Goal: Task Accomplishment & Management: Complete application form

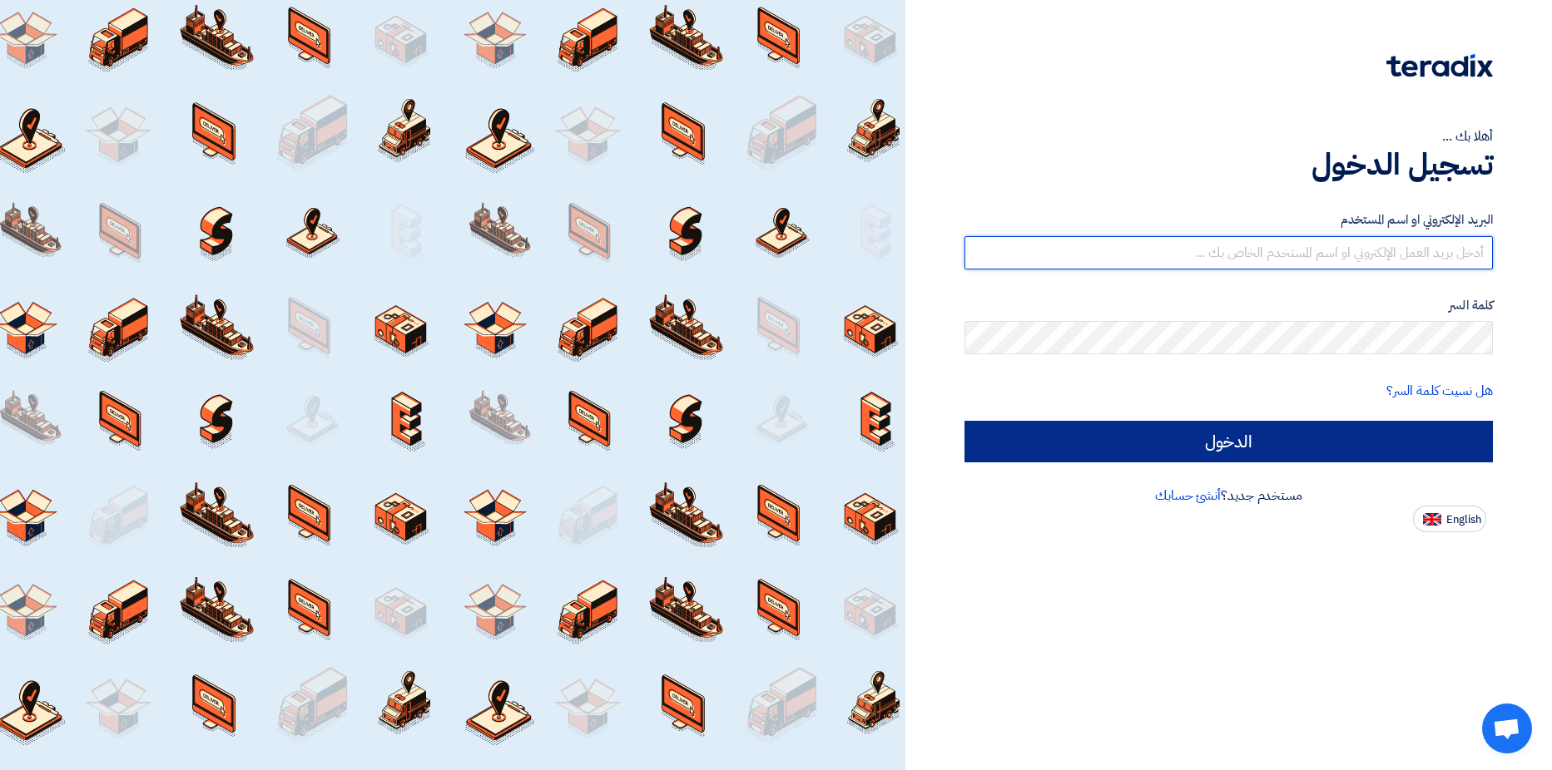
type input "[EMAIL_ADDRESS][DOMAIN_NAME]"
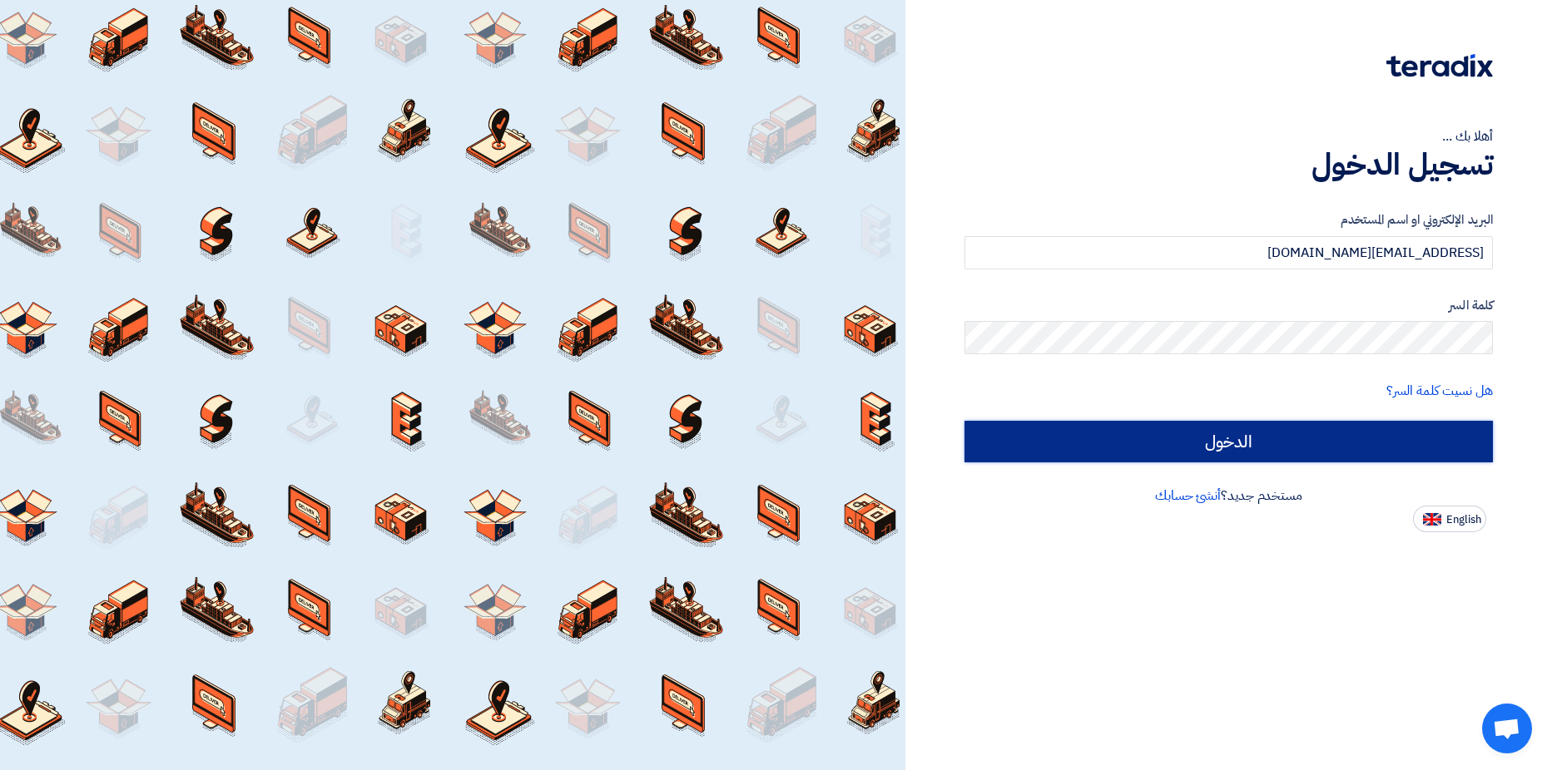
click at [1165, 436] on input "الدخول" at bounding box center [1228, 442] width 528 height 42
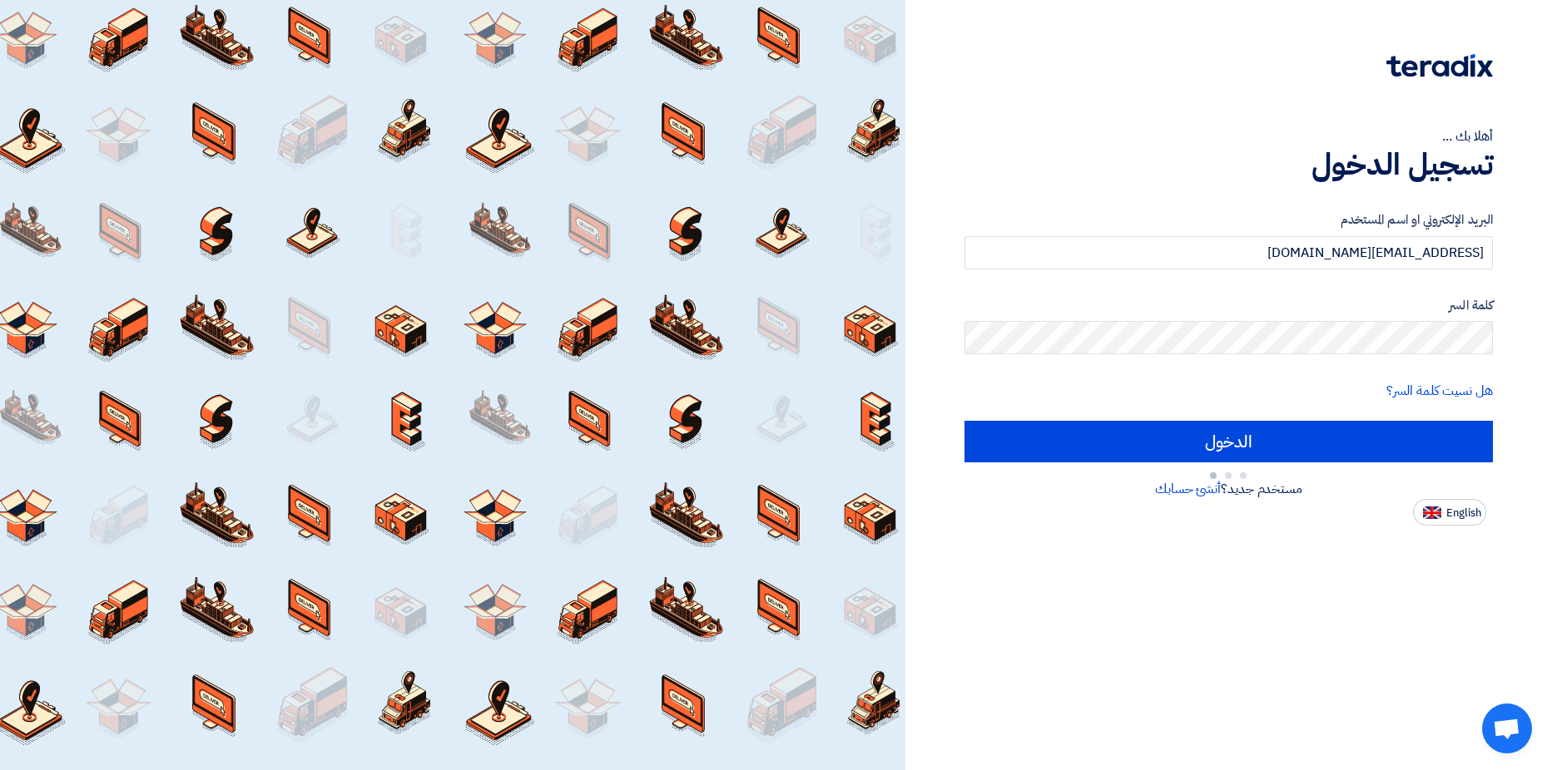
type input "Sign in"
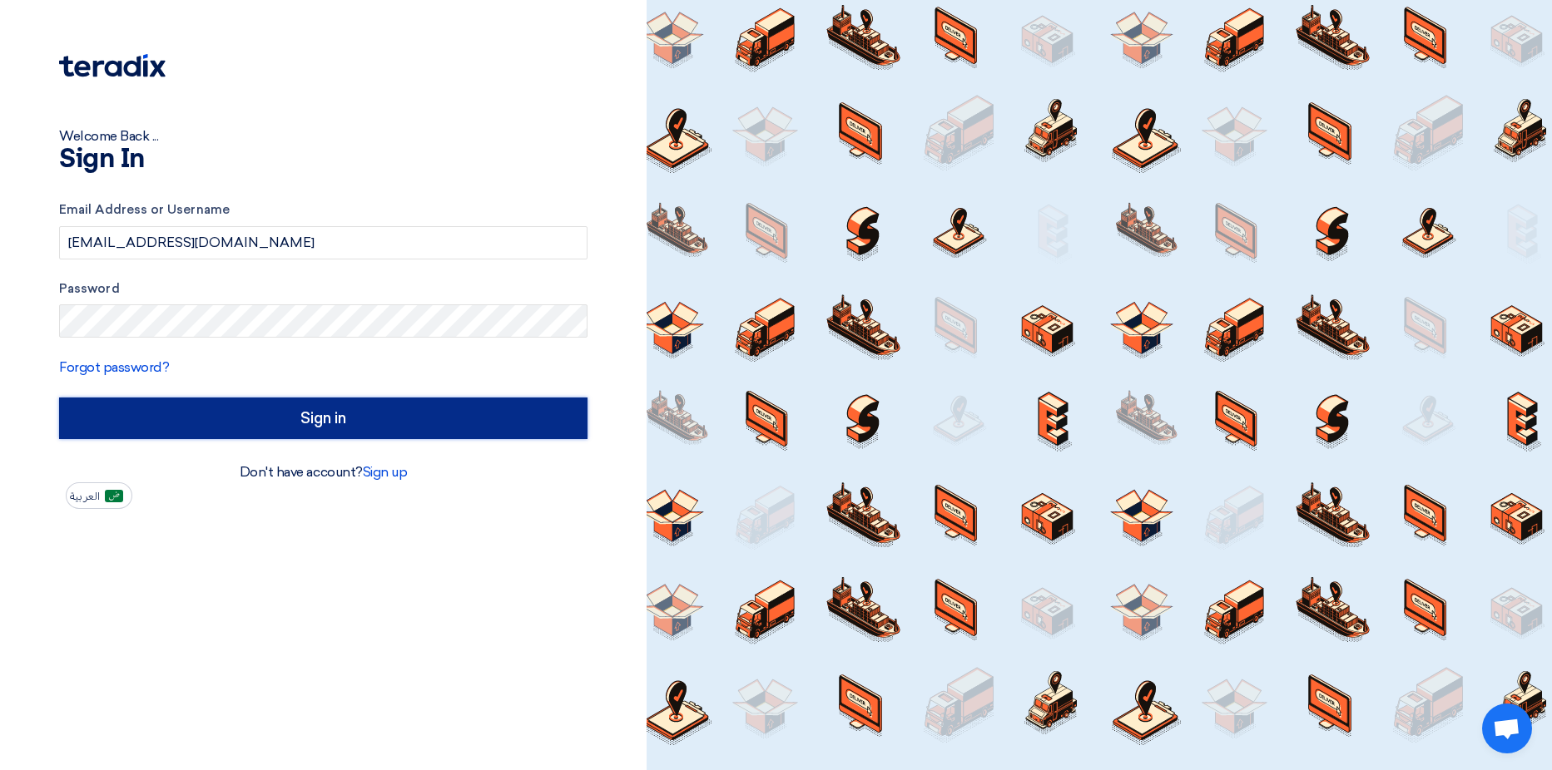
click at [352, 419] on input "Sign in" at bounding box center [323, 419] width 528 height 42
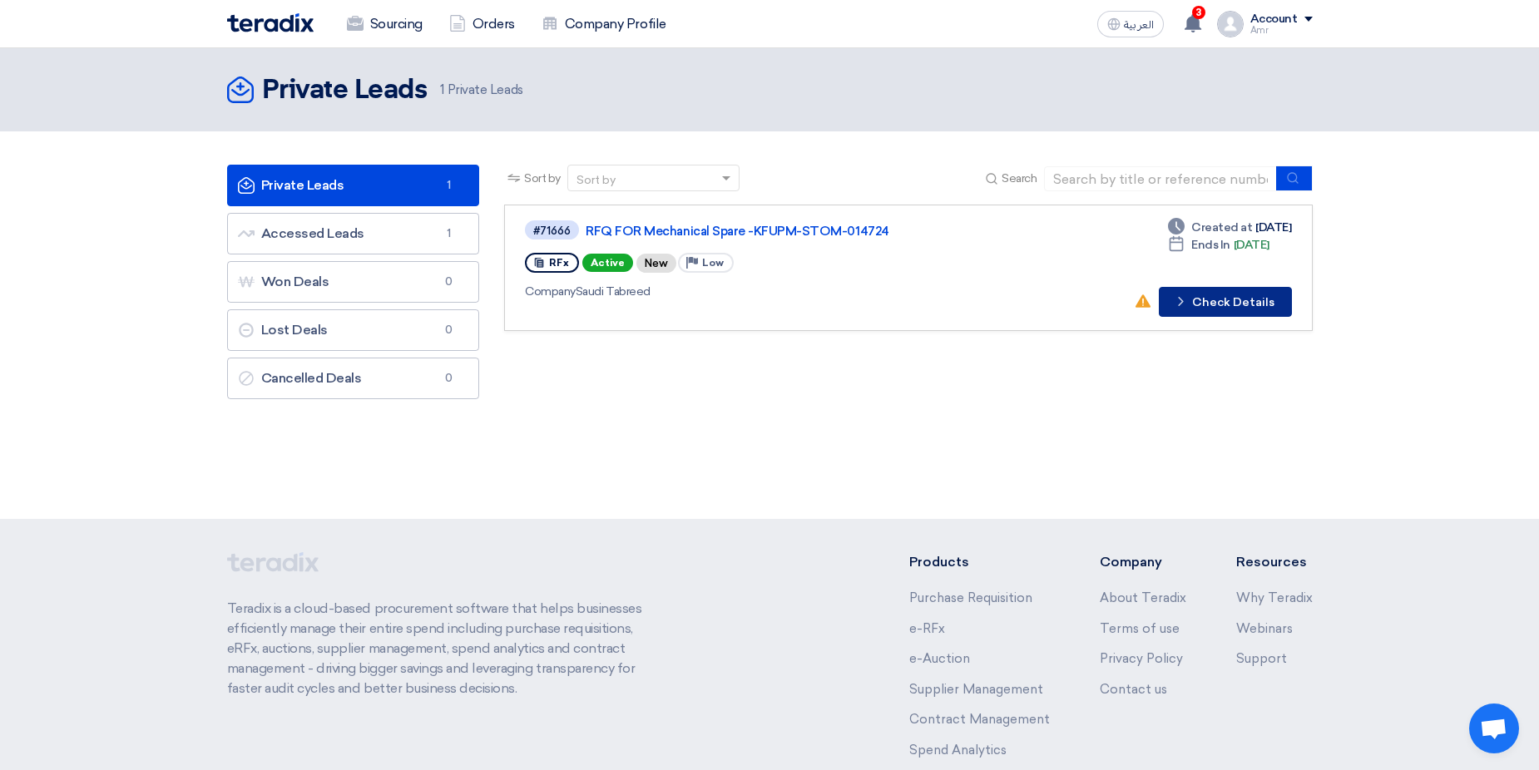
click at [1196, 307] on button "Check details Check Details" at bounding box center [1225, 302] width 133 height 30
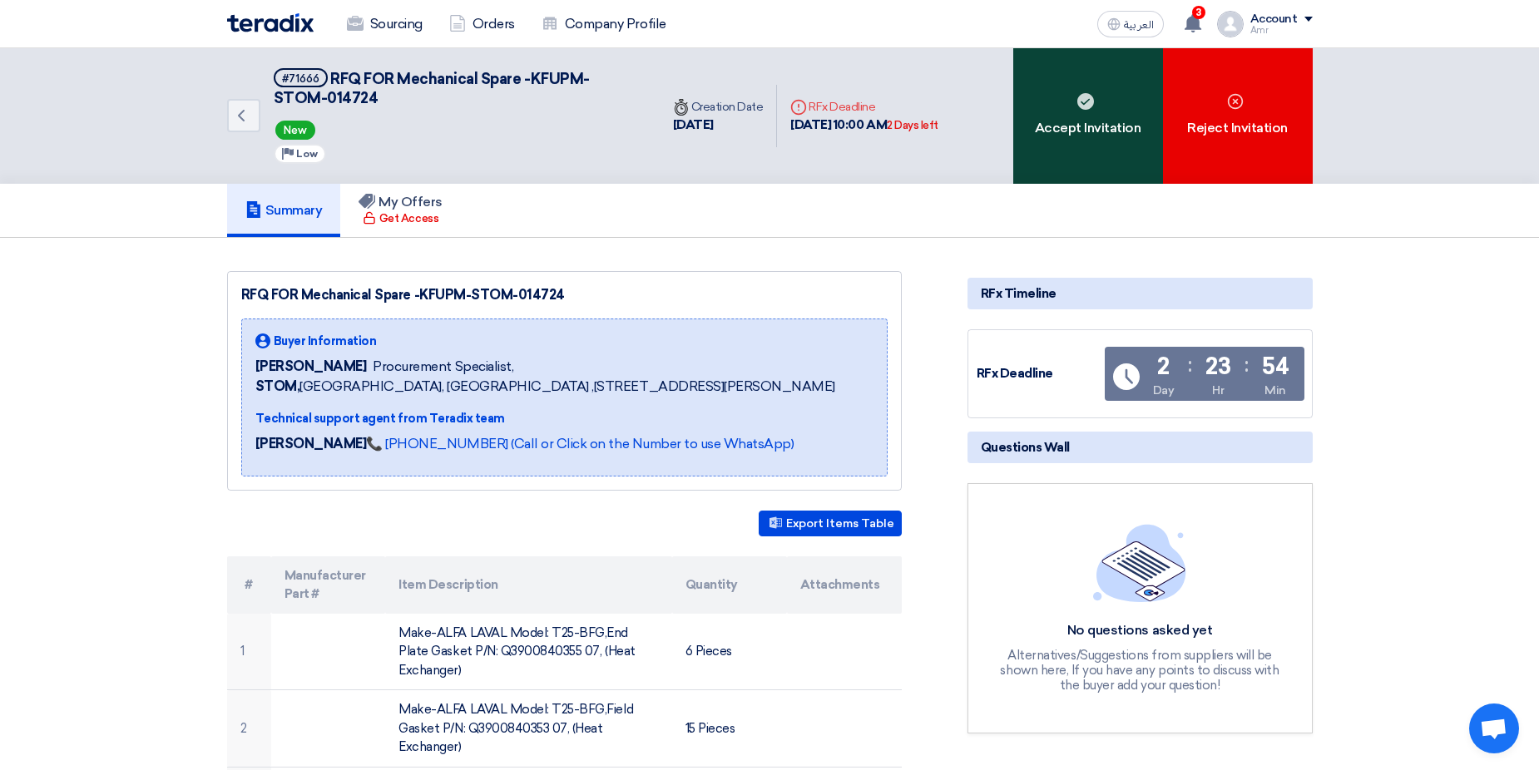
click at [1077, 128] on div "Accept Invitation" at bounding box center [1088, 116] width 150 height 136
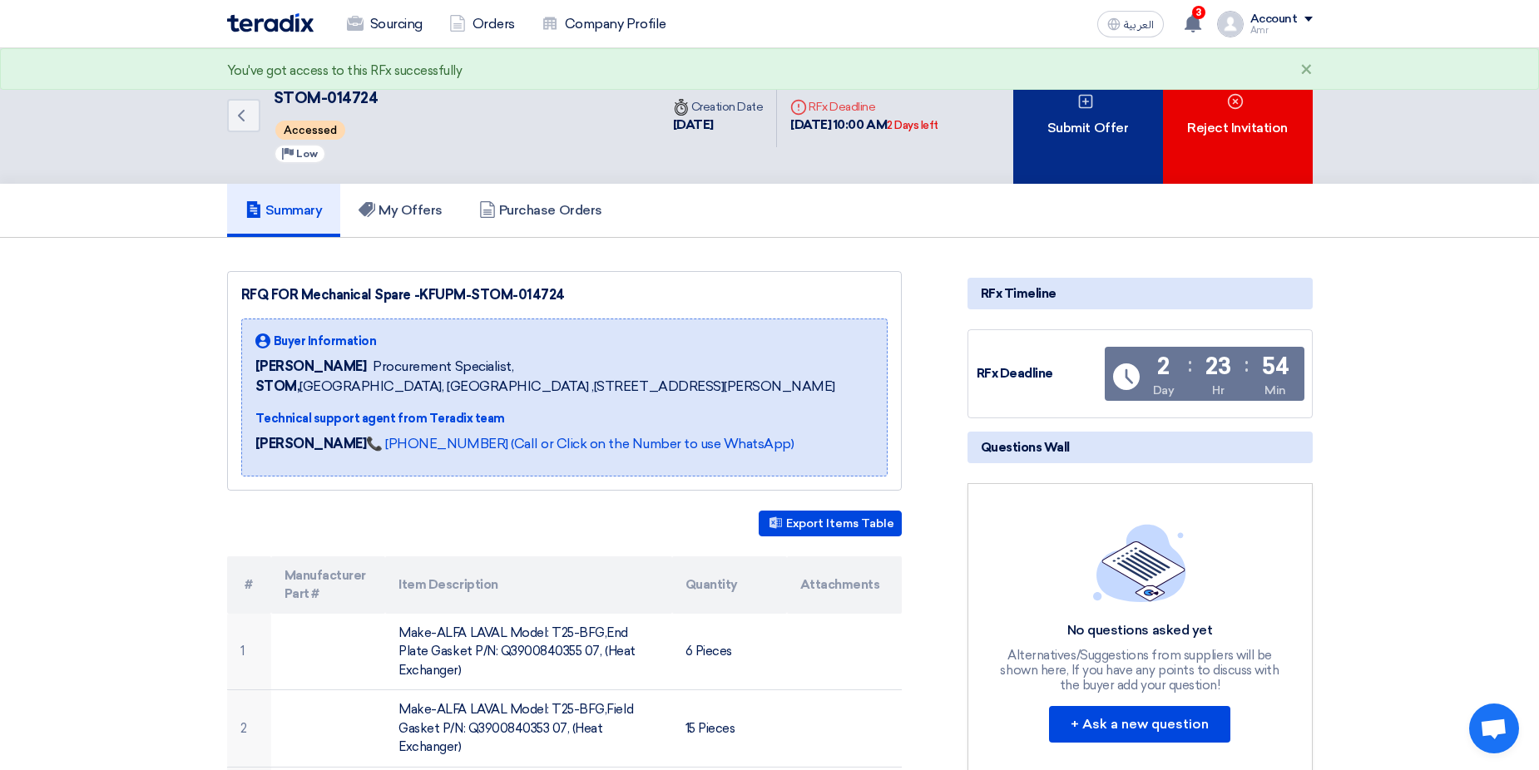
click at [1059, 142] on div "Submit Offer" at bounding box center [1088, 116] width 150 height 136
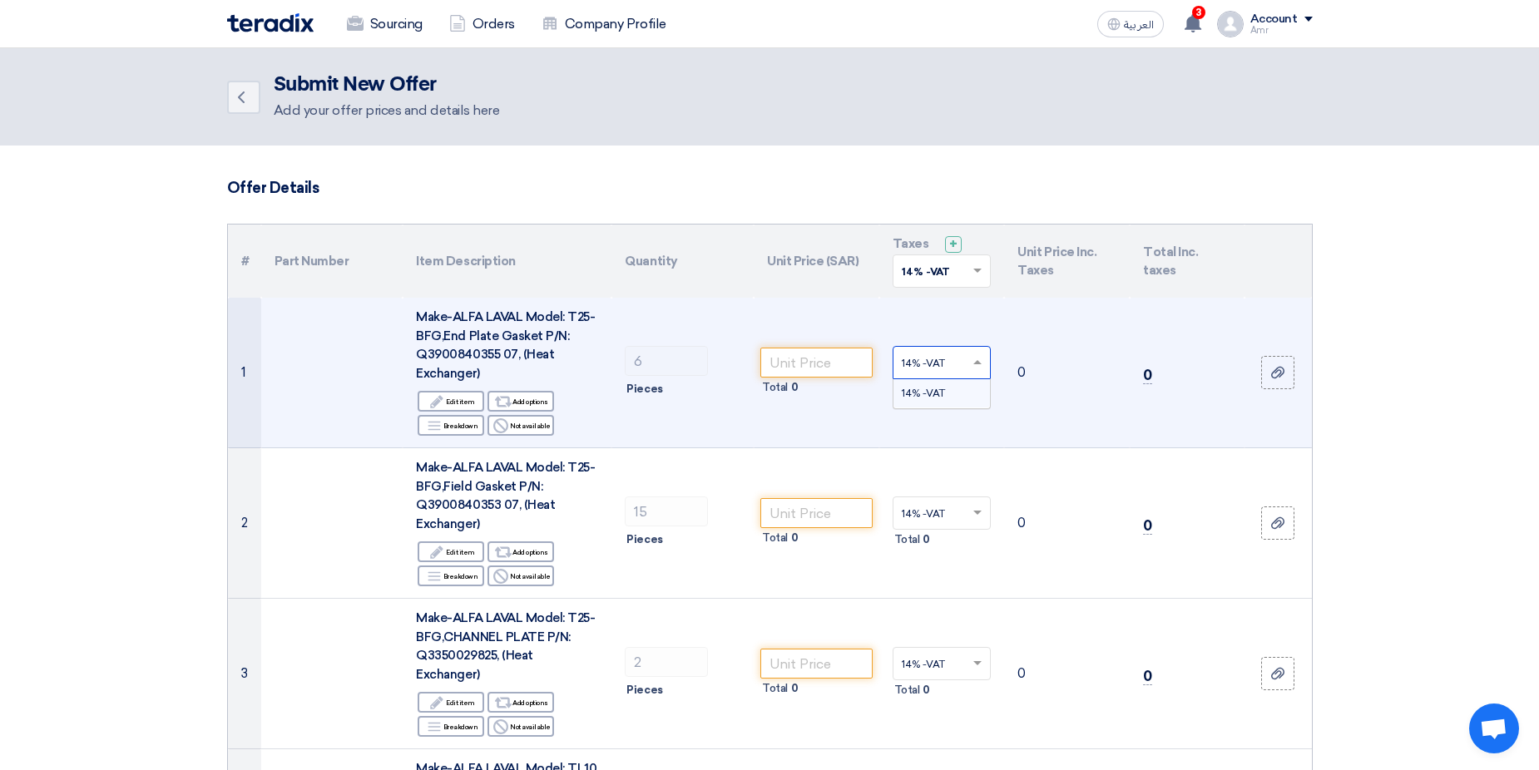
click at [956, 369] on input "text" at bounding box center [934, 364] width 64 height 27
drag, startPoint x: 909, startPoint y: 363, endPoint x: 898, endPoint y: 364, distance: 10.8
click at [898, 364] on div at bounding box center [942, 362] width 97 height 27
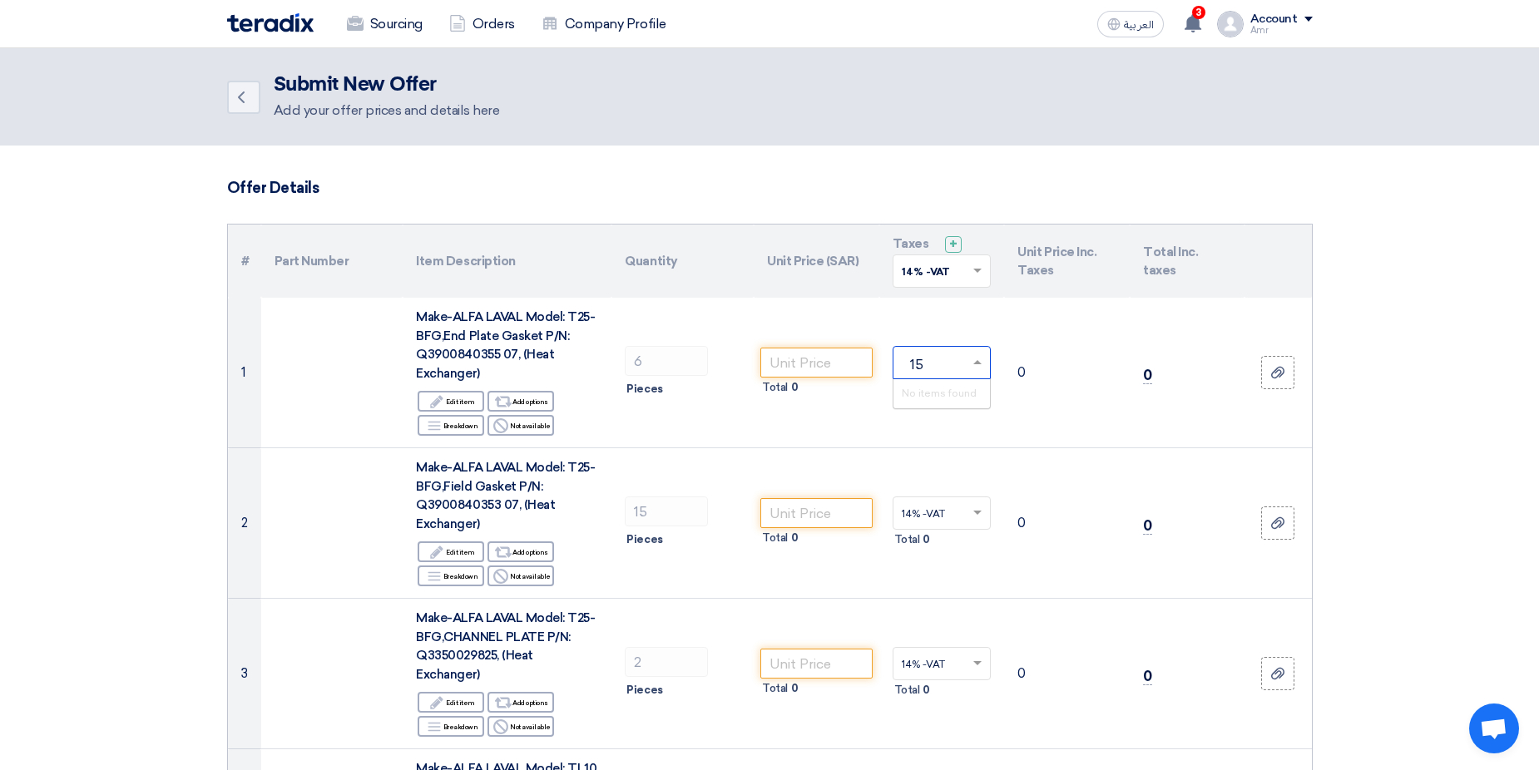
type input "15"
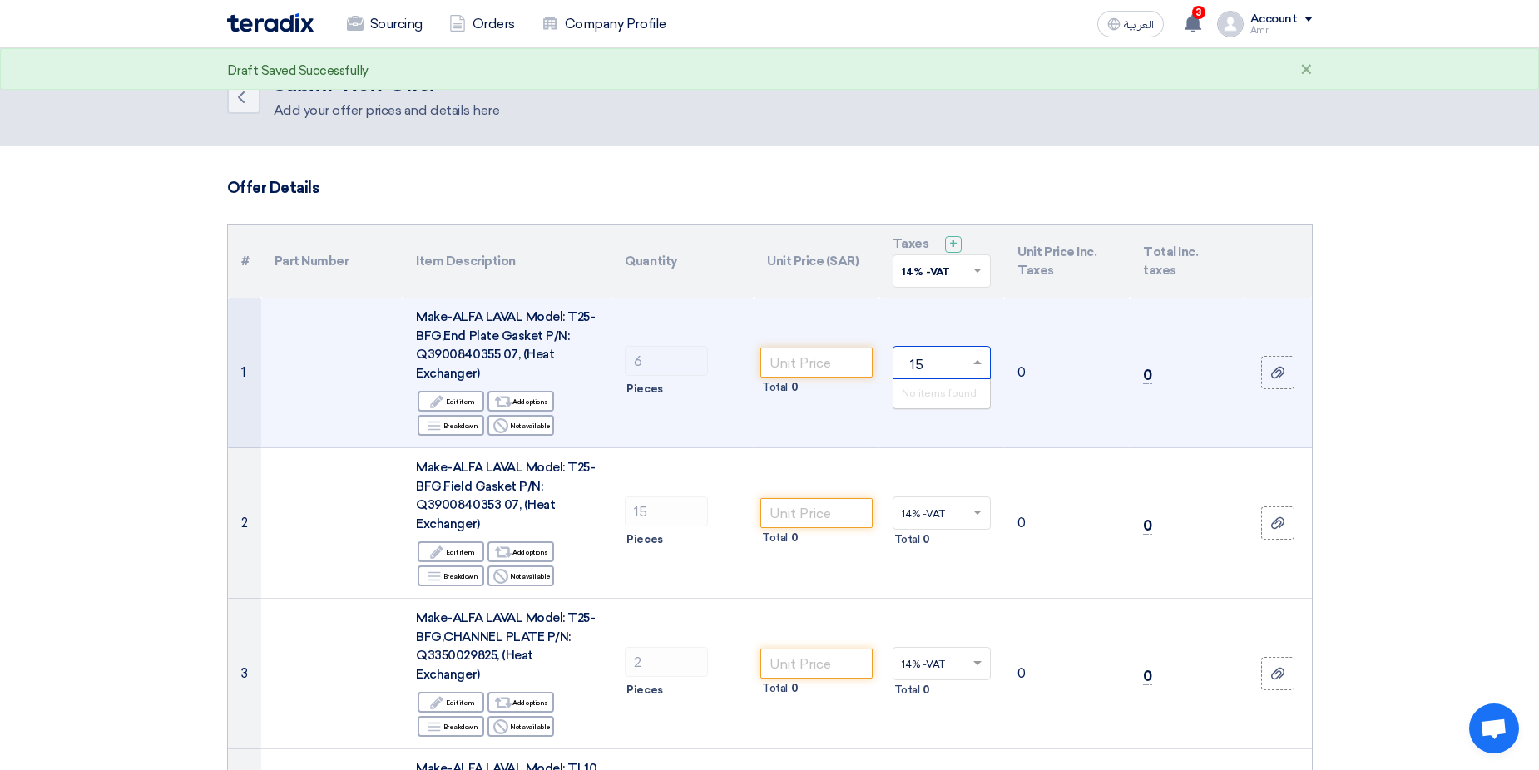
click at [944, 357] on input "15" at bounding box center [934, 364] width 64 height 27
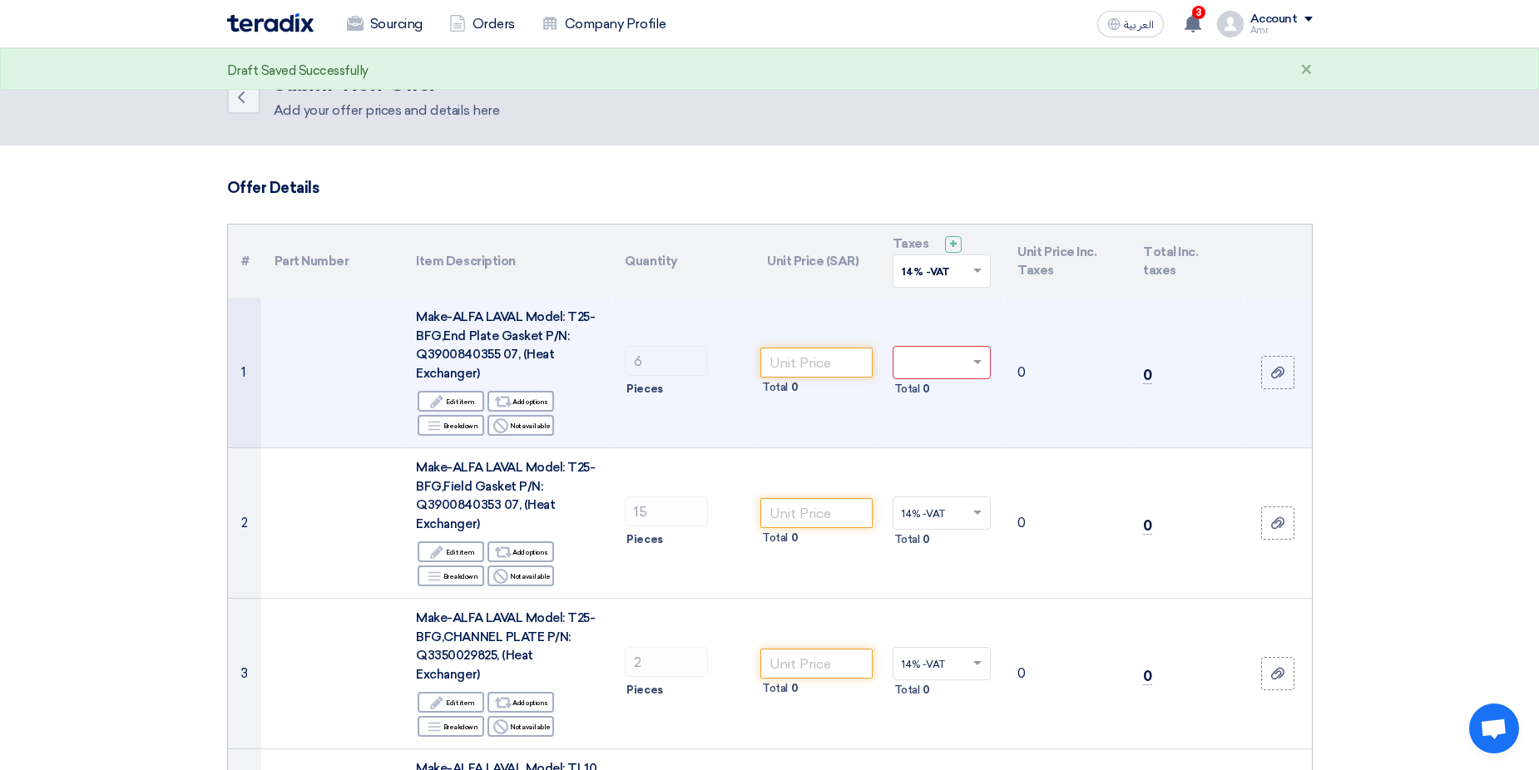
click at [929, 364] on input "text" at bounding box center [934, 364] width 64 height 27
click at [914, 398] on span "14% -VAT" at bounding box center [923, 394] width 43 height 12
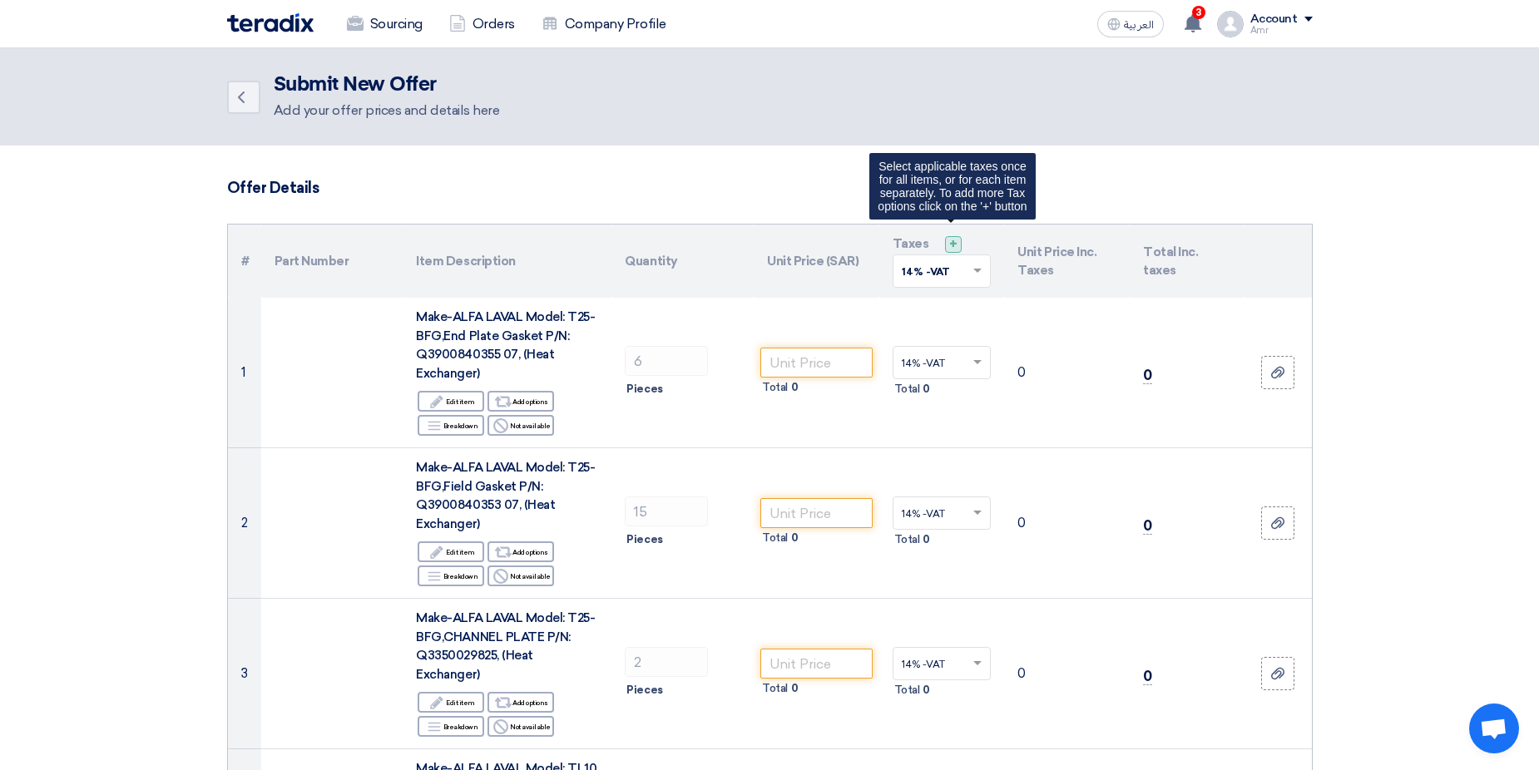
click at [954, 240] on span "+" at bounding box center [953, 244] width 8 height 16
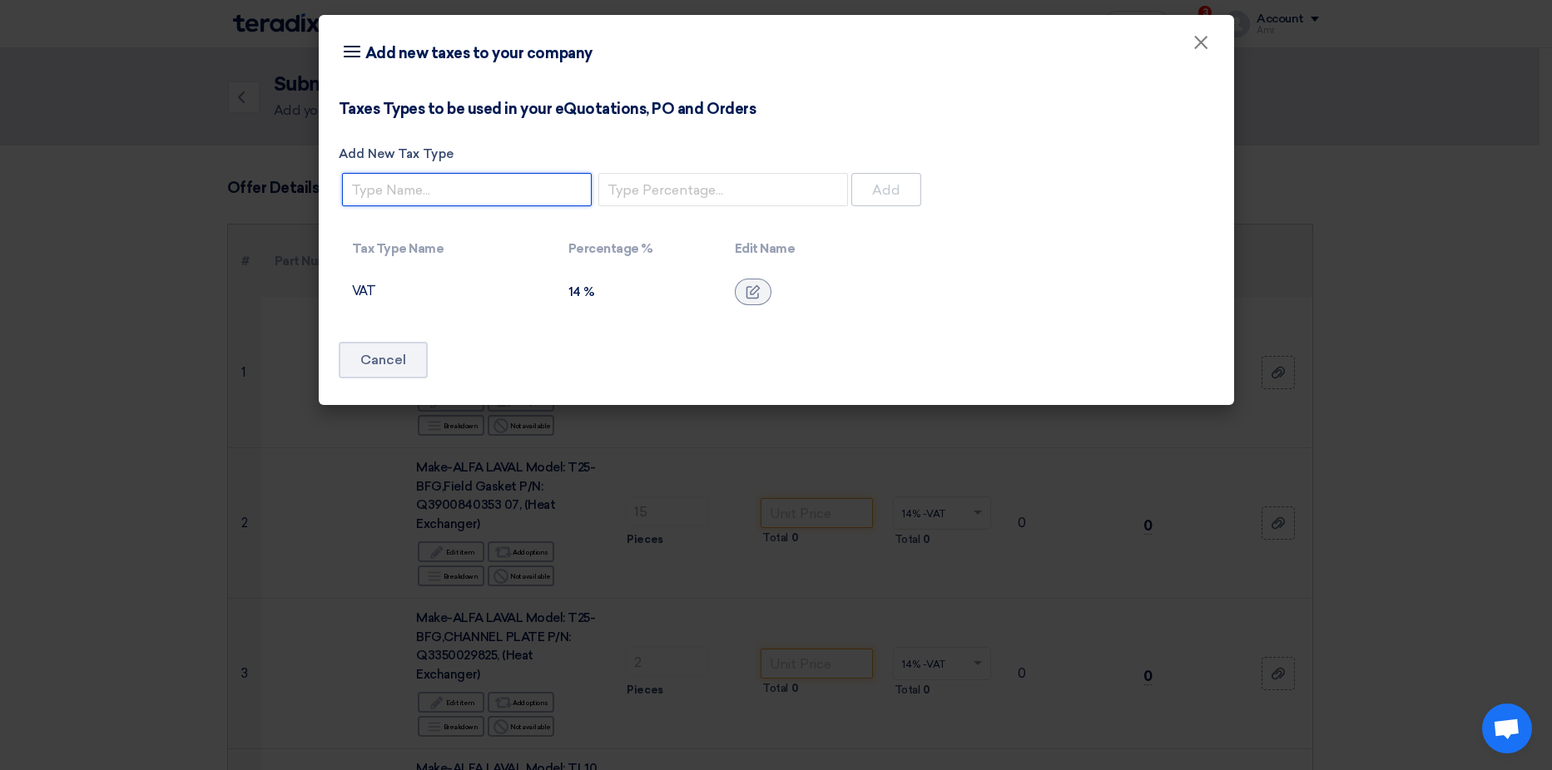
click at [390, 189] on input "Add New Tax Type" at bounding box center [467, 189] width 250 height 33
click at [356, 294] on td "VAT" at bounding box center [447, 292] width 216 height 47
click at [757, 296] on use at bounding box center [753, 292] width 14 height 14
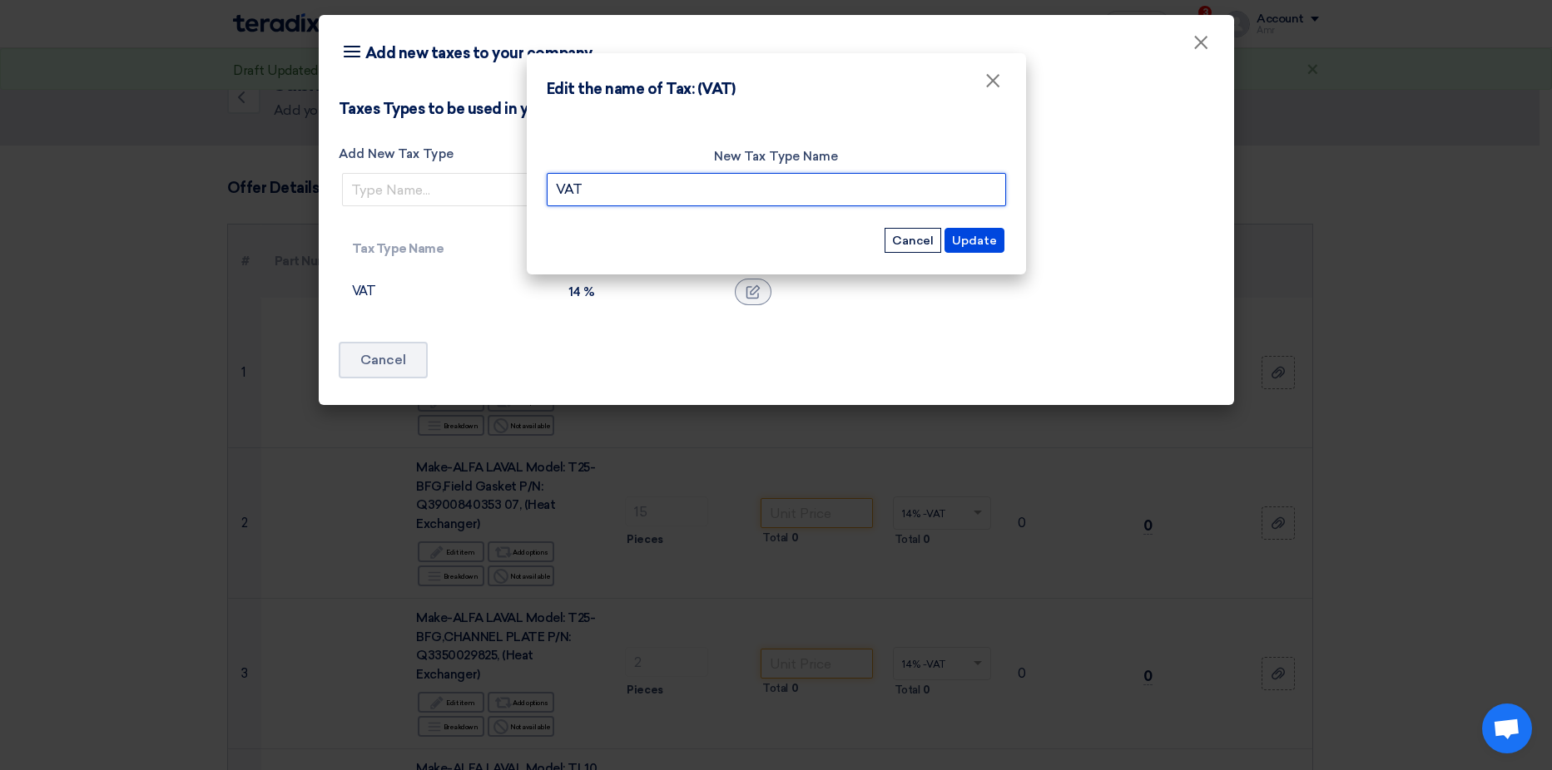
click at [817, 183] on input "VAT" at bounding box center [776, 189] width 459 height 33
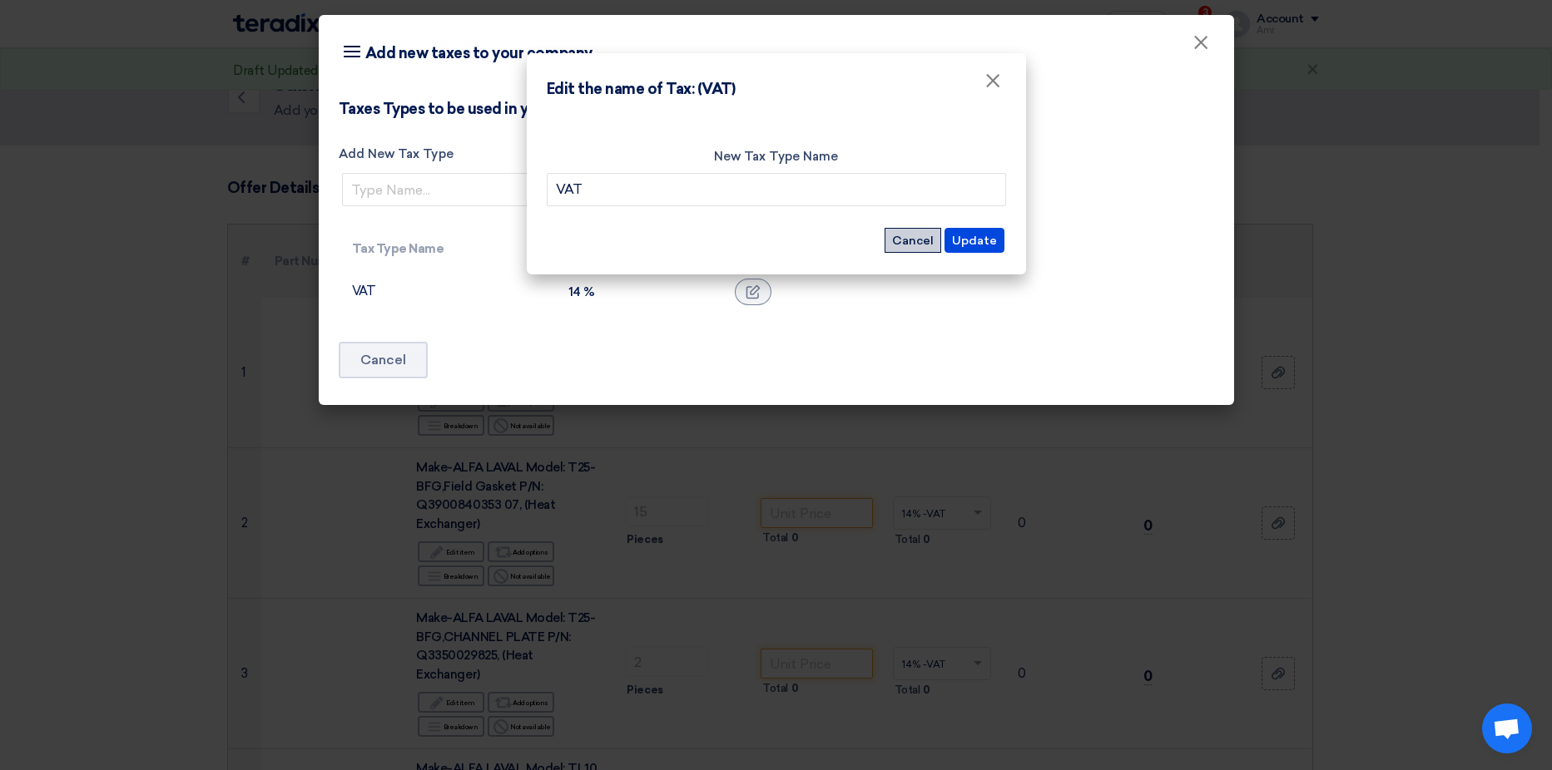
click at [900, 234] on button "Cancel" at bounding box center [912, 240] width 57 height 25
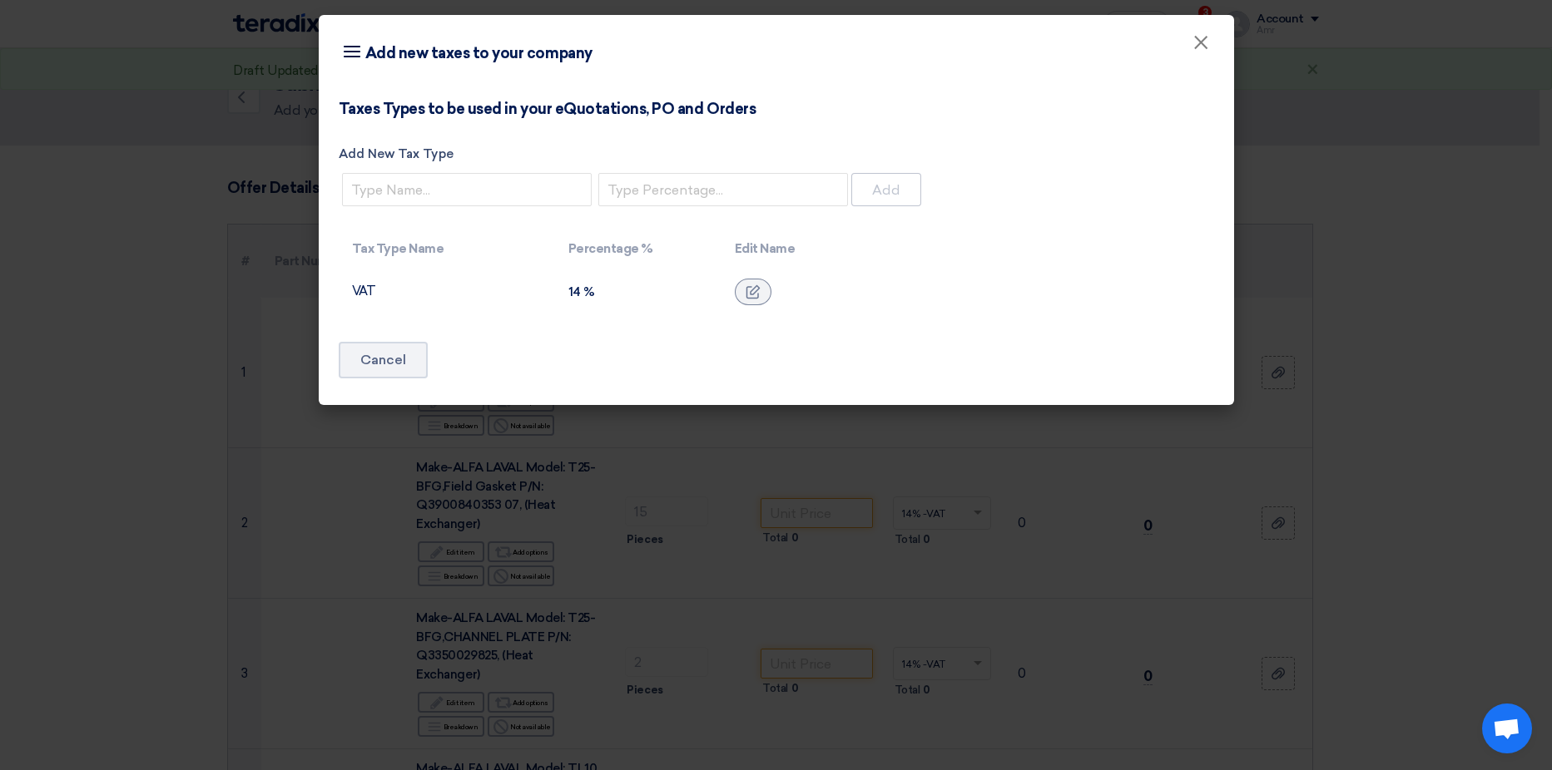
click at [576, 285] on div "14 %" at bounding box center [638, 292] width 140 height 15
drag, startPoint x: 576, startPoint y: 285, endPoint x: 629, endPoint y: 326, distance: 67.1
click at [628, 326] on div "Taxes Types to be used in your eQuotations, PO and Orders Add New Tax Type Add …" at bounding box center [776, 249] width 915 height 314
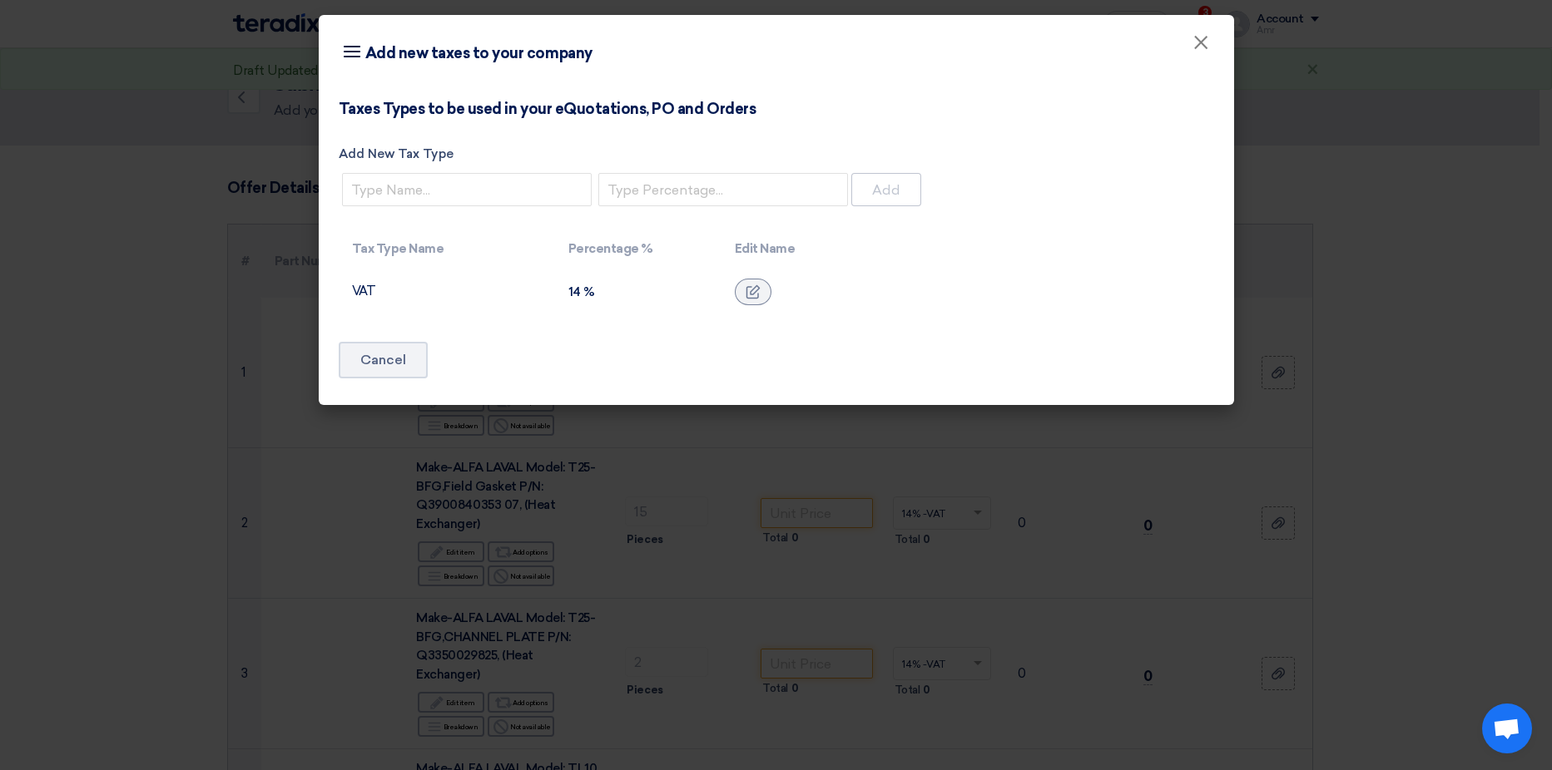
click at [599, 296] on div "14 %" at bounding box center [638, 292] width 140 height 15
click at [475, 187] on input "Add New Tax Type" at bounding box center [467, 189] width 250 height 33
type input "KSA VAT"
click at [721, 201] on input "number" at bounding box center [723, 189] width 250 height 33
type input "15"
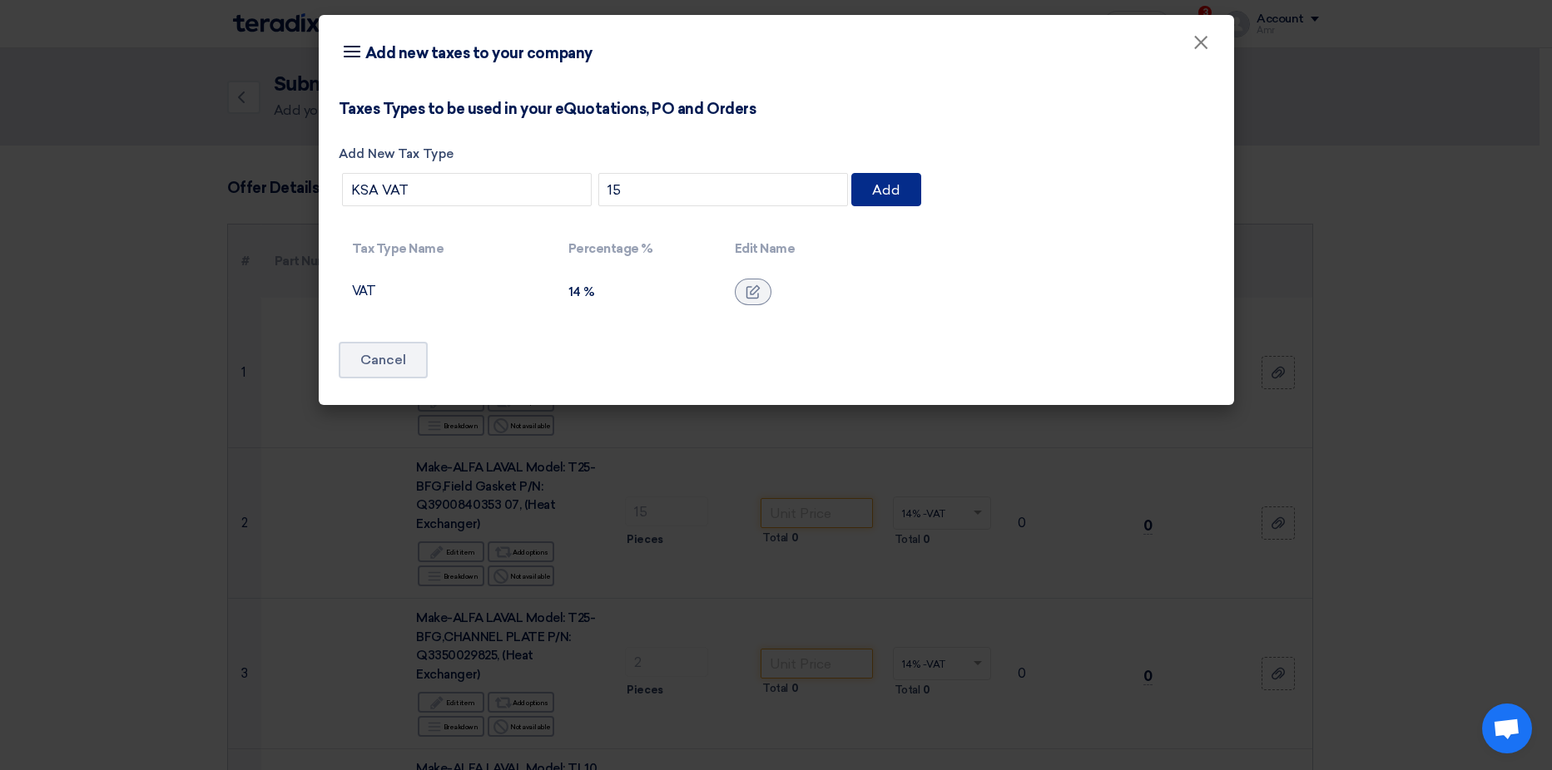
click at [891, 186] on button "Add" at bounding box center [886, 189] width 70 height 33
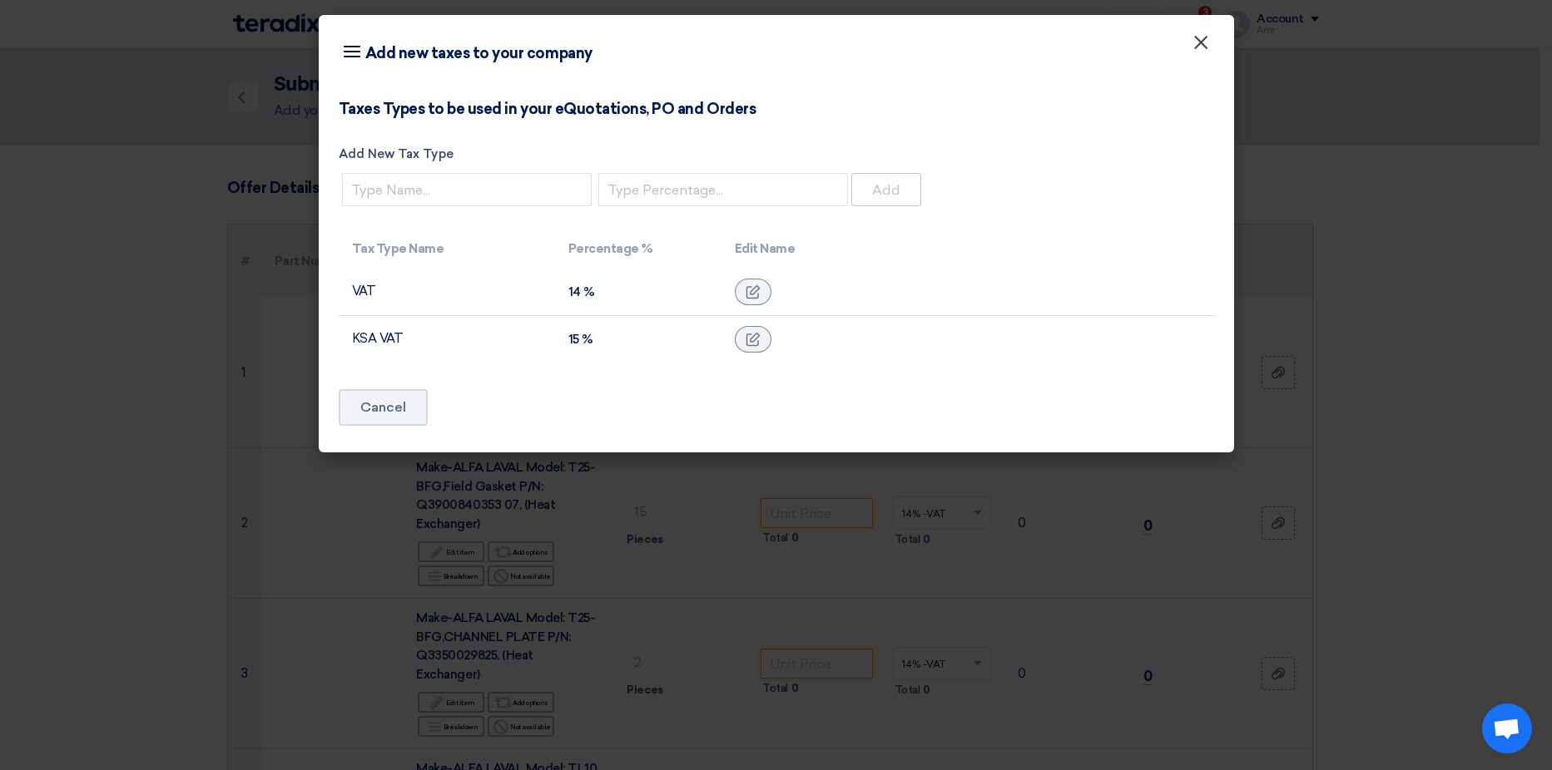
click at [1206, 49] on span "×" at bounding box center [1200, 46] width 17 height 33
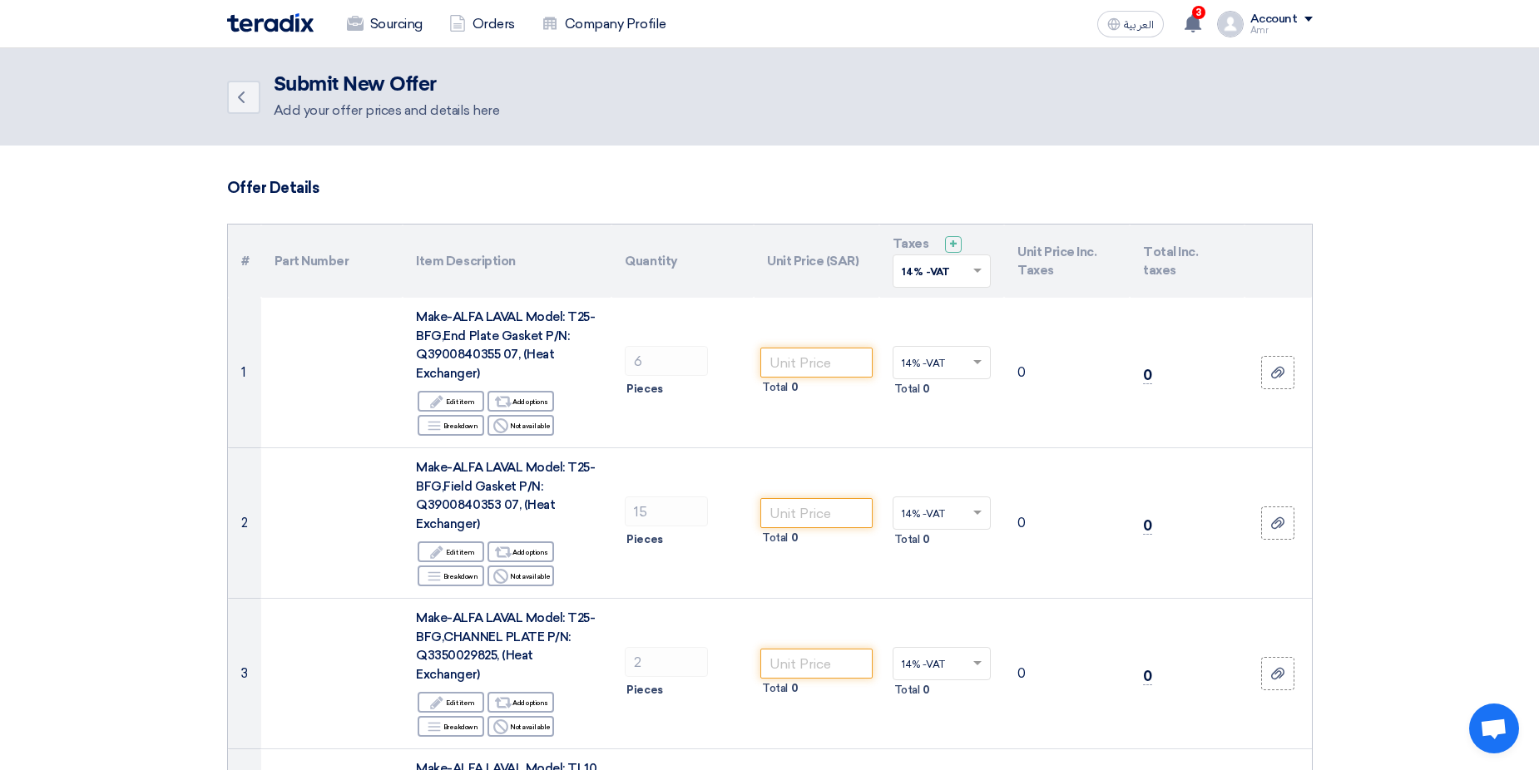
click at [959, 359] on input "text" at bounding box center [934, 364] width 64 height 27
click at [914, 424] on span "15% -KSA VAT" at bounding box center [935, 423] width 66 height 12
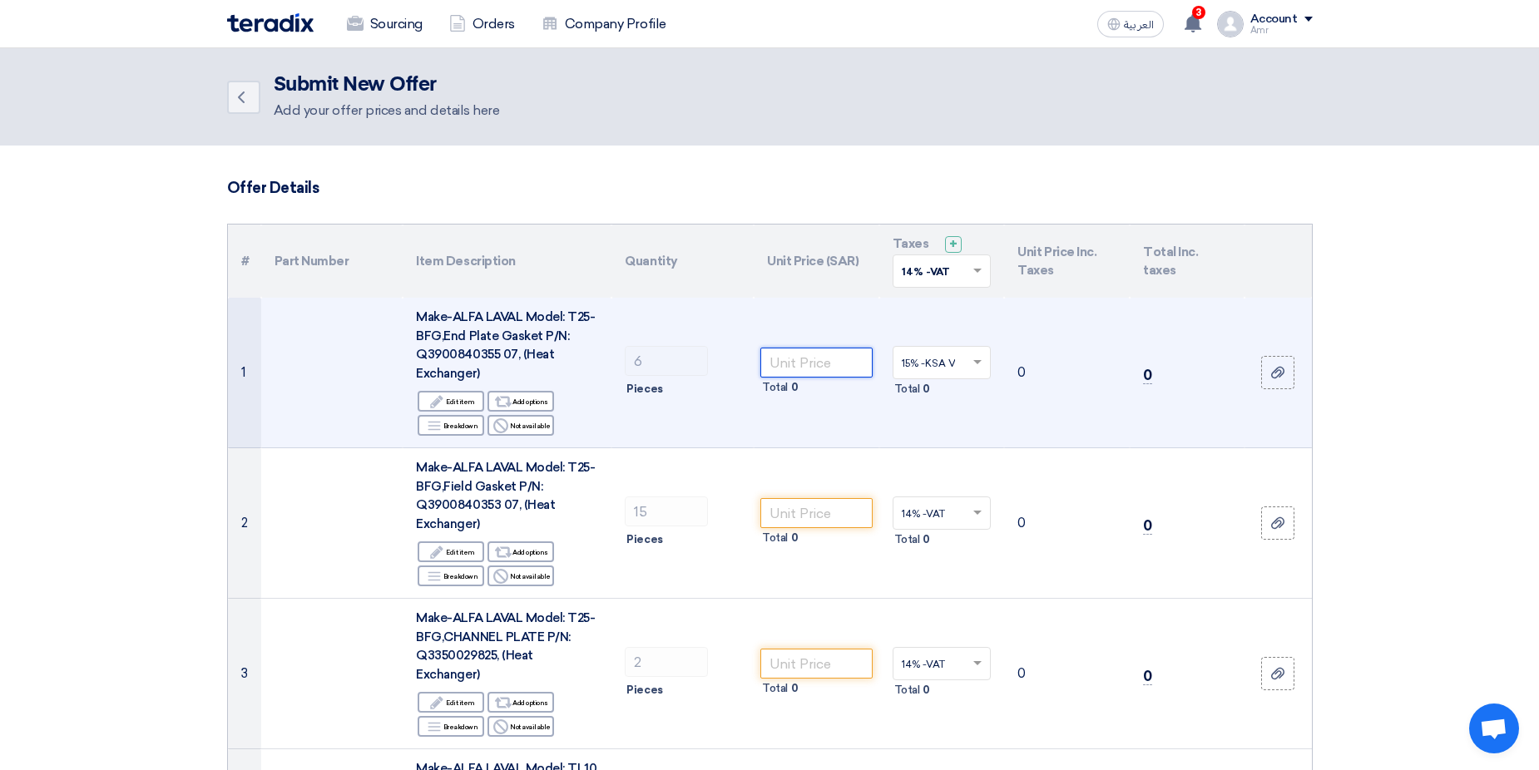
click at [845, 364] on input "number" at bounding box center [816, 363] width 112 height 30
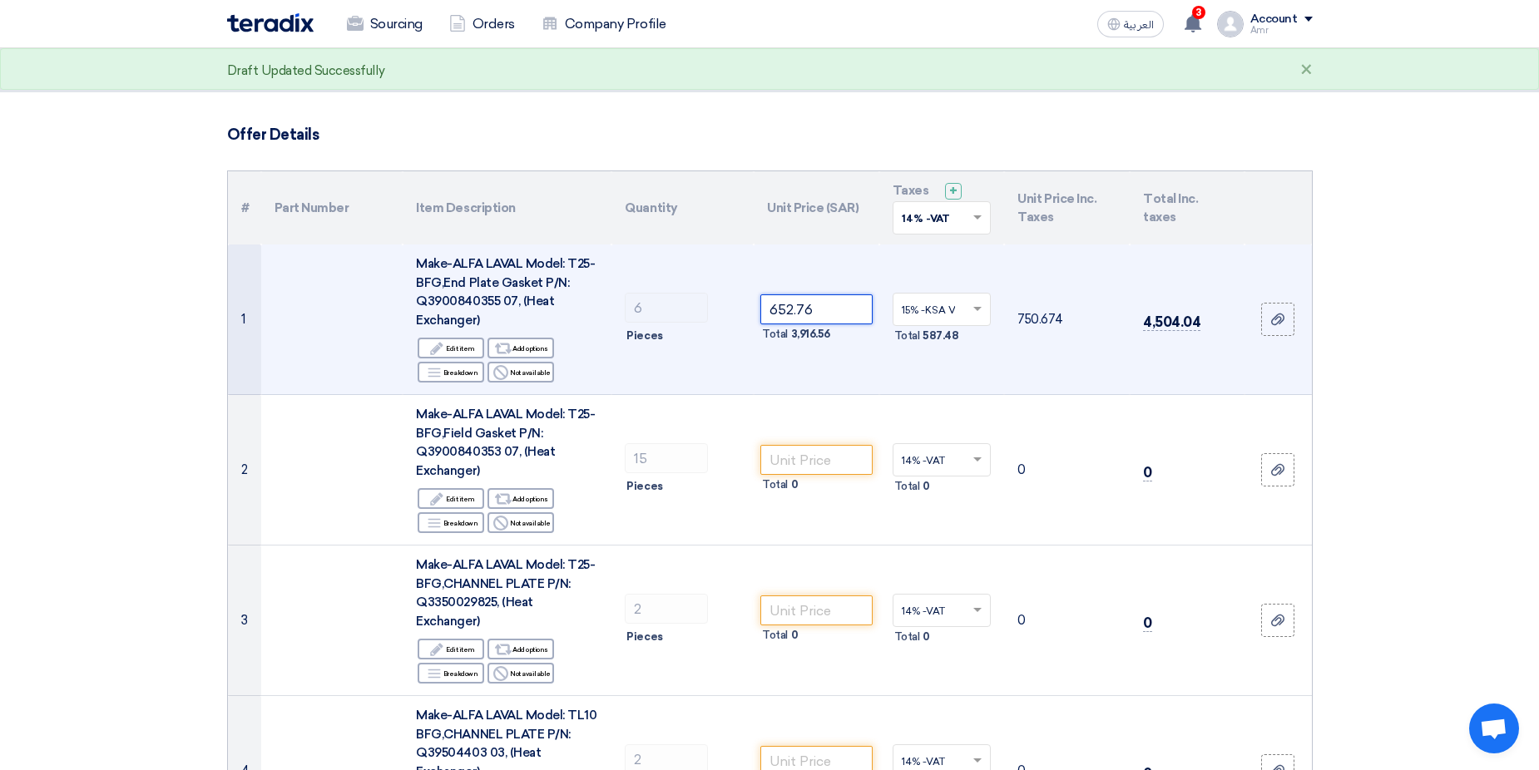
scroll to position [83, 0]
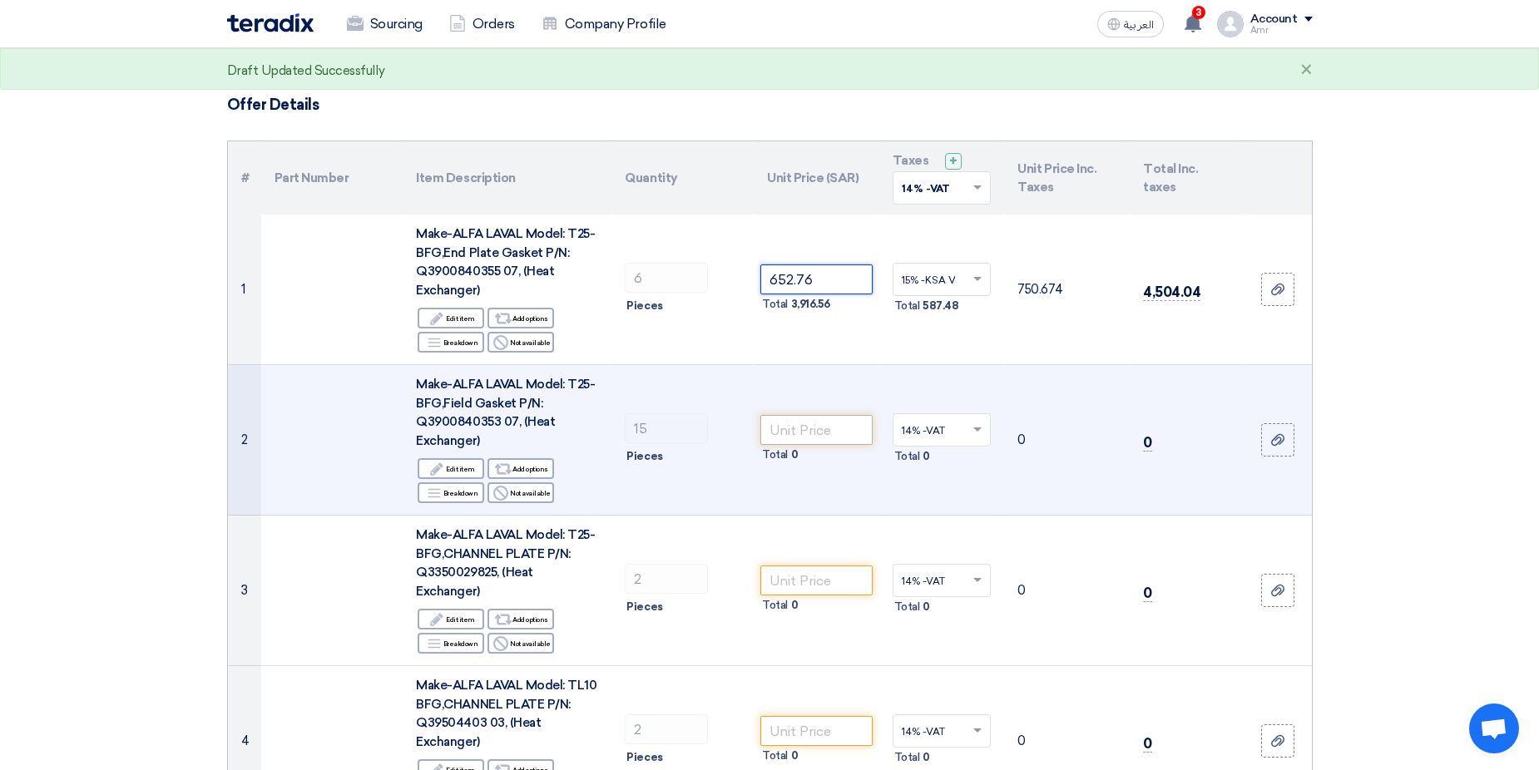
type input "652.76"
click at [799, 421] on input "number" at bounding box center [816, 430] width 112 height 30
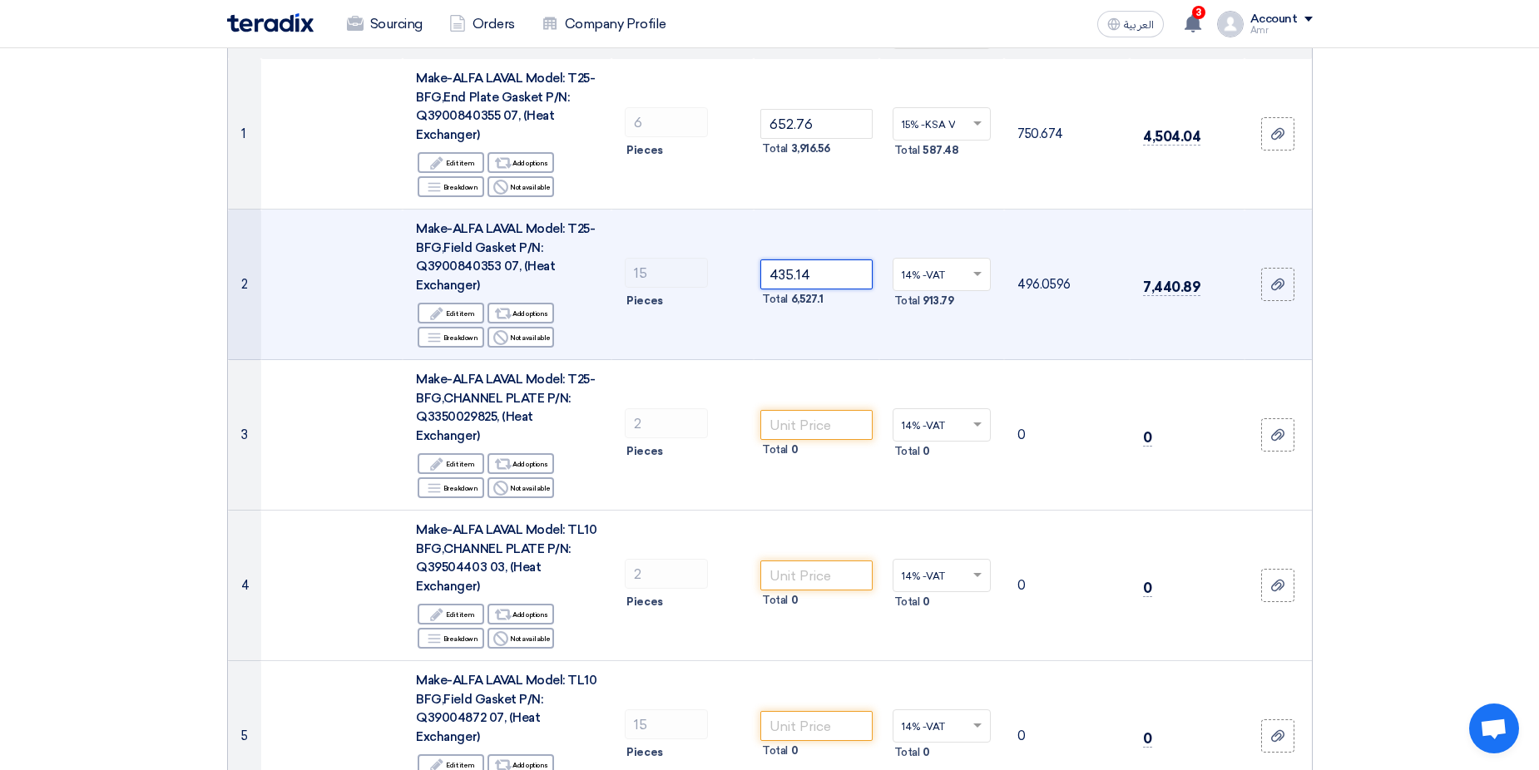
scroll to position [250, 0]
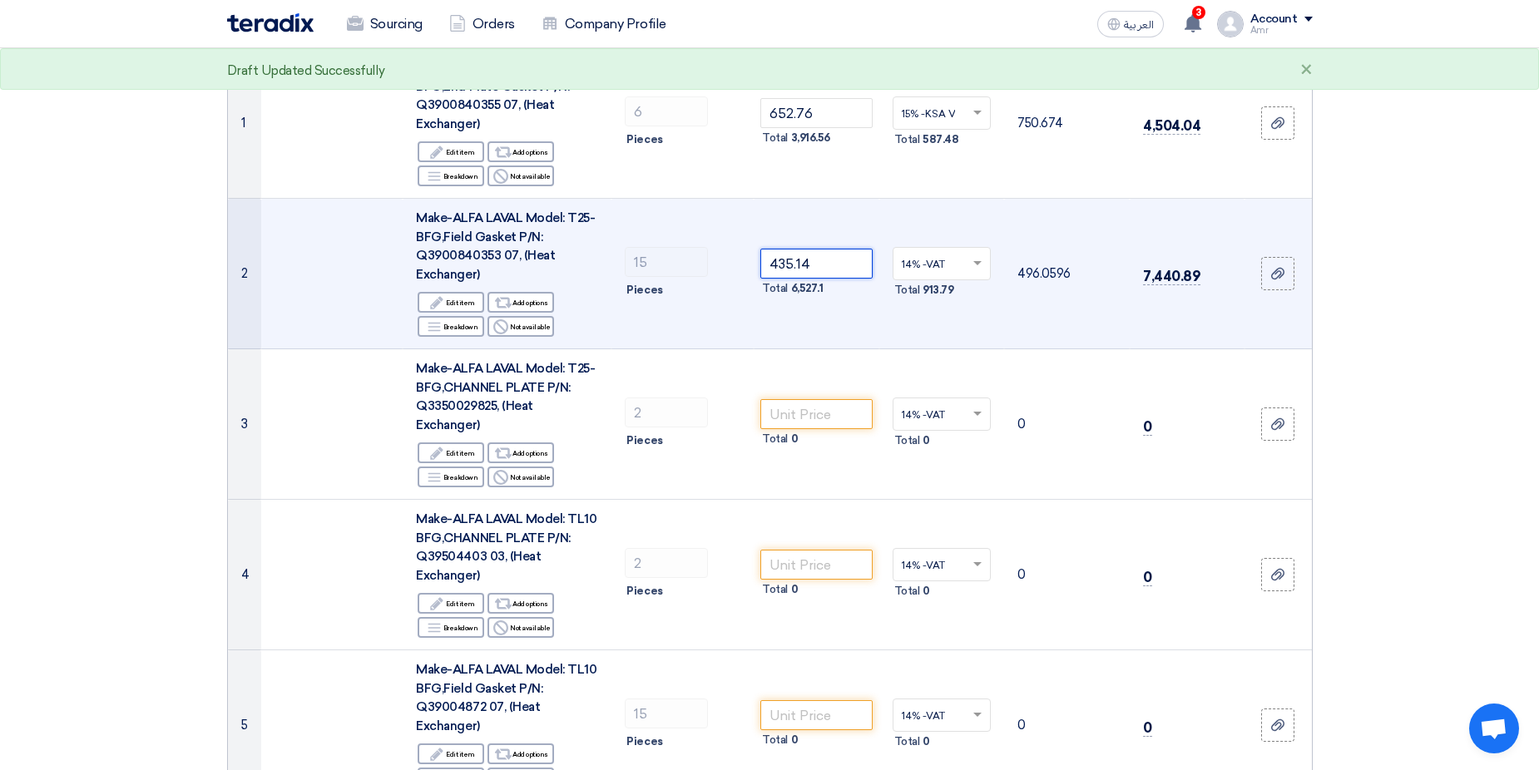
type input "435.14"
click at [822, 399] on input "number" at bounding box center [816, 414] width 112 height 30
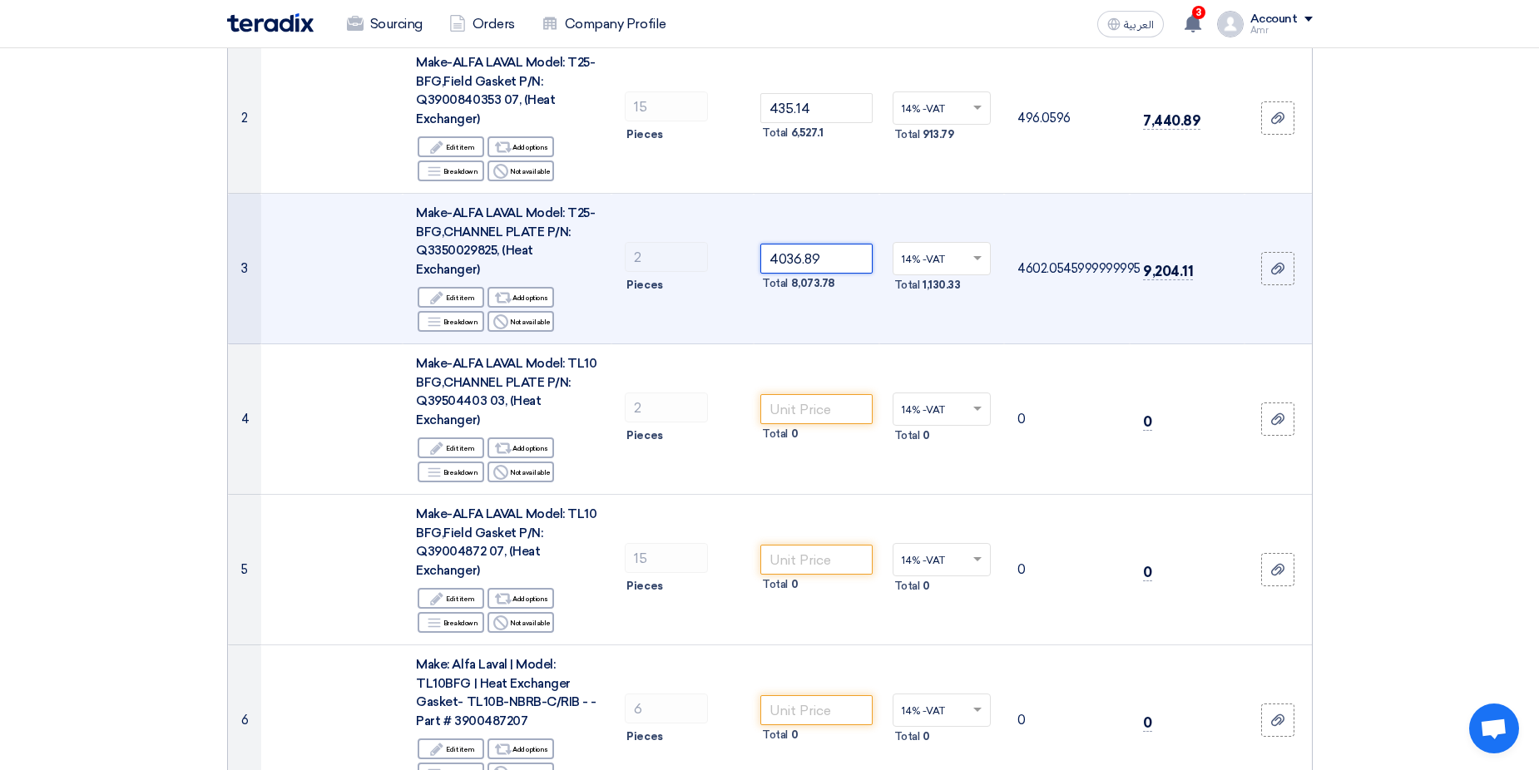
scroll to position [416, 0]
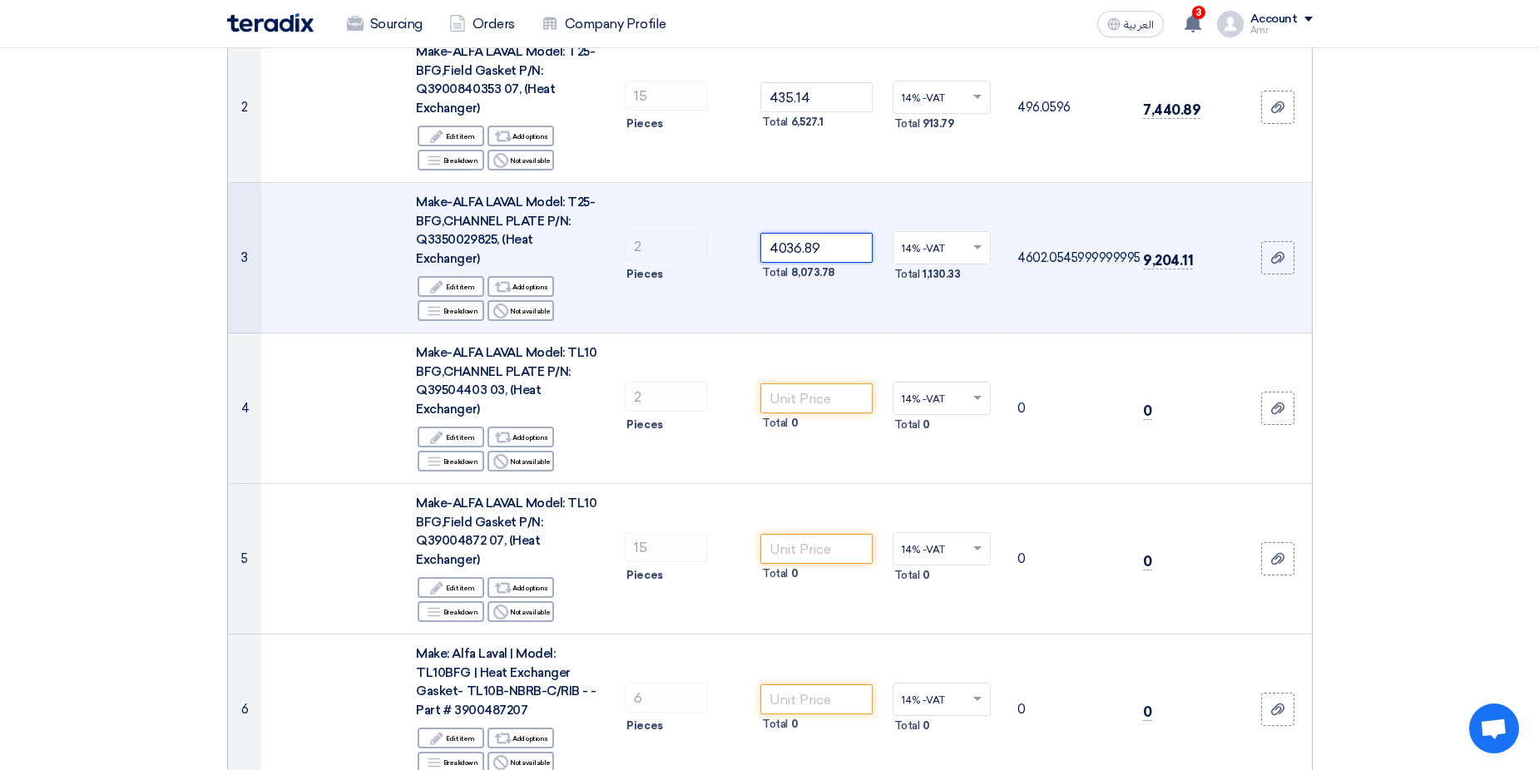
type input "4036.89"
click at [839, 386] on input "number" at bounding box center [816, 399] width 112 height 30
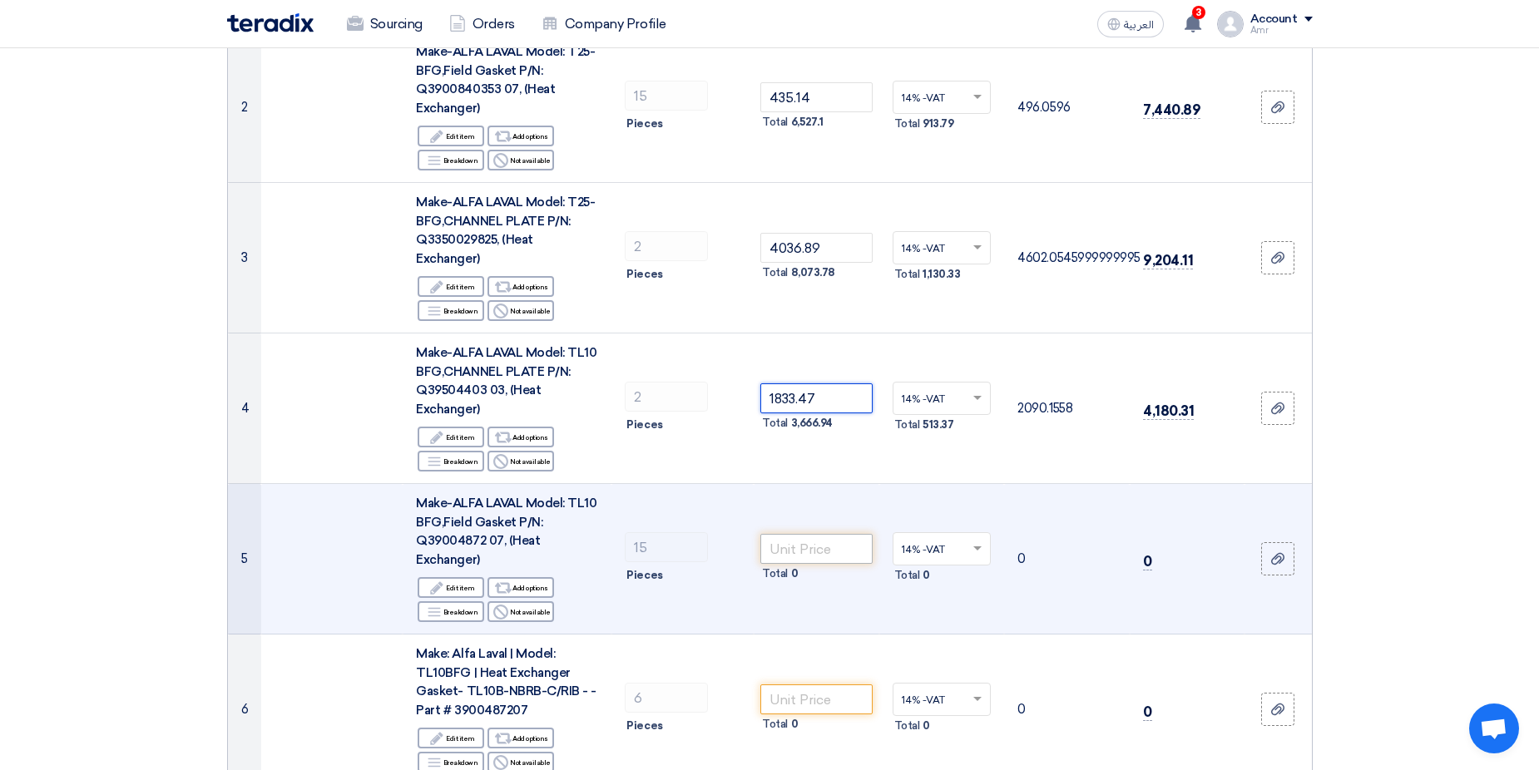
type input "1833.47"
click at [815, 534] on input "number" at bounding box center [816, 549] width 112 height 30
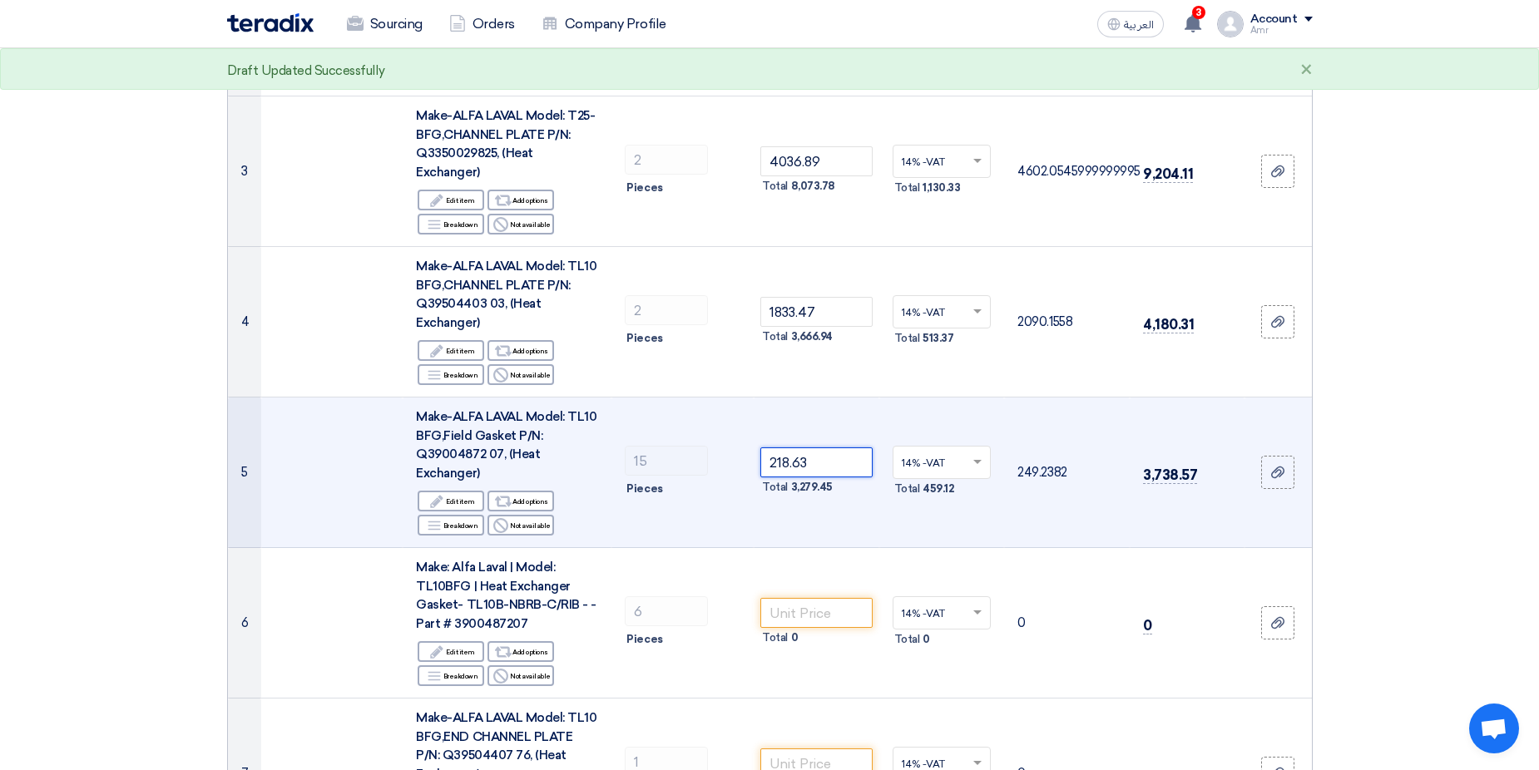
scroll to position [166, 0]
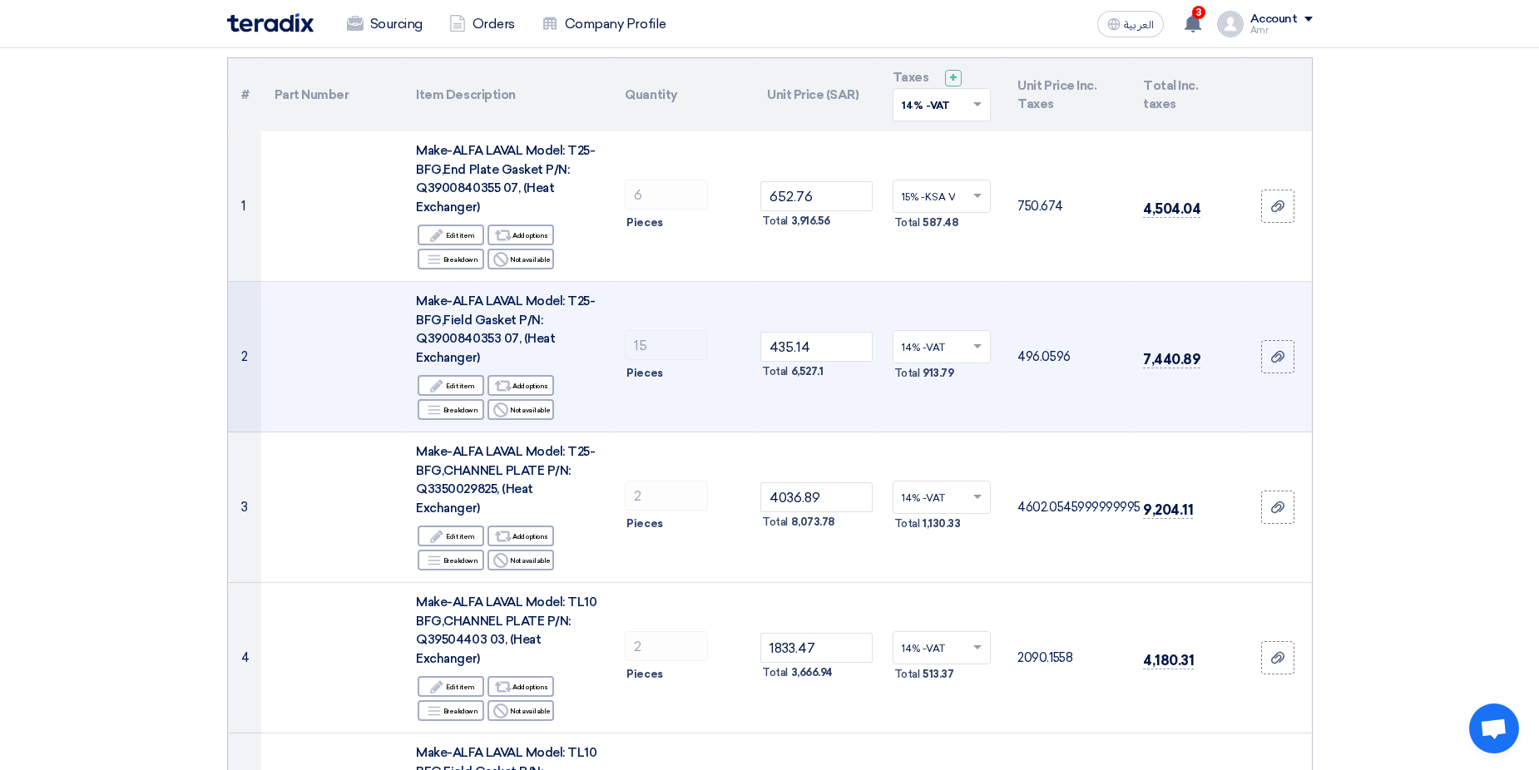
type input "218.63"
click at [927, 346] on input "text" at bounding box center [934, 348] width 64 height 27
click at [930, 403] on span "15% -KSA VAT" at bounding box center [935, 407] width 66 height 12
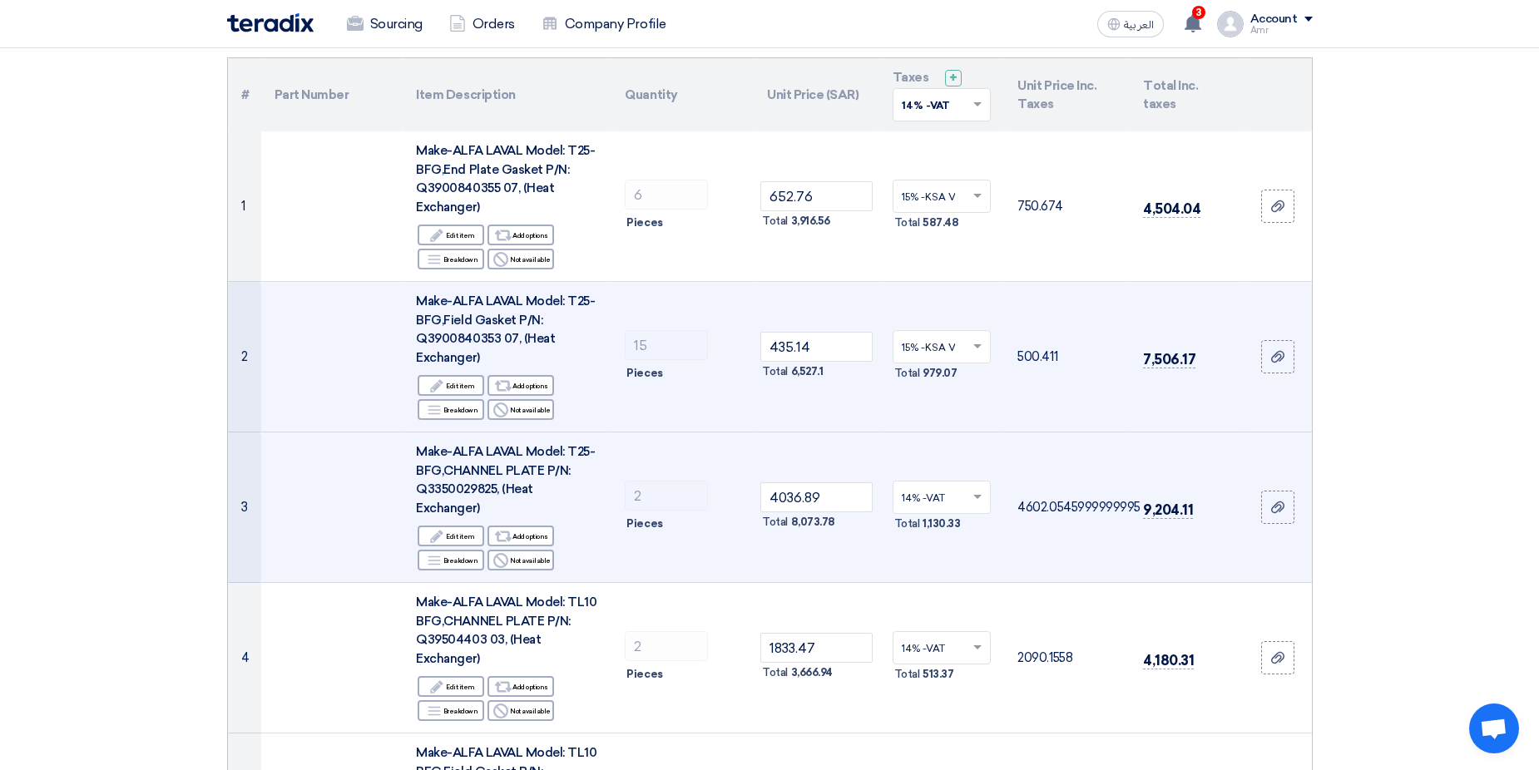
click at [932, 486] on input "text" at bounding box center [934, 499] width 64 height 27
click at [925, 552] on span "15% -KSA VAT" at bounding box center [935, 558] width 66 height 12
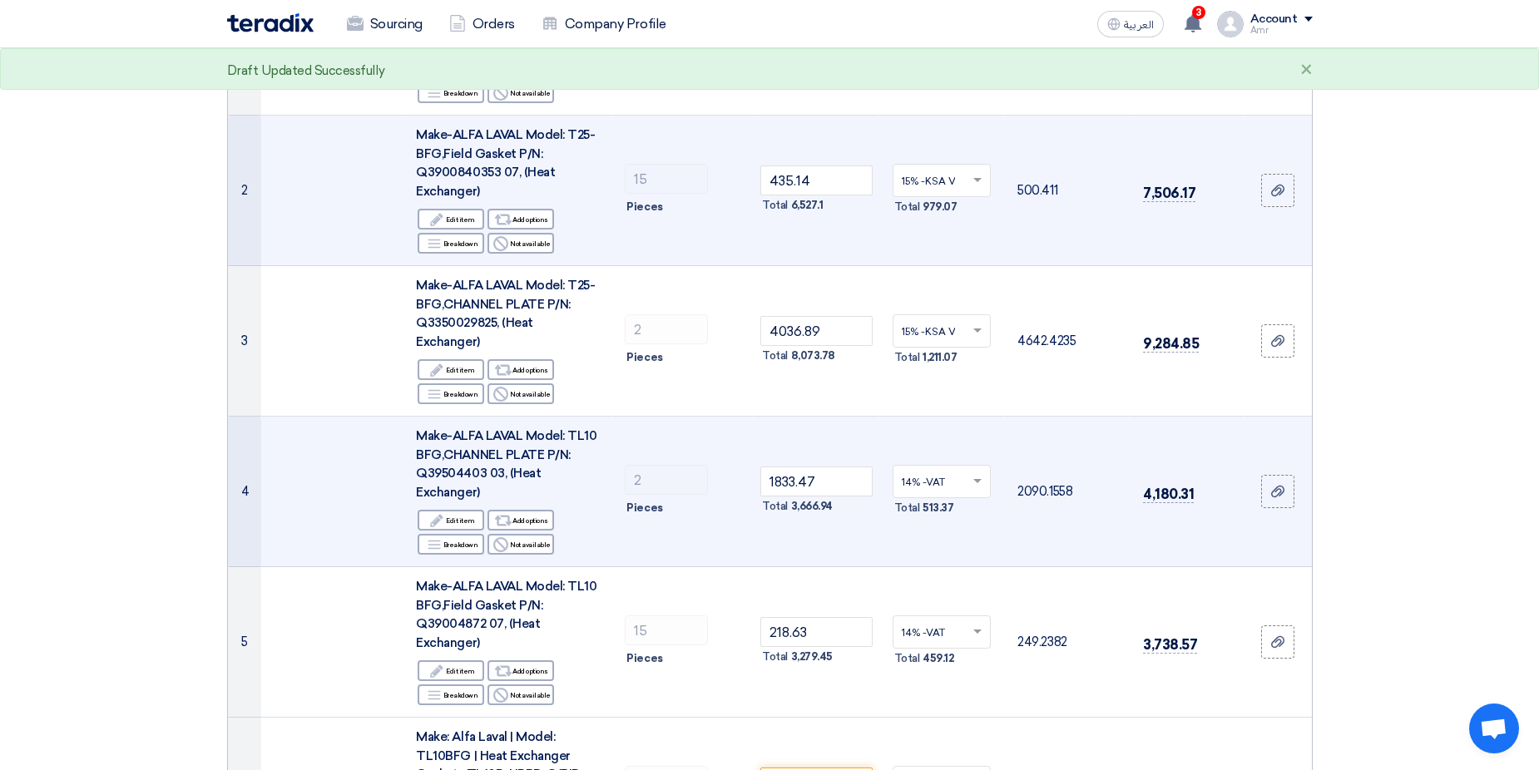
click at [940, 470] on input "text" at bounding box center [934, 483] width 64 height 27
click at [929, 536] on span "15% -KSA VAT" at bounding box center [935, 542] width 66 height 12
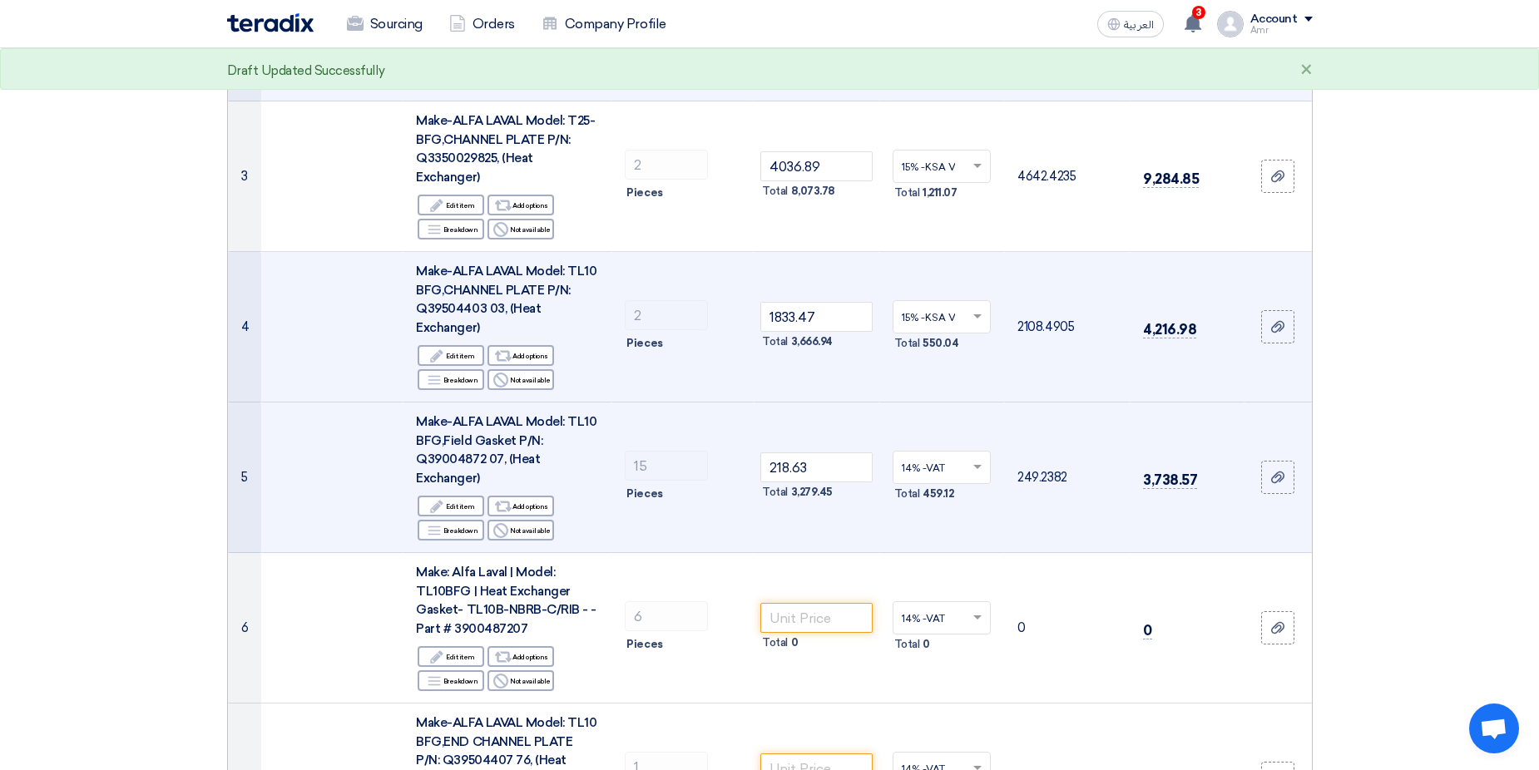
scroll to position [499, 0]
click at [941, 454] on input "text" at bounding box center [934, 467] width 64 height 27
click at [947, 520] on span "15% -KSA VAT" at bounding box center [935, 526] width 66 height 12
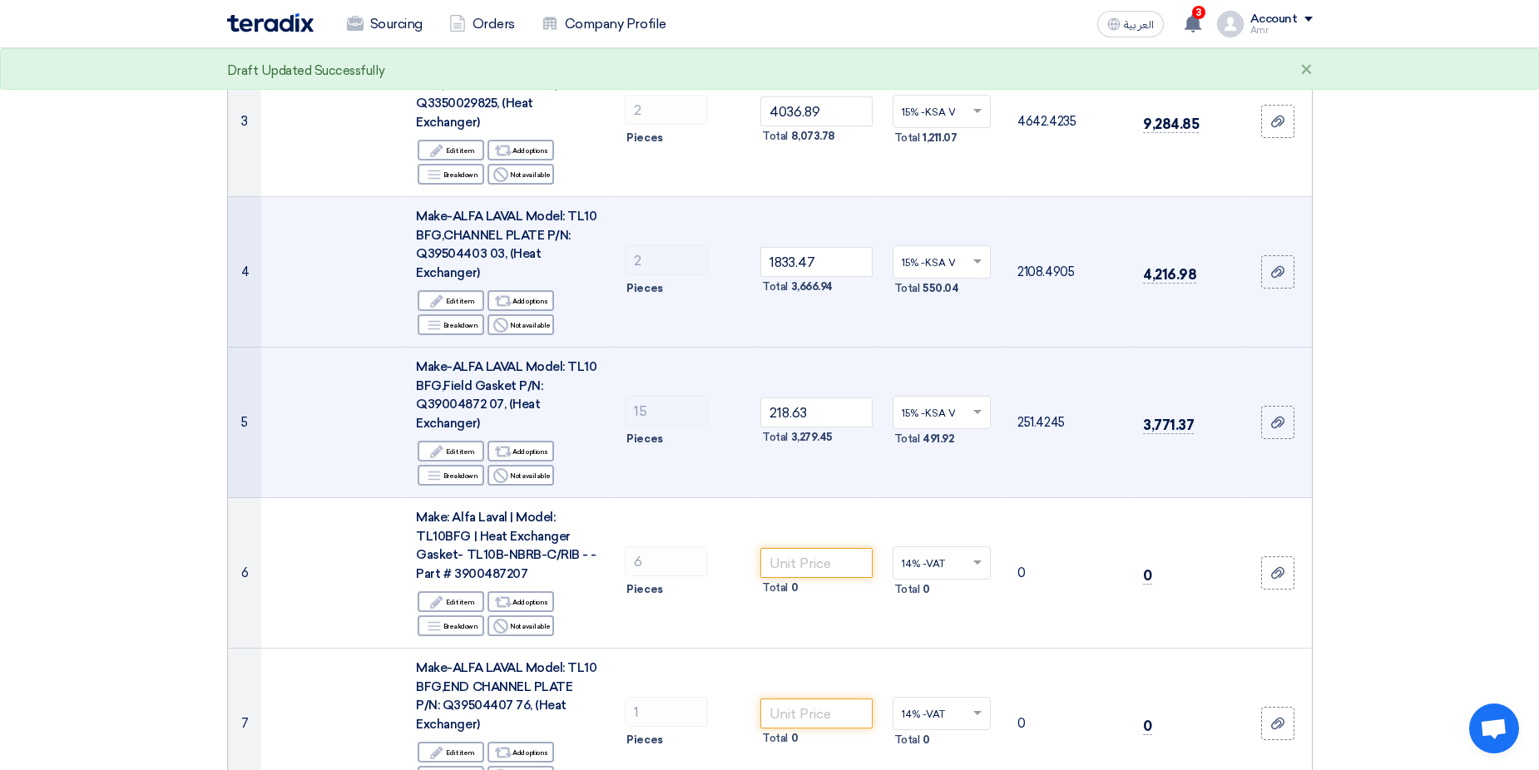
scroll to position [582, 0]
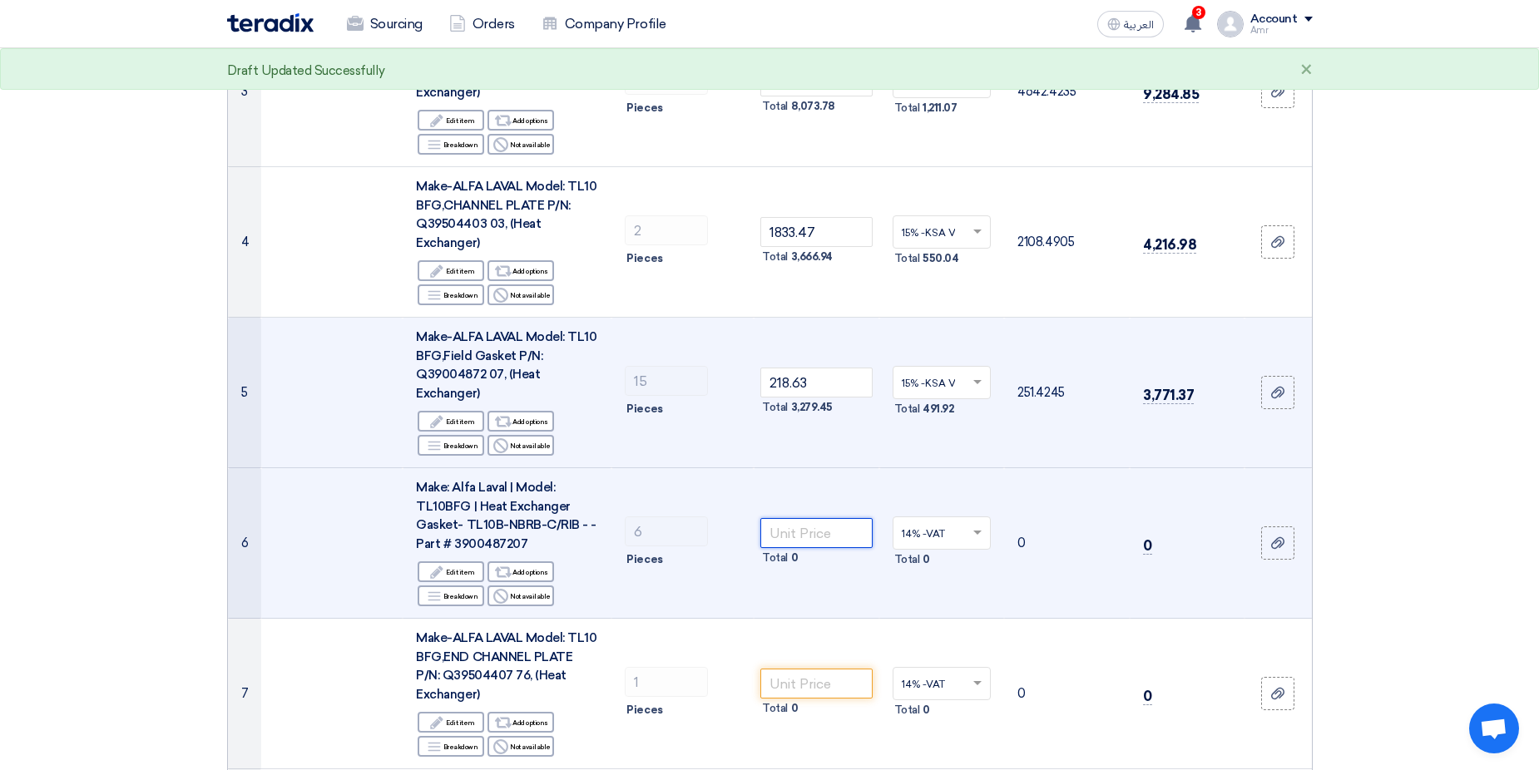
click at [792, 519] on input "number" at bounding box center [816, 533] width 112 height 30
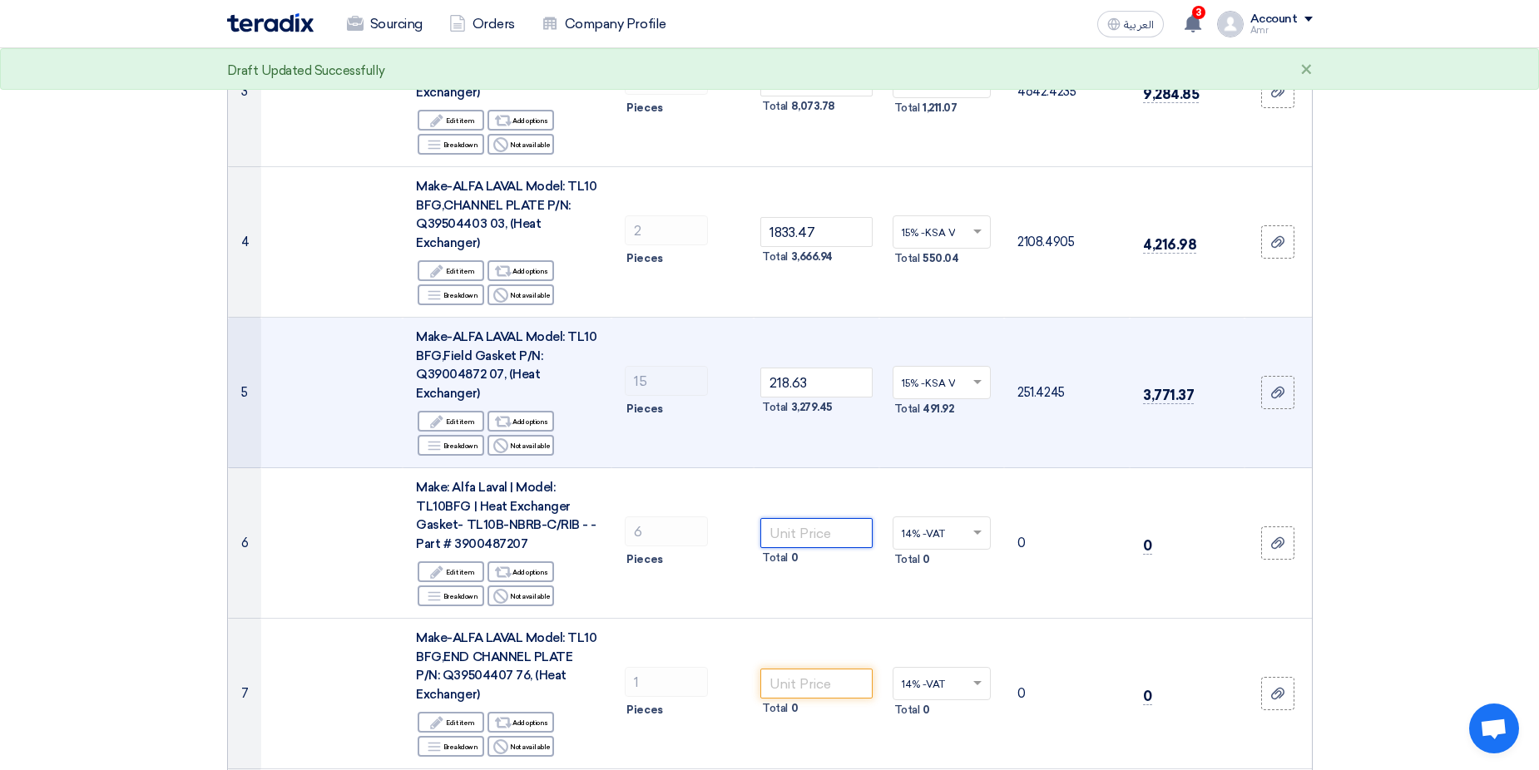
scroll to position [666, 0]
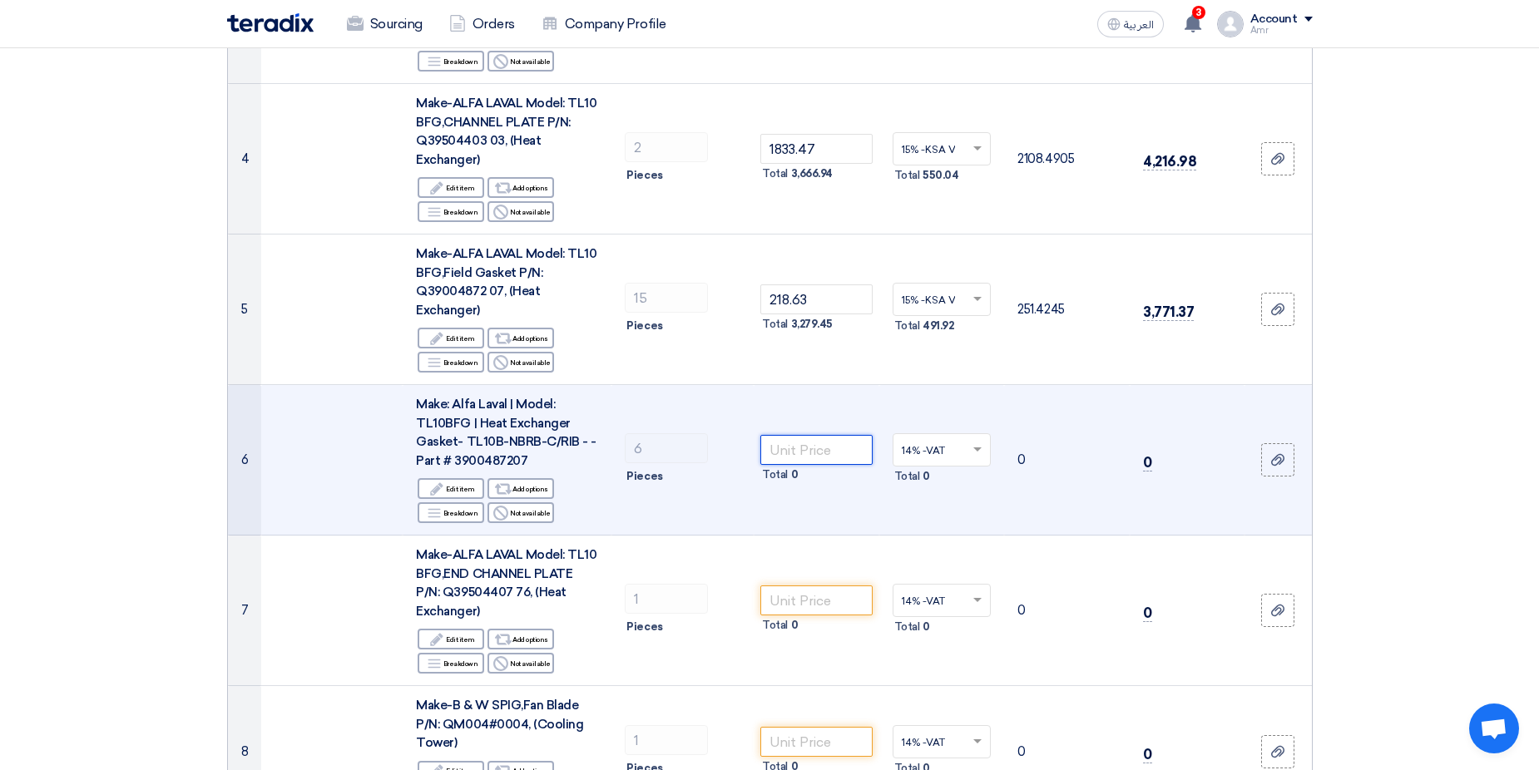
click at [833, 436] on input "number" at bounding box center [816, 450] width 112 height 30
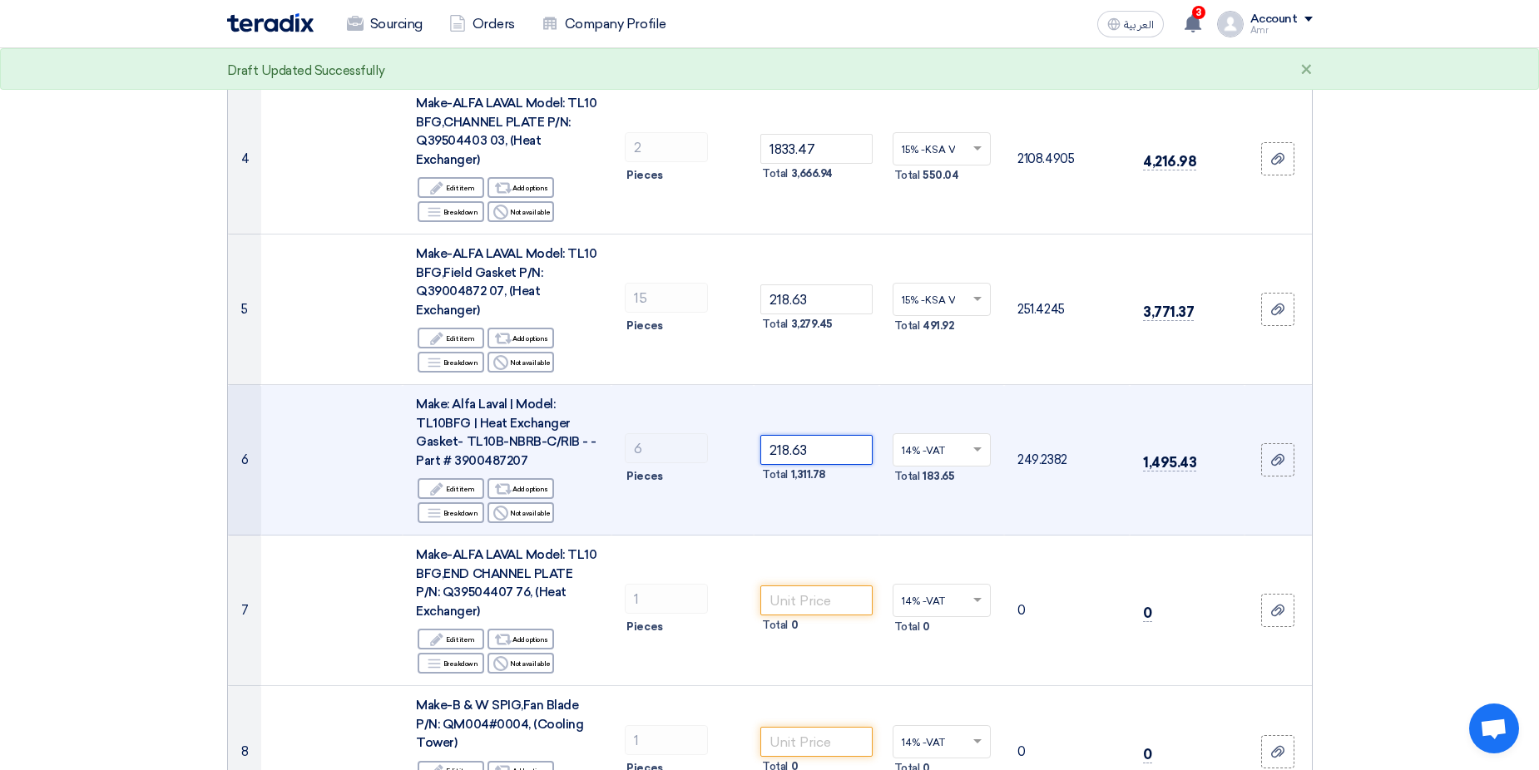
type input "218.63"
click at [949, 445] on input "text" at bounding box center [934, 451] width 64 height 27
click at [937, 504] on span "15% -KSA VAT" at bounding box center [935, 510] width 66 height 12
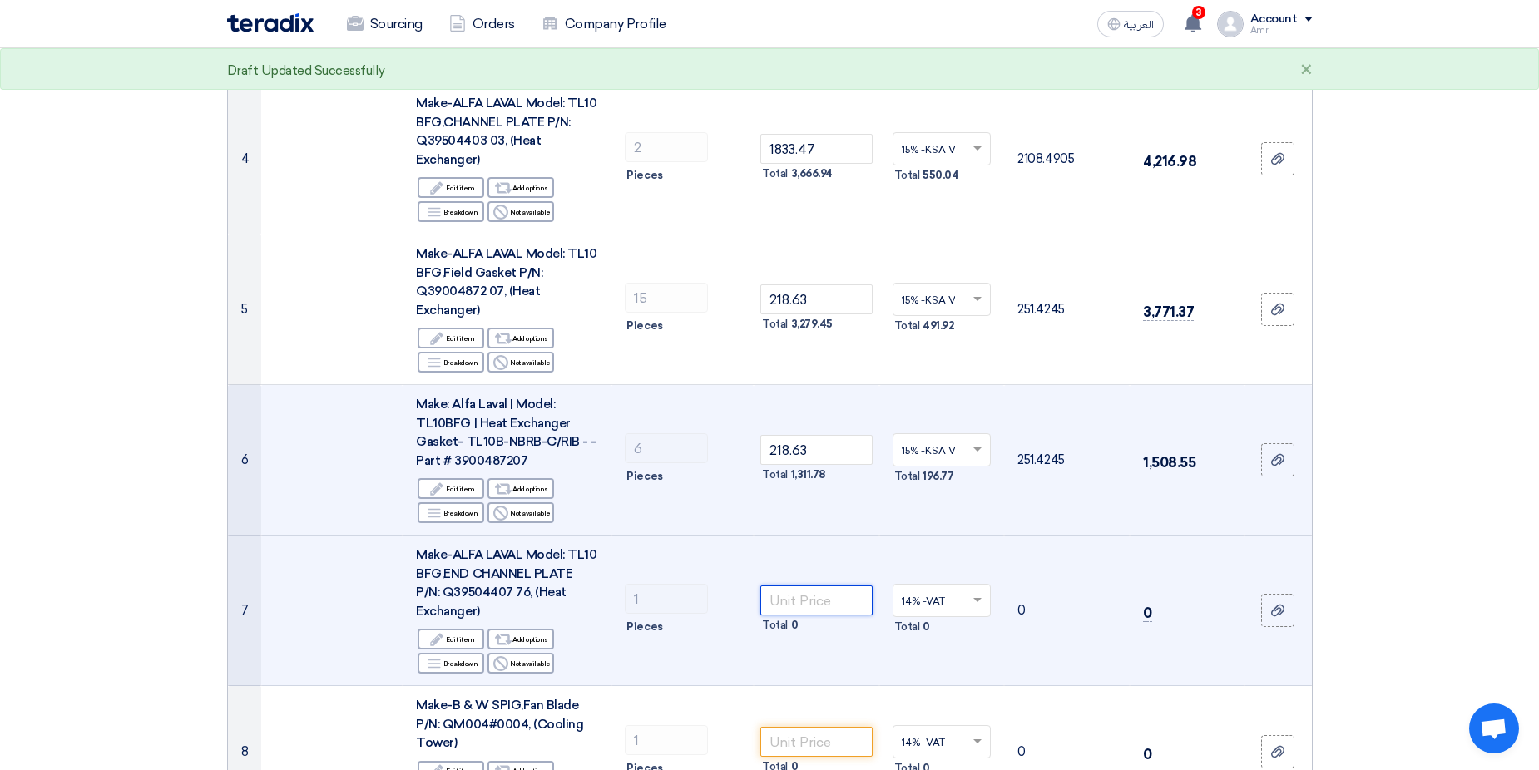
click at [807, 591] on input "number" at bounding box center [816, 601] width 112 height 30
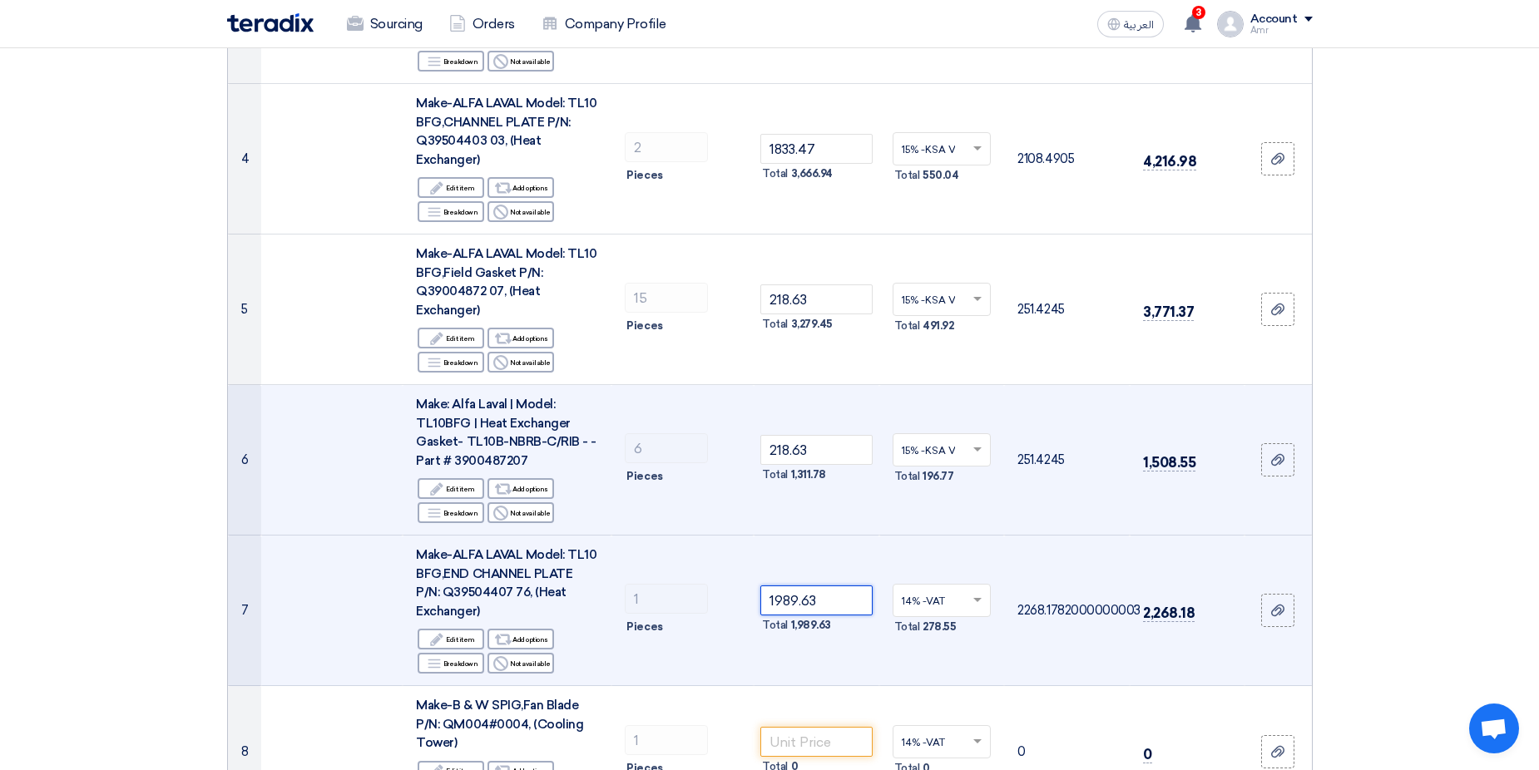
type input "1989.63"
click at [938, 589] on input "text" at bounding box center [934, 602] width 64 height 27
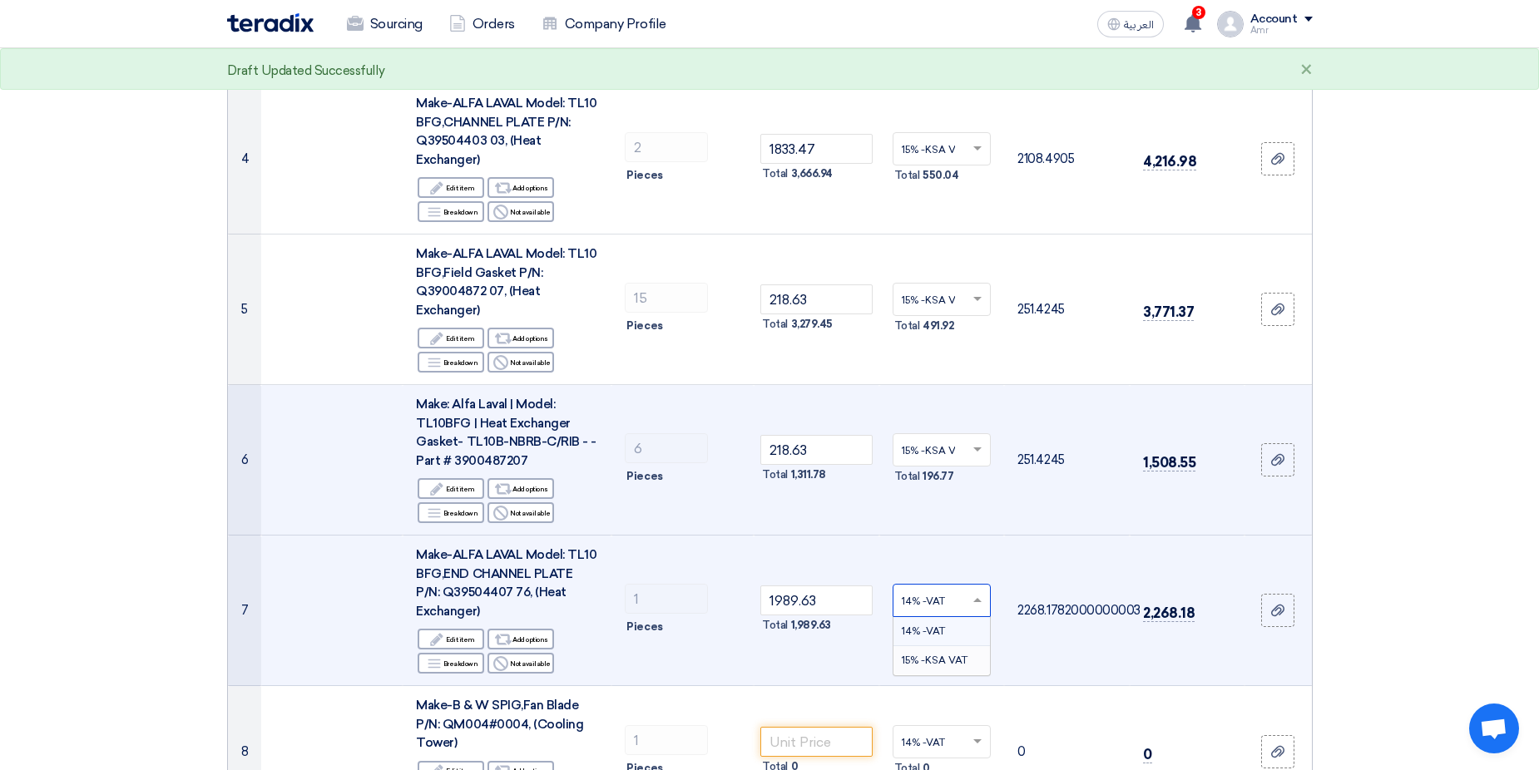
click at [926, 655] on span "15% -KSA VAT" at bounding box center [935, 661] width 66 height 12
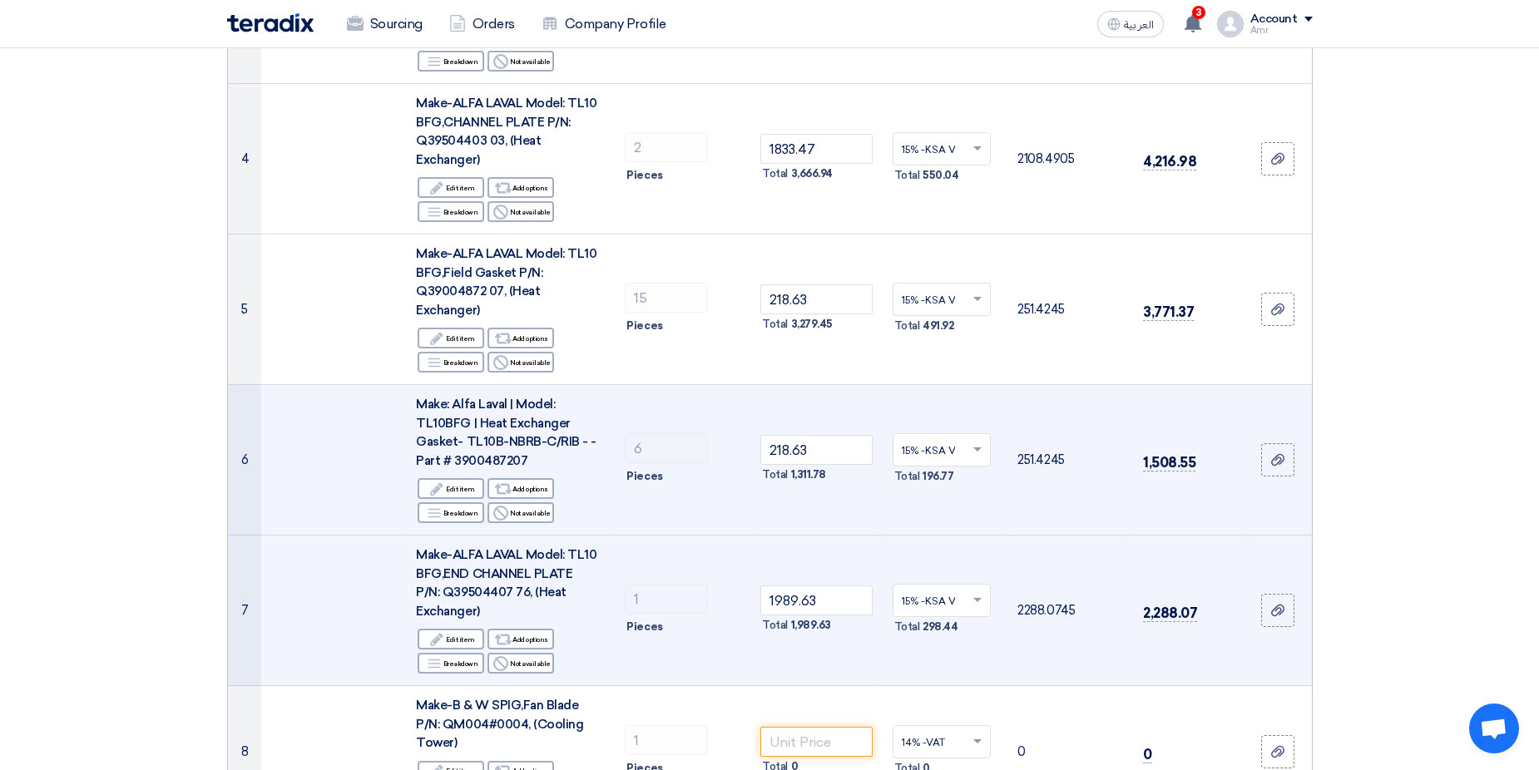
click at [880, 536] on td "15% -KSA VAT × Total 298.44" at bounding box center [942, 611] width 126 height 151
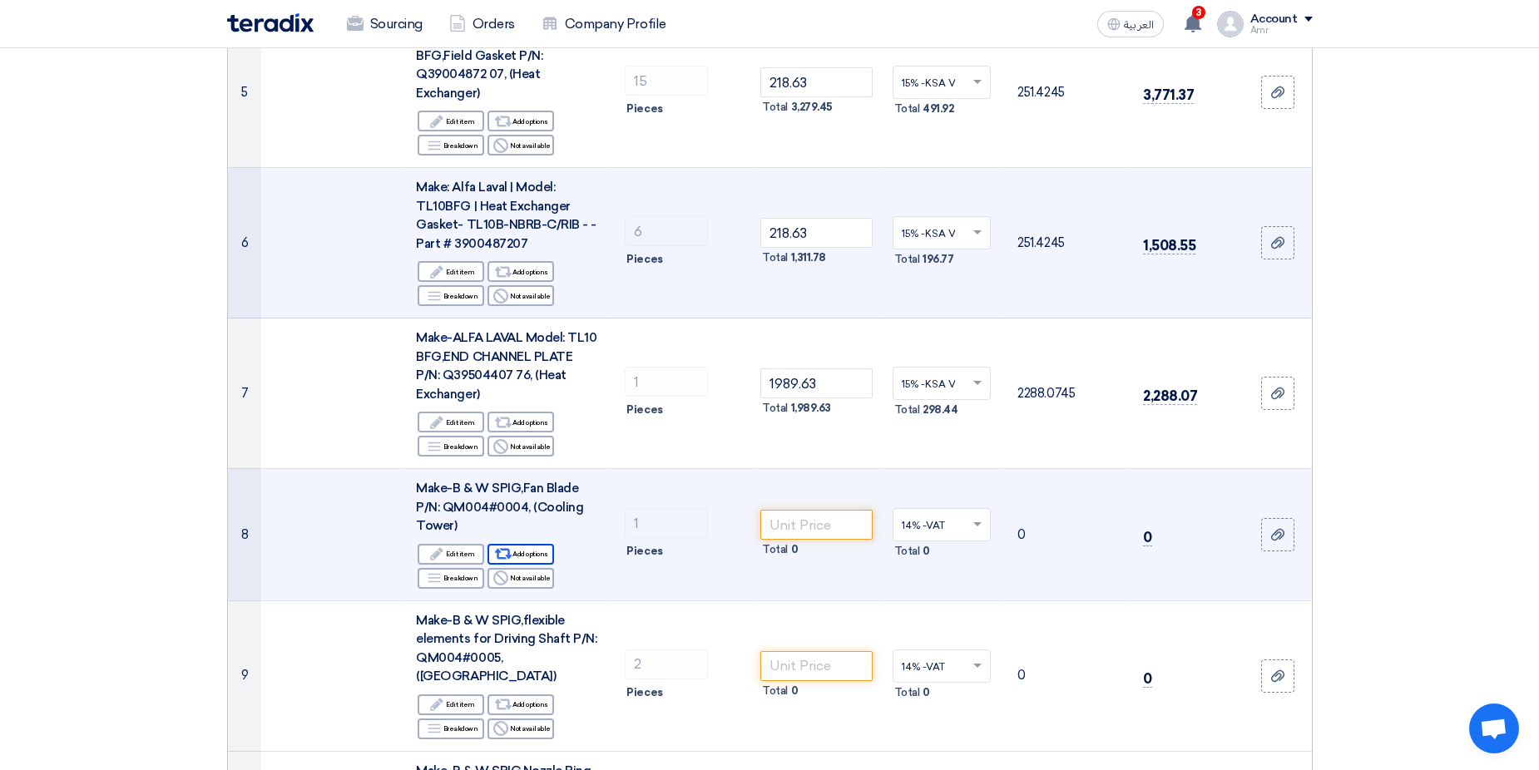
scroll to position [832, 0]
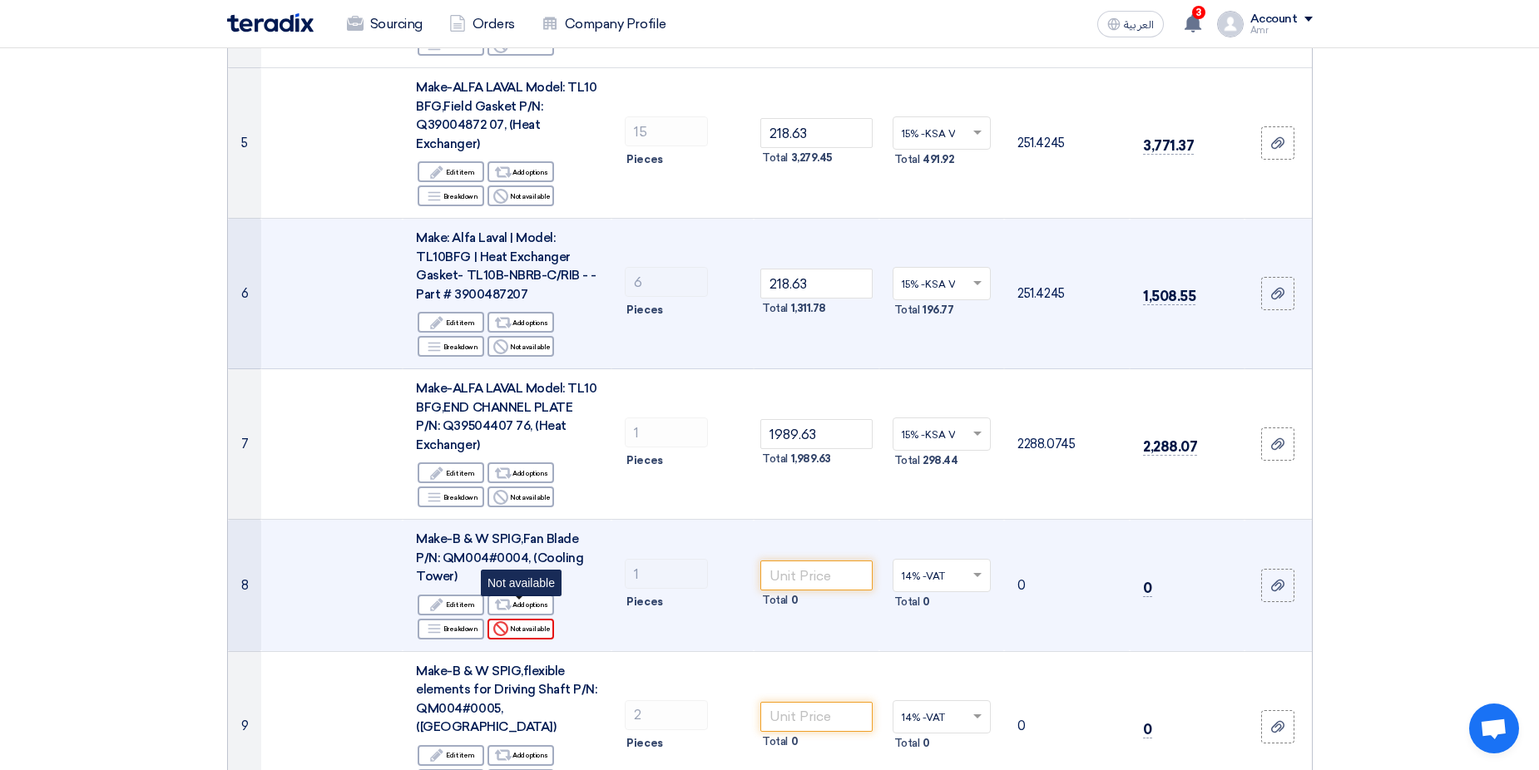
click at [514, 619] on div "Reject Not available" at bounding box center [521, 629] width 67 height 21
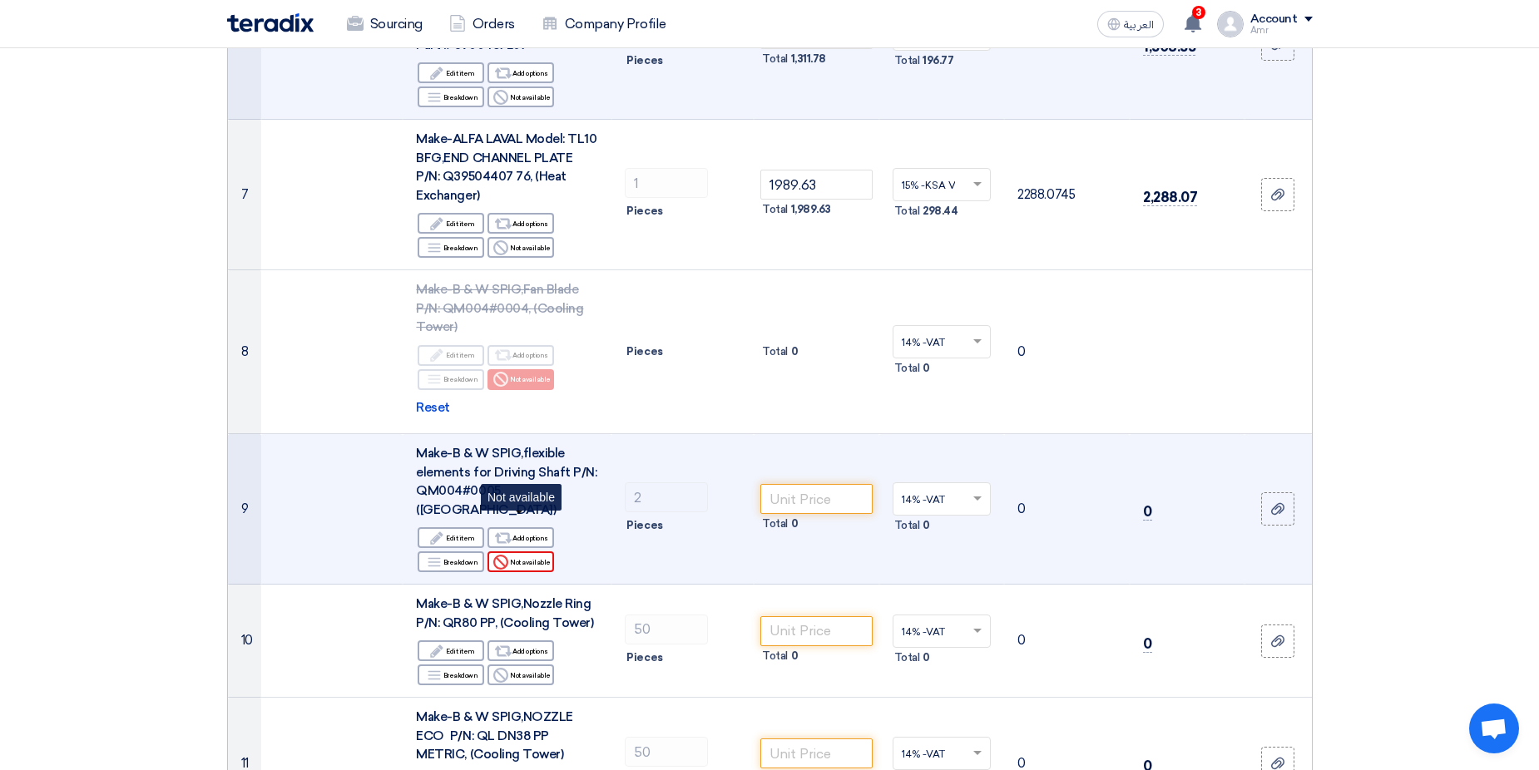
click at [526, 552] on div "Reject Not available" at bounding box center [521, 562] width 67 height 21
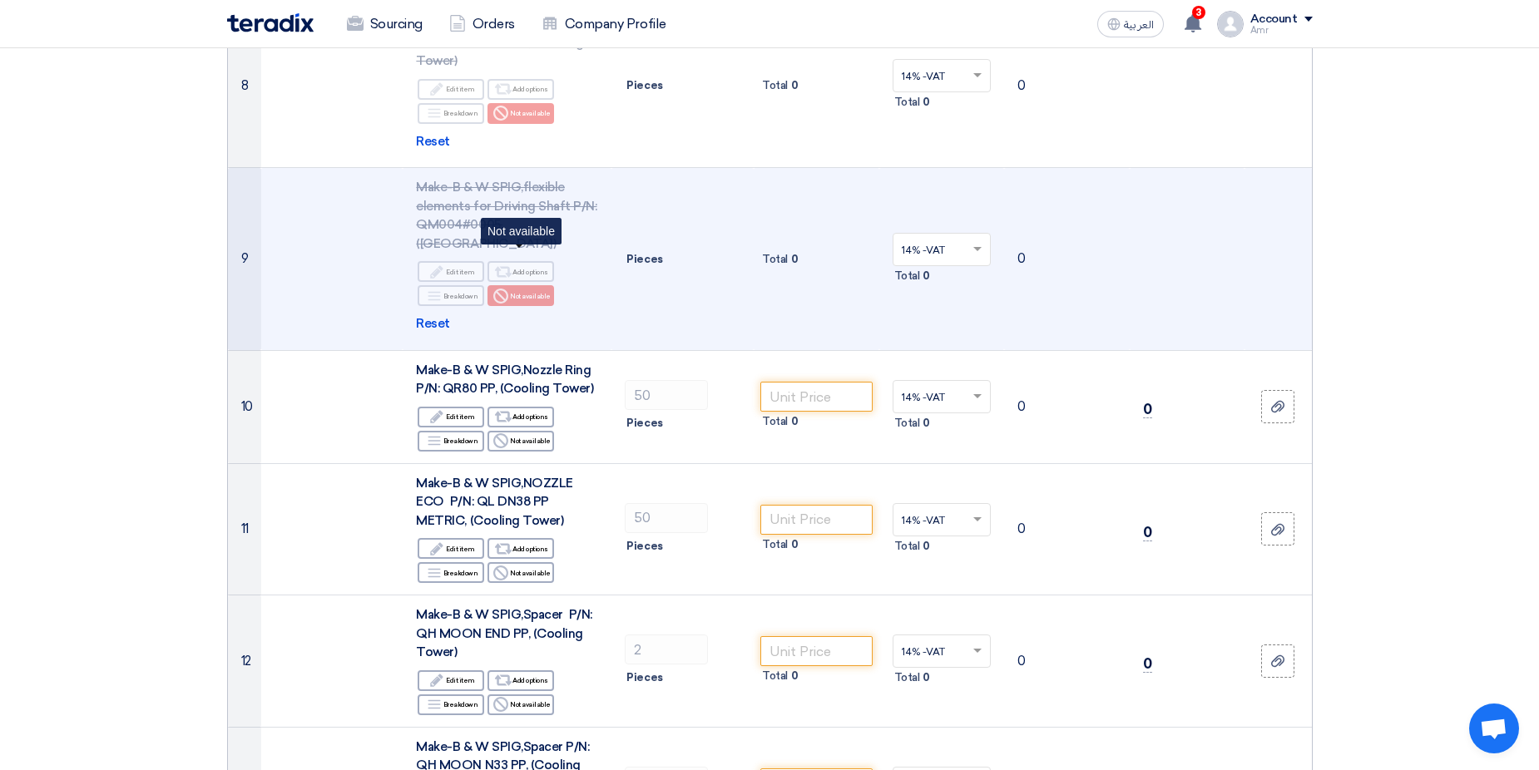
scroll to position [1414, 0]
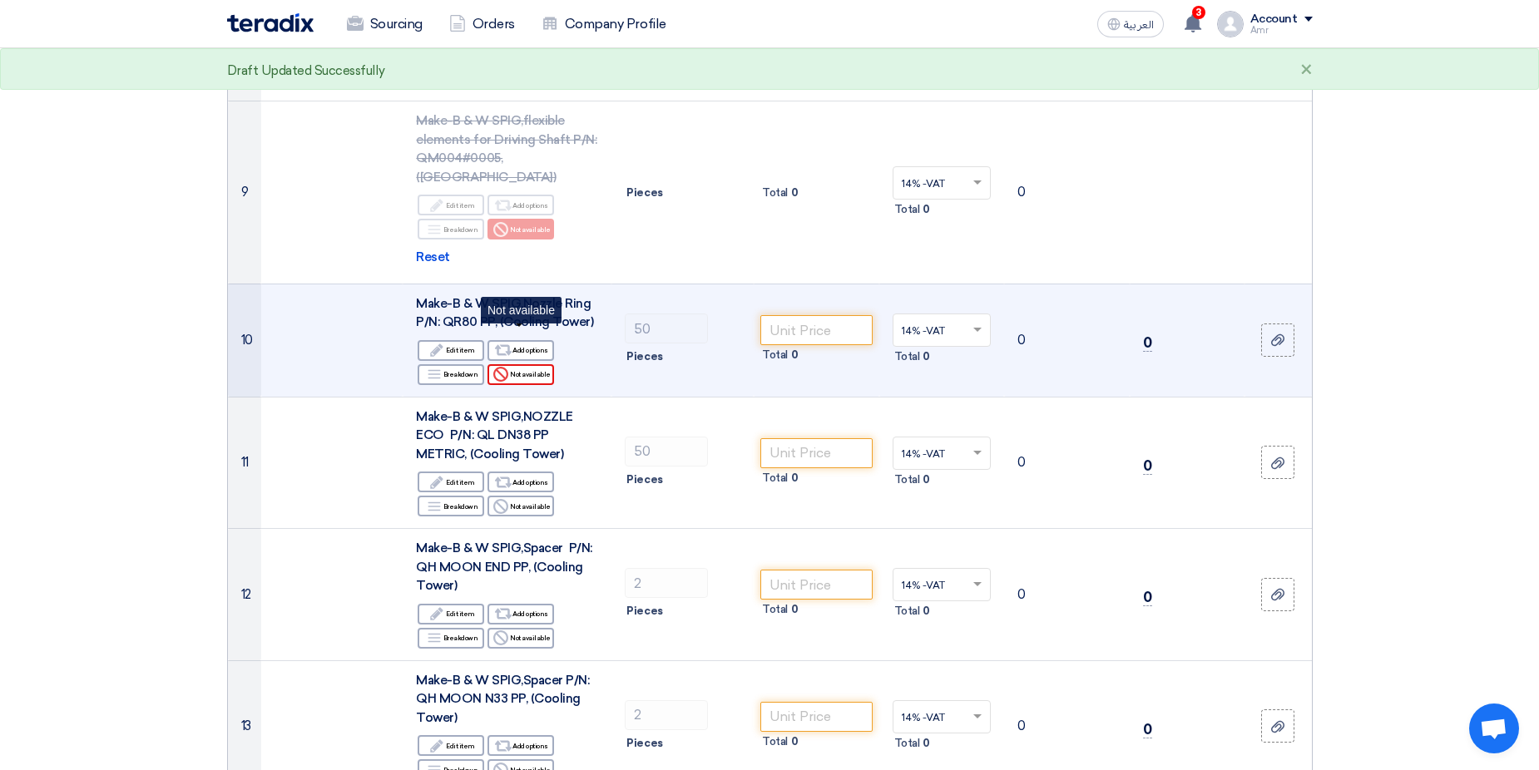
click at [523, 364] on div "Reject Not available" at bounding box center [521, 374] width 67 height 21
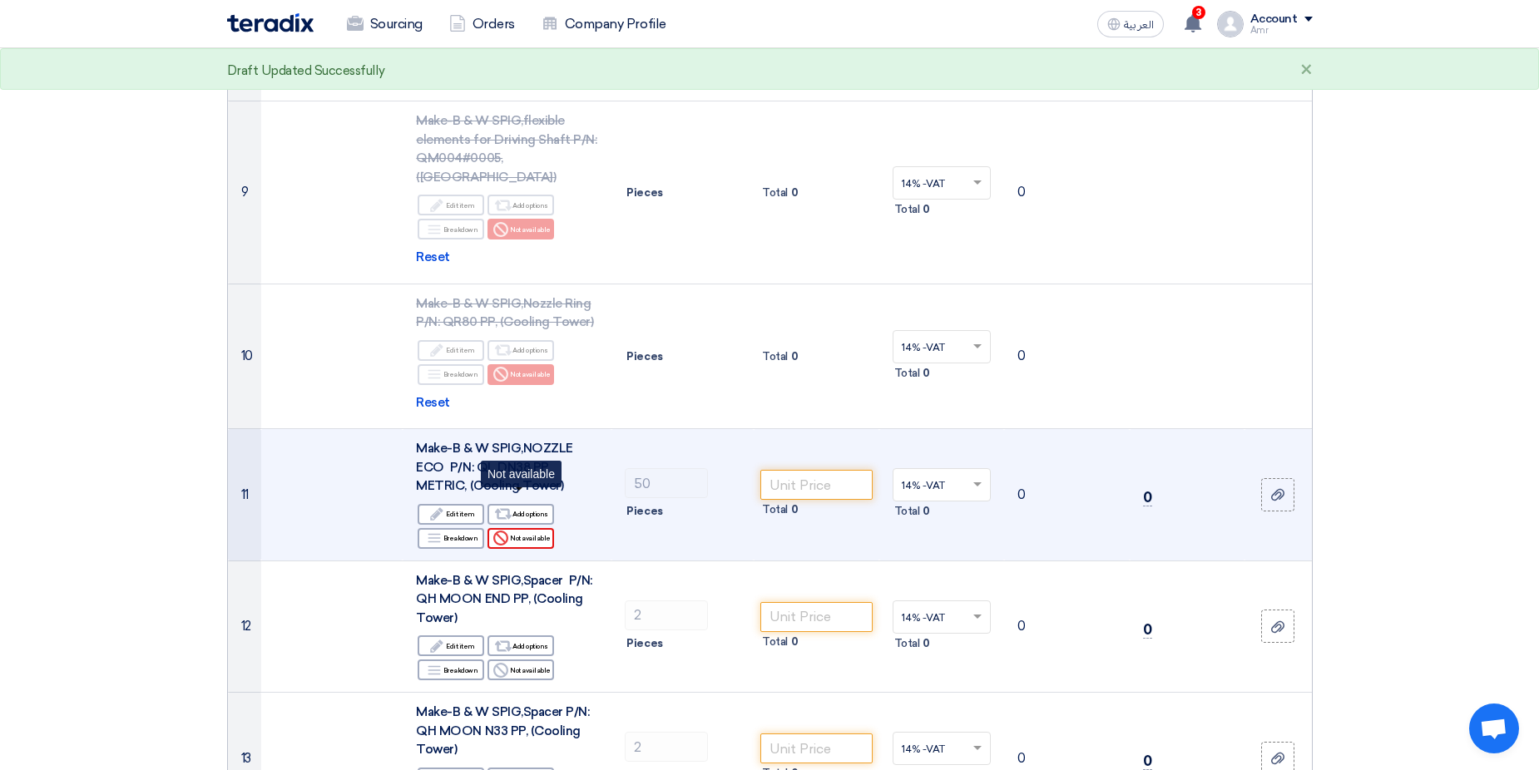
click at [518, 528] on div "Reject Not available" at bounding box center [521, 538] width 67 height 21
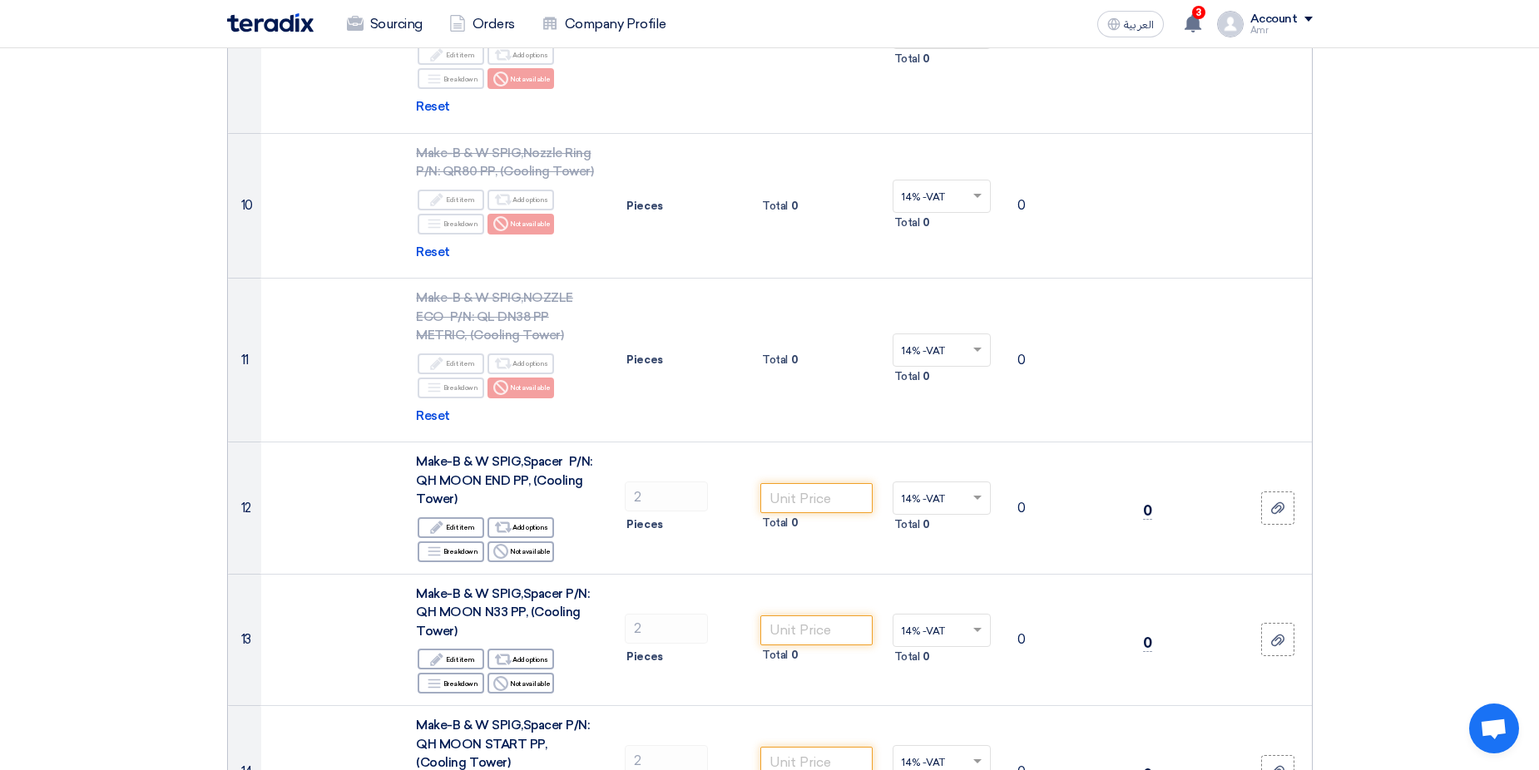
scroll to position [1581, 0]
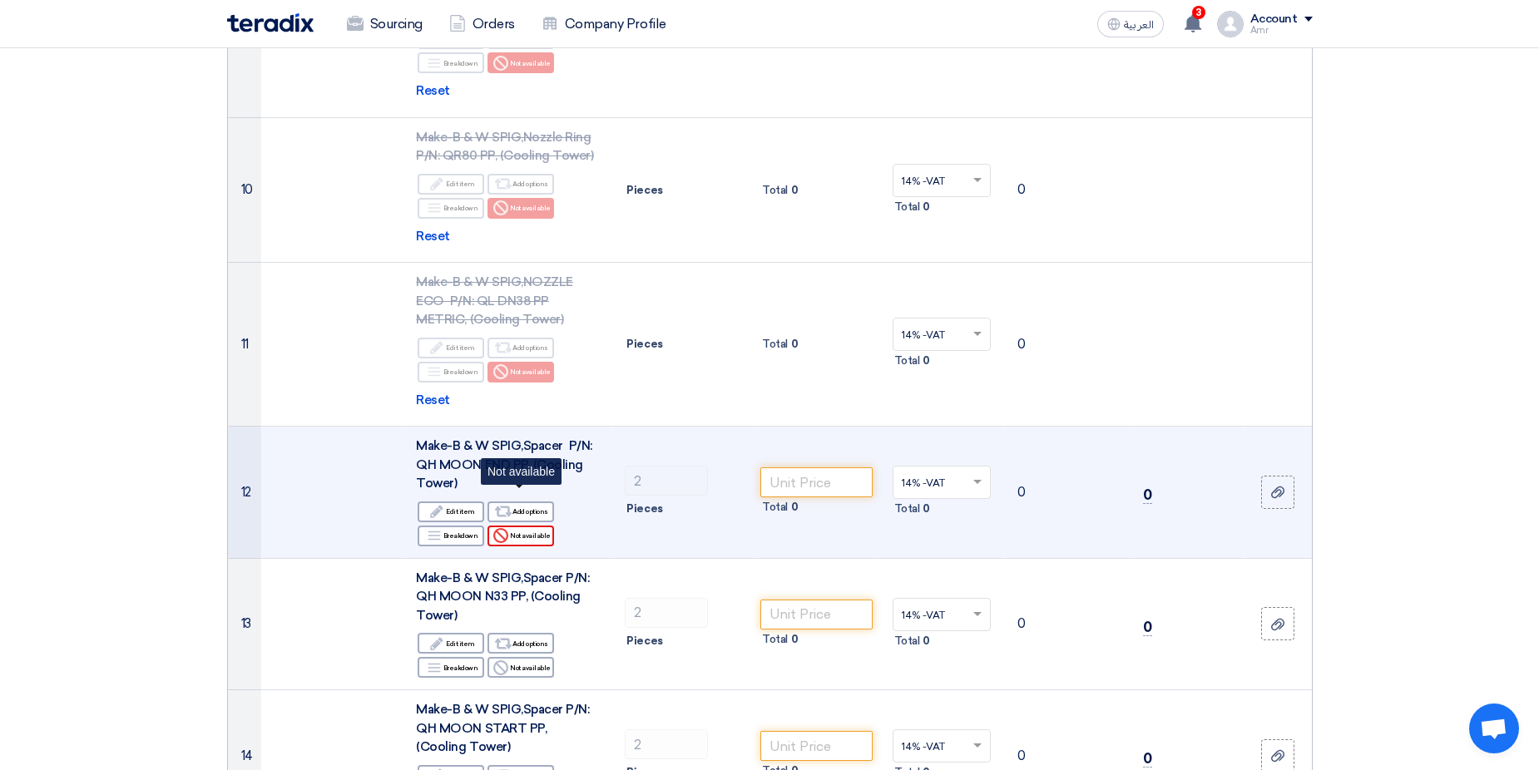
click at [523, 526] on div "Reject Not available" at bounding box center [521, 536] width 67 height 21
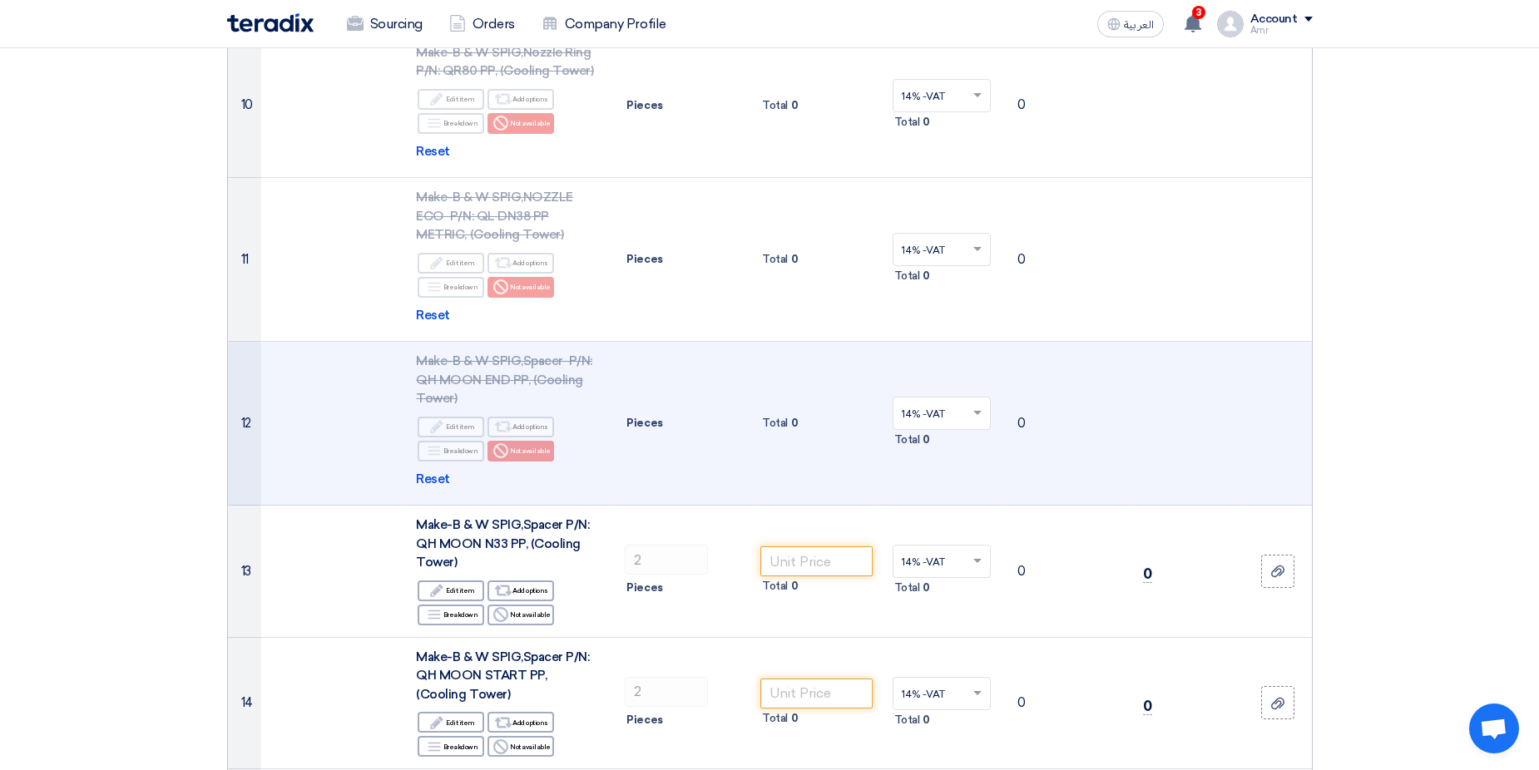
scroll to position [1997, 0]
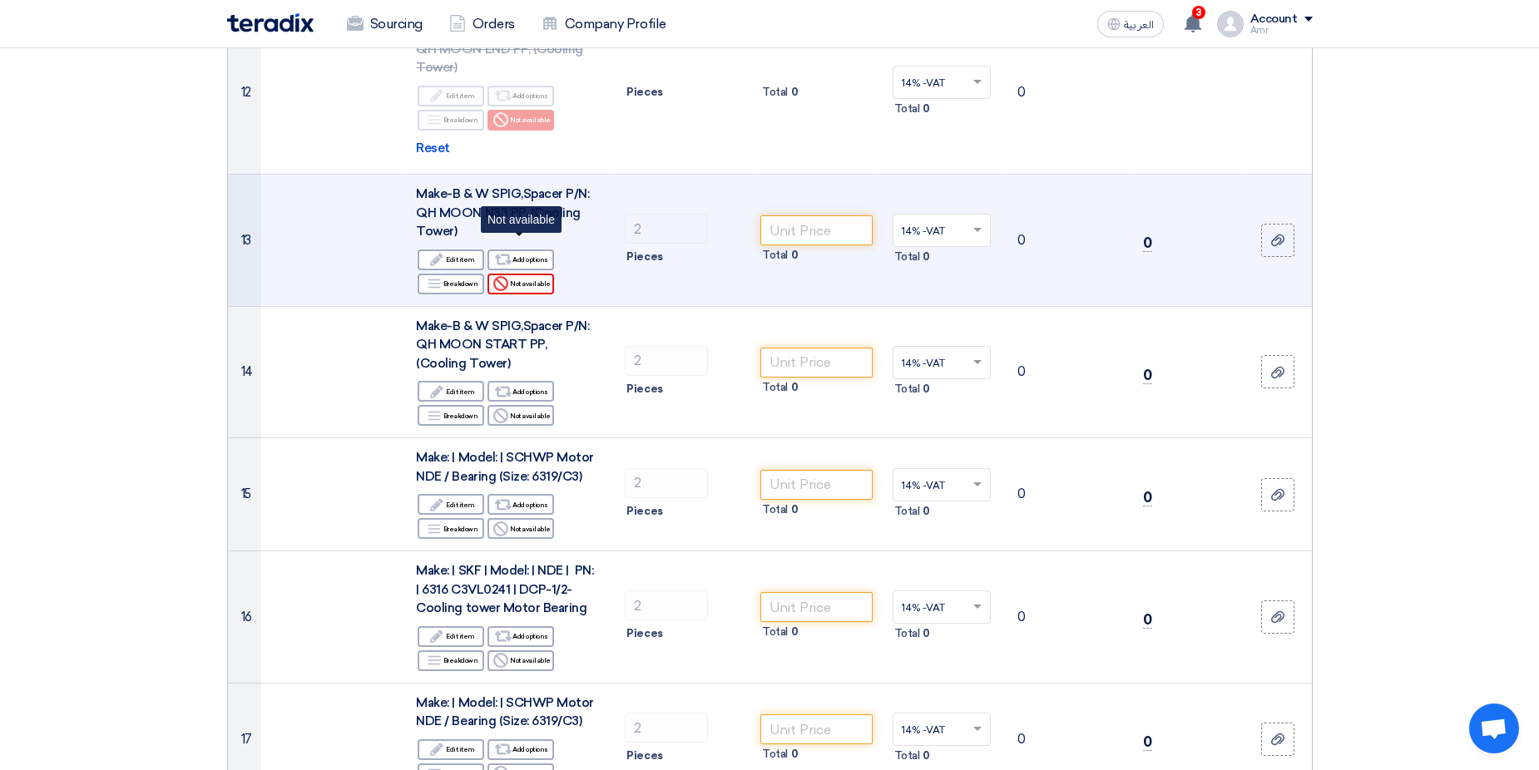
click at [523, 274] on div "Reject Not available" at bounding box center [521, 284] width 67 height 21
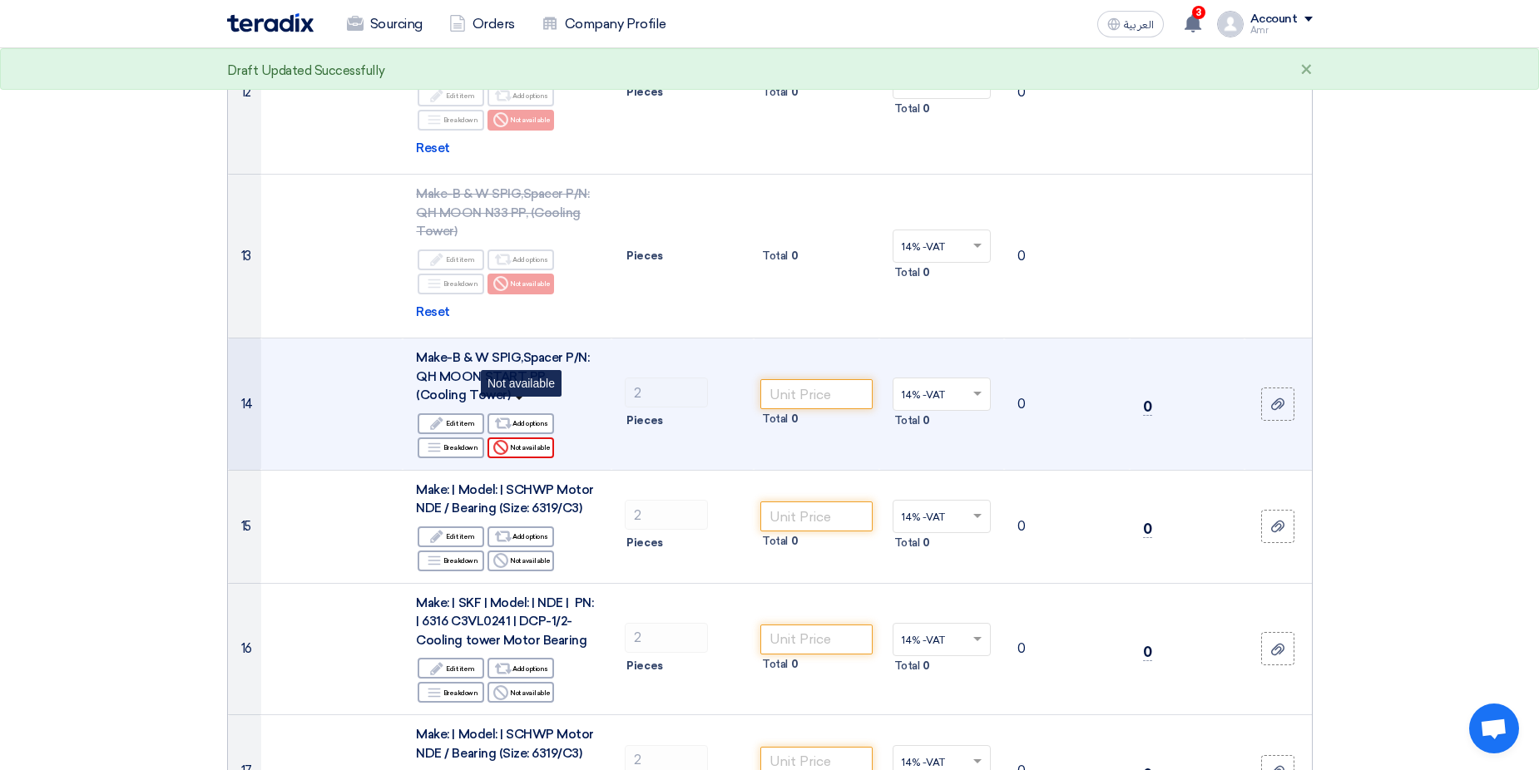
click at [526, 438] on div "Reject Not available" at bounding box center [521, 448] width 67 height 21
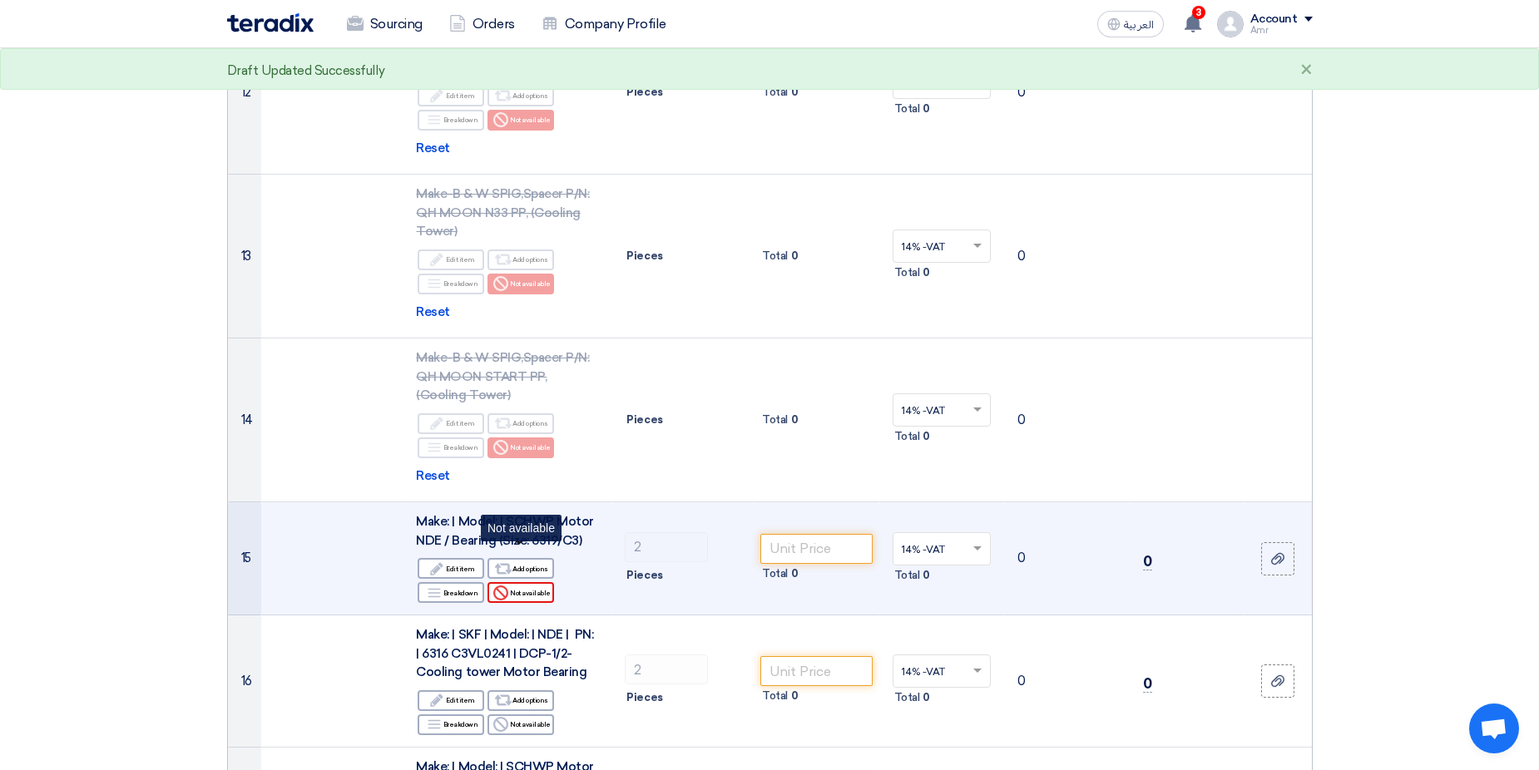
click at [528, 582] on div "Reject Not available" at bounding box center [521, 592] width 67 height 21
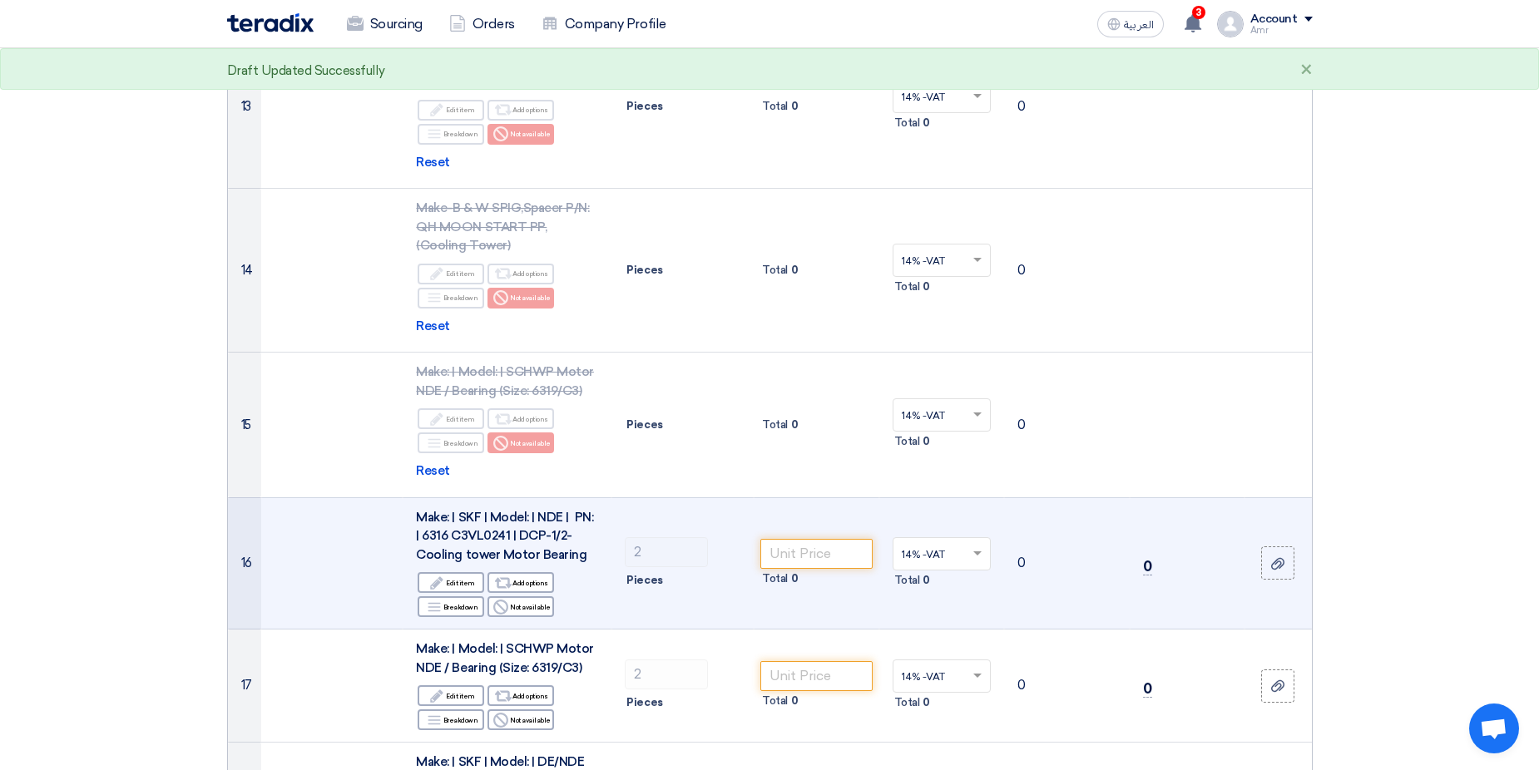
scroll to position [2496, 0]
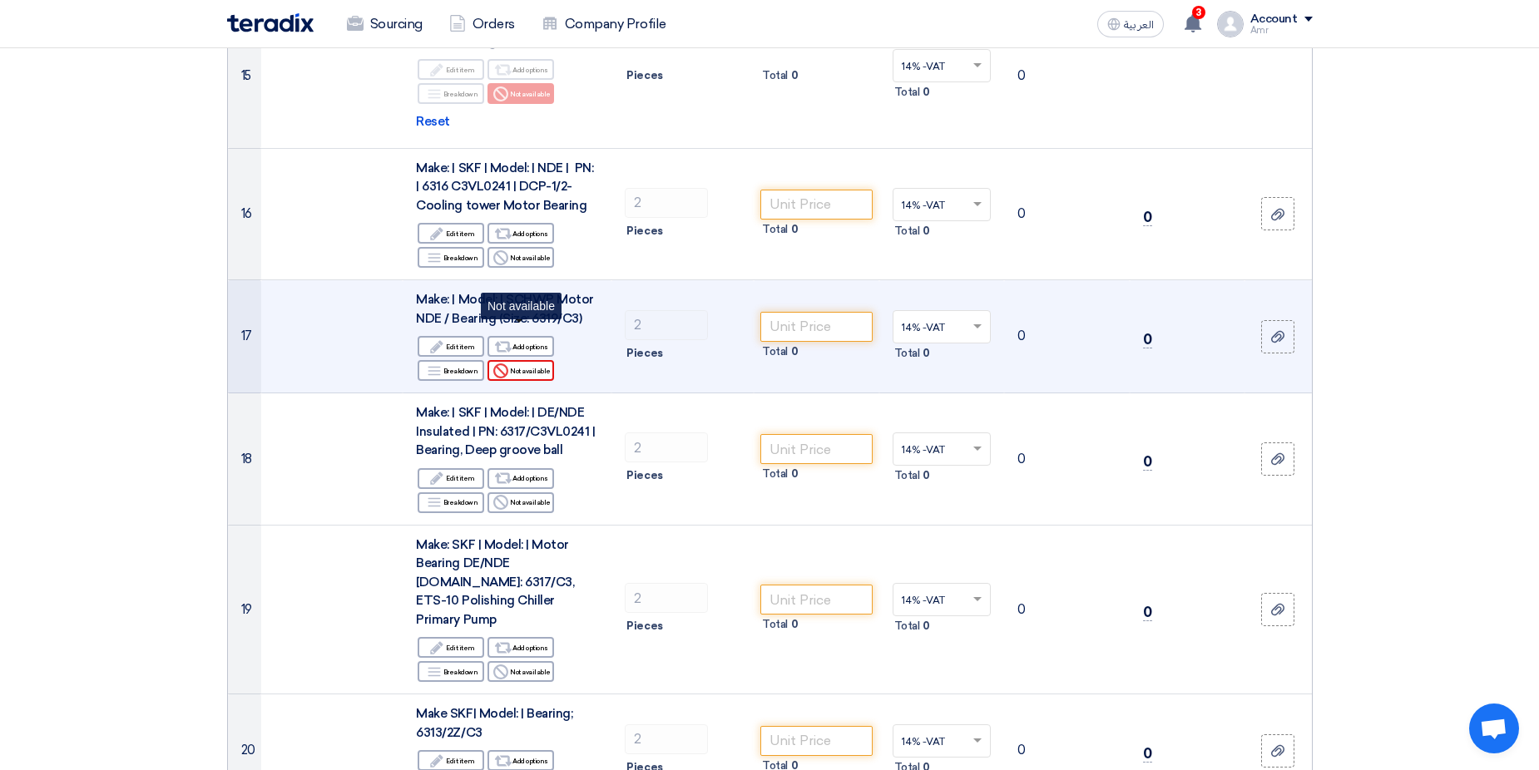
click at [523, 360] on div "Reject Not available" at bounding box center [521, 370] width 67 height 21
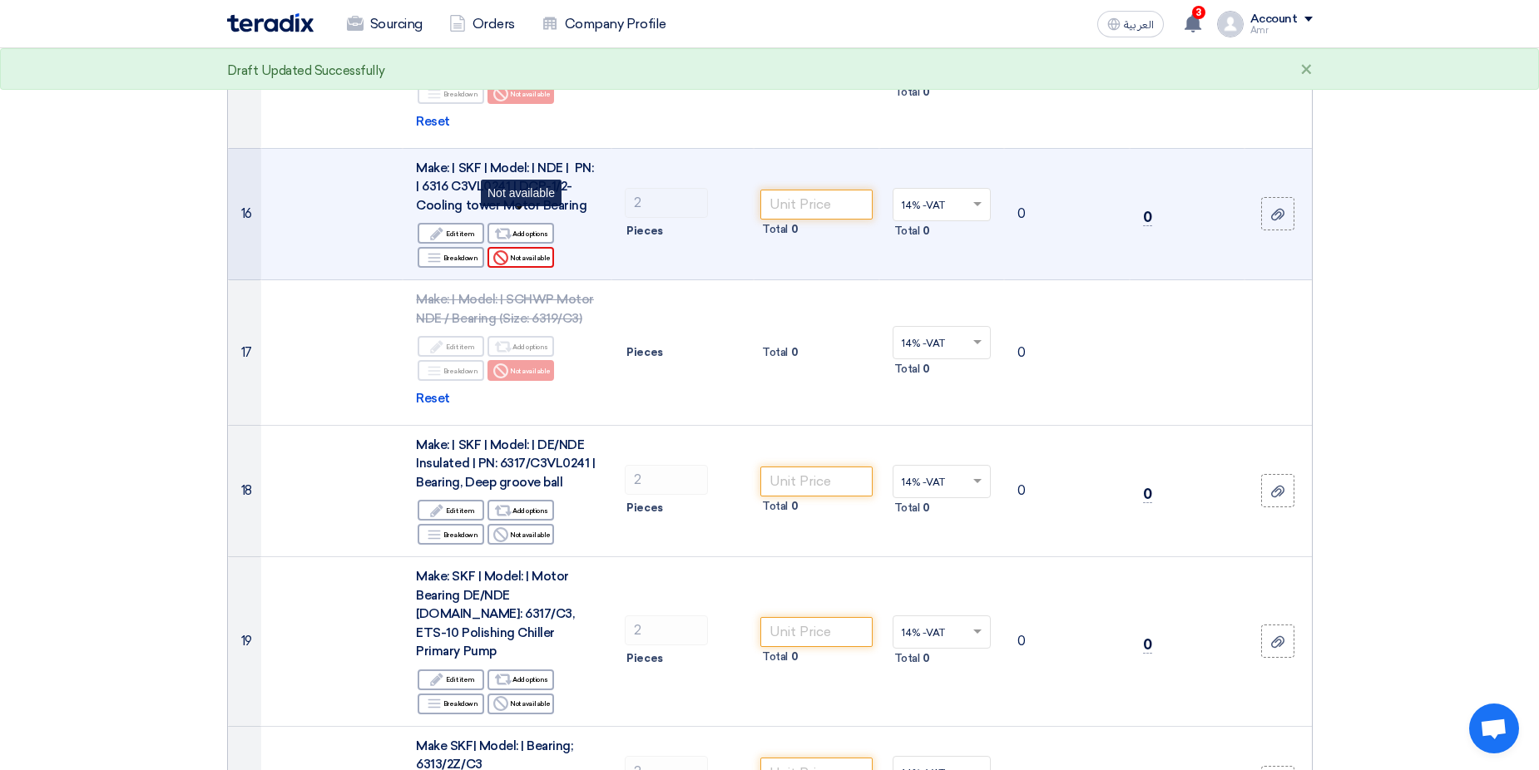
click at [521, 247] on div "Reject Not available" at bounding box center [521, 257] width 67 height 21
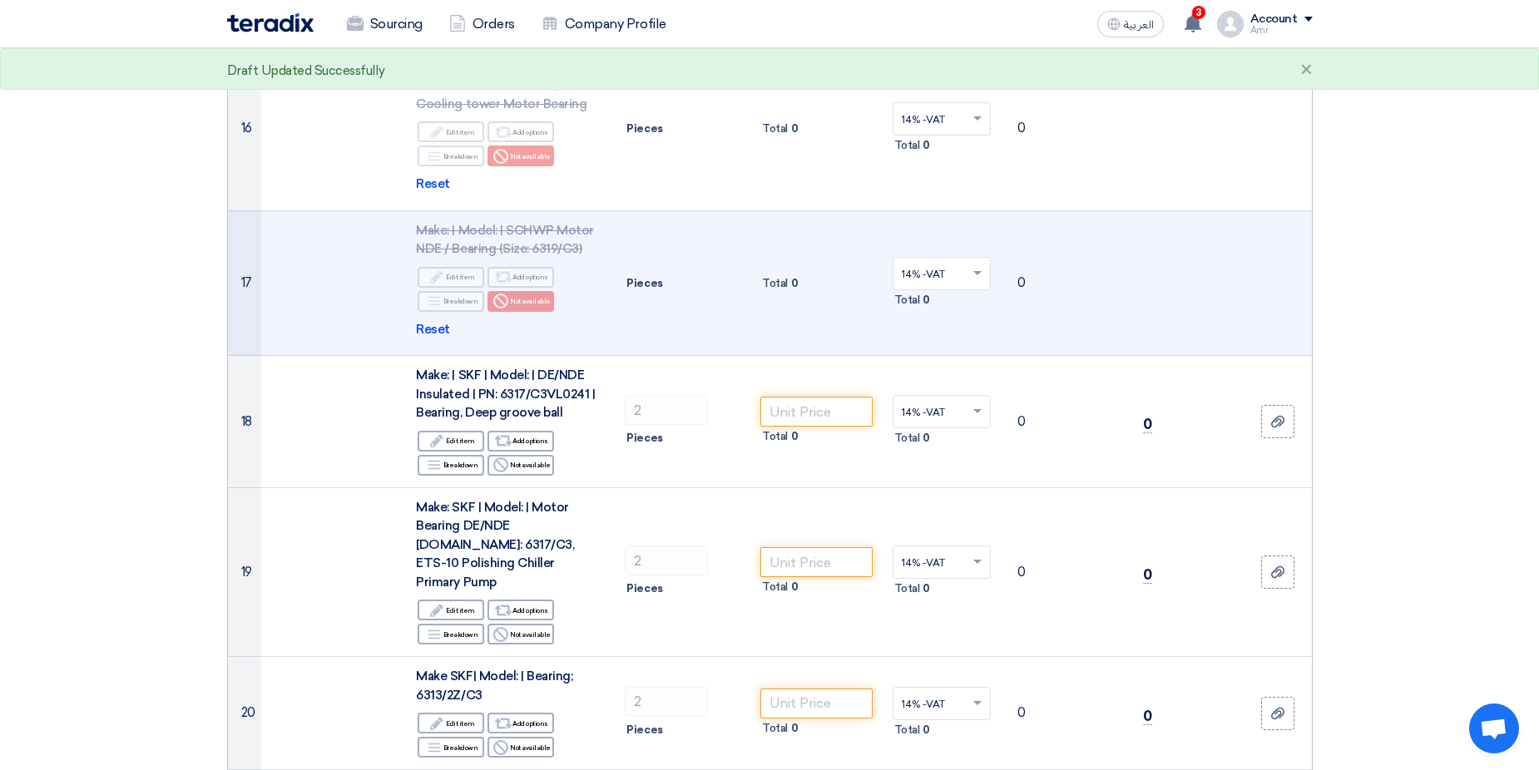
scroll to position [2746, 0]
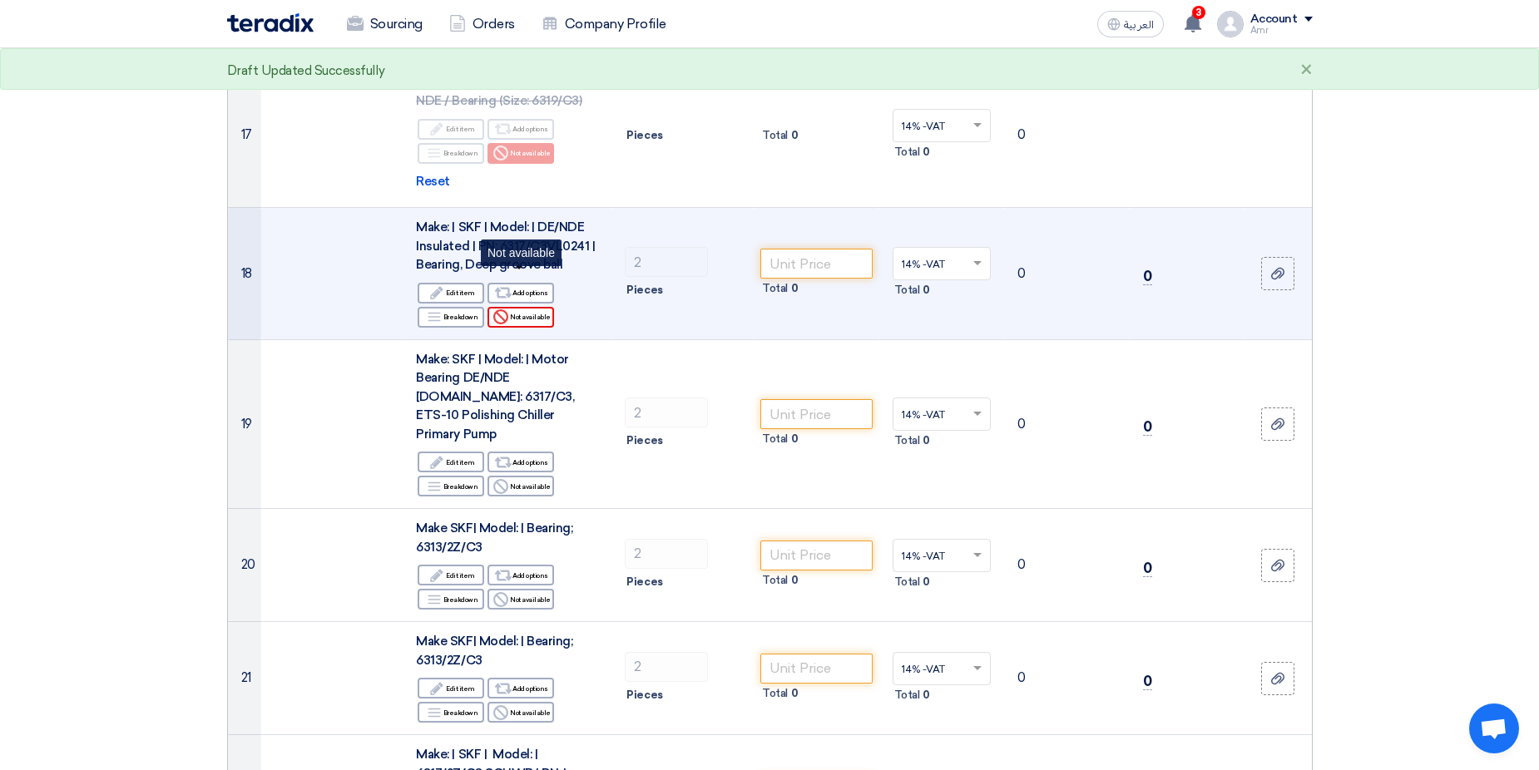
click at [525, 307] on div "Reject Not available" at bounding box center [521, 317] width 67 height 21
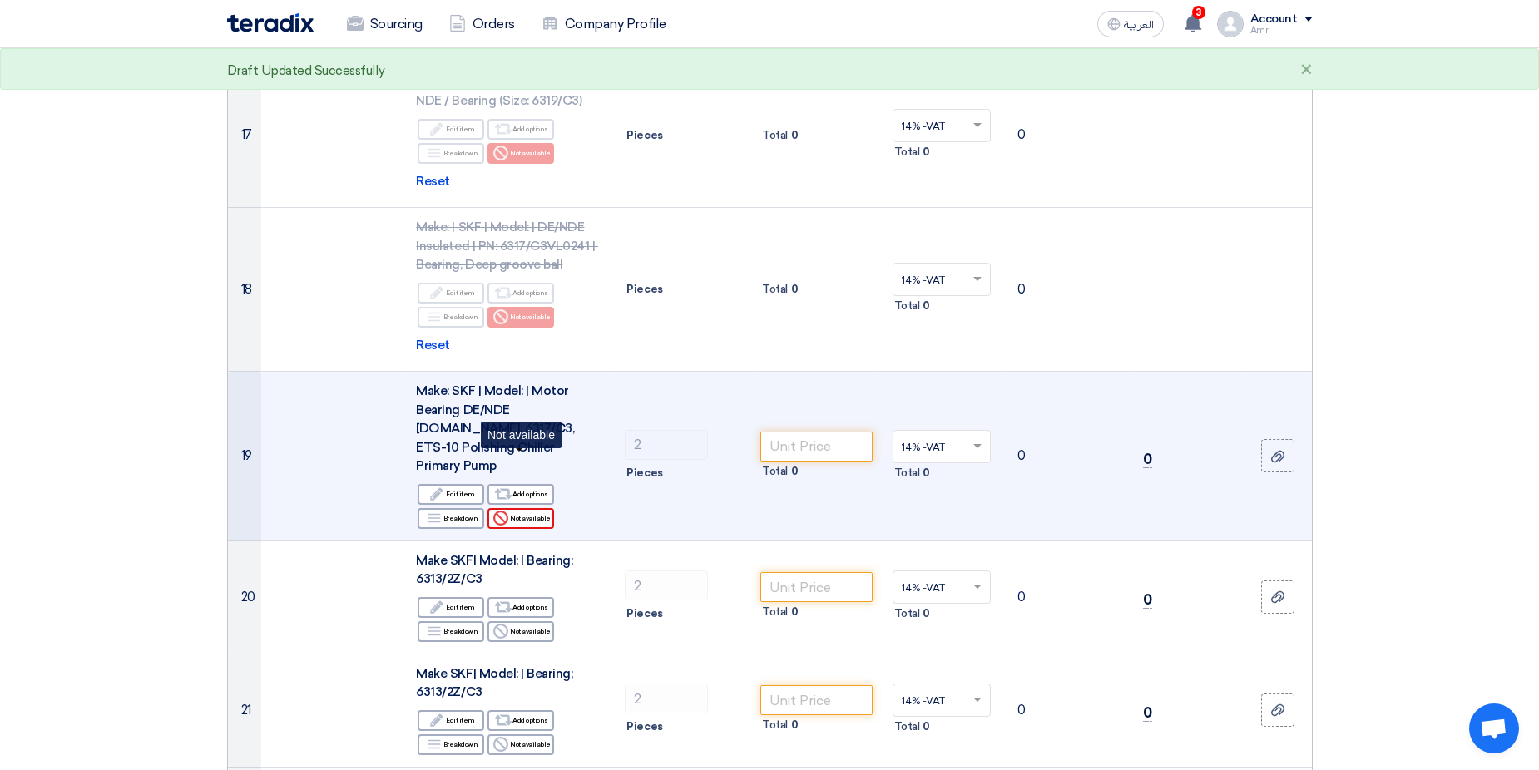
click at [541, 508] on div "Reject Not available" at bounding box center [521, 518] width 67 height 21
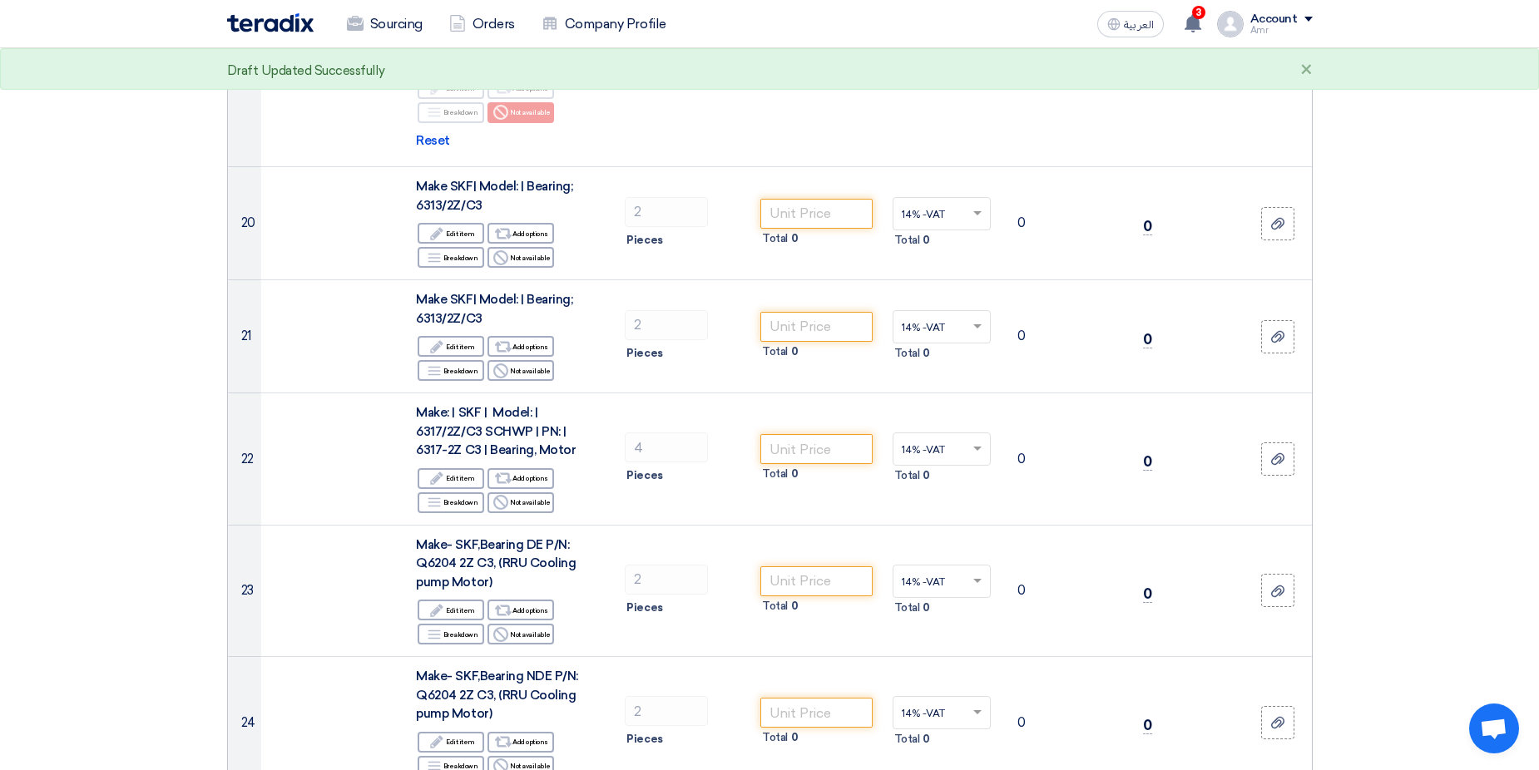
scroll to position [3162, 0]
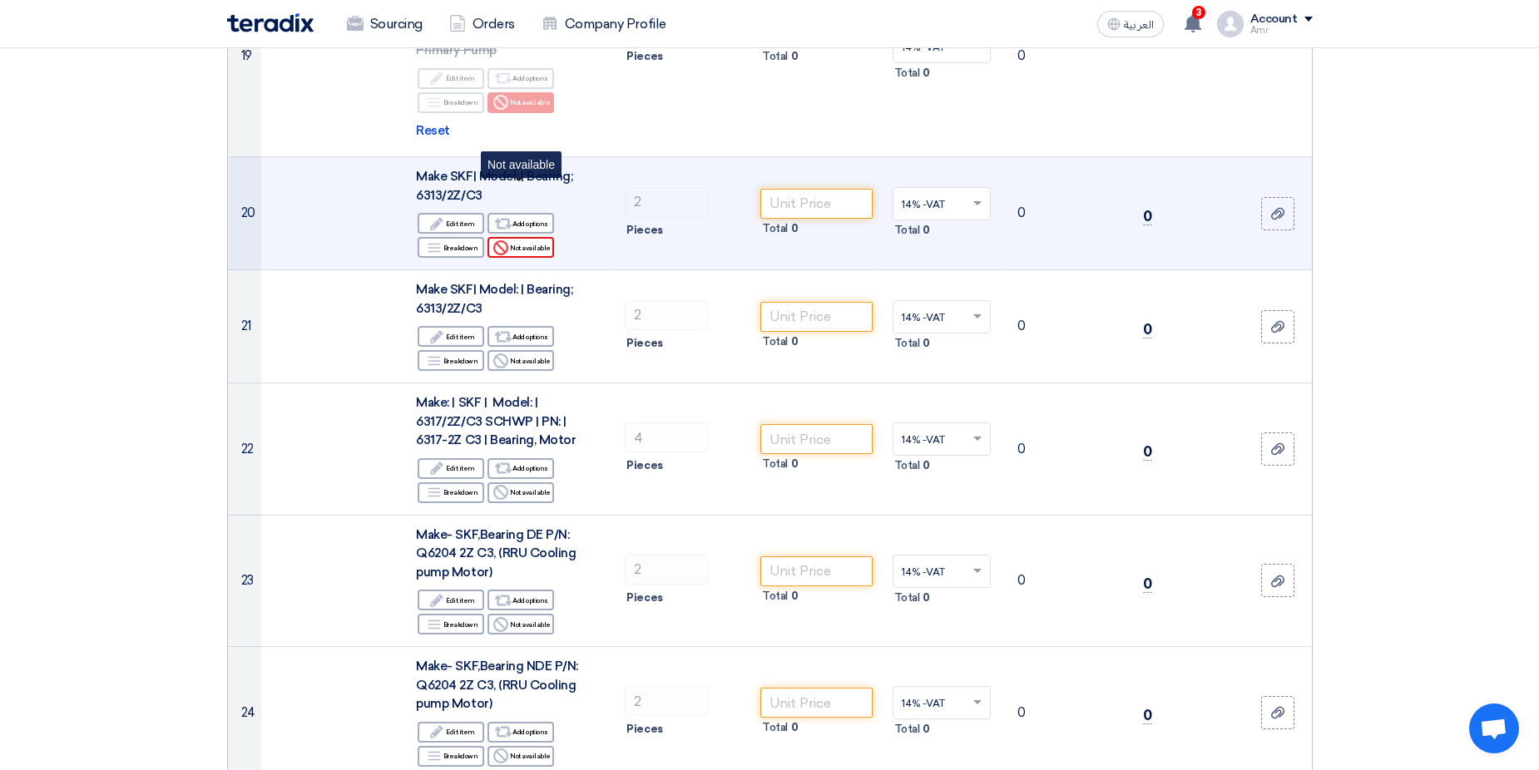
click at [508, 240] on use at bounding box center [500, 247] width 15 height 15
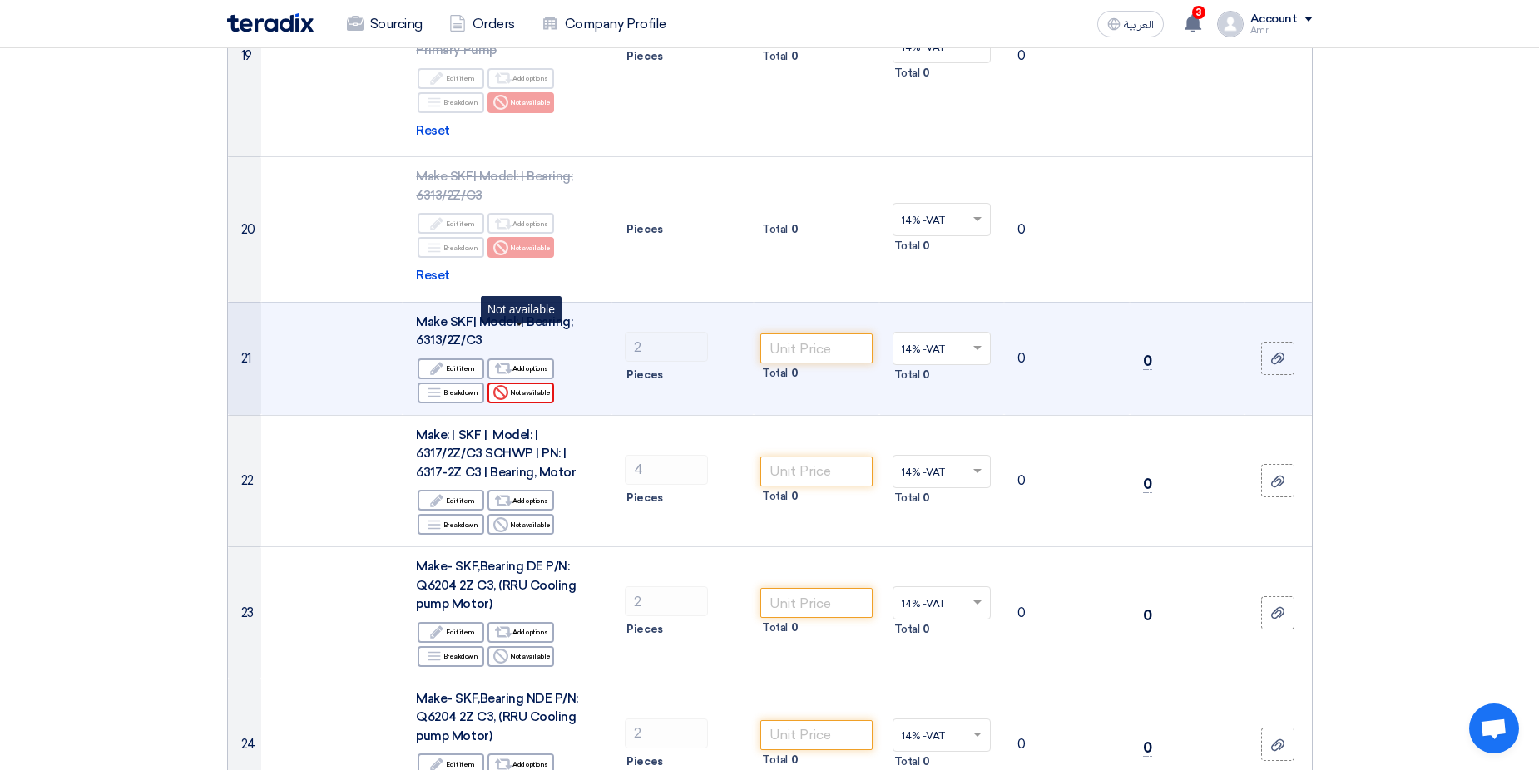
click at [523, 383] on div "Reject Not available" at bounding box center [521, 393] width 67 height 21
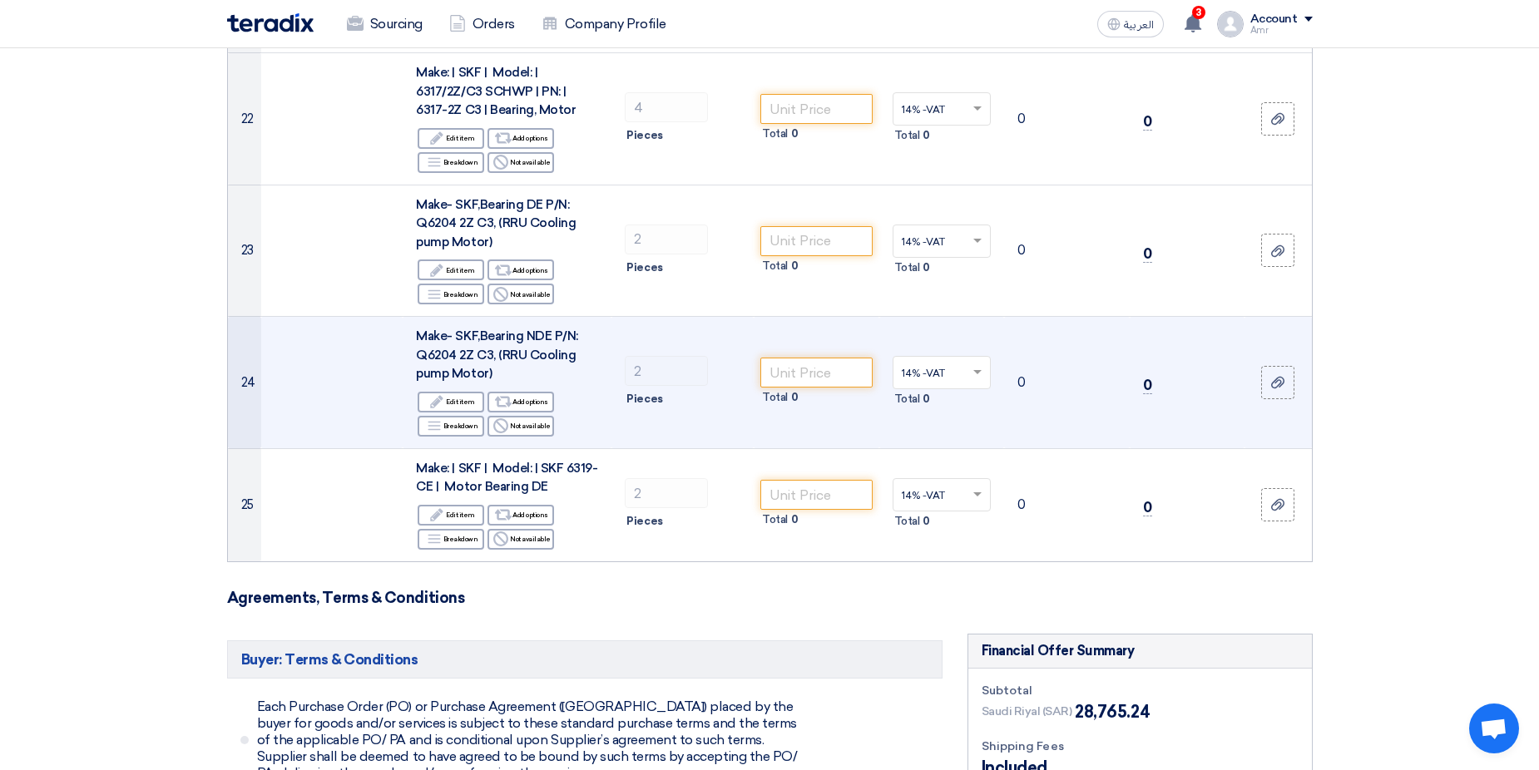
scroll to position [3578, 0]
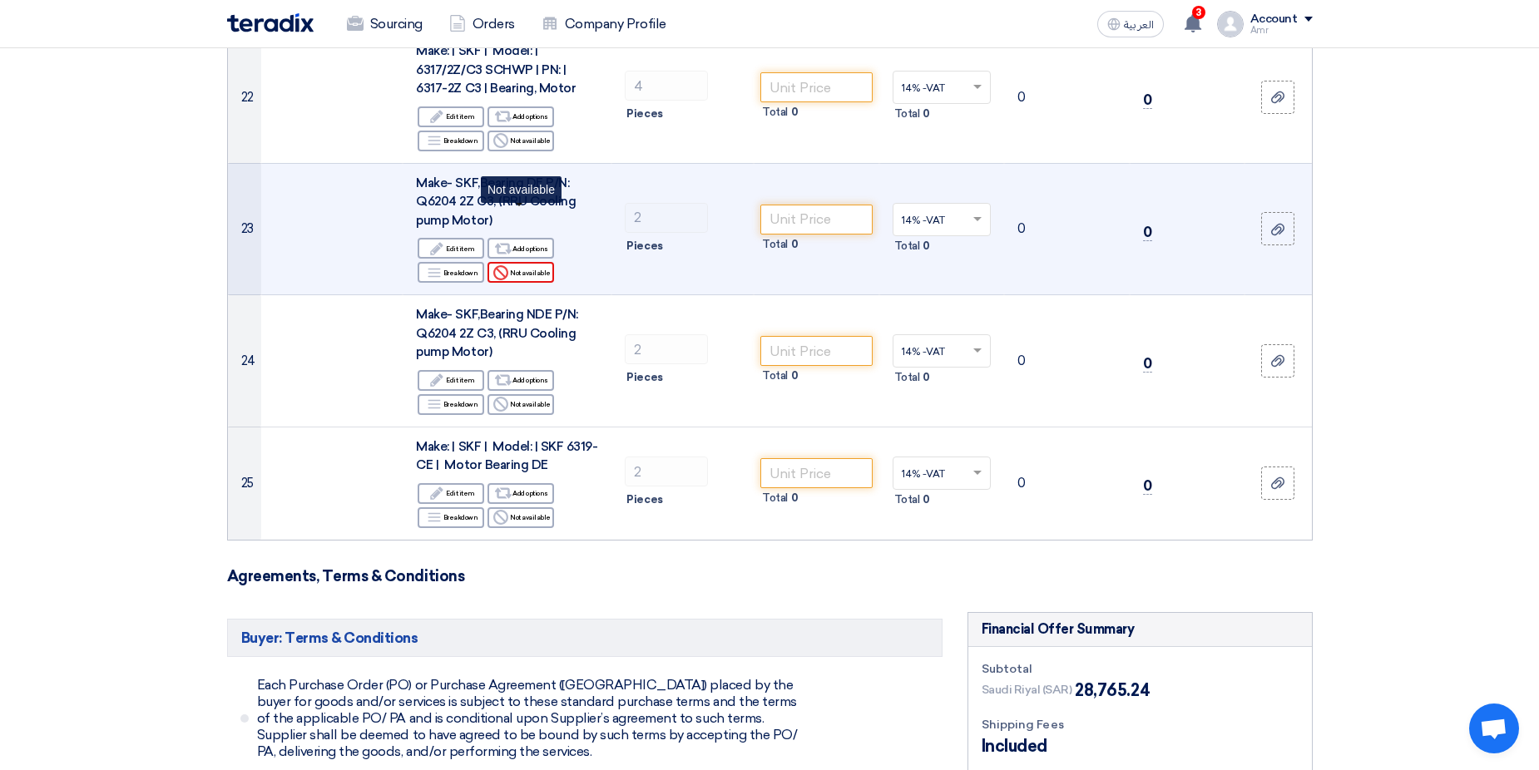
click at [525, 262] on div "Reject Not available" at bounding box center [521, 272] width 67 height 21
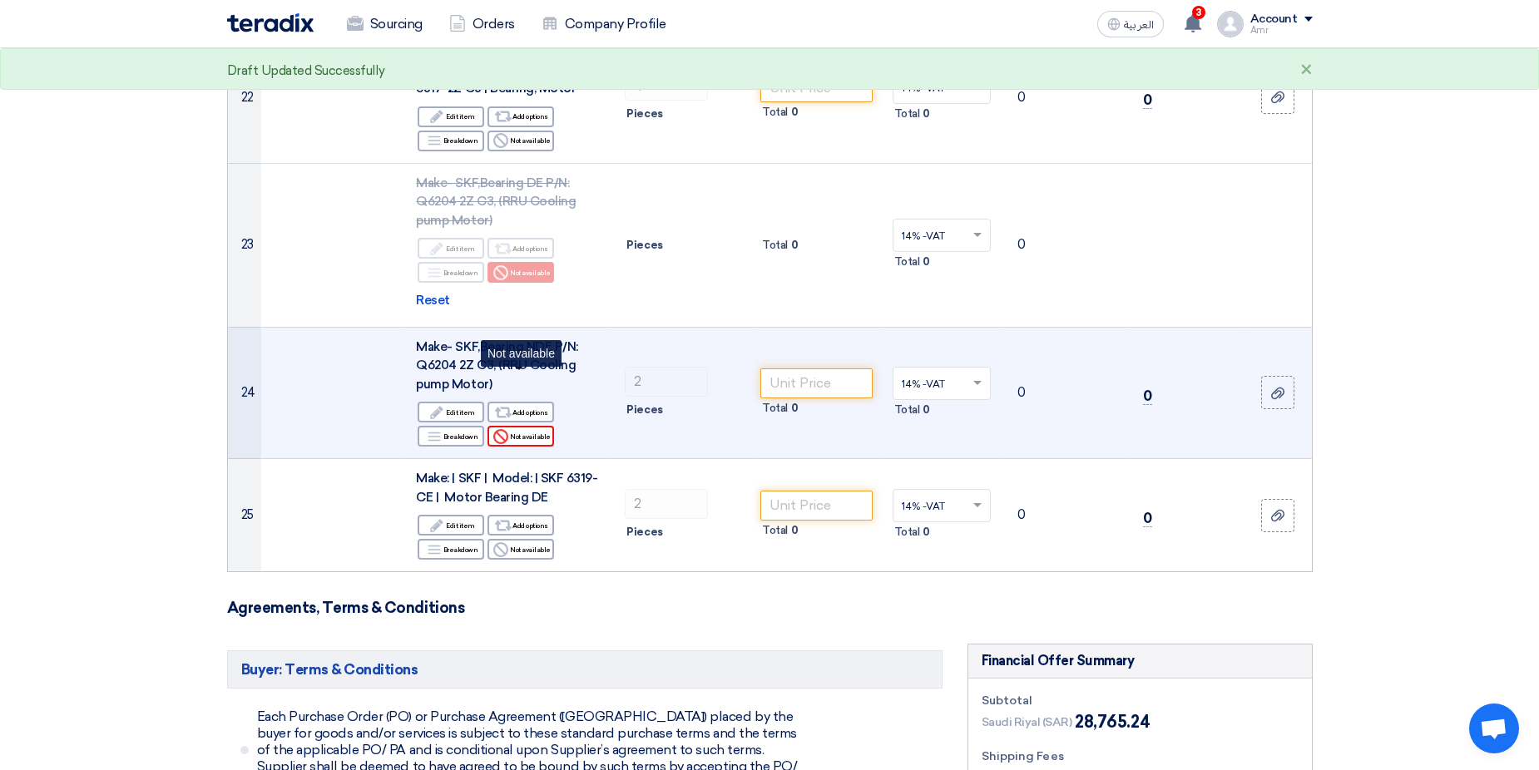
click at [533, 426] on div "Reject Not available" at bounding box center [521, 436] width 67 height 21
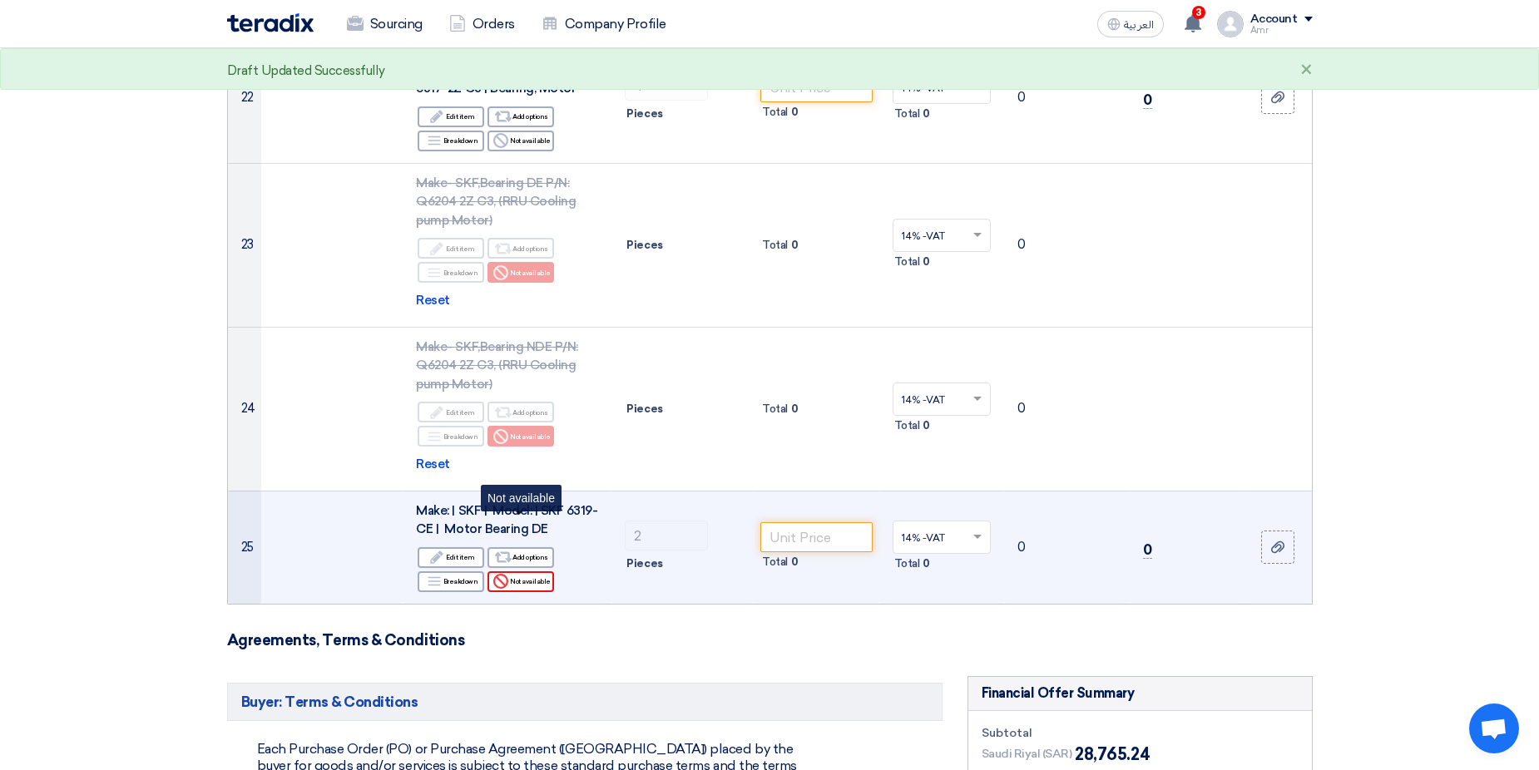
click at [530, 572] on div "Reject Not available" at bounding box center [521, 582] width 67 height 21
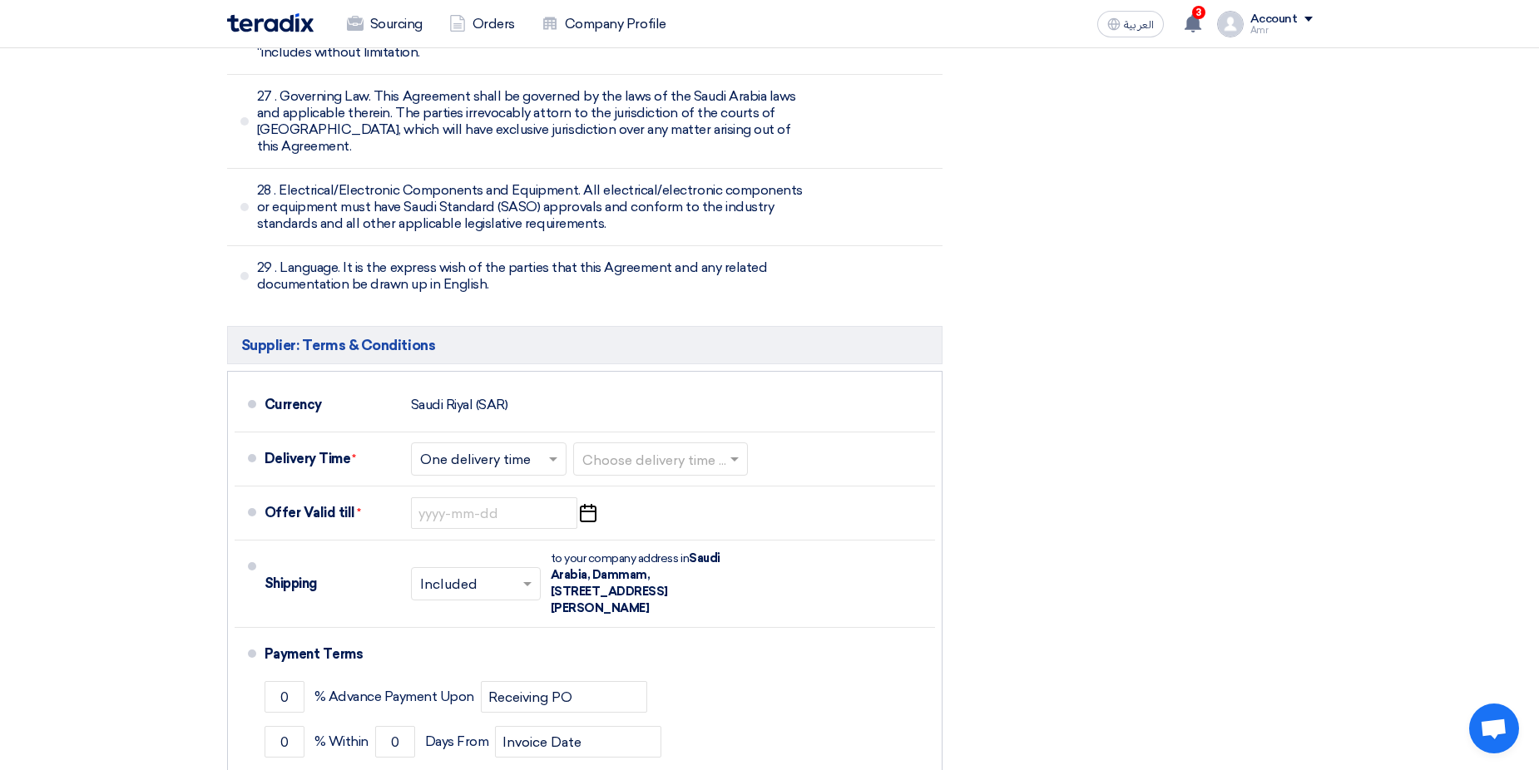
scroll to position [9523, 0]
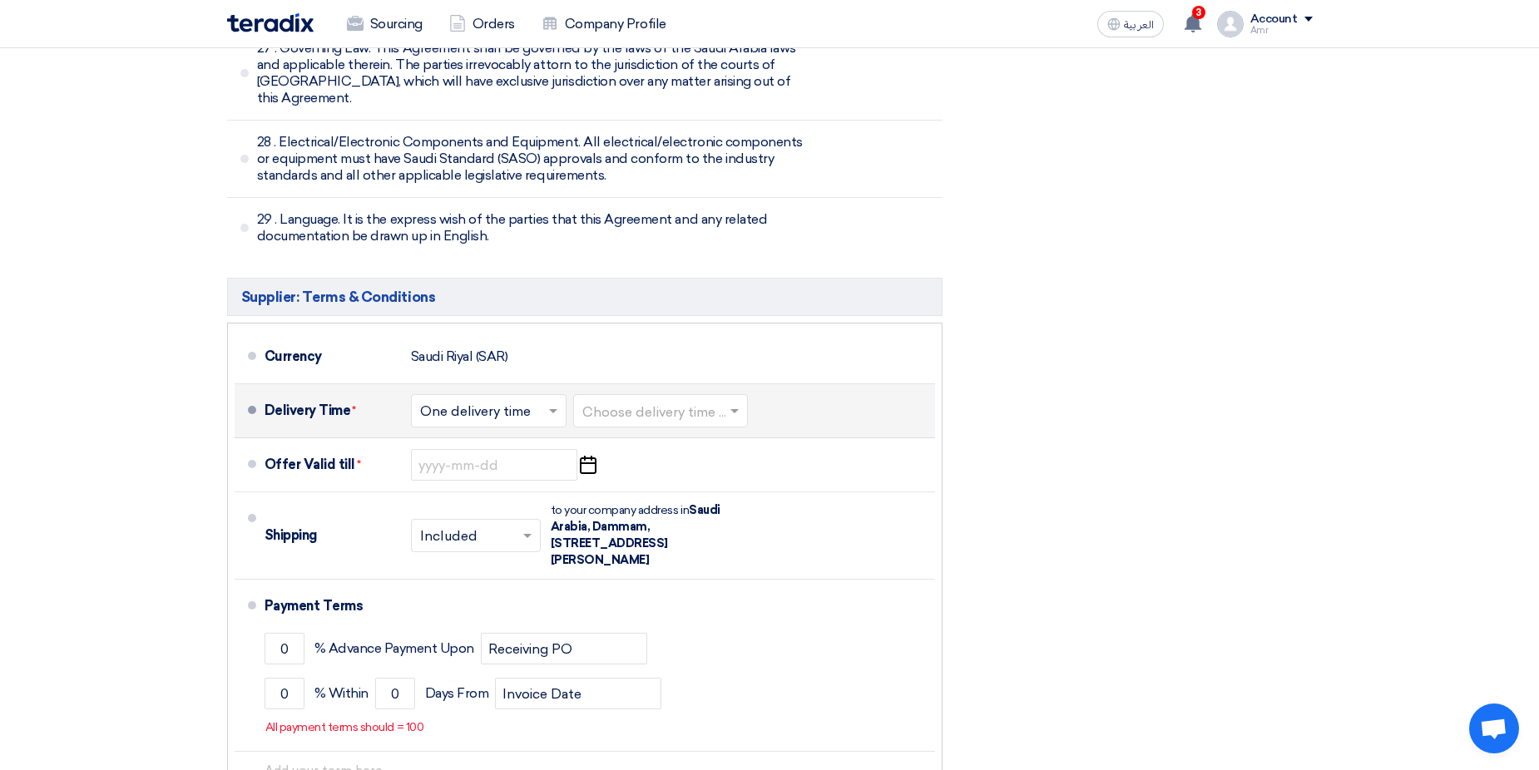
click at [486, 401] on input "text" at bounding box center [489, 413] width 139 height 24
click at [478, 469] on span "One delivery time" at bounding box center [477, 477] width 115 height 16
click at [623, 401] on input "text" at bounding box center [661, 413] width 158 height 24
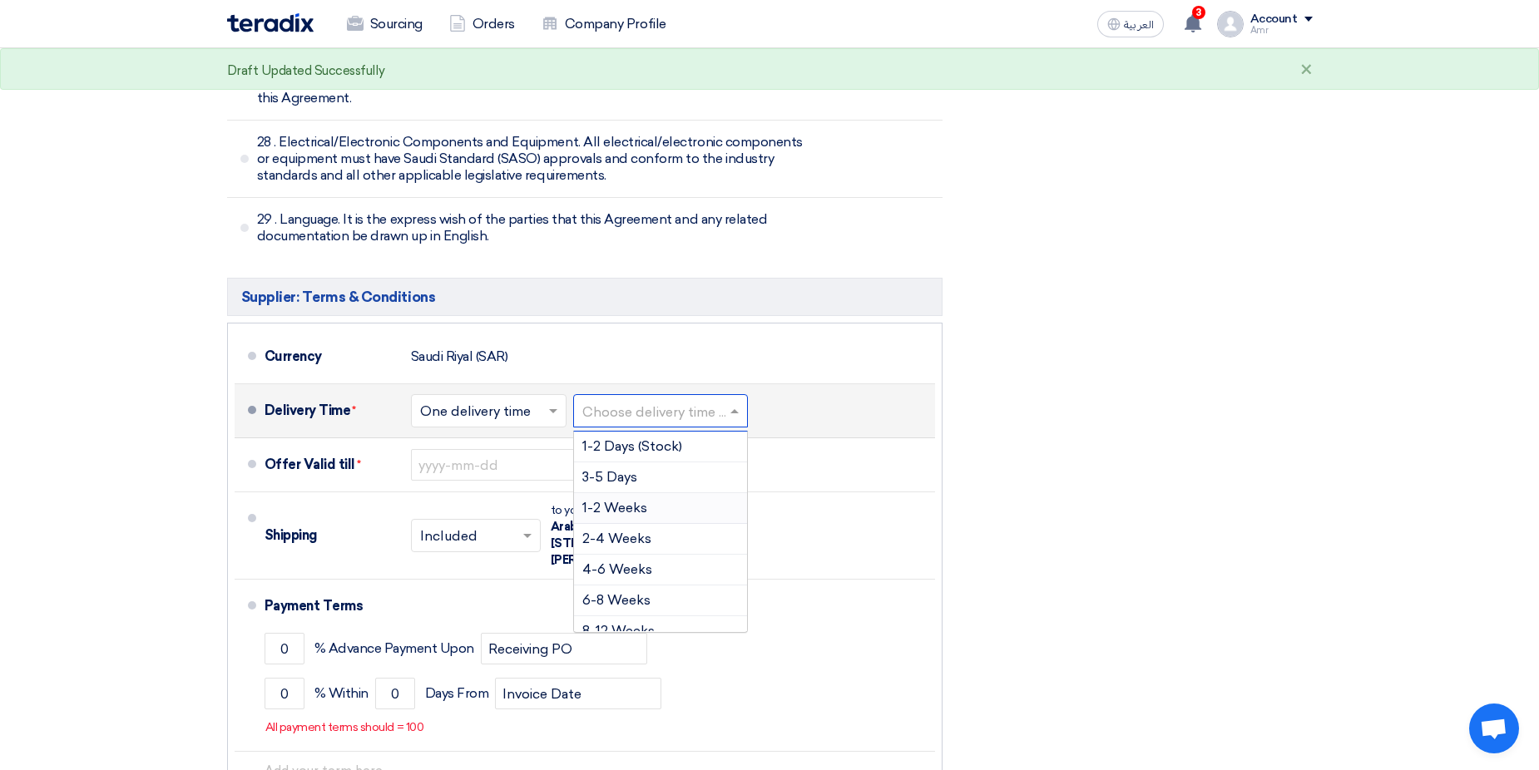
scroll to position [83, 0]
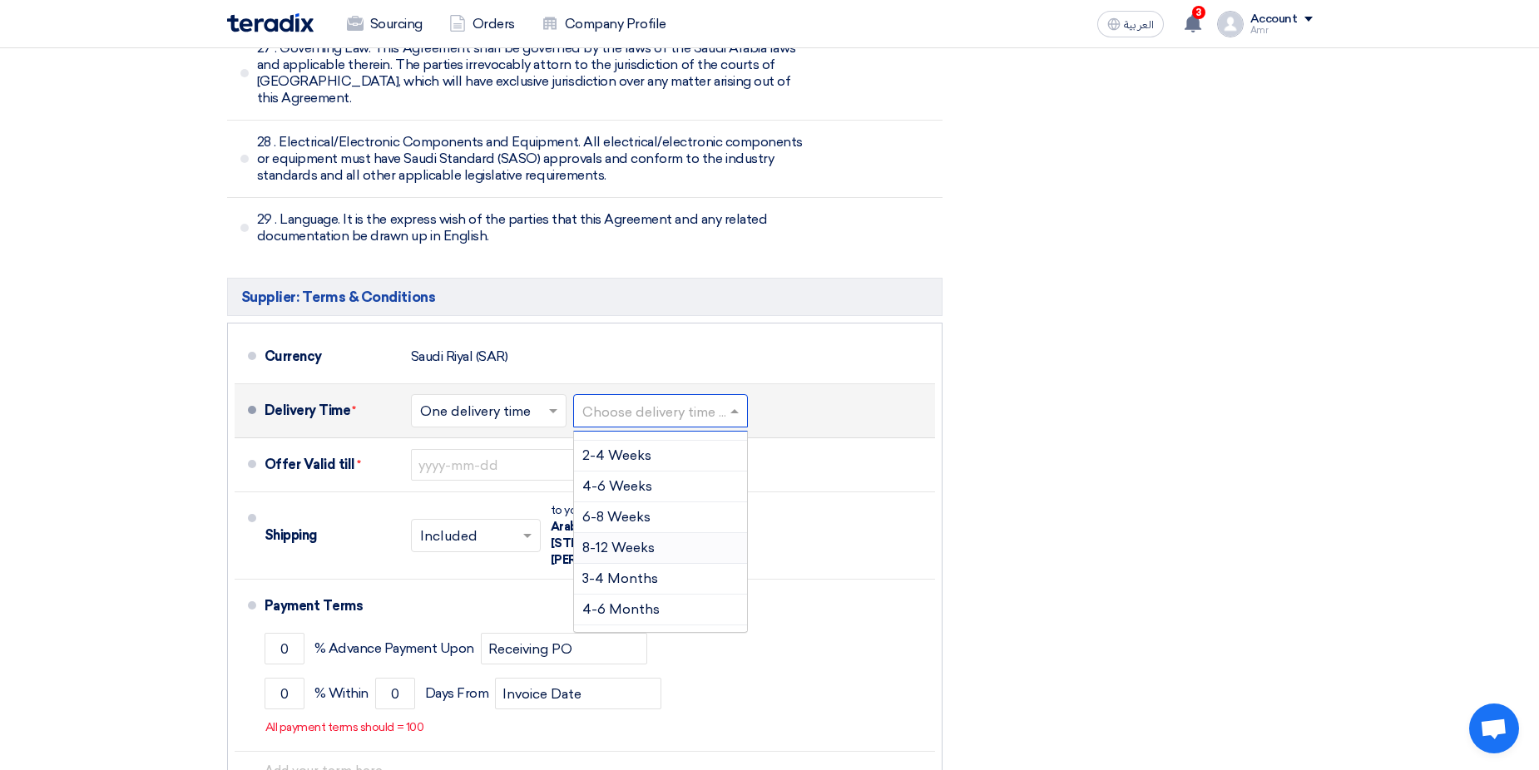
click at [641, 540] on span "8-12 Weeks" at bounding box center [618, 548] width 72 height 16
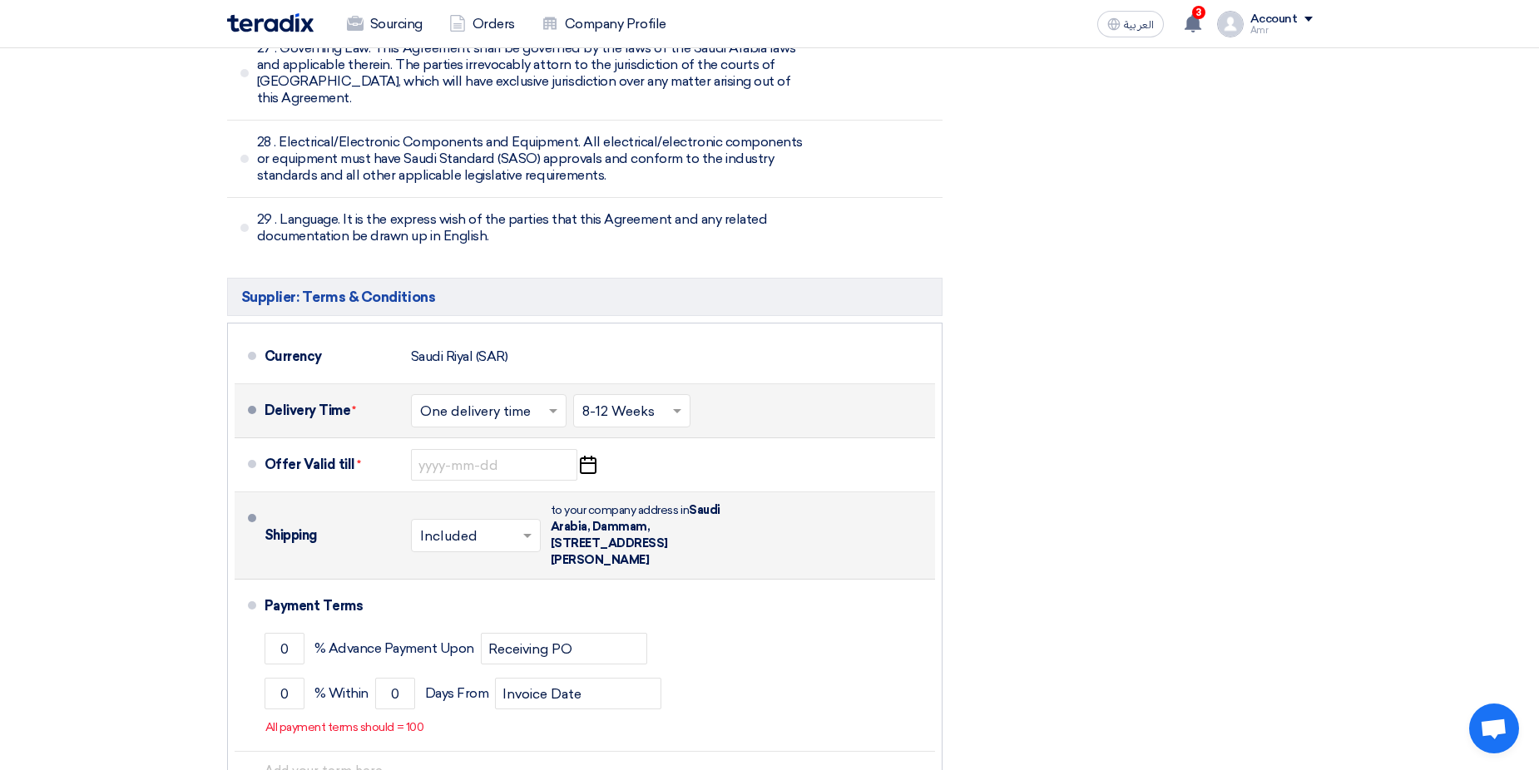
click at [443, 526] on input "text" at bounding box center [476, 538] width 113 height 24
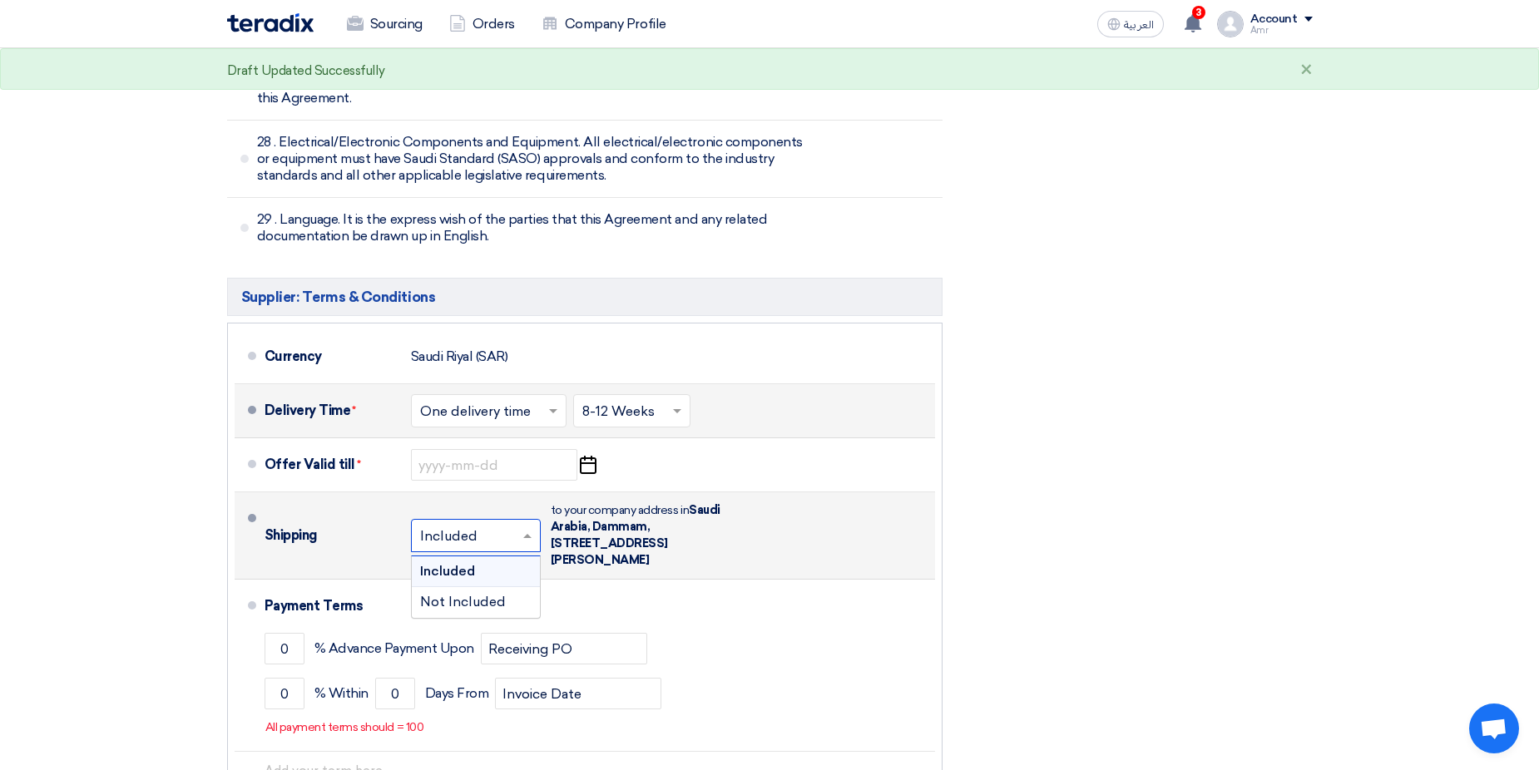
click at [458, 526] on input "text" at bounding box center [476, 538] width 113 height 24
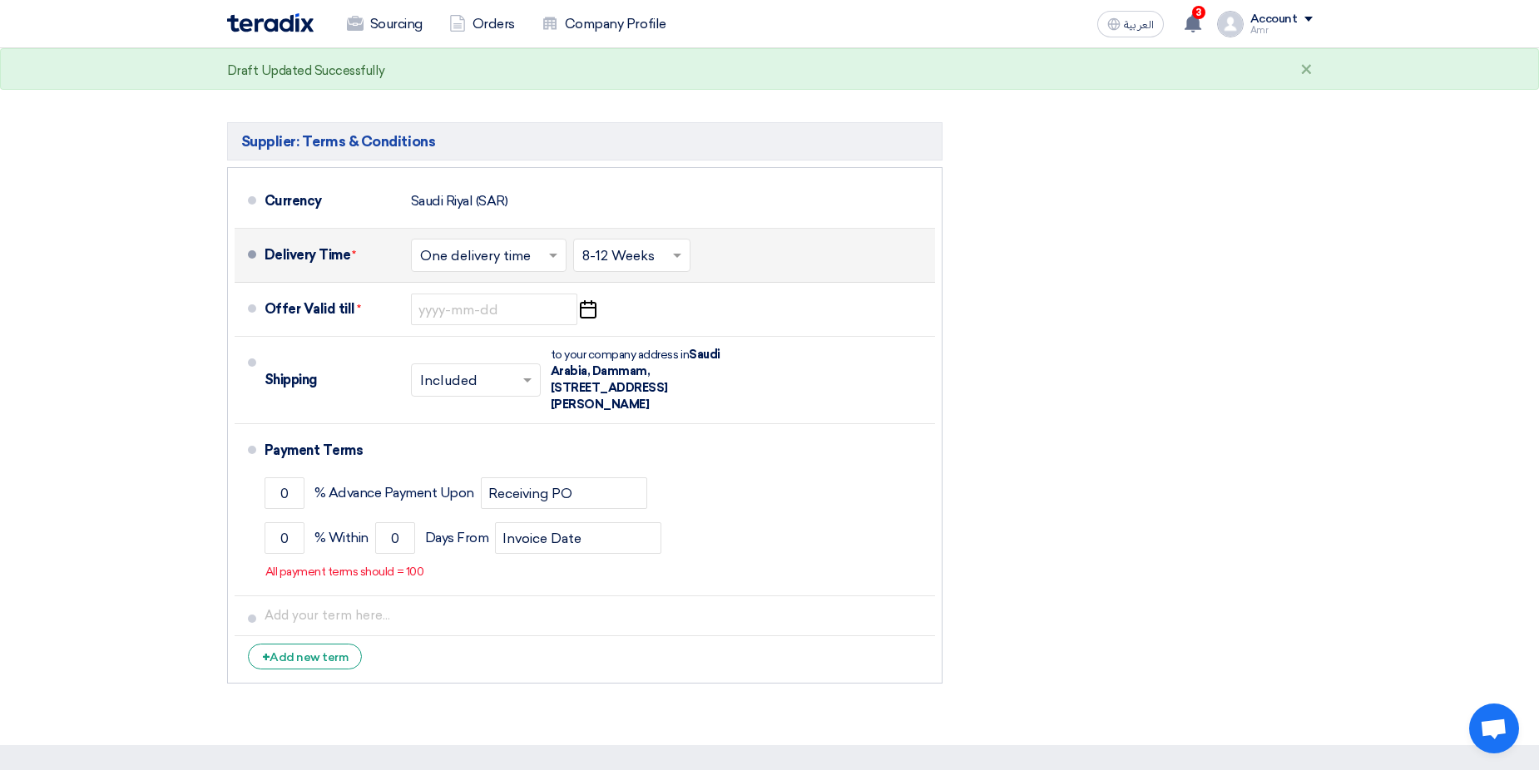
scroll to position [9689, 0]
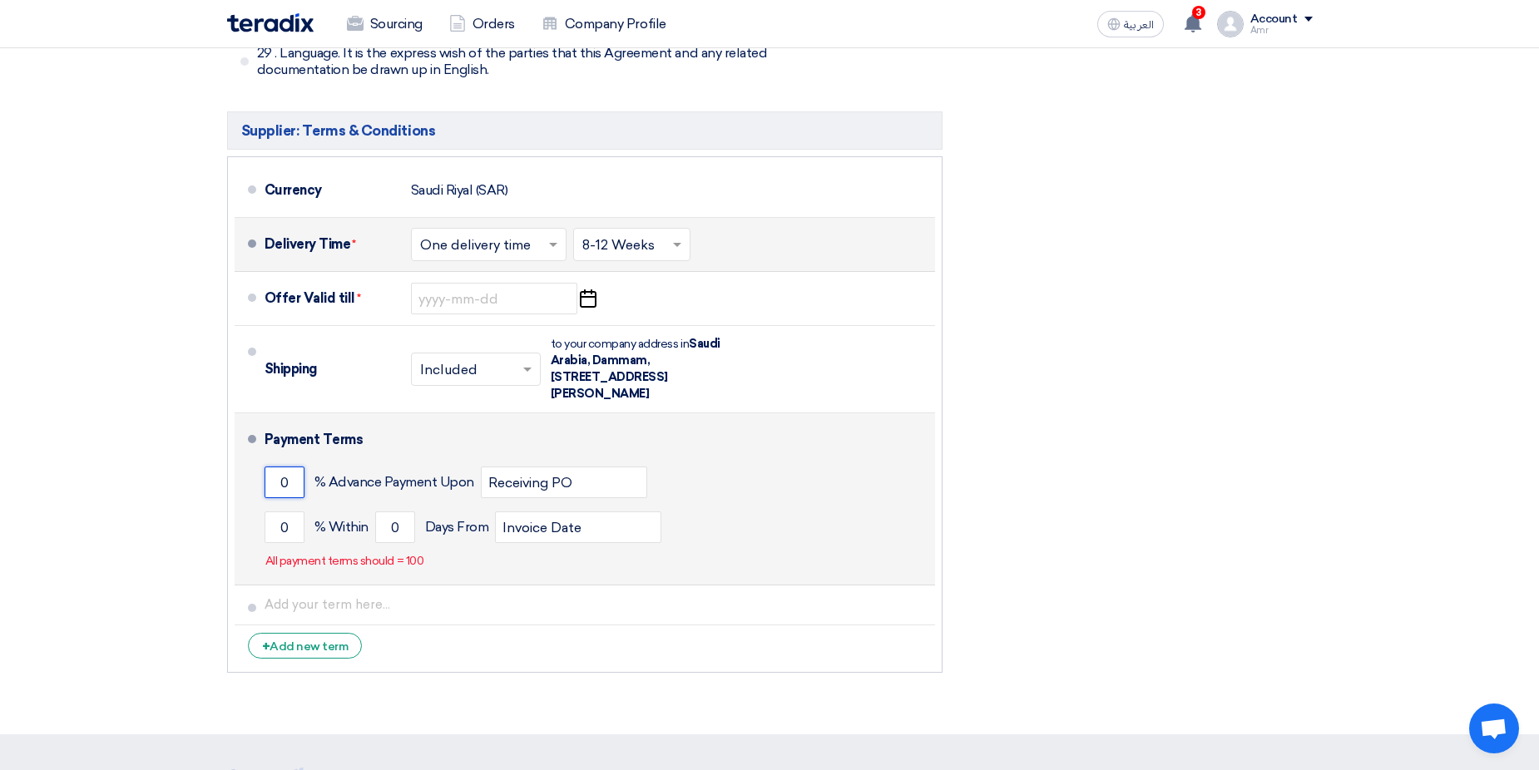
click at [275, 467] on input "0" at bounding box center [285, 483] width 40 height 32
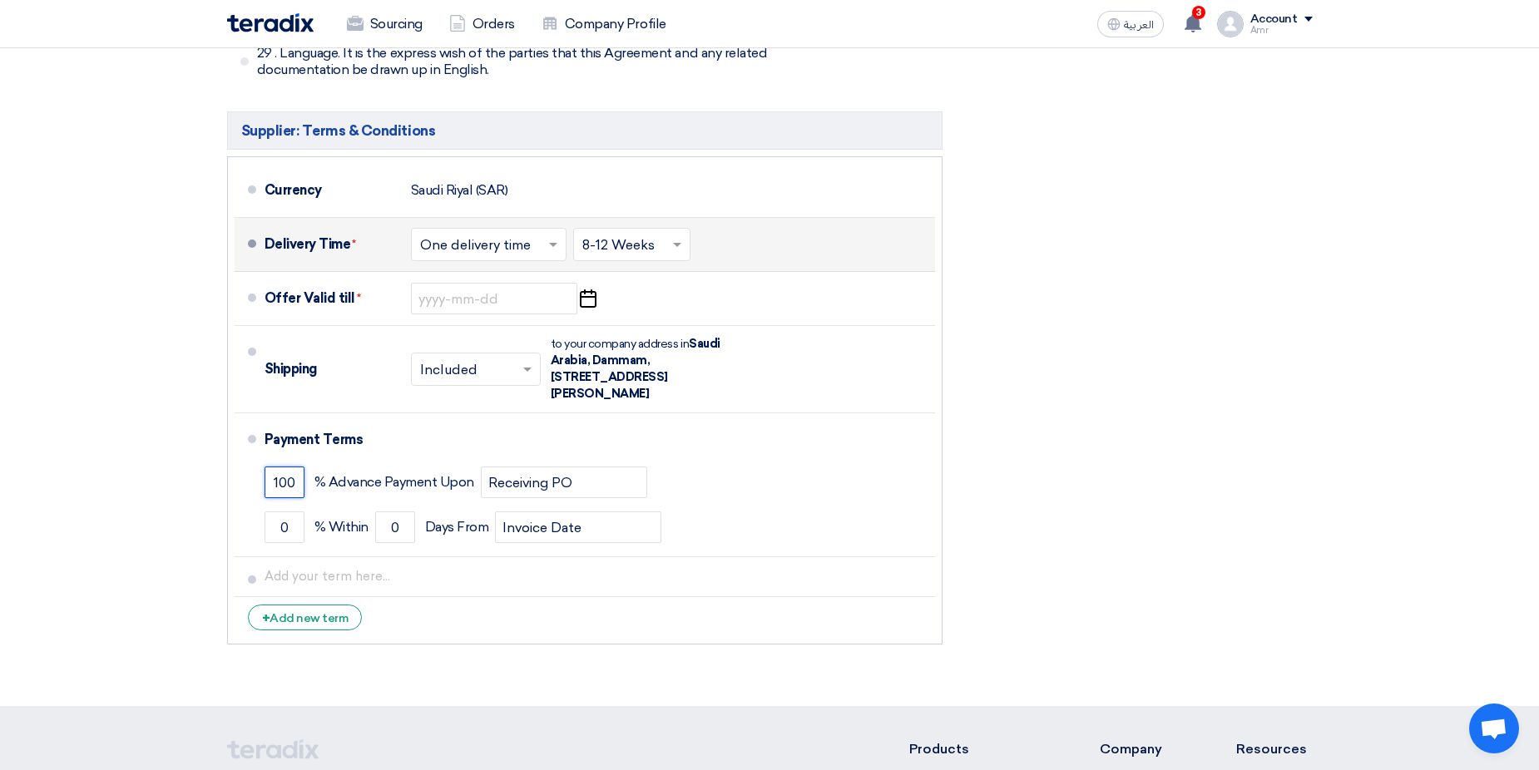
type input "100"
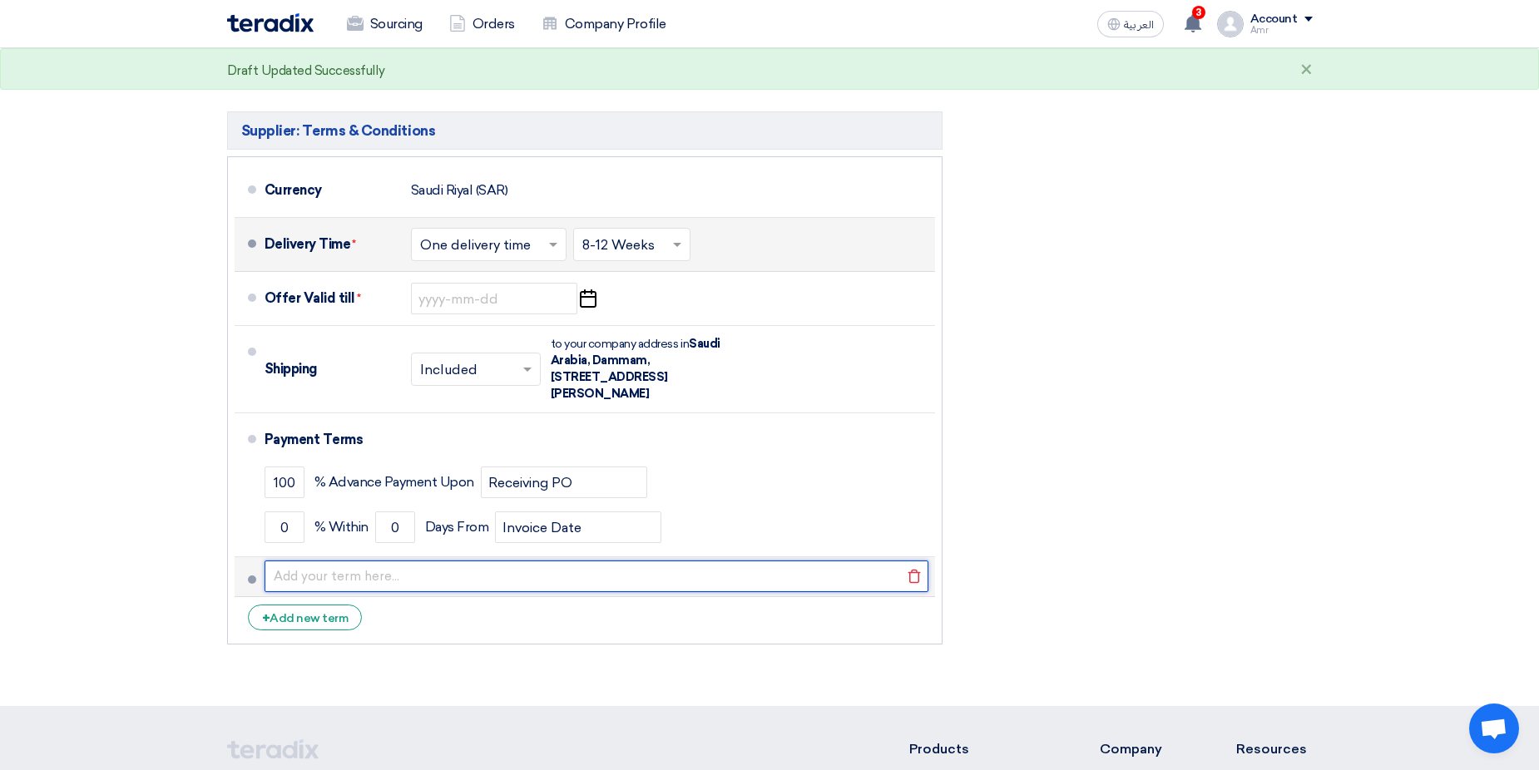
click at [364, 561] on input "text" at bounding box center [597, 577] width 664 height 32
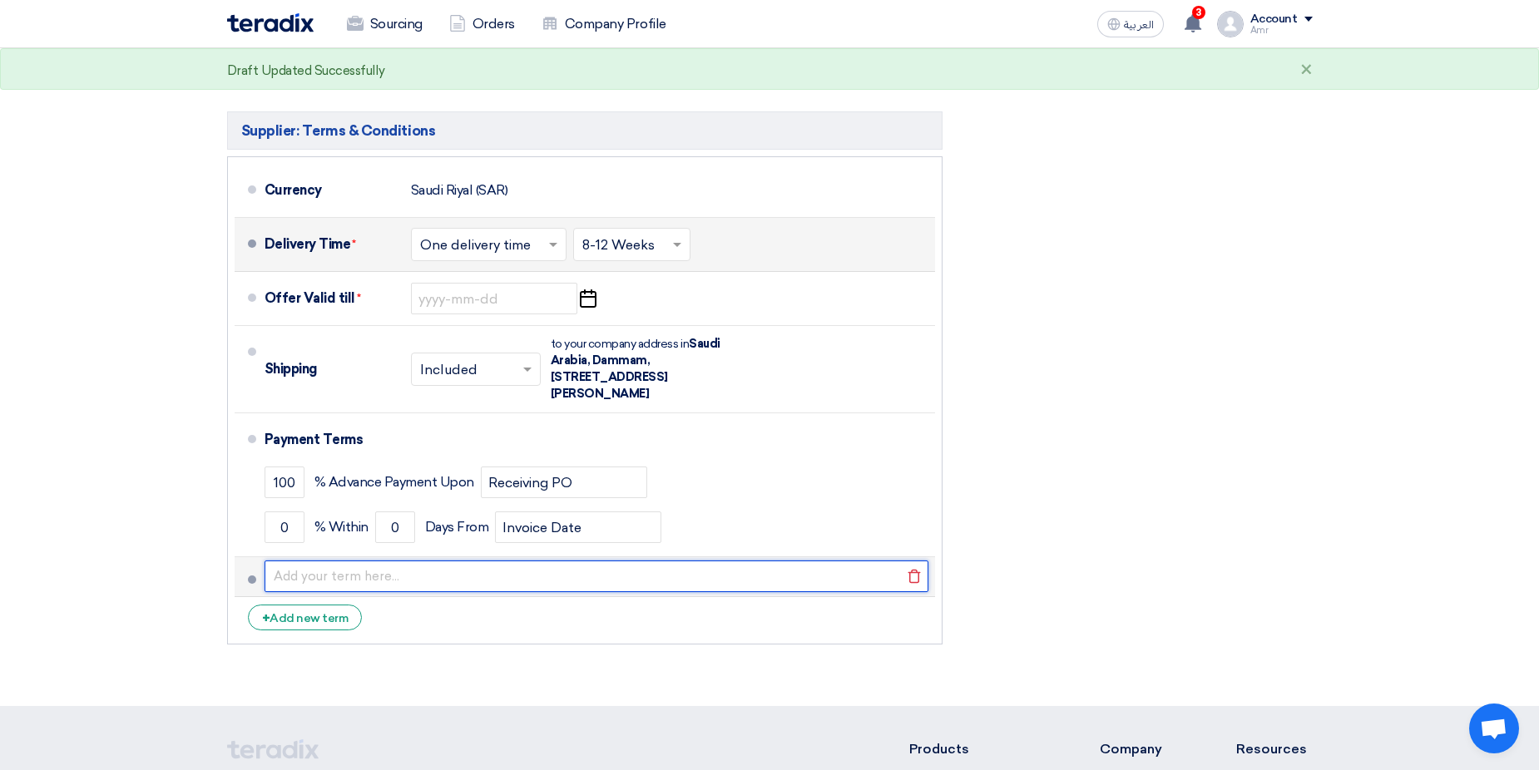
click at [348, 561] on input "text" at bounding box center [597, 577] width 664 height 32
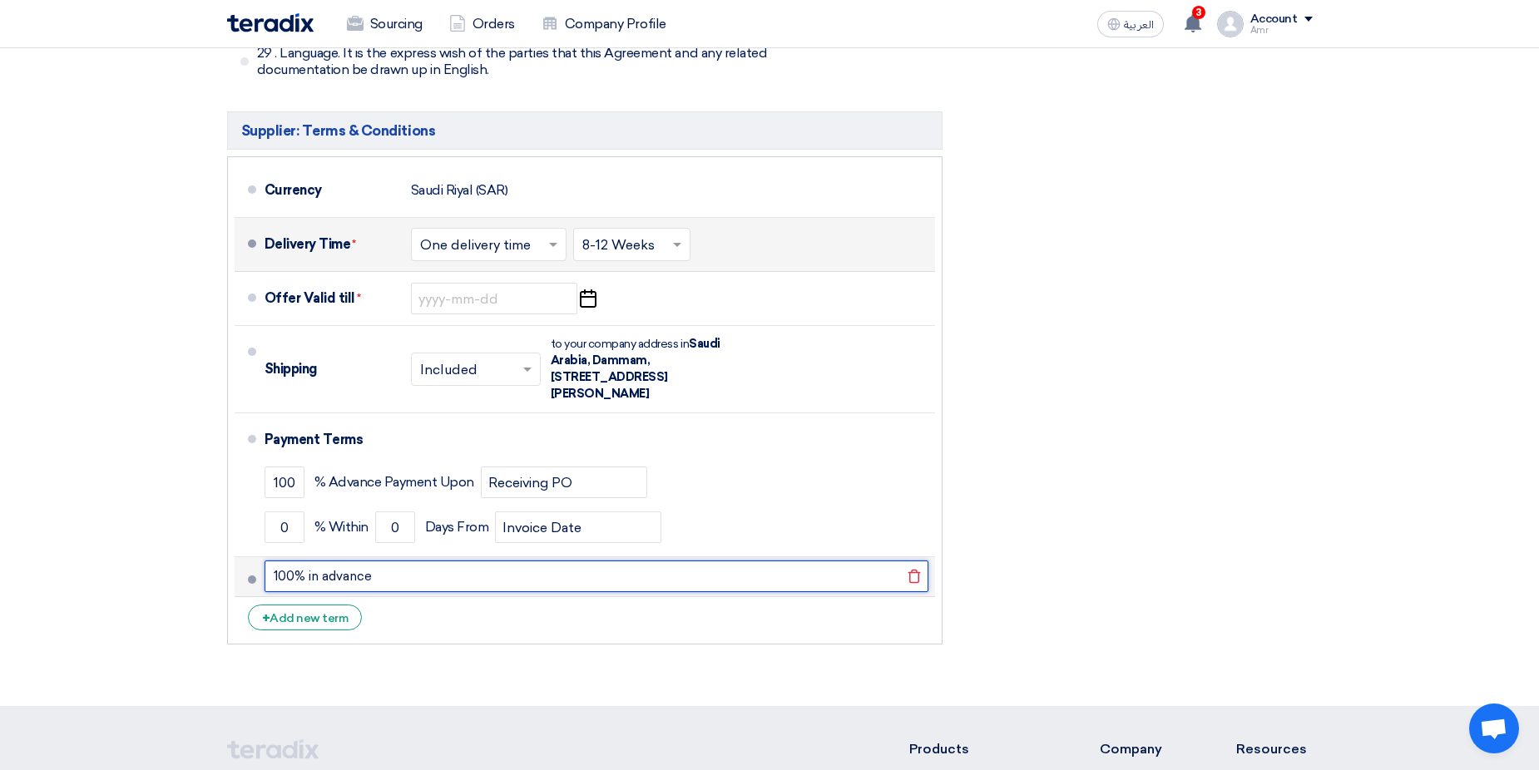
click at [448, 561] on input "100% in advance" at bounding box center [597, 577] width 664 height 32
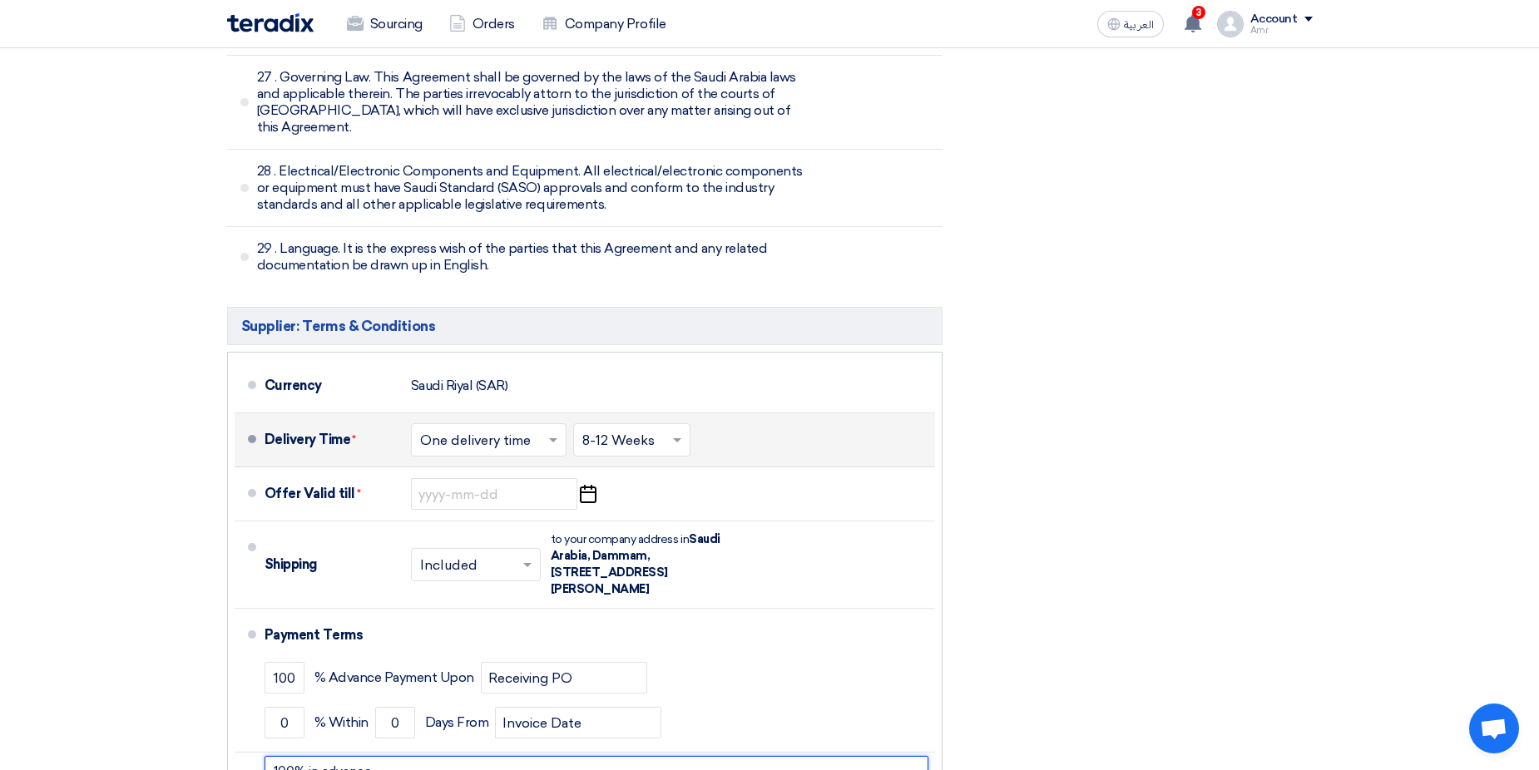
scroll to position [9523, 0]
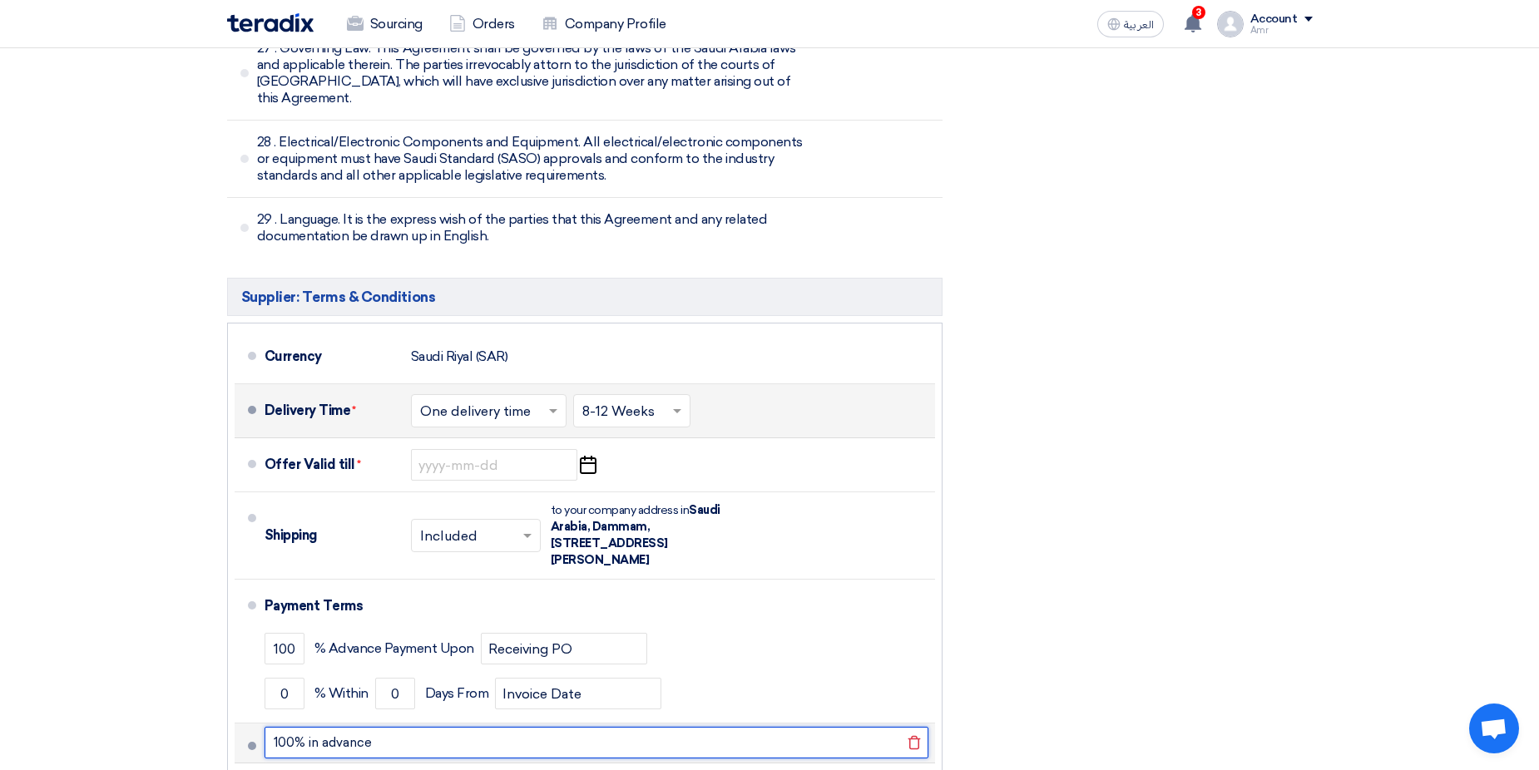
click at [399, 727] on input "100% in advance" at bounding box center [597, 743] width 664 height 32
type input "100% in advance"
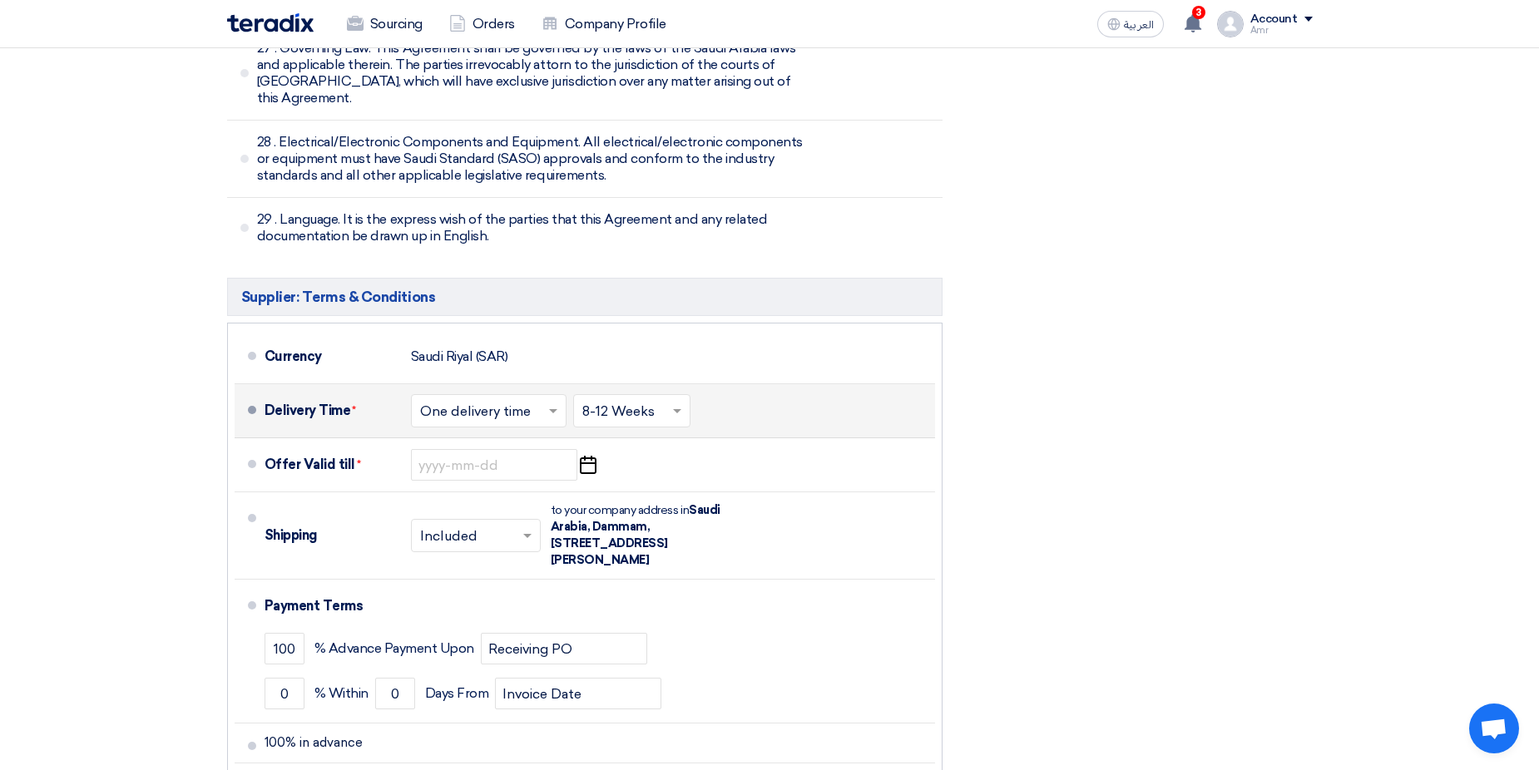
click at [294, 770] on div "+ Add new term" at bounding box center [305, 784] width 115 height 26
click at [394, 767] on input "text" at bounding box center [597, 783] width 664 height 32
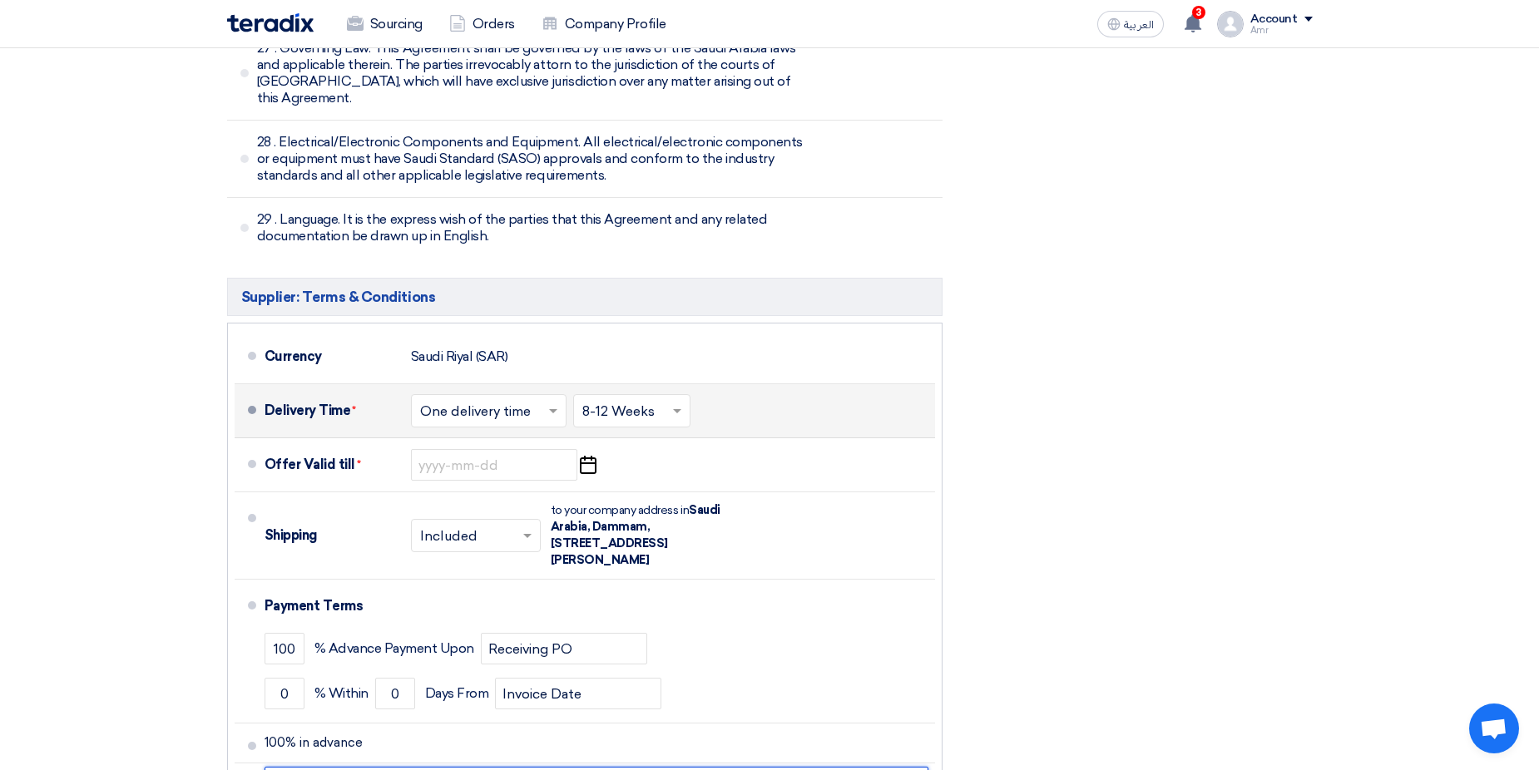
type input "T&Cs as mentioned in our offer."
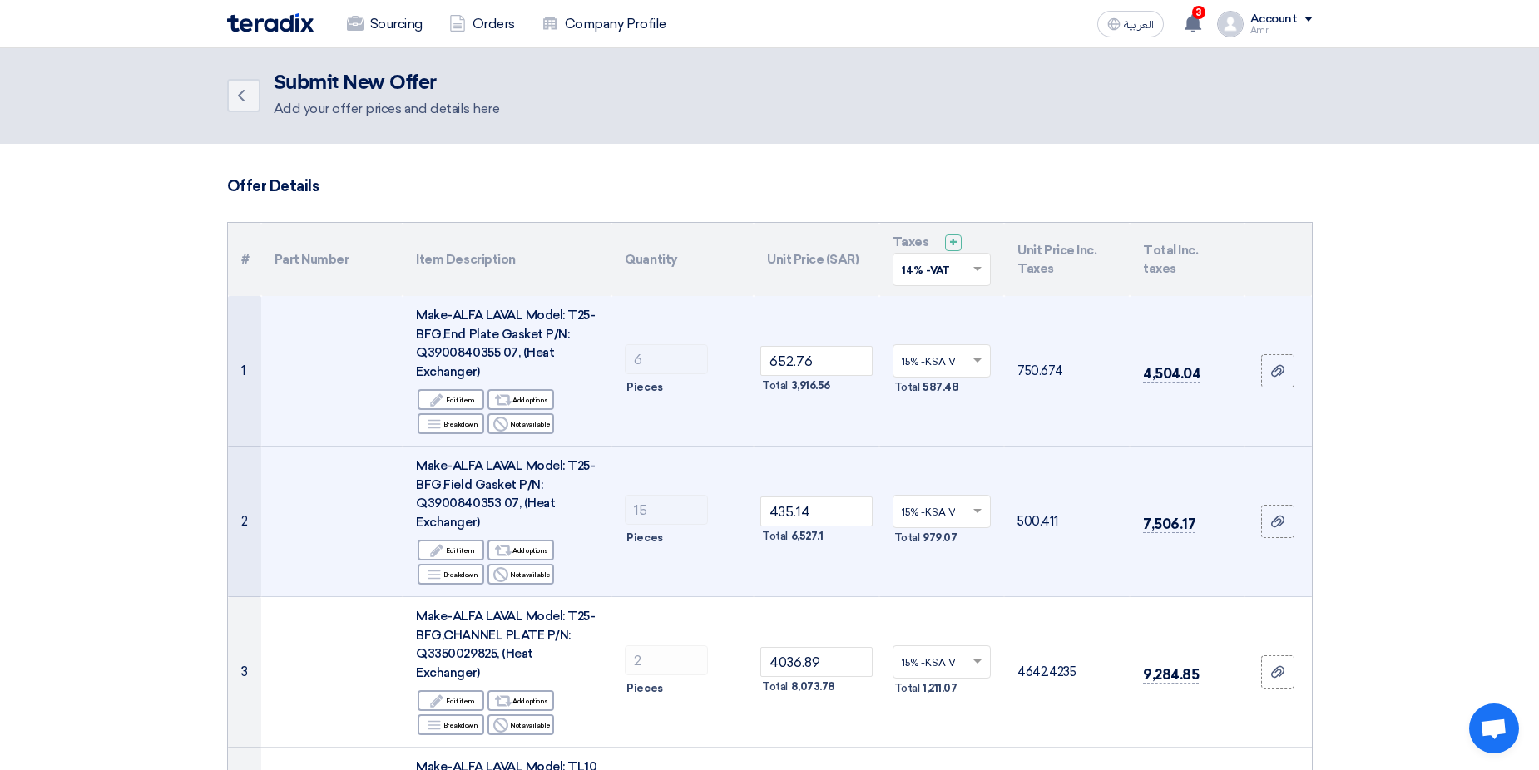
scroll to position [0, 0]
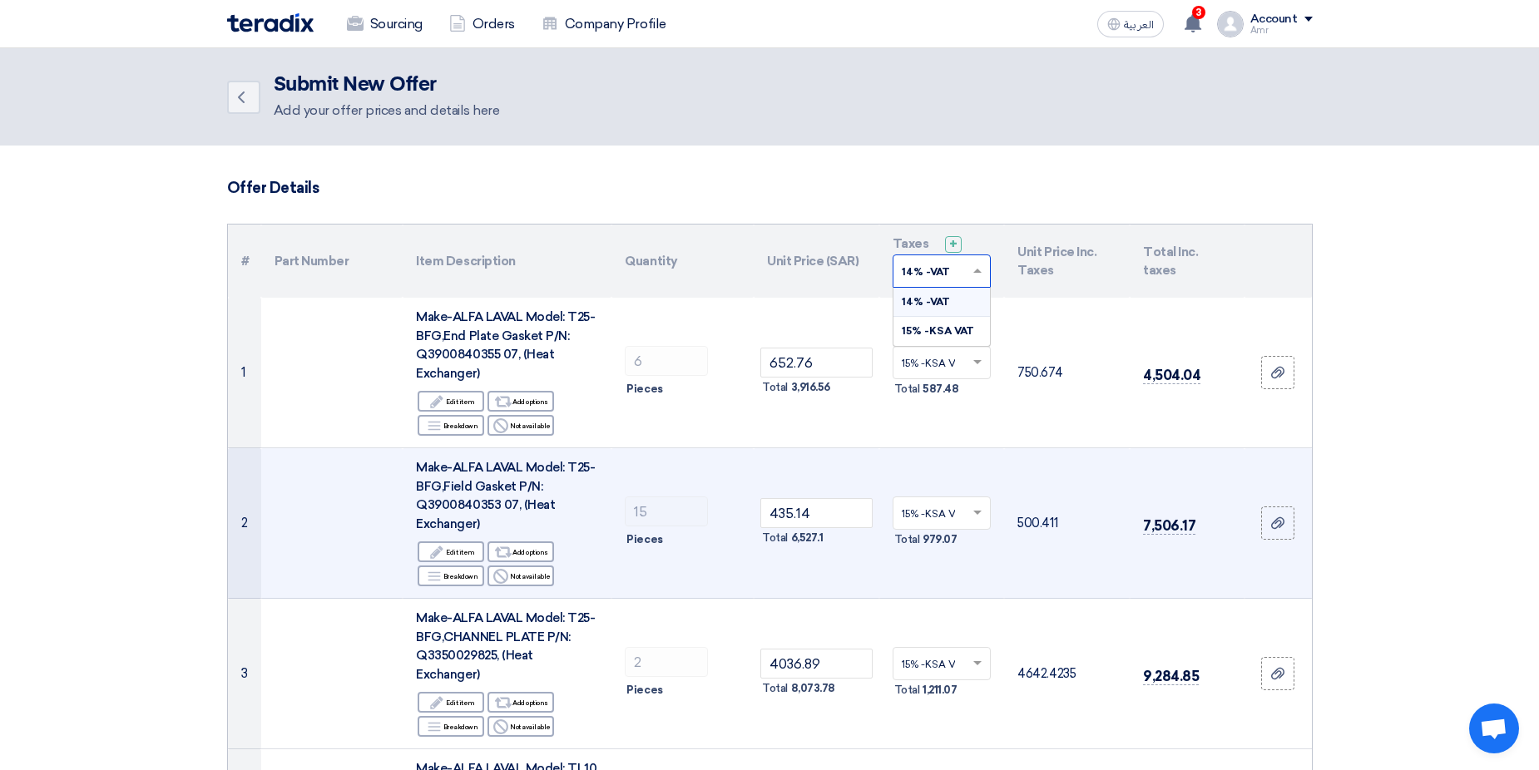
click at [949, 270] on input "text" at bounding box center [934, 273] width 64 height 27
click at [930, 334] on span "15% -KSA VAT" at bounding box center [938, 331] width 72 height 12
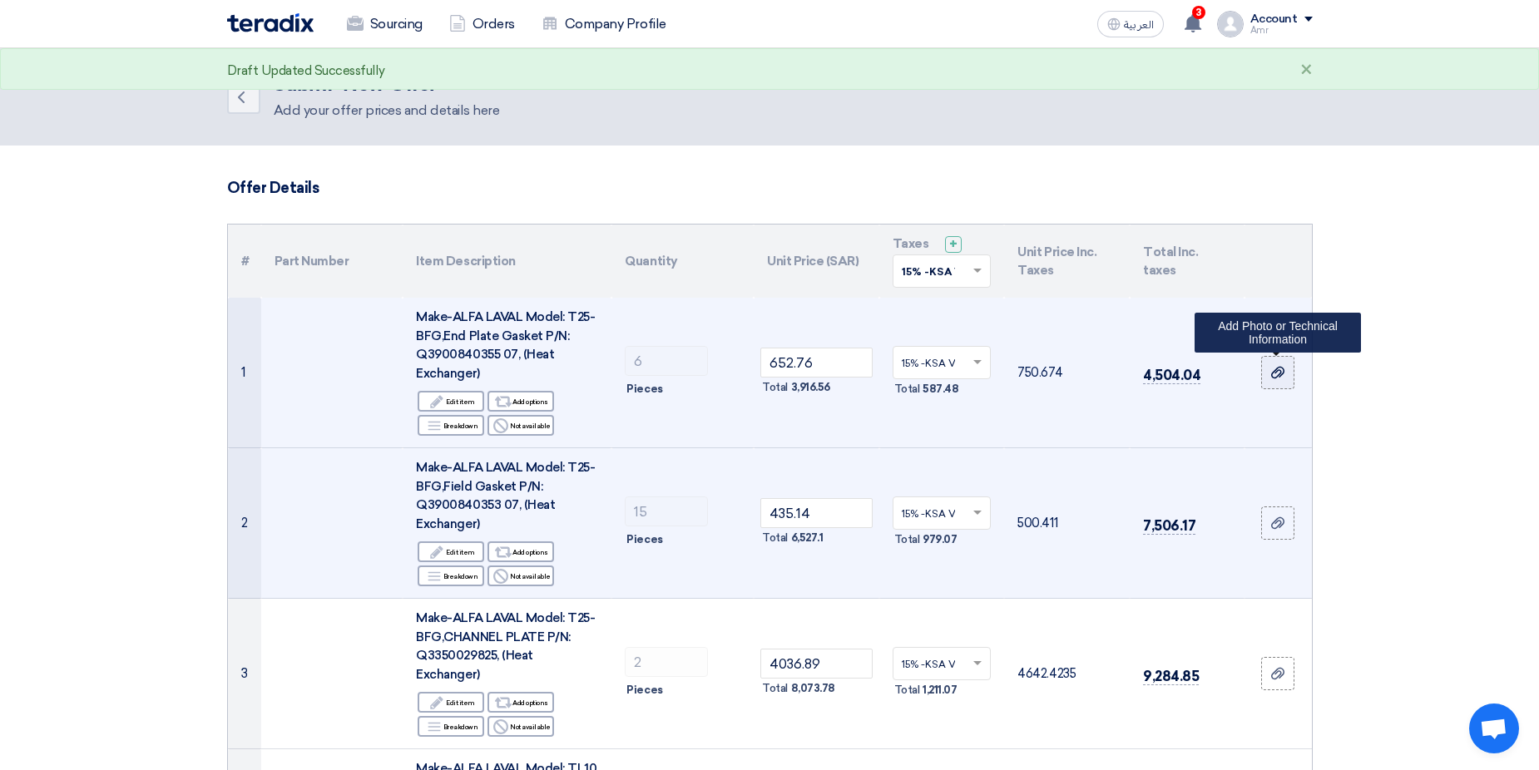
click at [1276, 375] on icon at bounding box center [1277, 372] width 13 height 13
click at [0, 0] on input "file" at bounding box center [0, 0] width 0 height 0
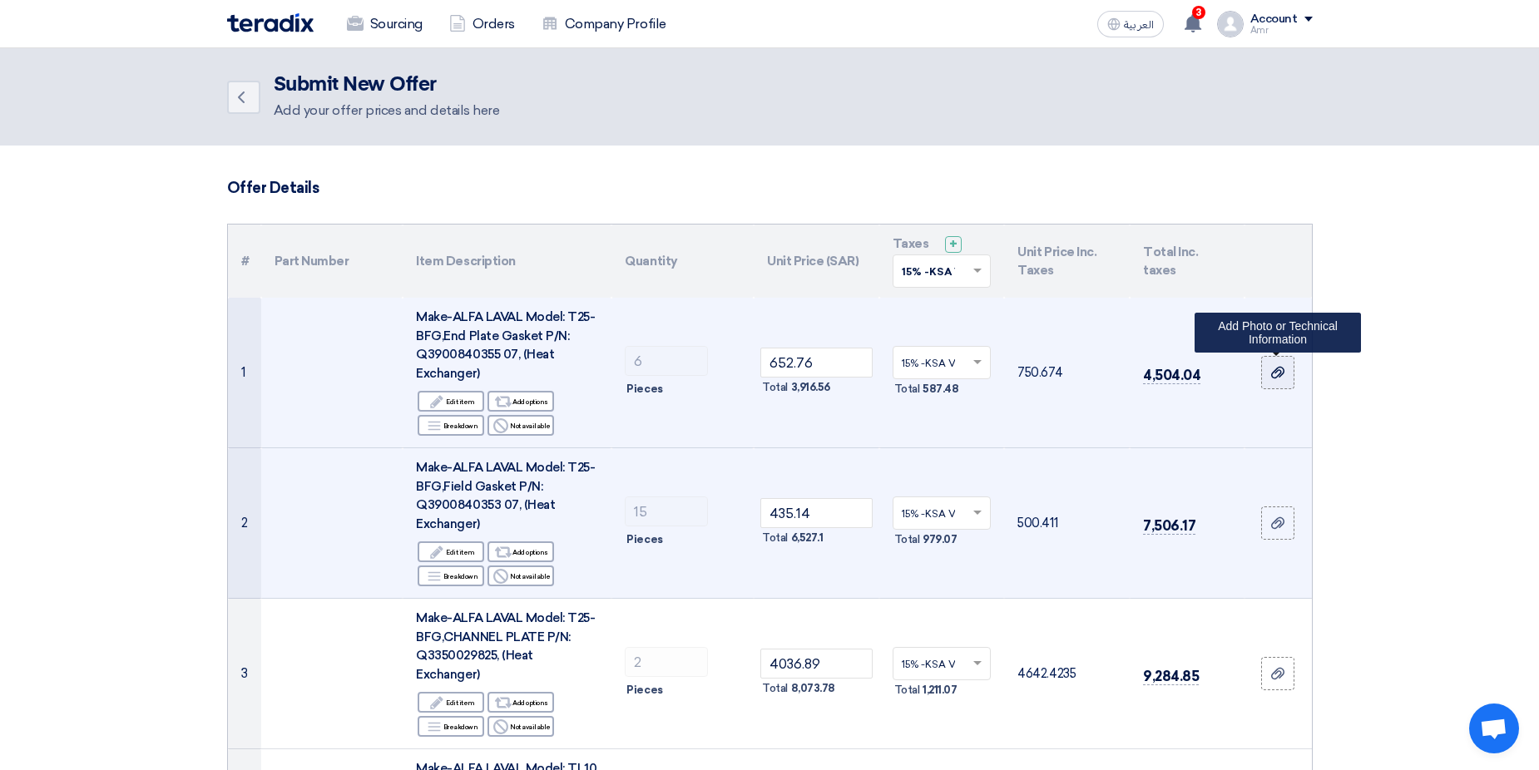
click at [1277, 369] on use at bounding box center [1277, 373] width 13 height 12
click at [0, 0] on input "file" at bounding box center [0, 0] width 0 height 0
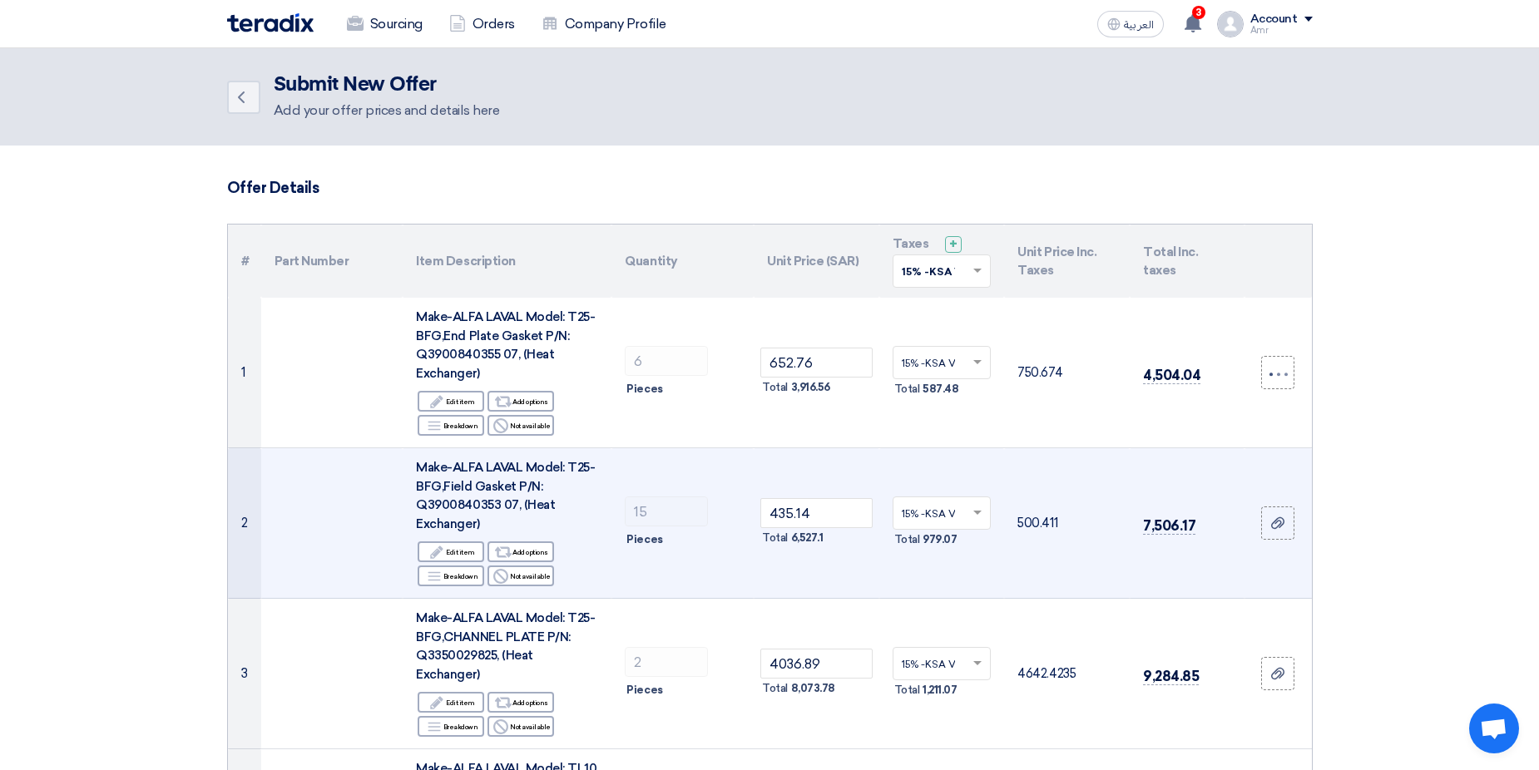
scroll to position [83, 0]
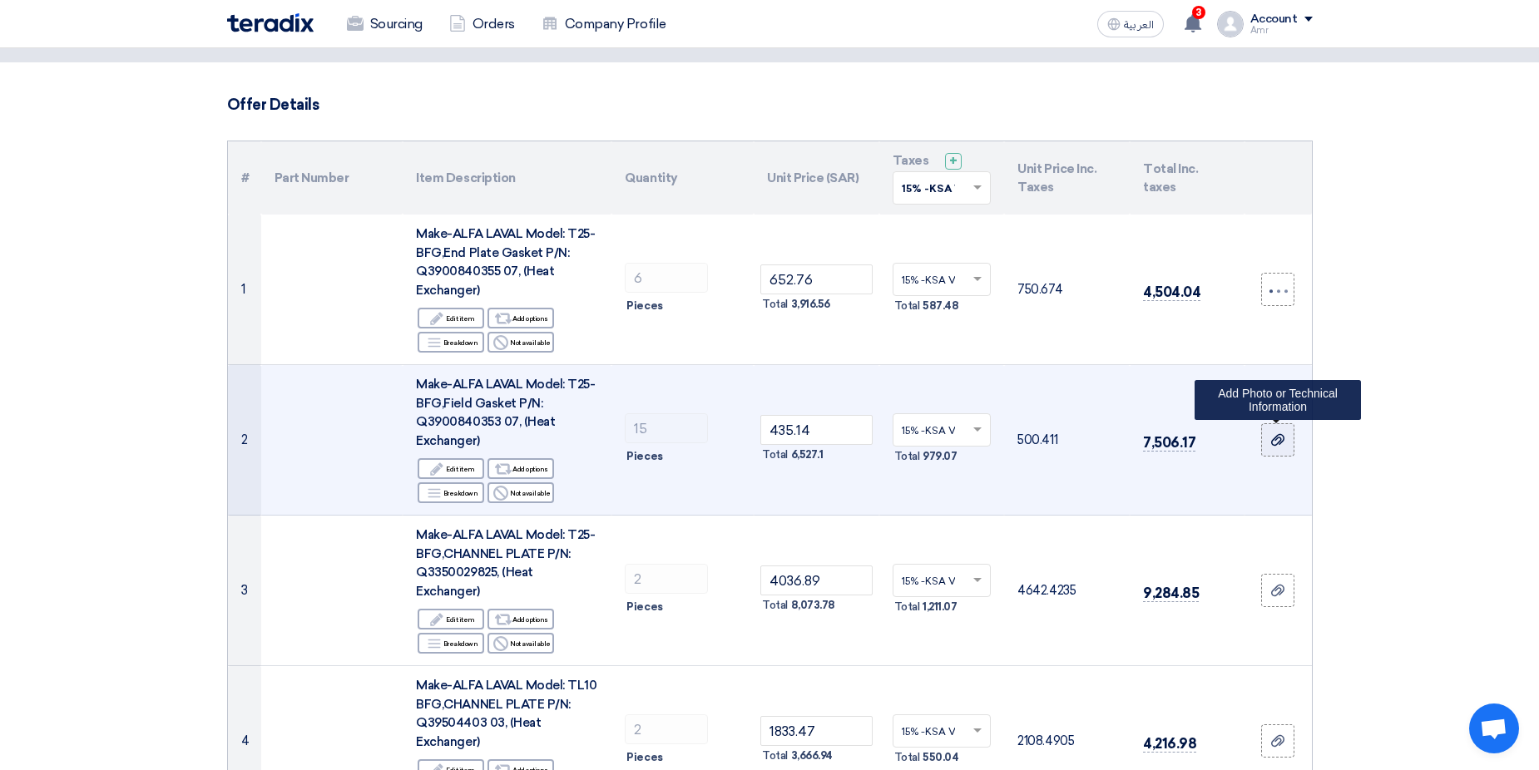
click at [1277, 437] on use at bounding box center [1277, 440] width 13 height 12
click at [0, 0] on input "file" at bounding box center [0, 0] width 0 height 0
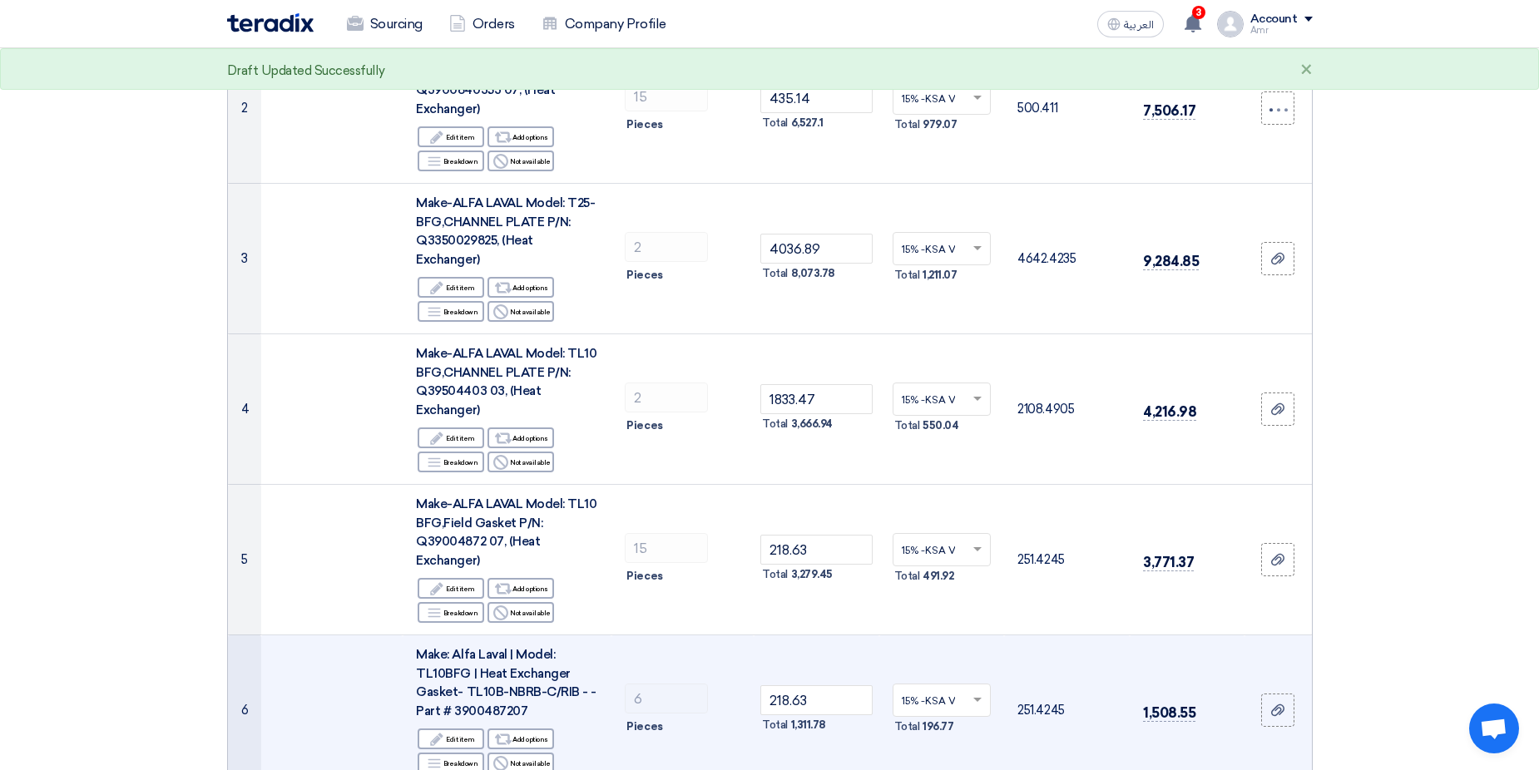
scroll to position [416, 0]
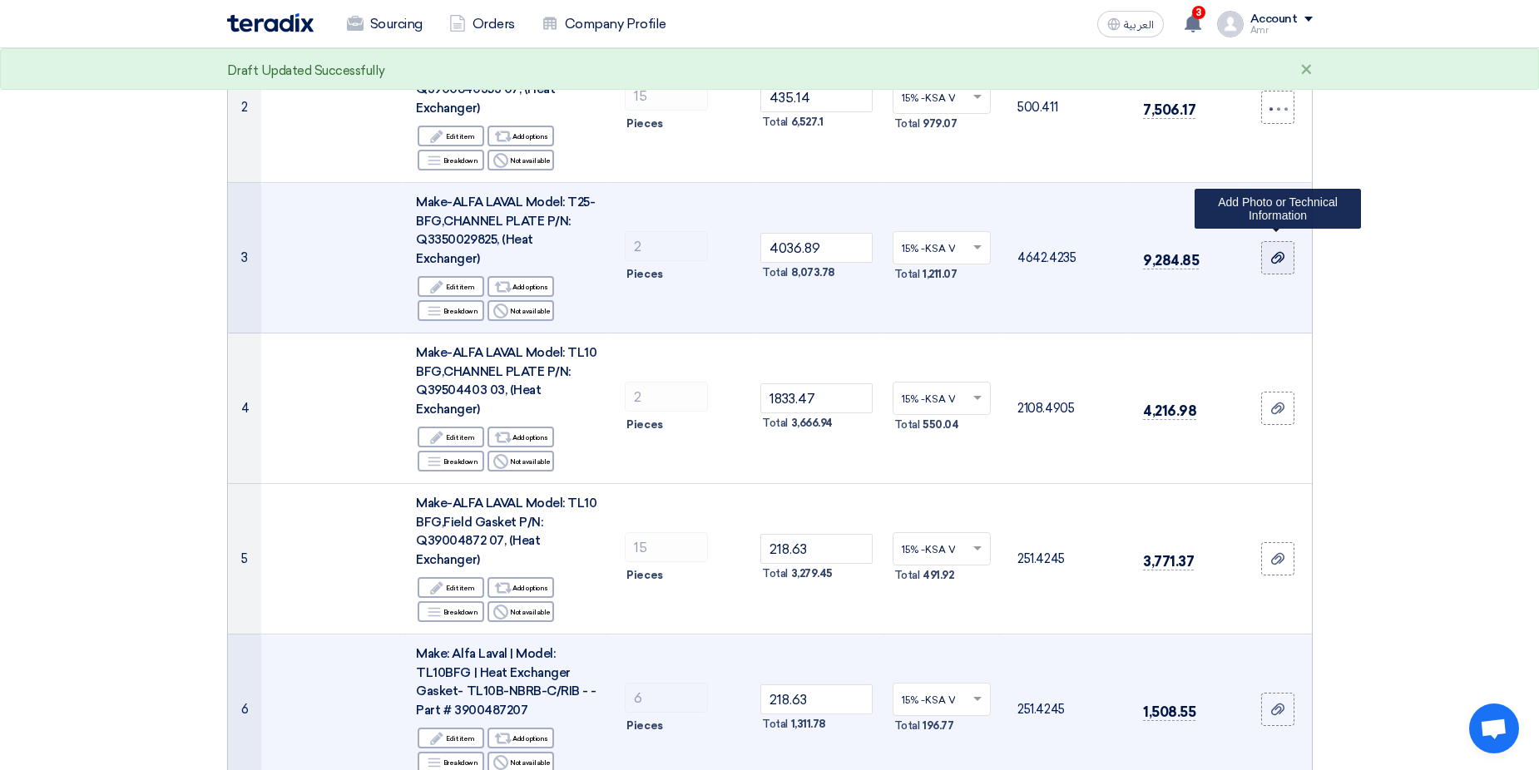
click at [1282, 251] on icon at bounding box center [1277, 257] width 13 height 13
click at [0, 0] on input "file" at bounding box center [0, 0] width 0 height 0
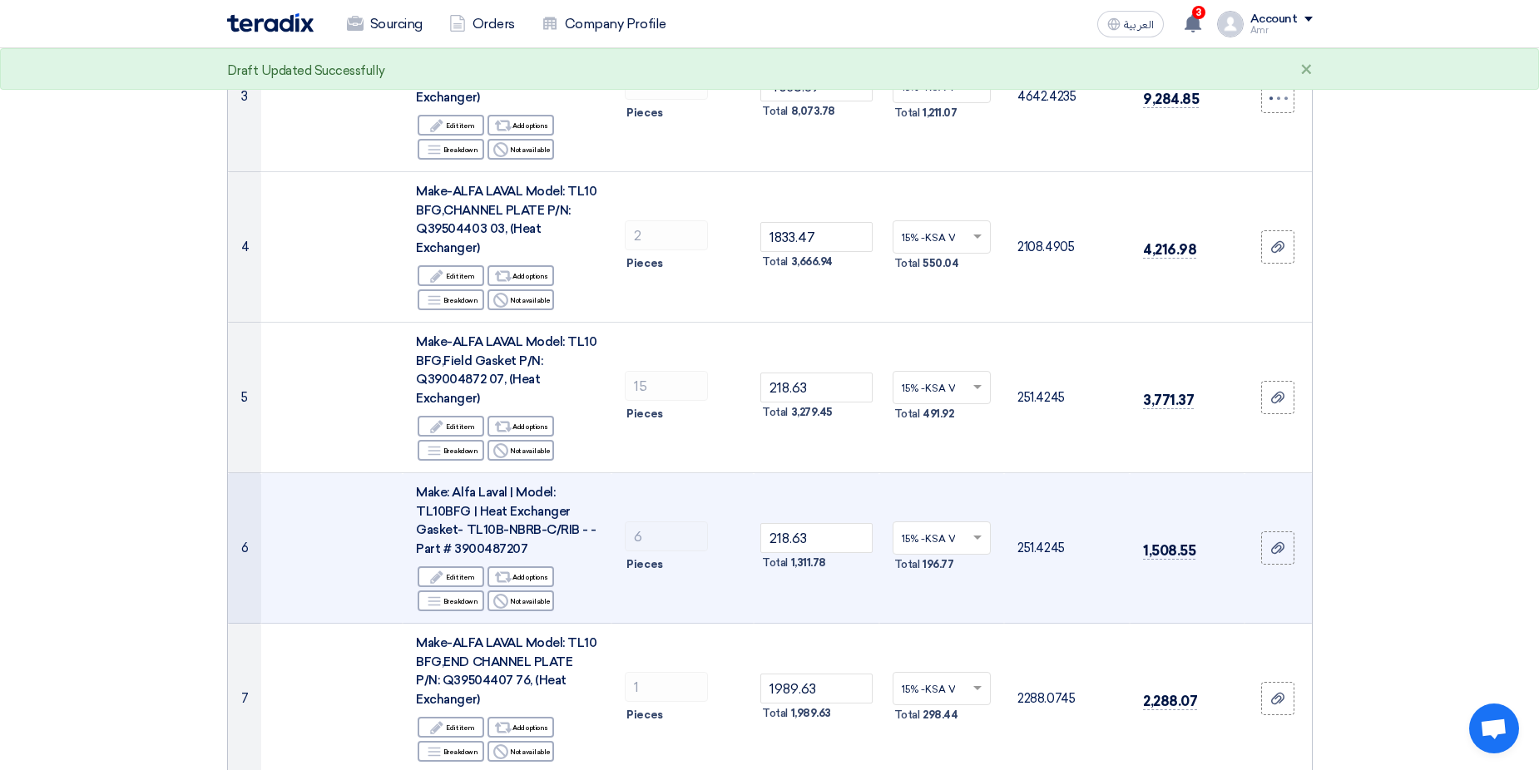
scroll to position [582, 0]
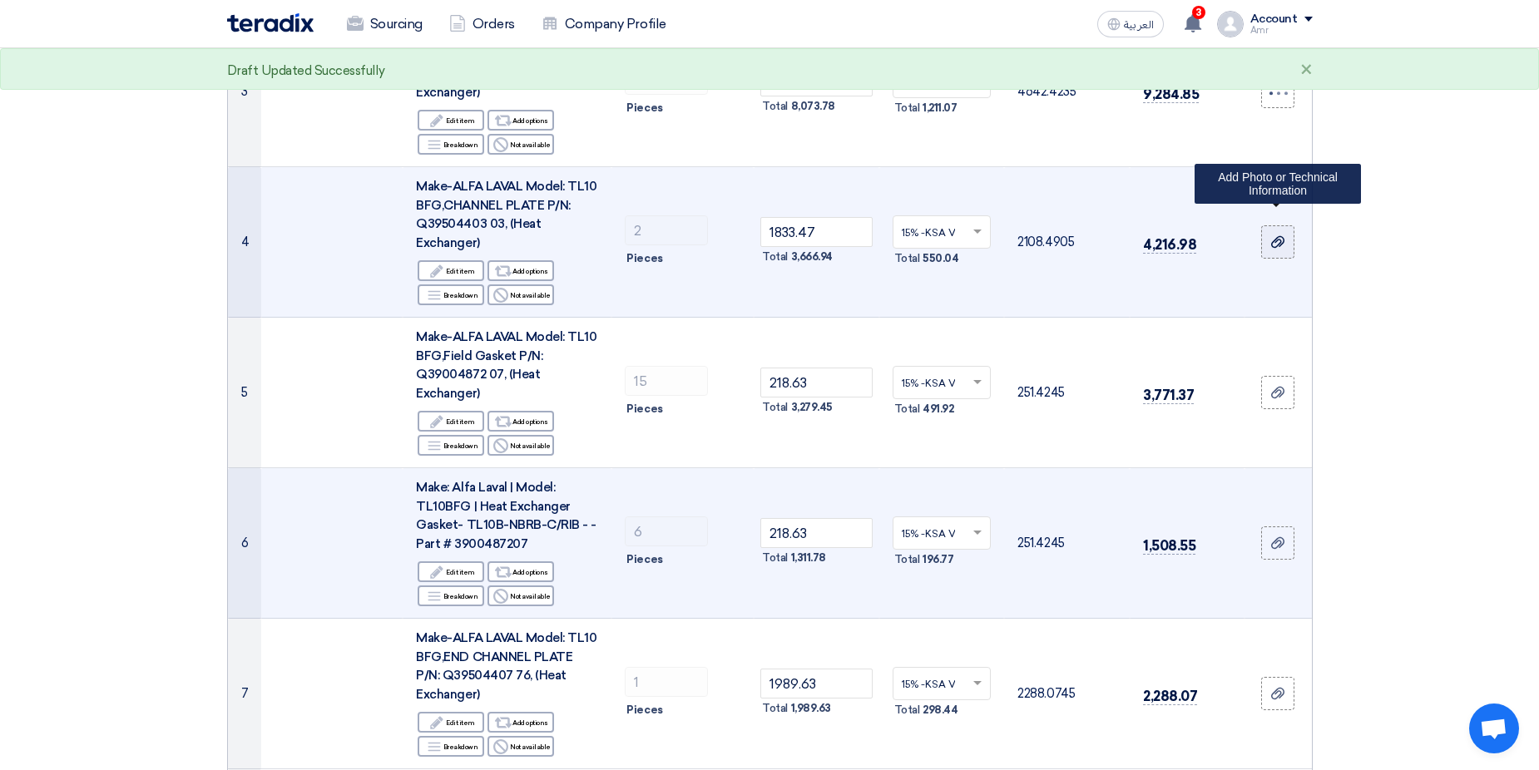
click at [1285, 235] on icon at bounding box center [1277, 241] width 13 height 13
click at [0, 0] on input "file" at bounding box center [0, 0] width 0 height 0
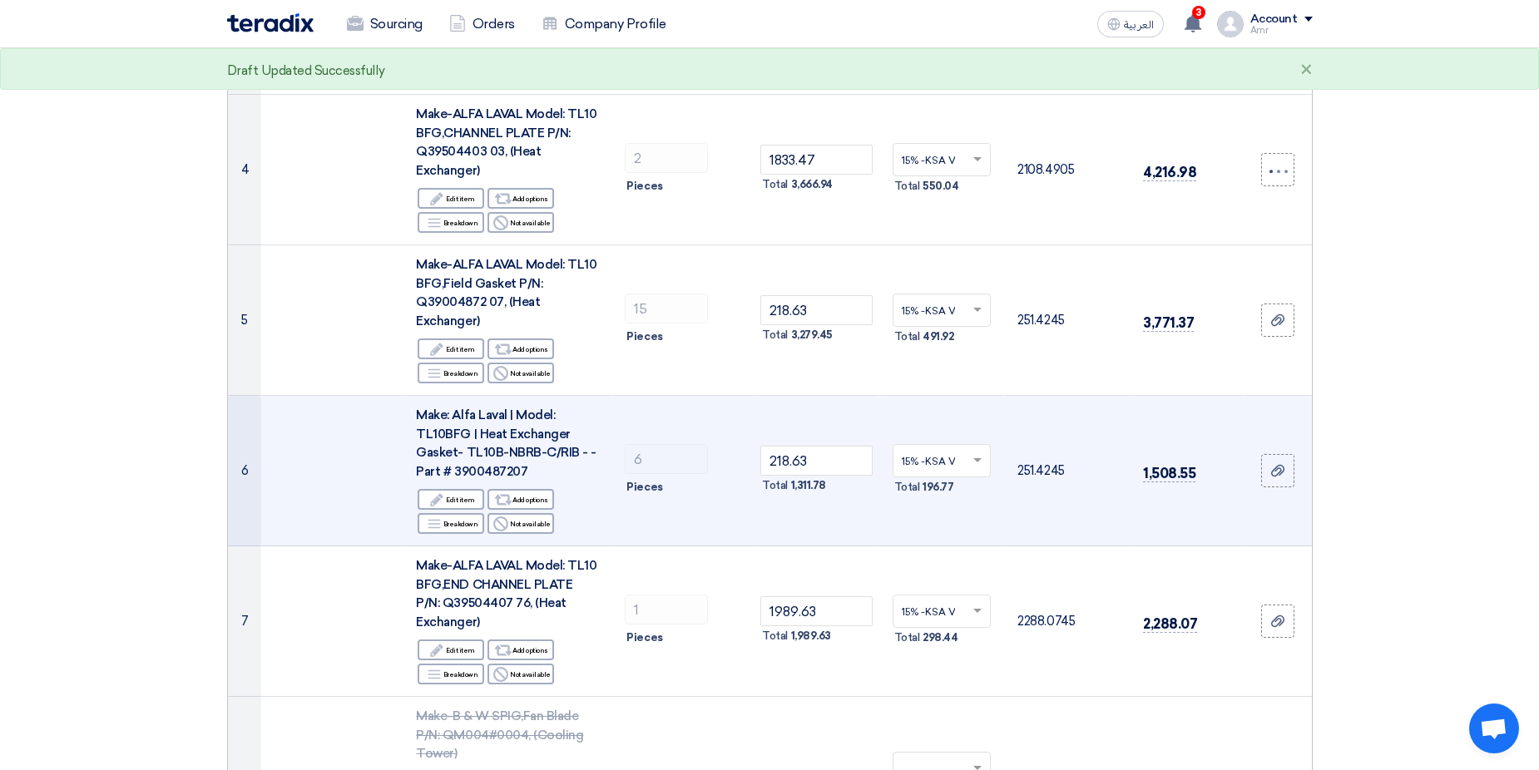
scroll to position [749, 0]
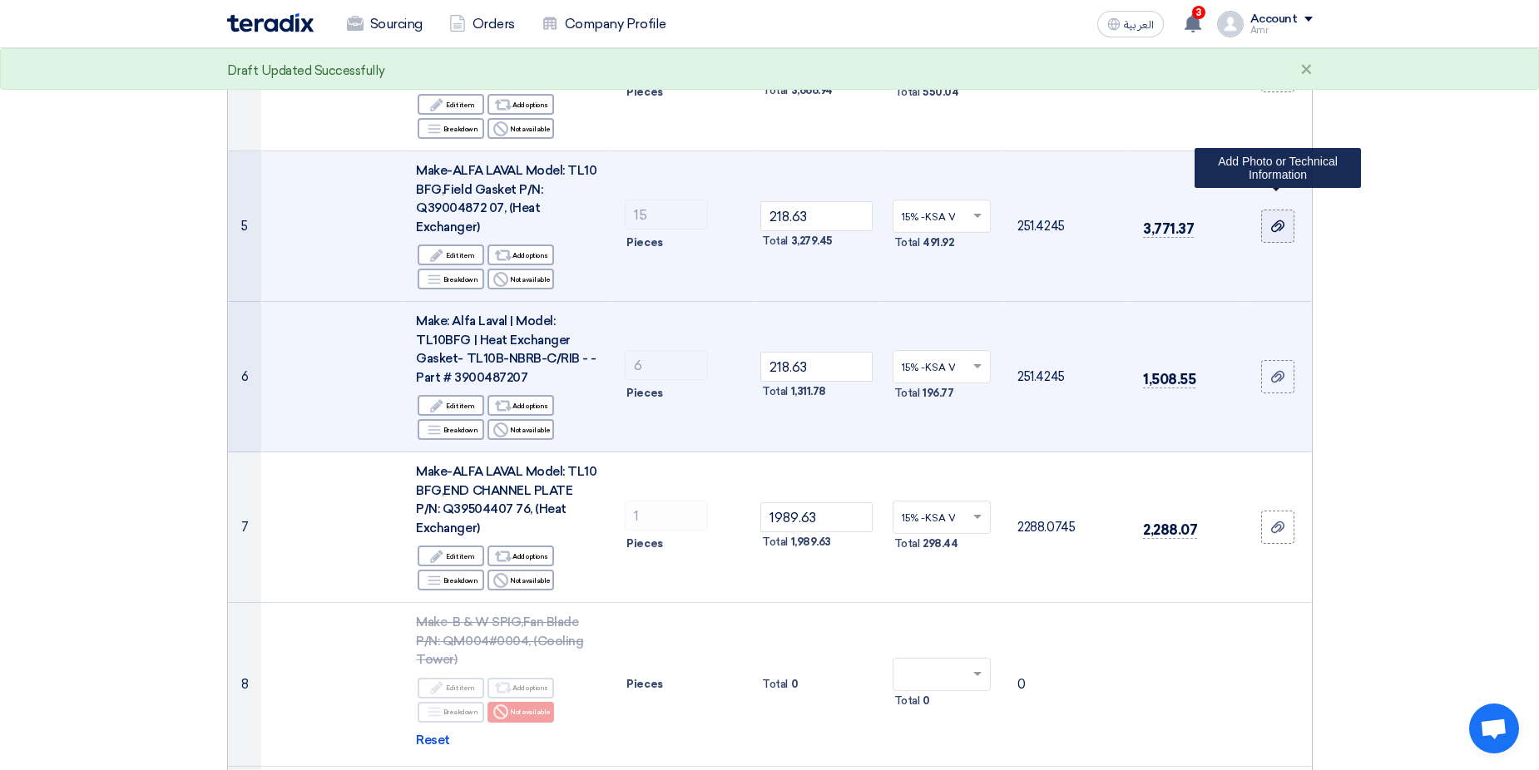
click at [1292, 210] on label at bounding box center [1277, 226] width 33 height 33
click at [0, 0] on input "file" at bounding box center [0, 0] width 0 height 0
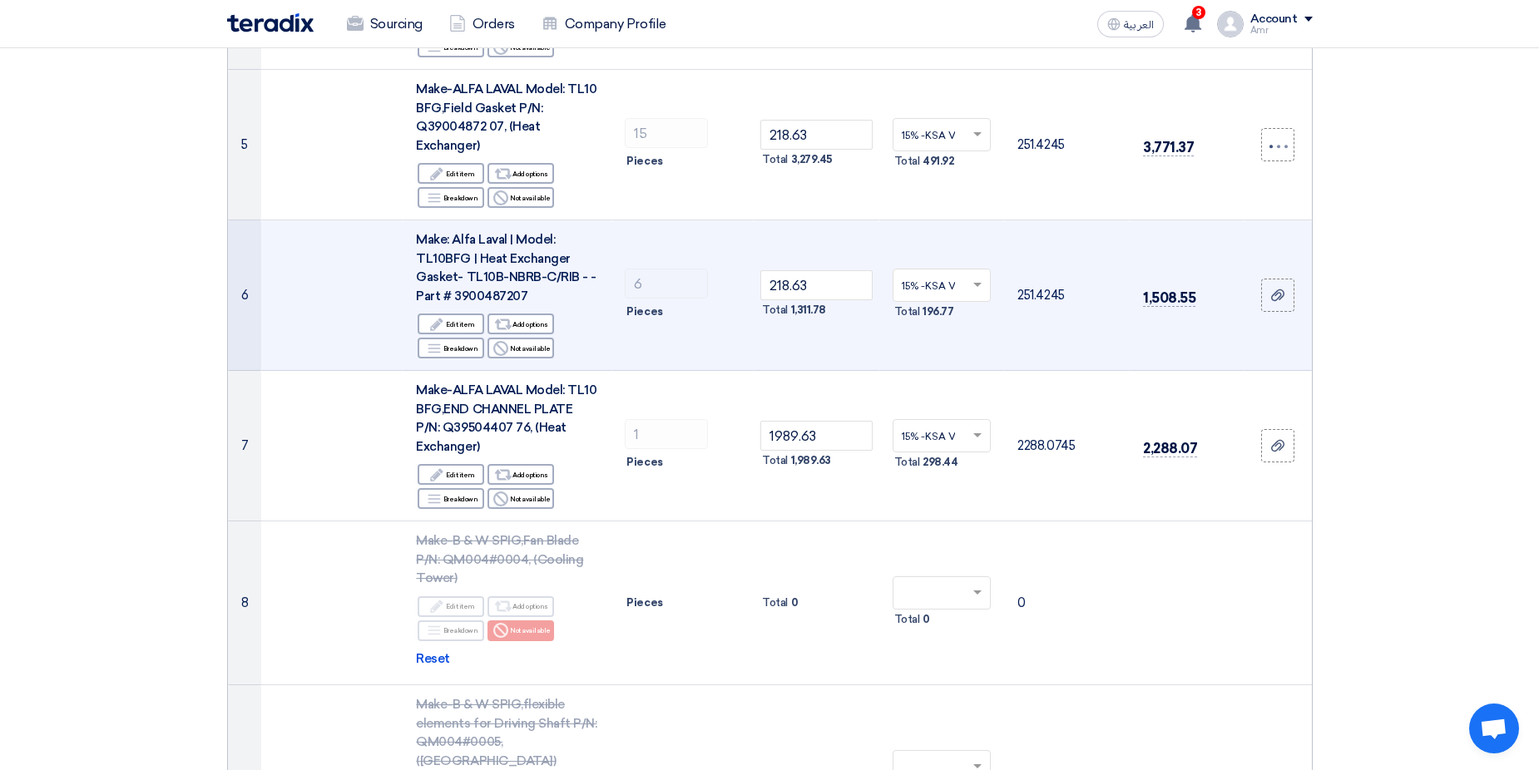
scroll to position [915, 0]
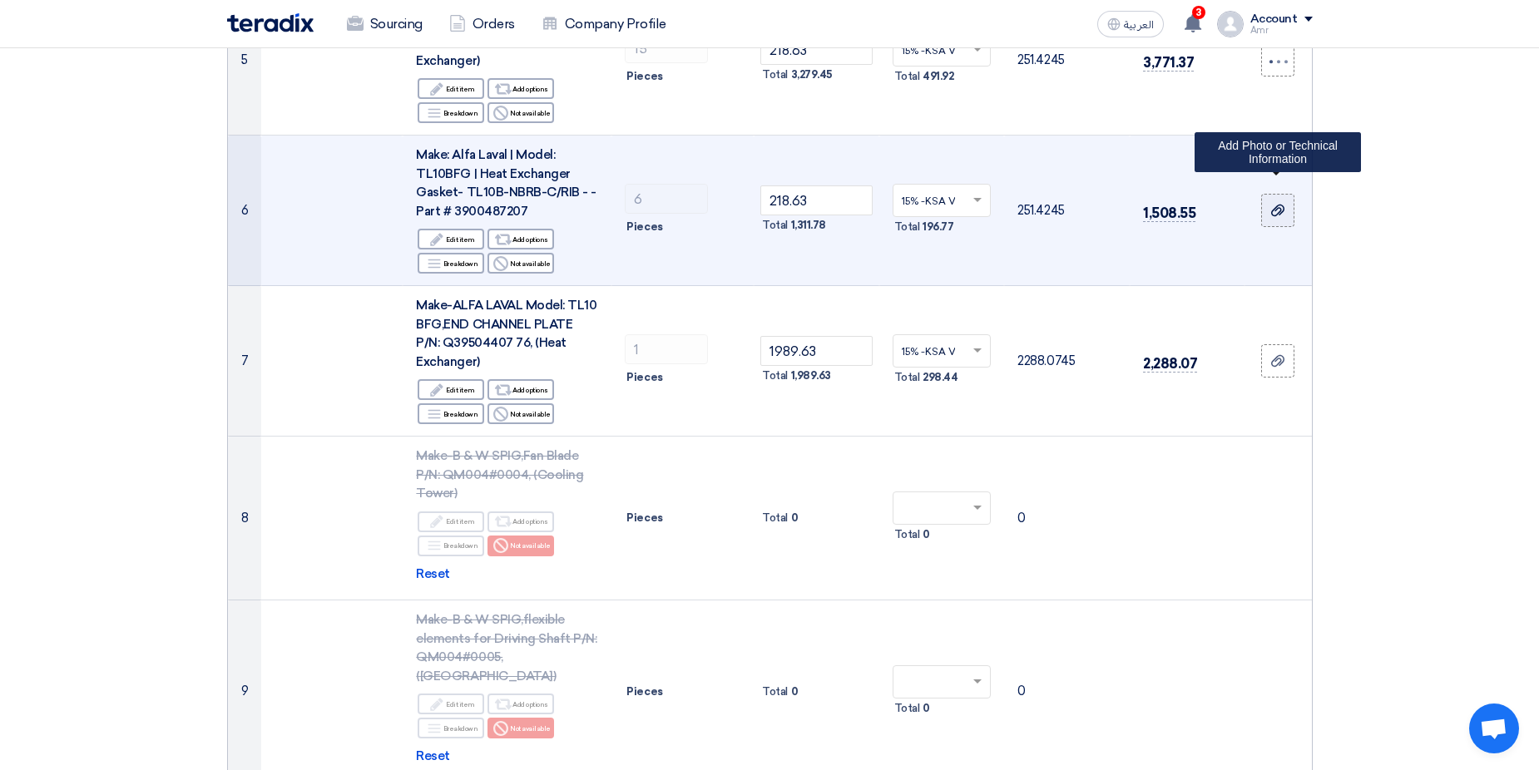
click at [1281, 205] on use at bounding box center [1277, 211] width 13 height 12
click at [0, 0] on input "file" at bounding box center [0, 0] width 0 height 0
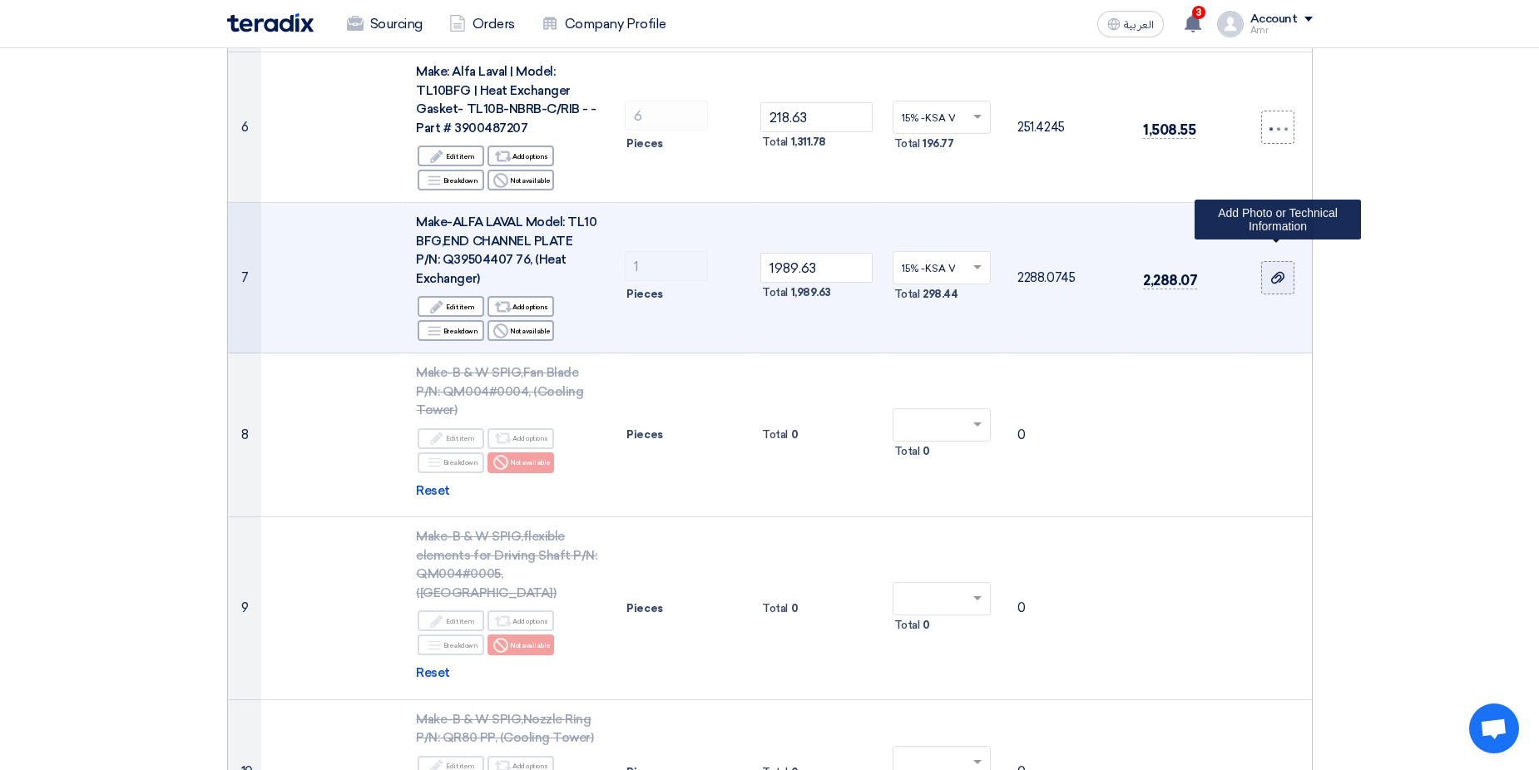
click at [1279, 269] on label at bounding box center [1277, 277] width 33 height 33
click at [0, 0] on input "file" at bounding box center [0, 0] width 0 height 0
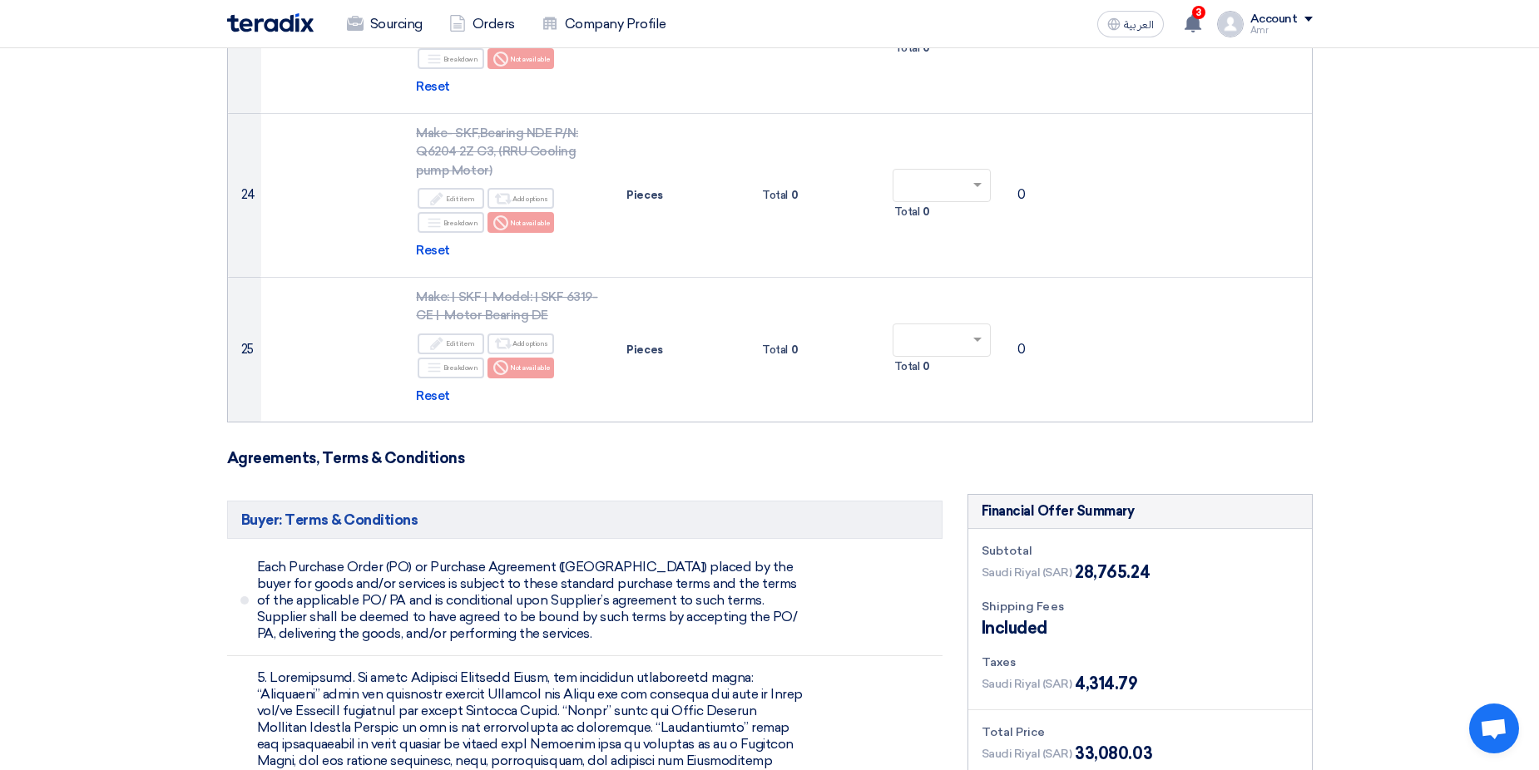
scroll to position [3985, 0]
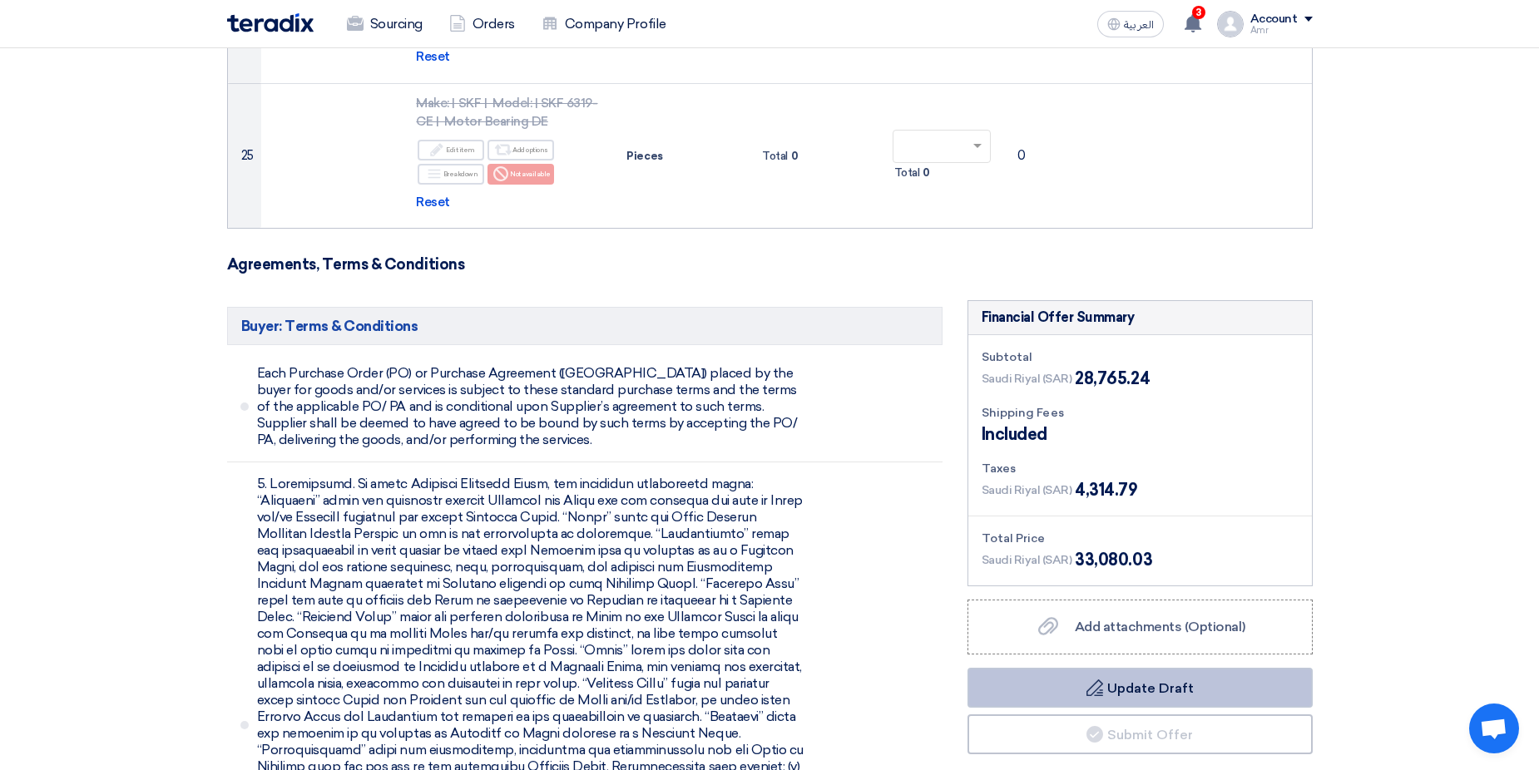
click at [1101, 680] on use at bounding box center [1095, 688] width 17 height 17
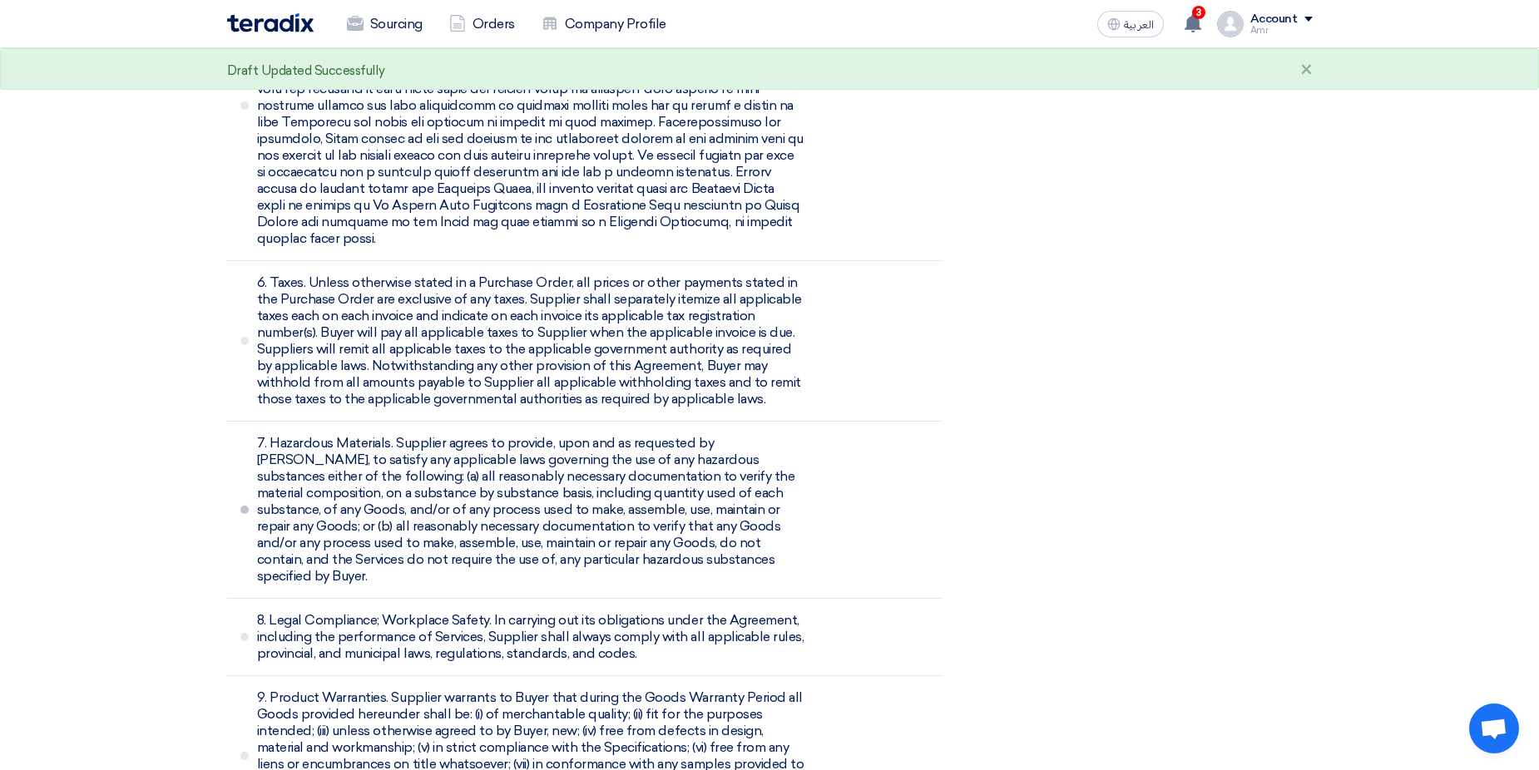
scroll to position [6482, 0]
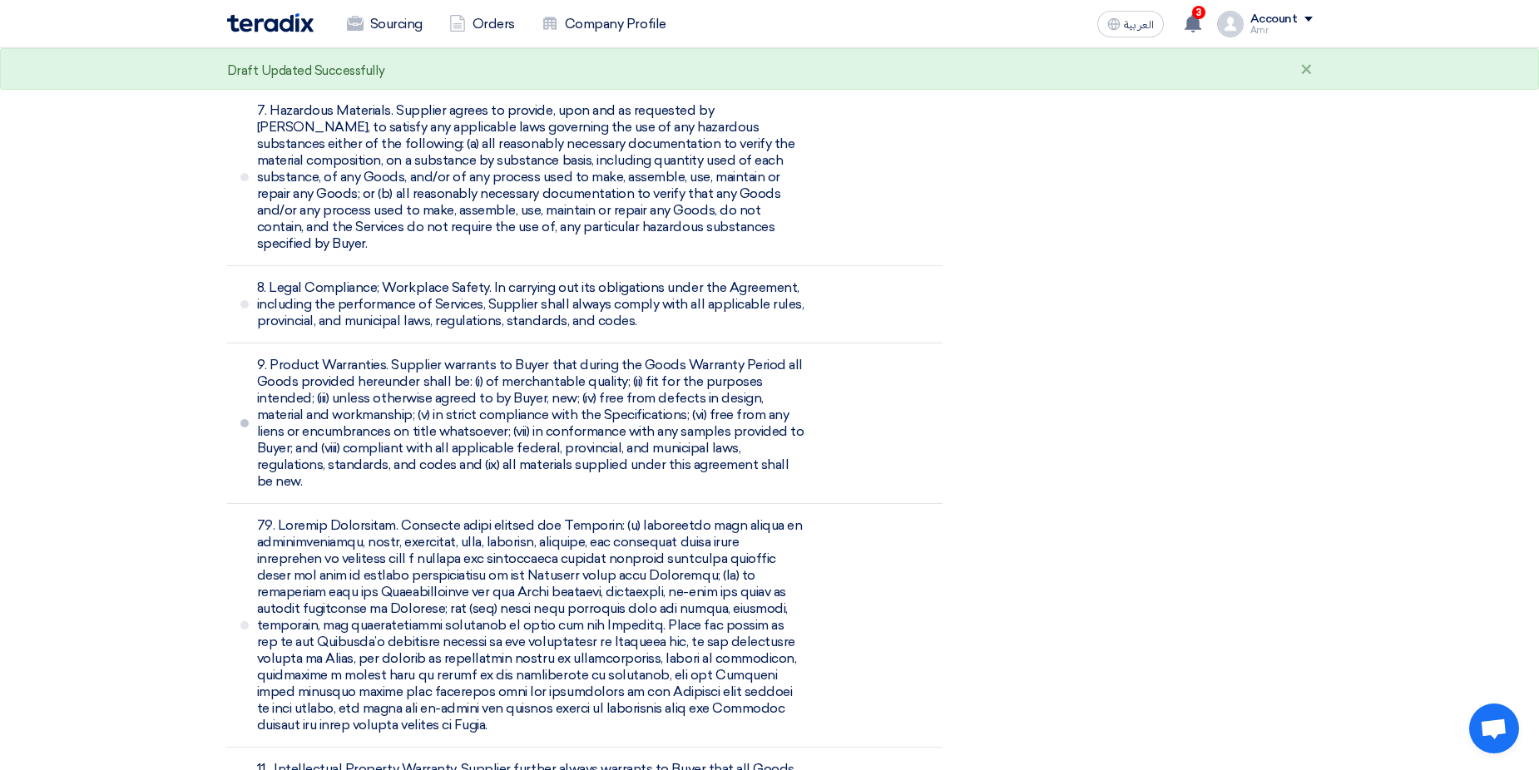
click at [242, 419] on span at bounding box center [244, 423] width 8 height 8
click at [330, 357] on span "9. Product Warranties. Supplier warrants to Buyer that during the Goods Warrant…" at bounding box center [530, 423] width 547 height 133
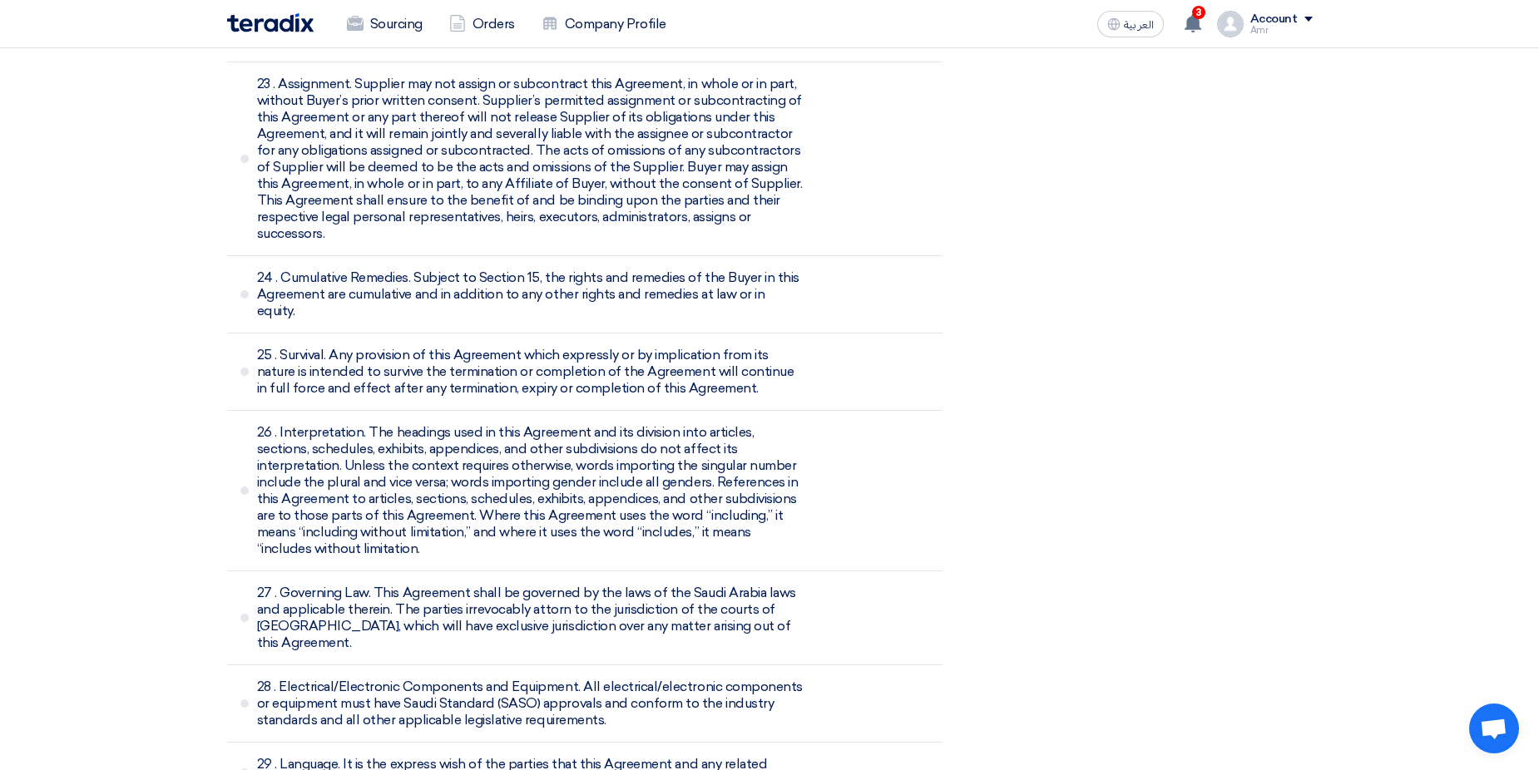
scroll to position [9310, 0]
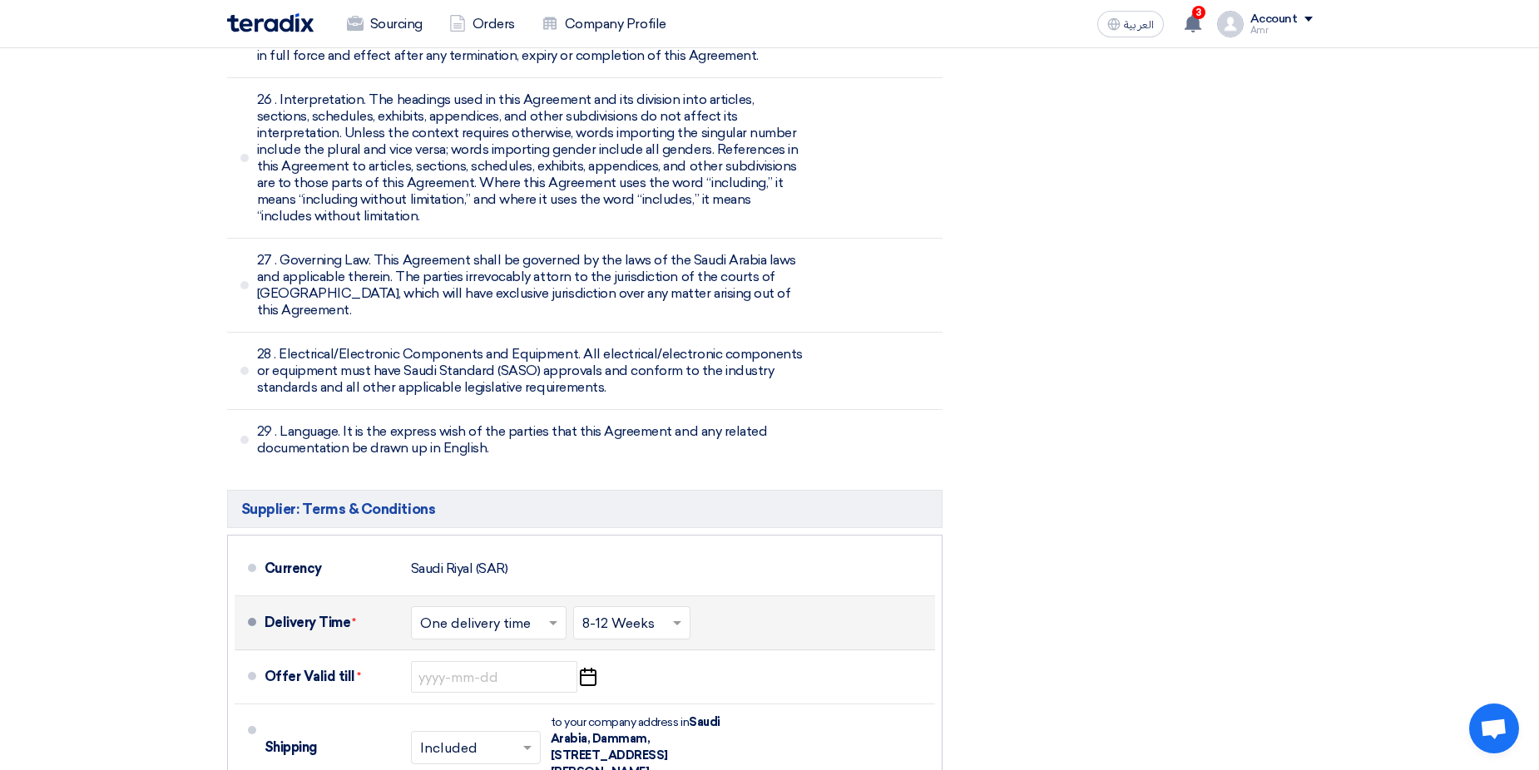
click at [350, 490] on h5 "Supplier: Terms & Conditions" at bounding box center [585, 509] width 716 height 38
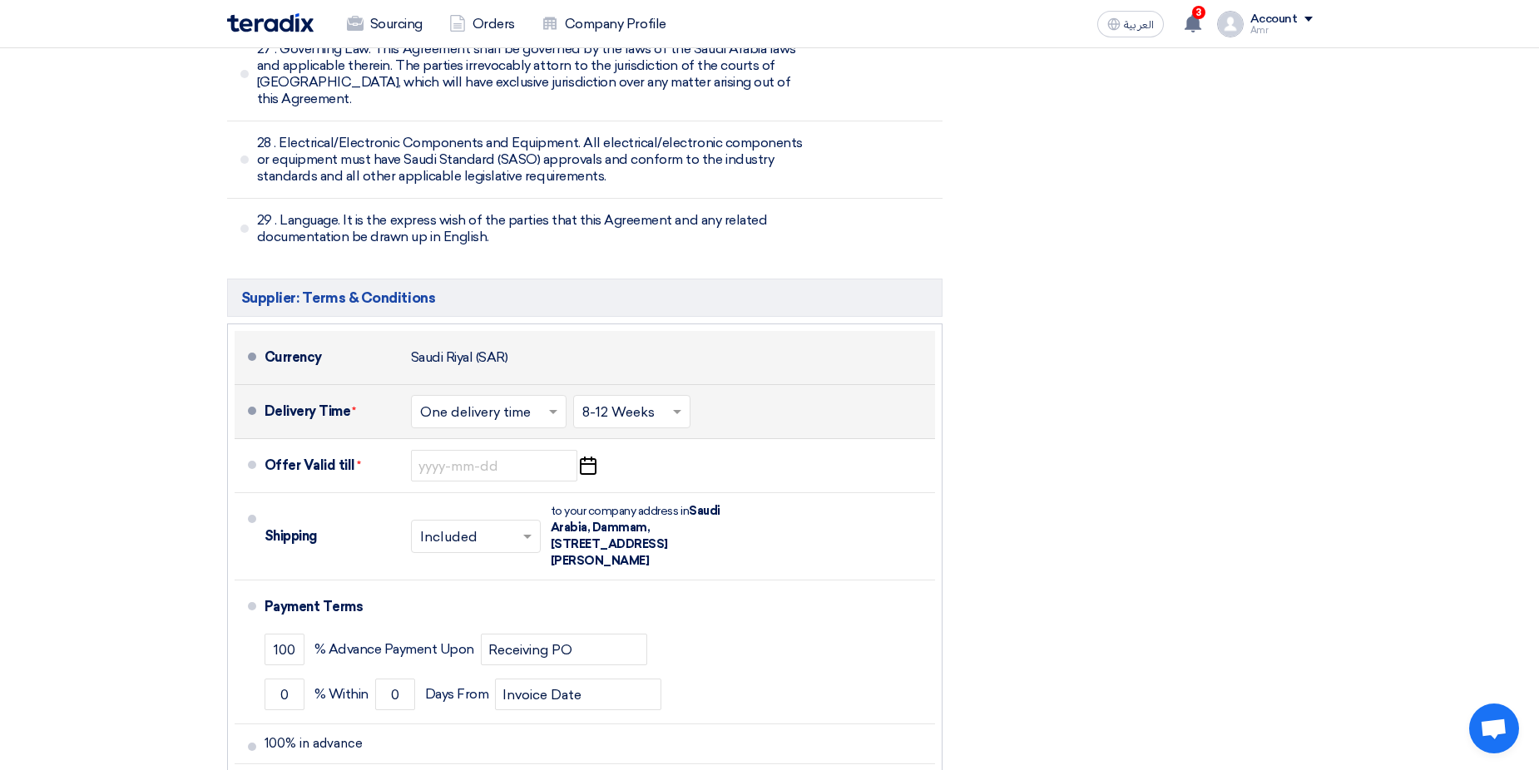
scroll to position [9560, 0]
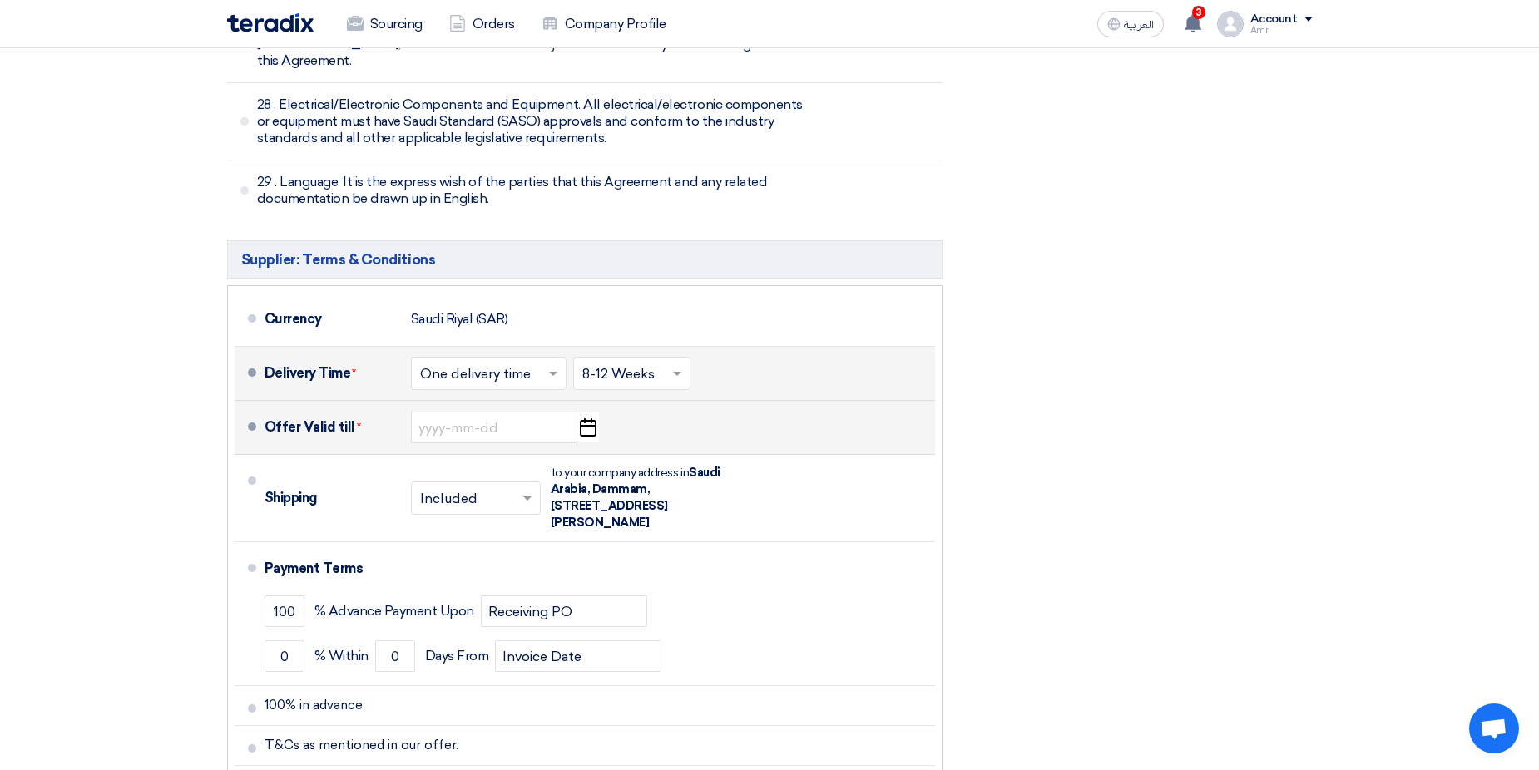
click at [596, 419] on use "button" at bounding box center [588, 428] width 17 height 18
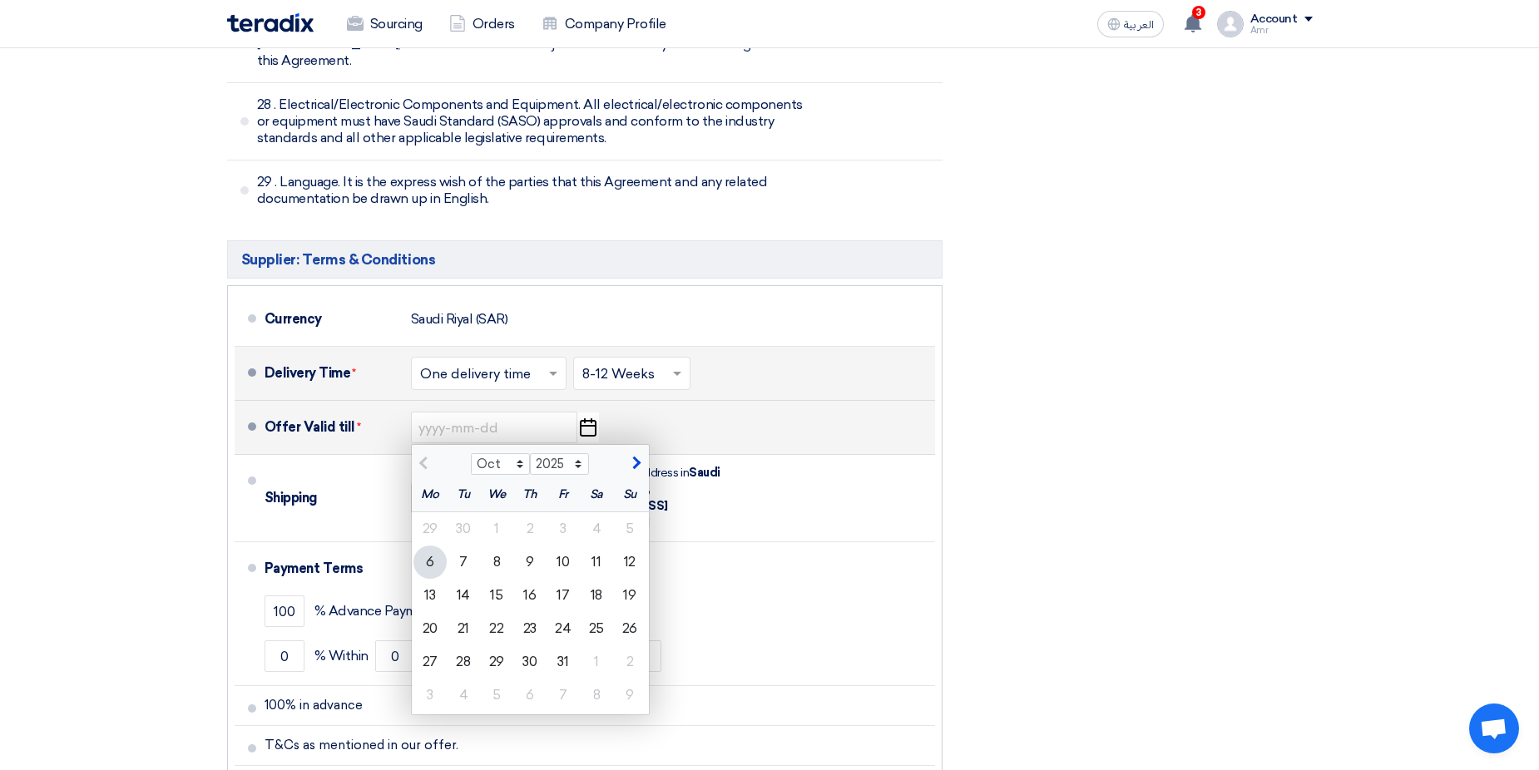
click at [633, 456] on span "button" at bounding box center [634, 463] width 9 height 15
select select "11"
click at [597, 513] on div "1" at bounding box center [596, 529] width 33 height 33
type input "[DATE]"
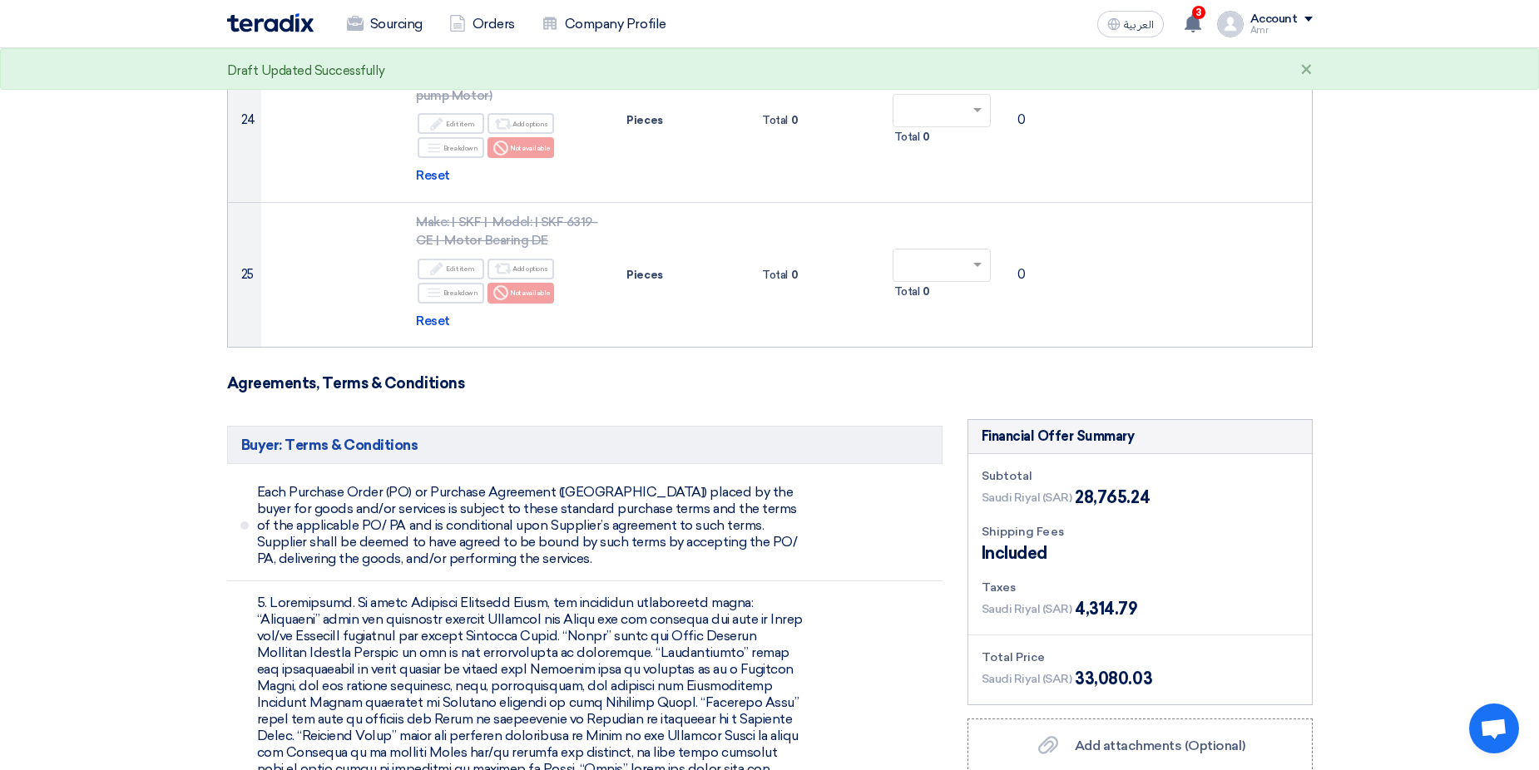
scroll to position [4218, 0]
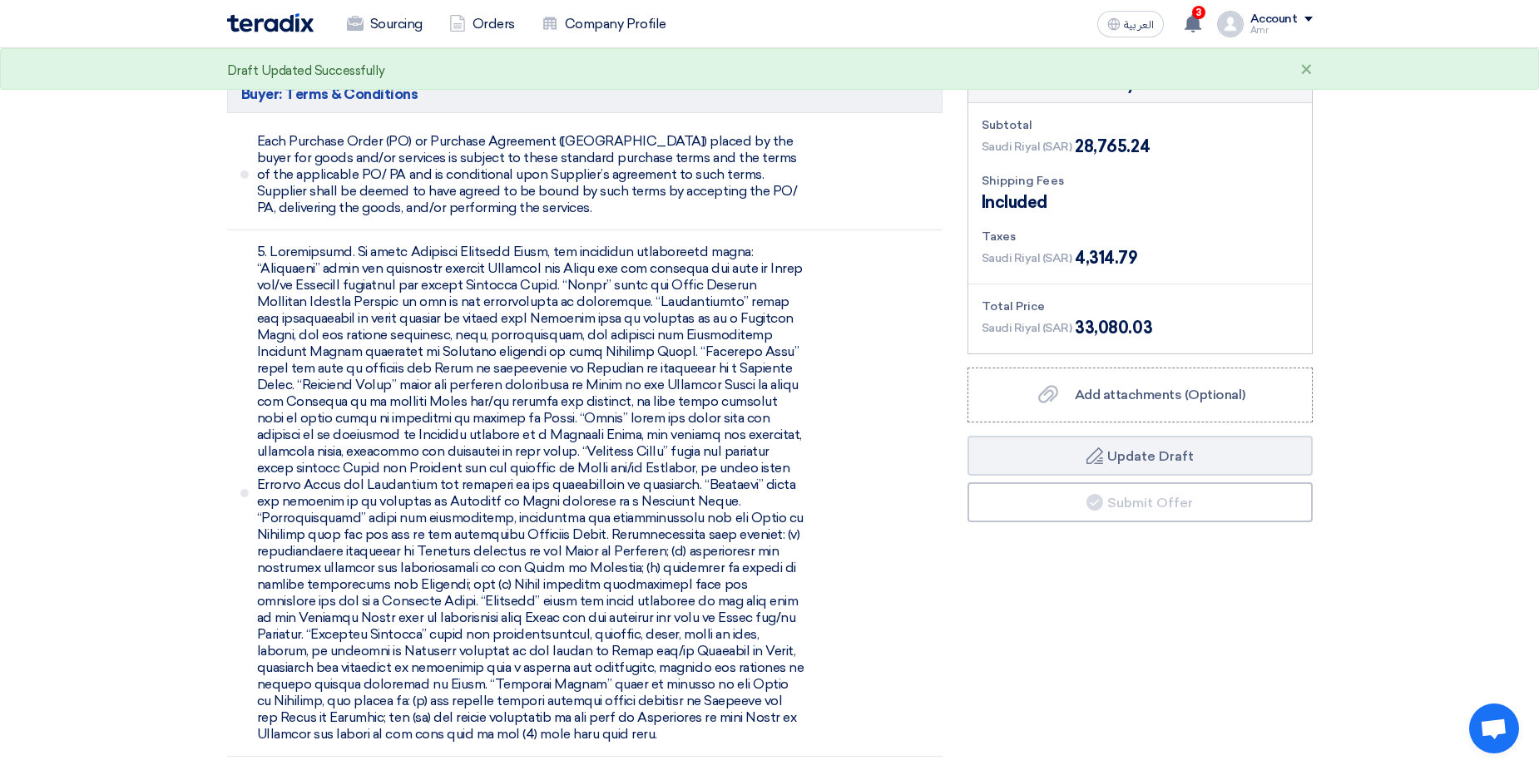
click at [1114, 436] on button "Draft Update Draft" at bounding box center [1140, 456] width 345 height 40
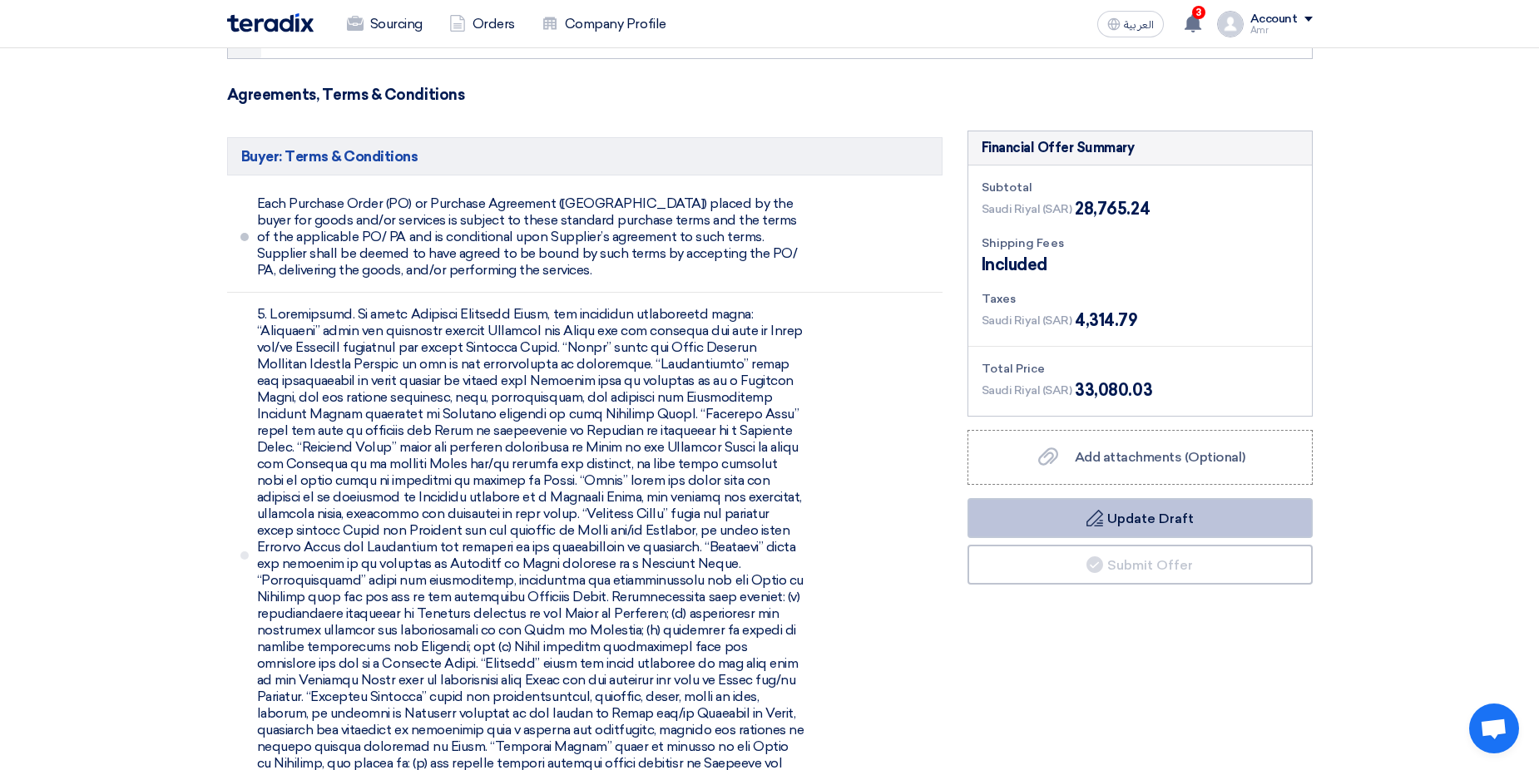
scroll to position [3656, 0]
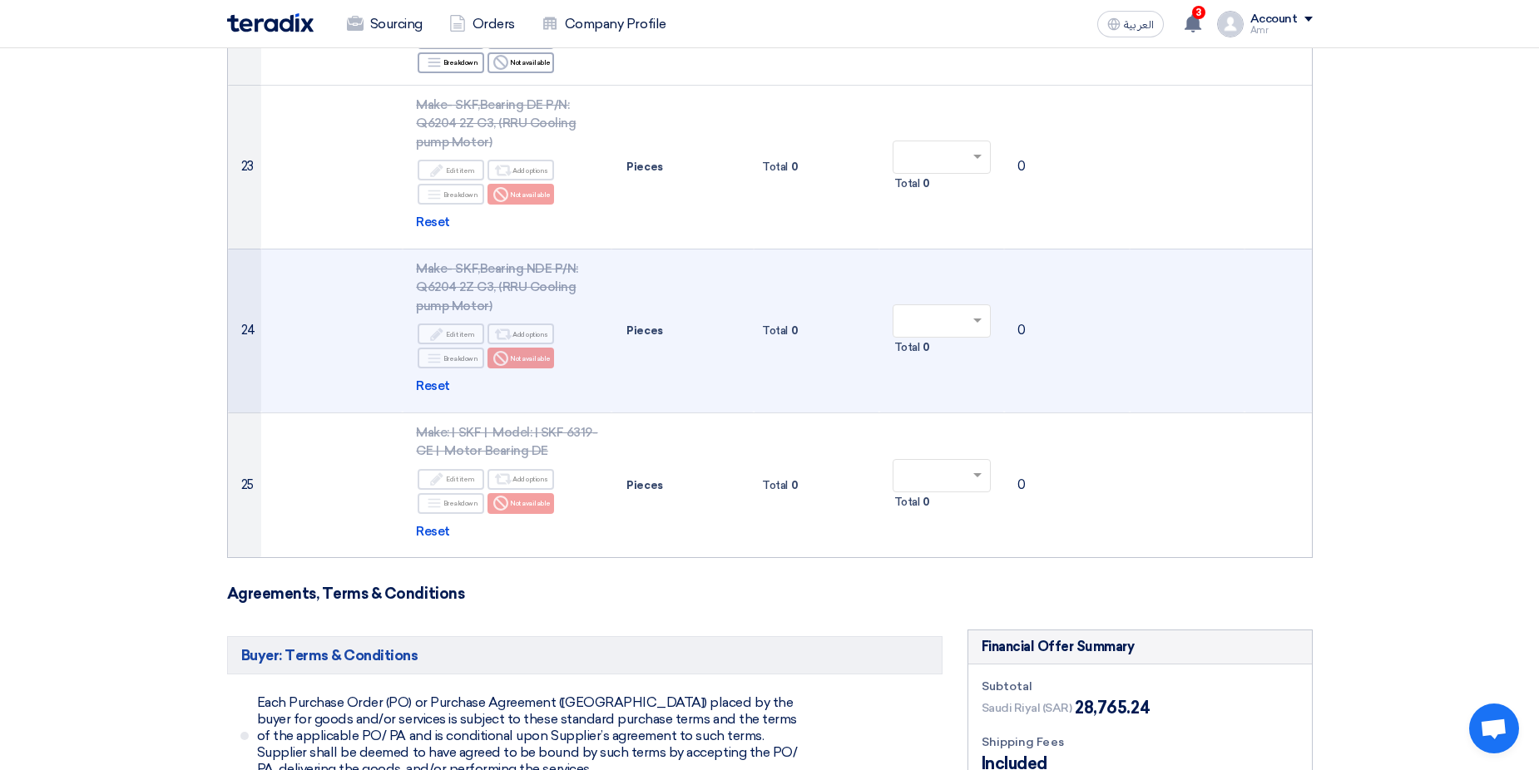
click at [937, 309] on input "text" at bounding box center [934, 322] width 64 height 27
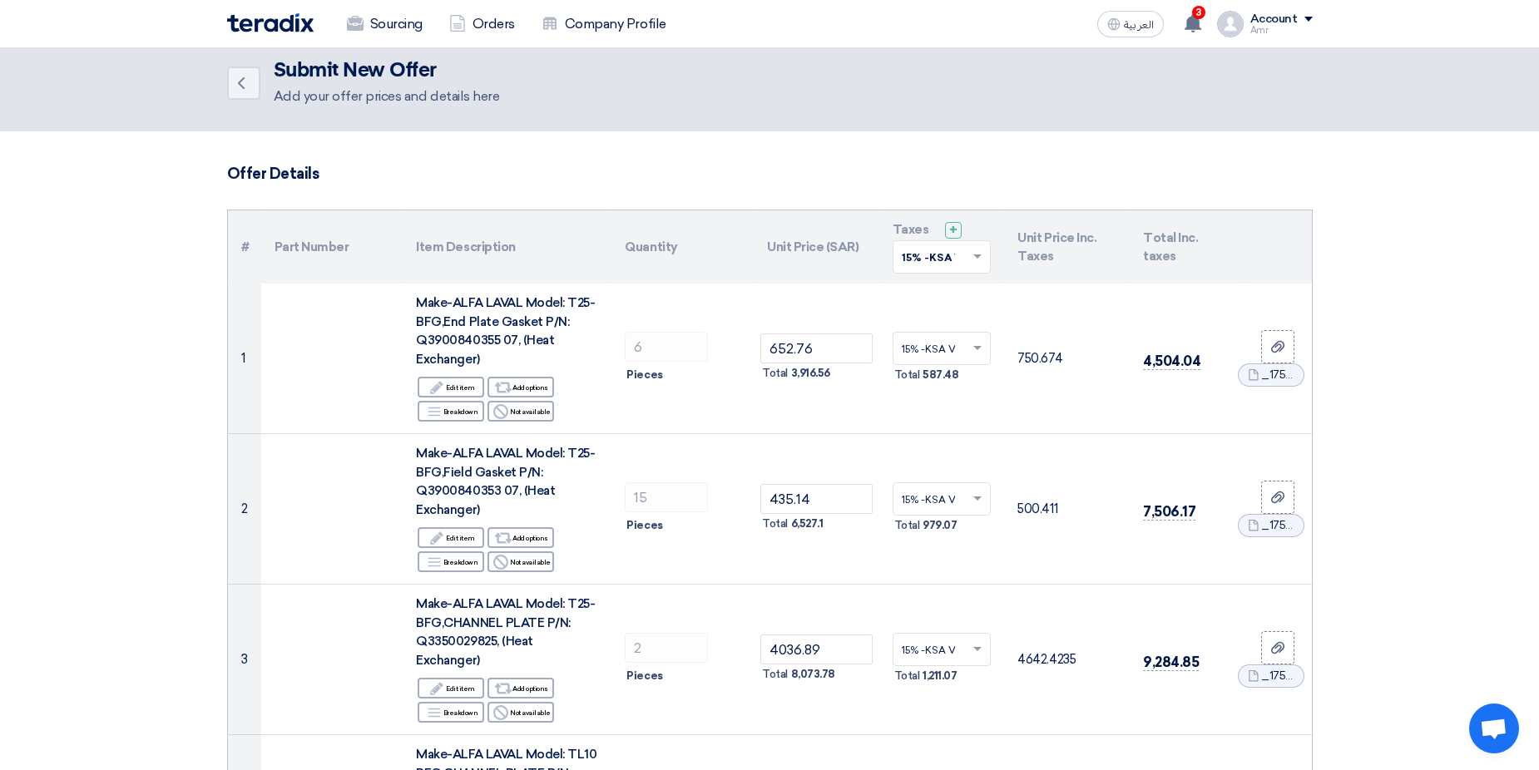
scroll to position [0, 0]
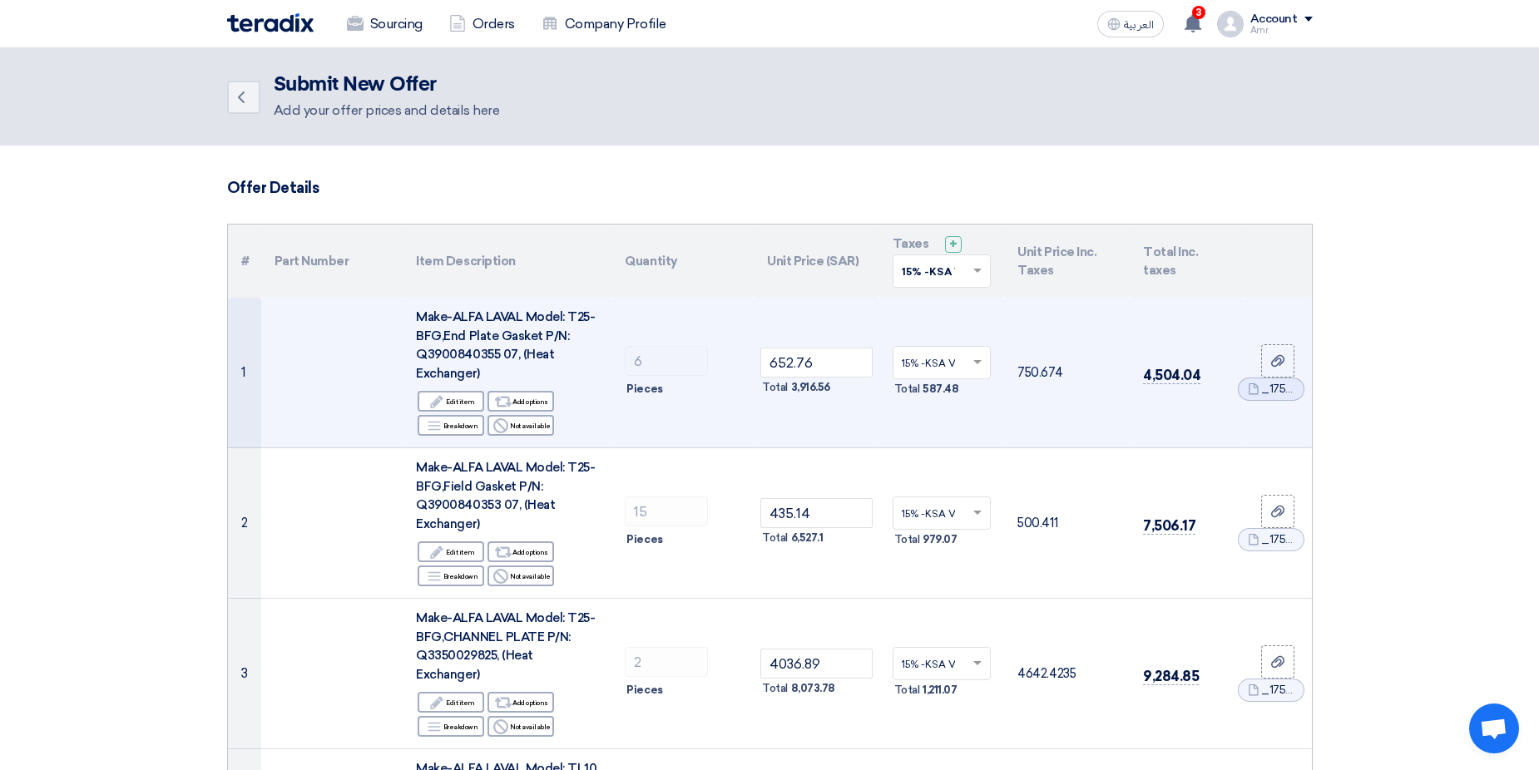
click at [830, 324] on td "652.76 Total 3,916.56" at bounding box center [817, 373] width 126 height 151
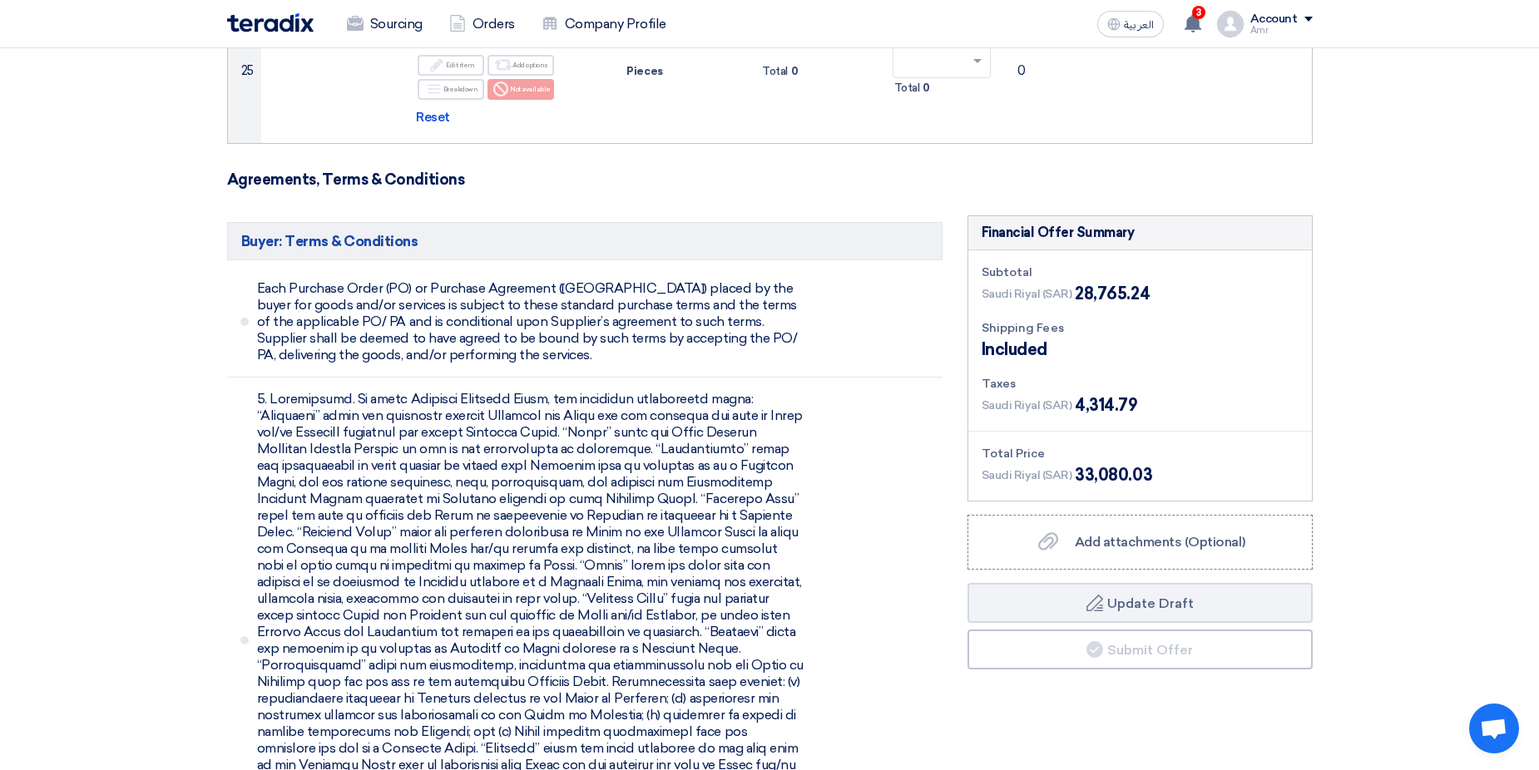
scroll to position [4203, 0]
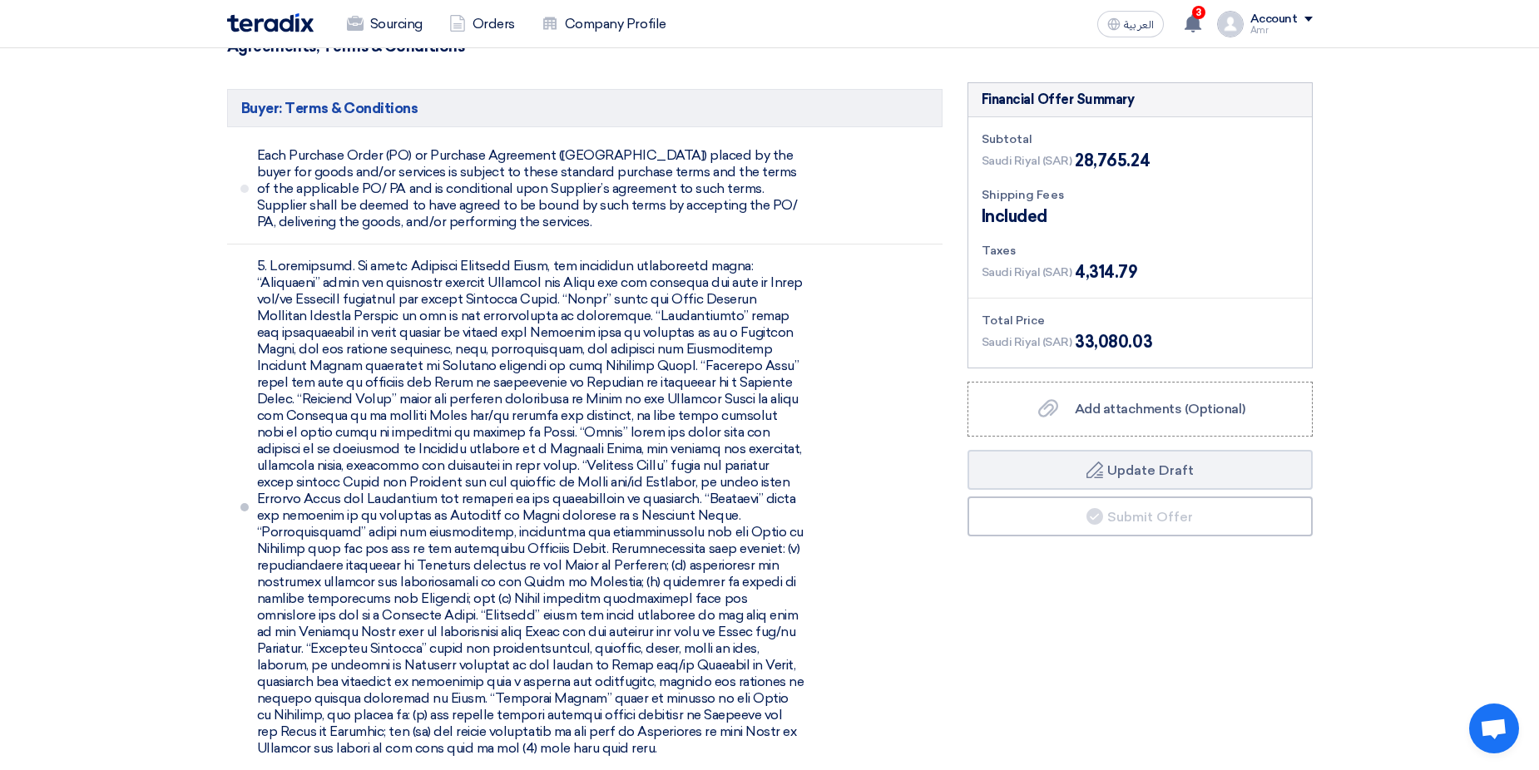
click at [244, 503] on span at bounding box center [244, 507] width 8 height 8
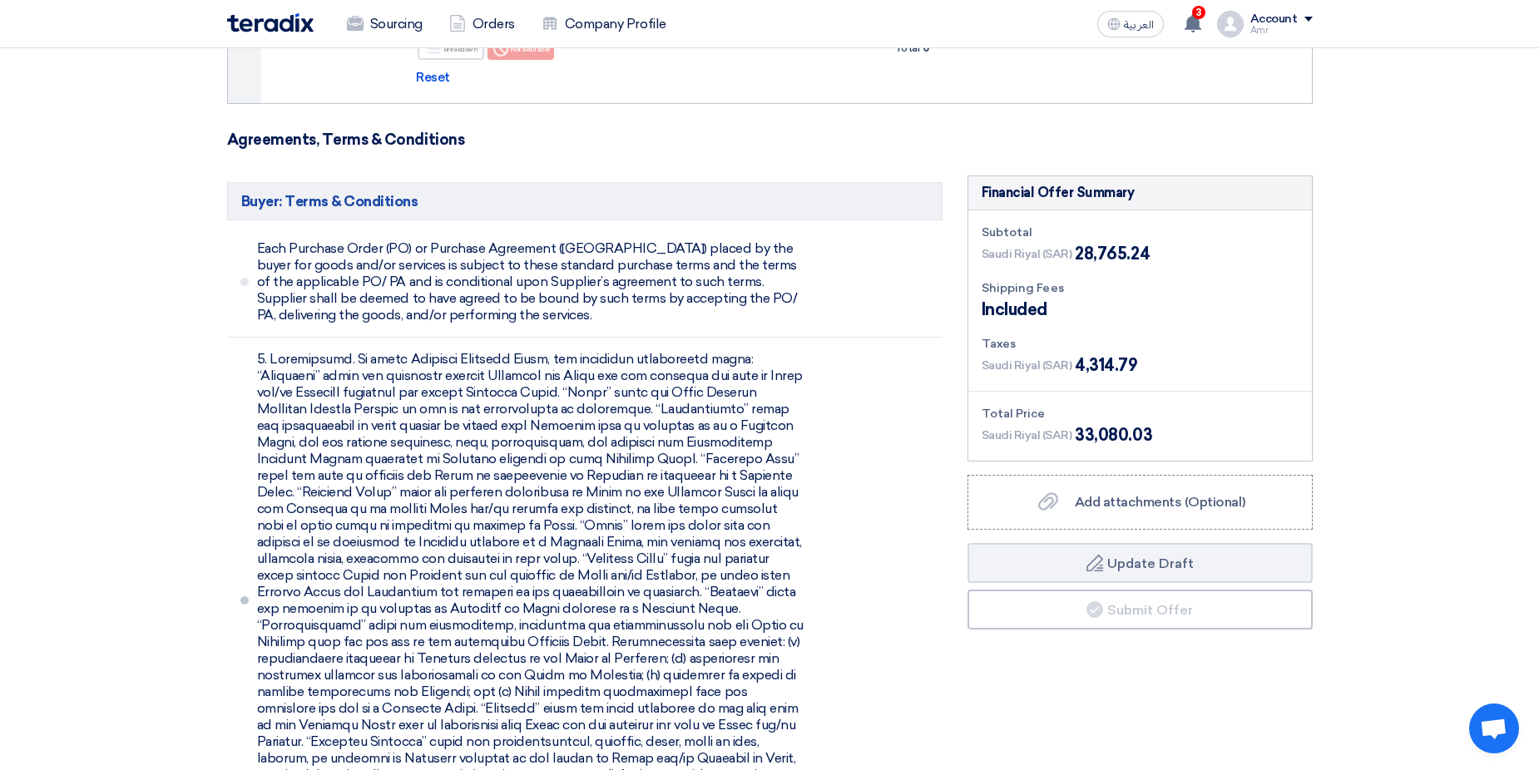
scroll to position [3954, 0]
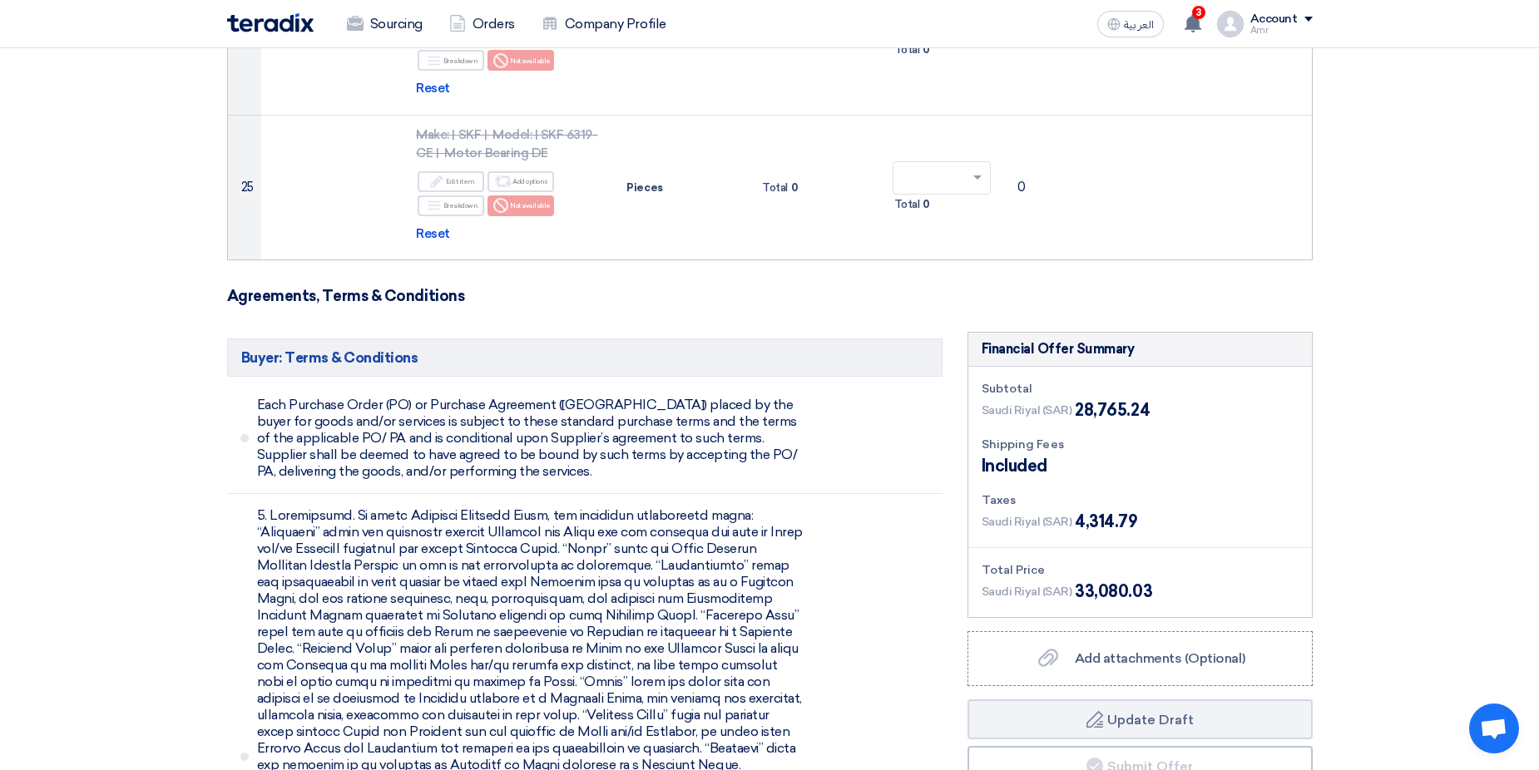
click at [393, 339] on h5 "Buyer: Terms & Conditions" at bounding box center [585, 358] width 716 height 38
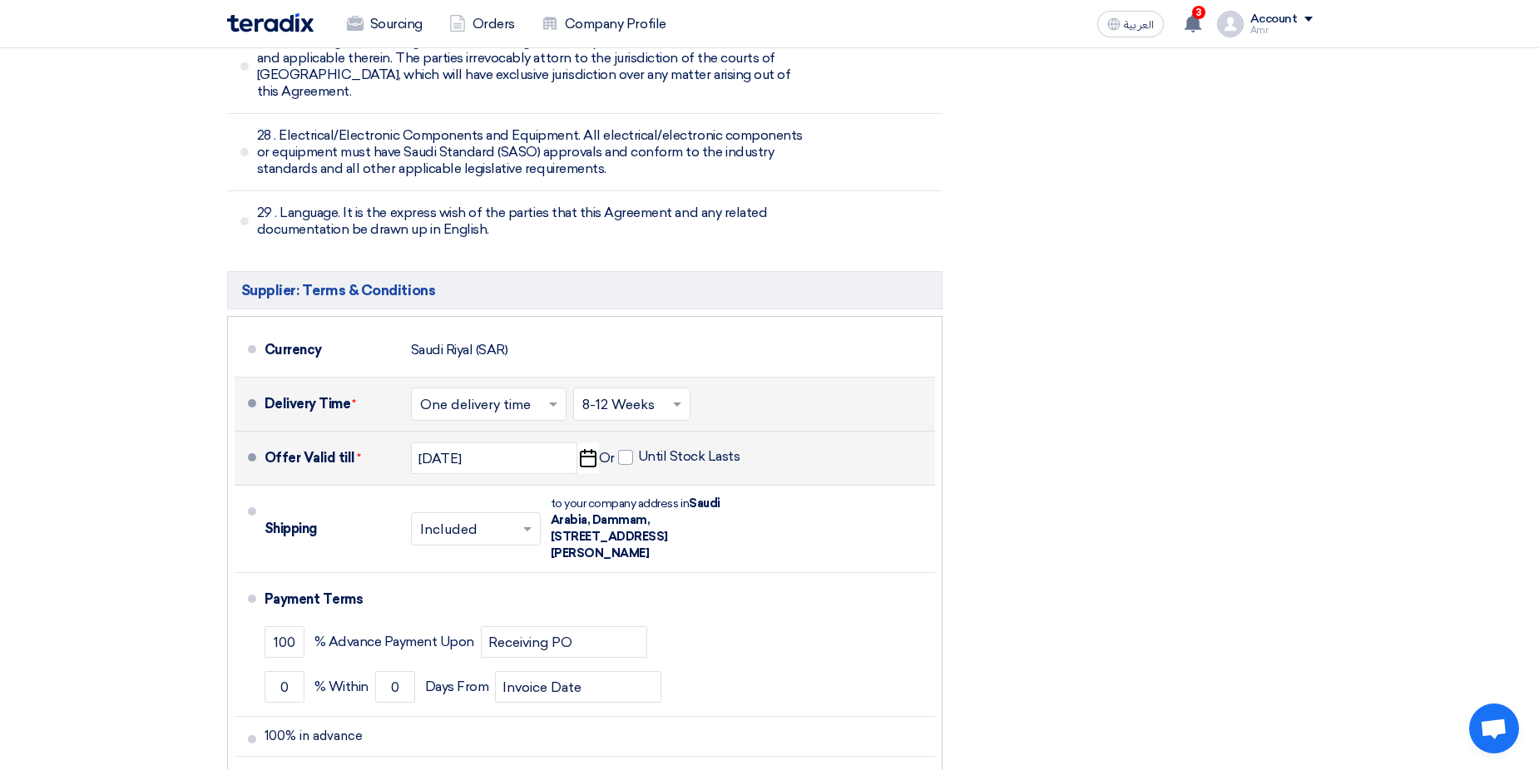
scroll to position [9528, 0]
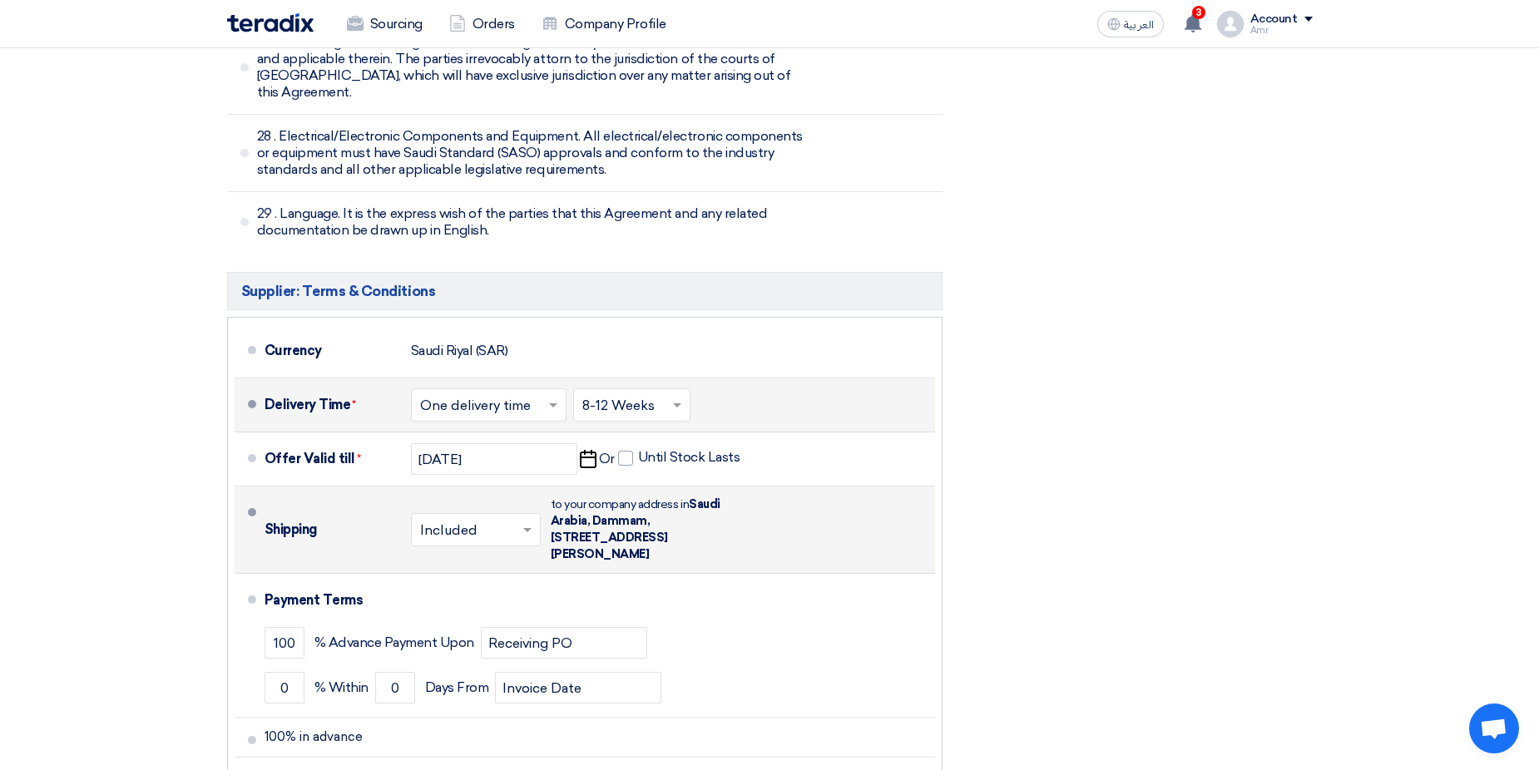
click at [271, 510] on div "Shipping" at bounding box center [331, 530] width 133 height 40
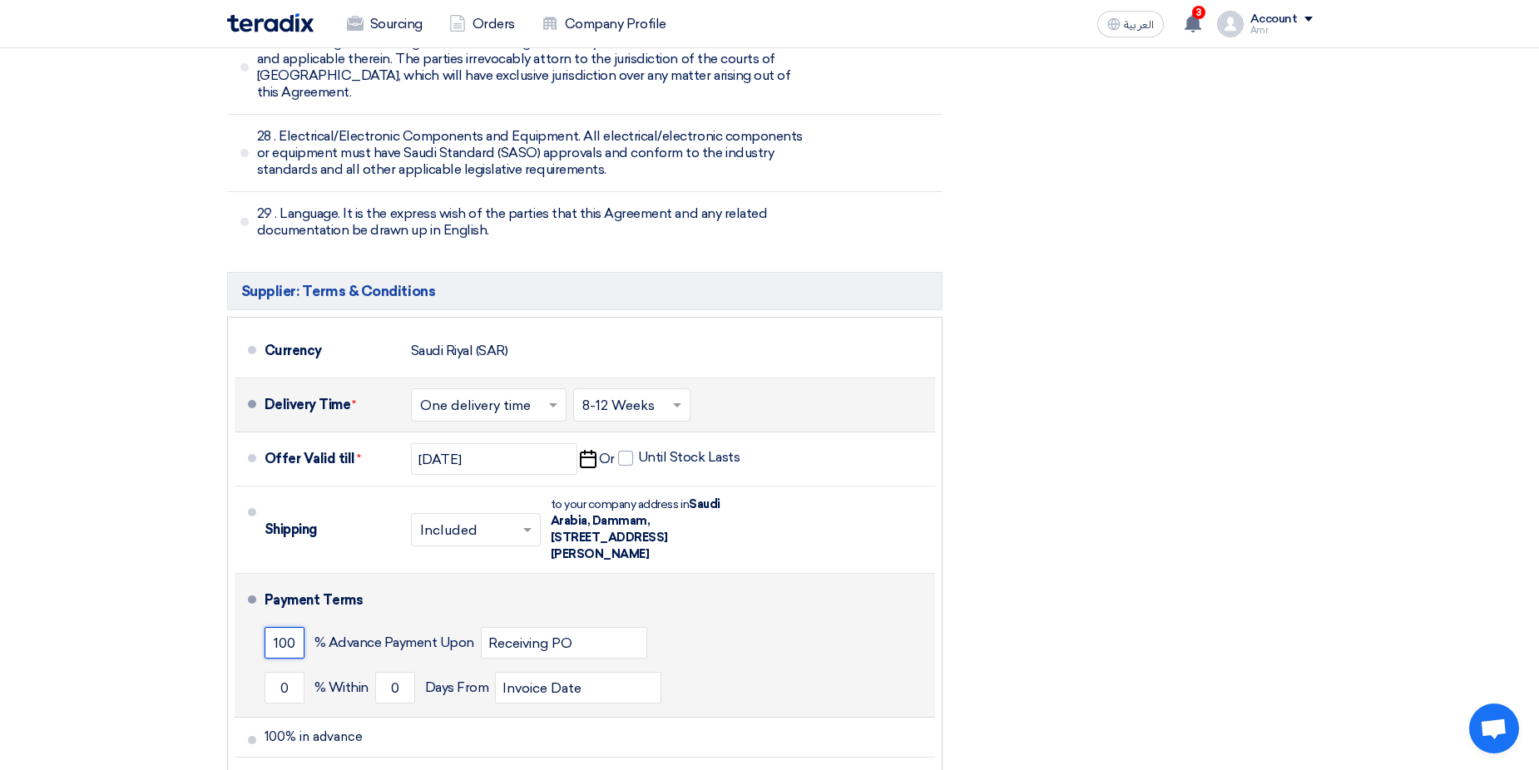
click at [270, 627] on input "100" at bounding box center [285, 643] width 40 height 32
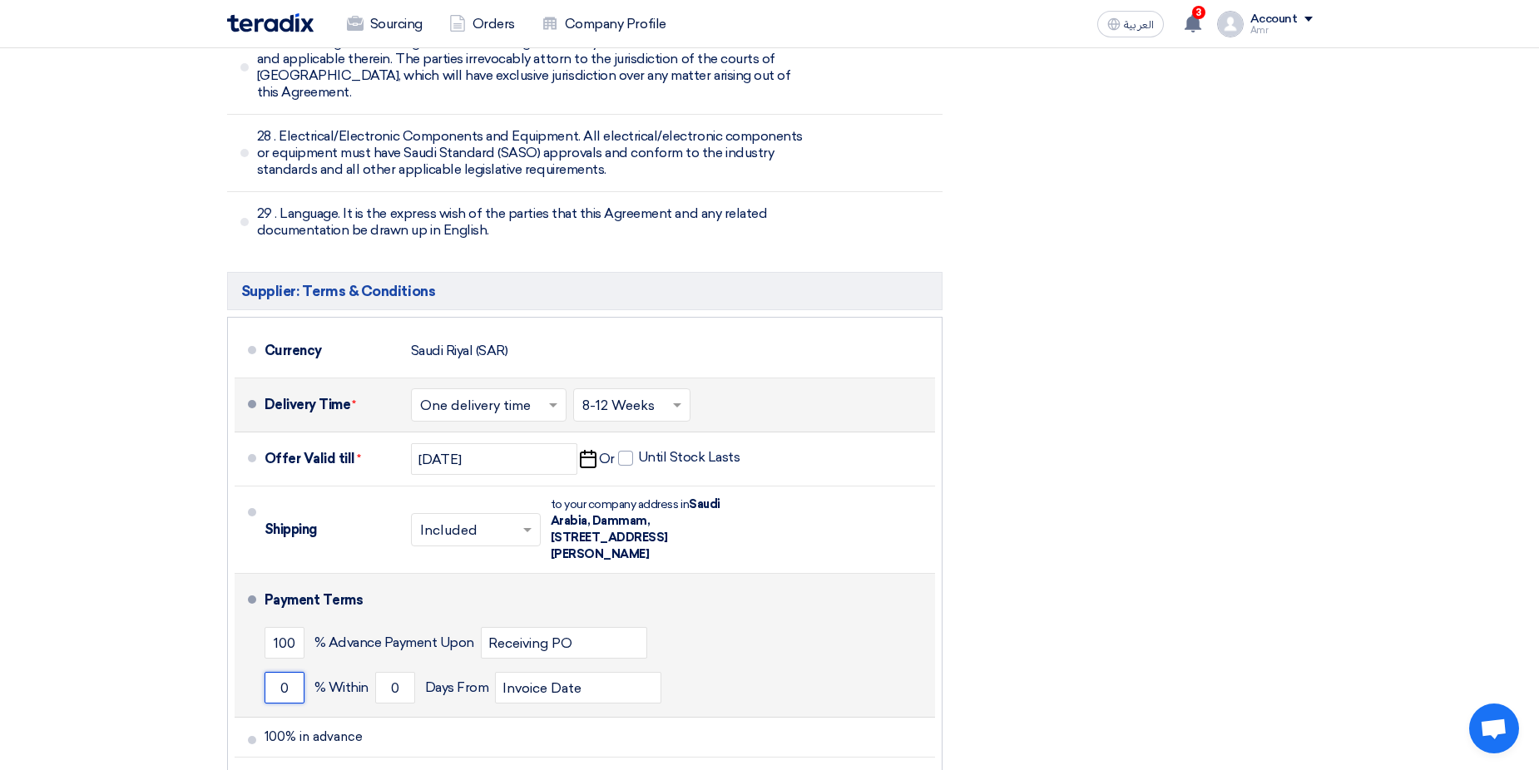
click at [293, 672] on input "0" at bounding box center [285, 688] width 40 height 32
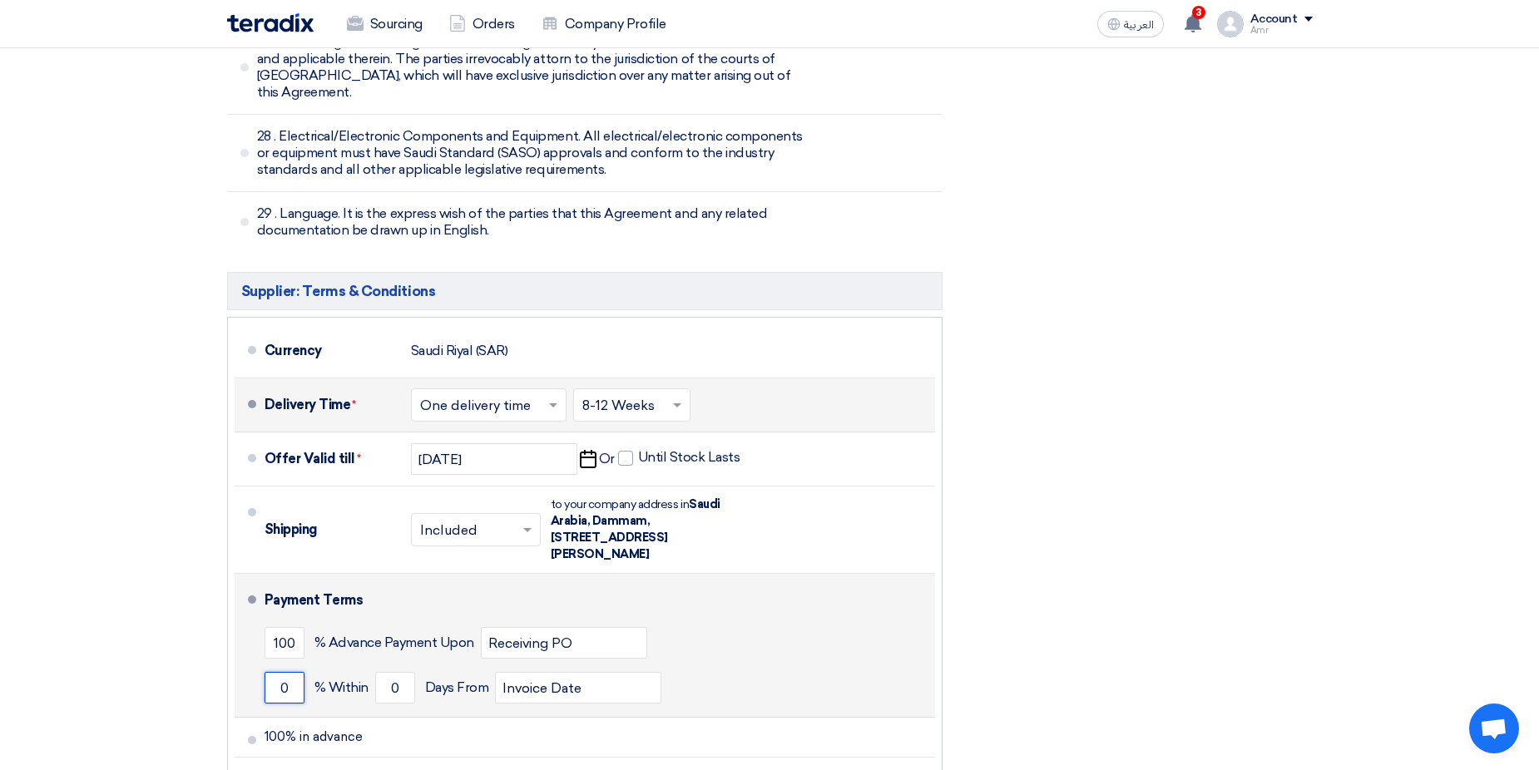
click at [280, 672] on input "0" at bounding box center [285, 688] width 40 height 32
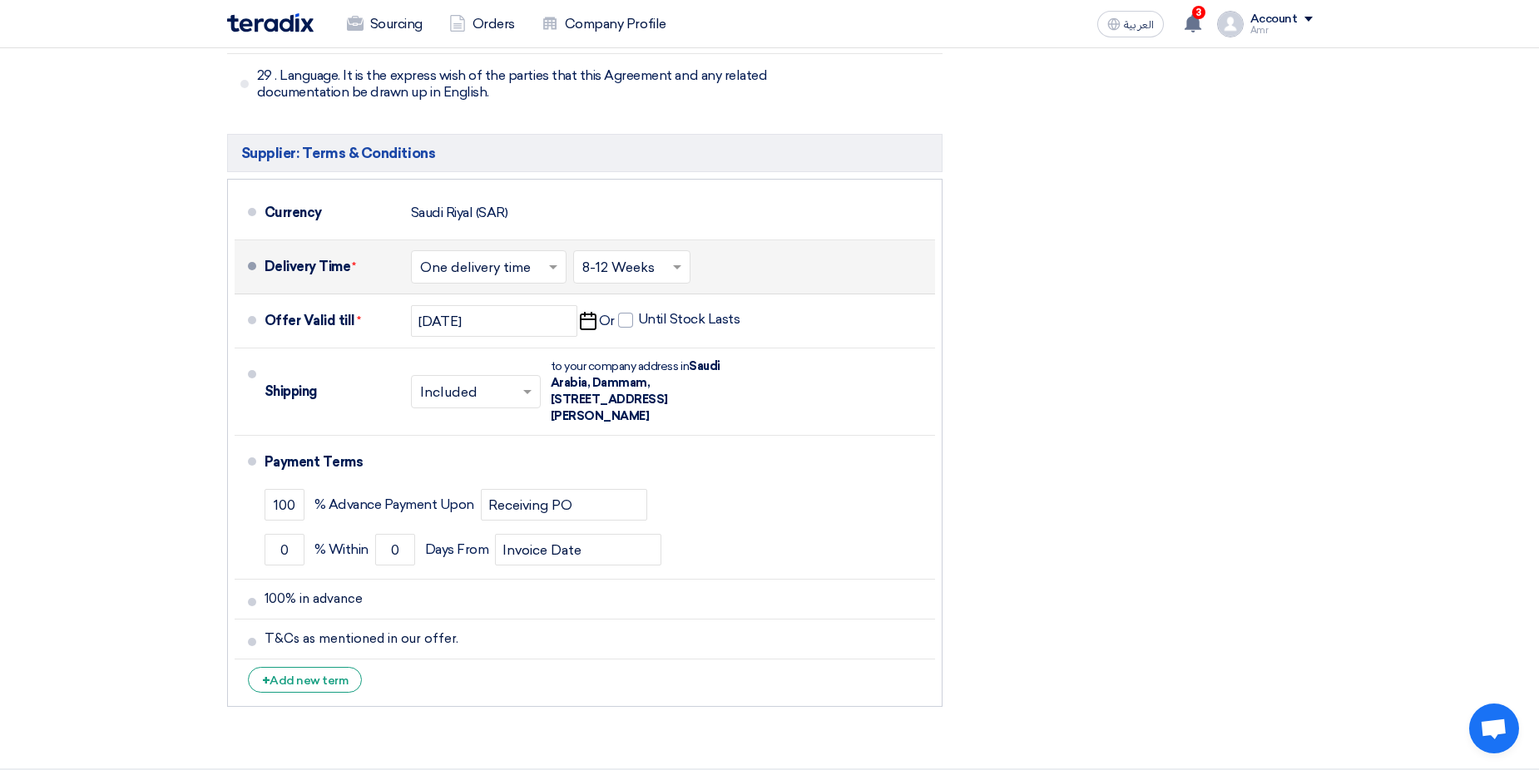
scroll to position [9362, 0]
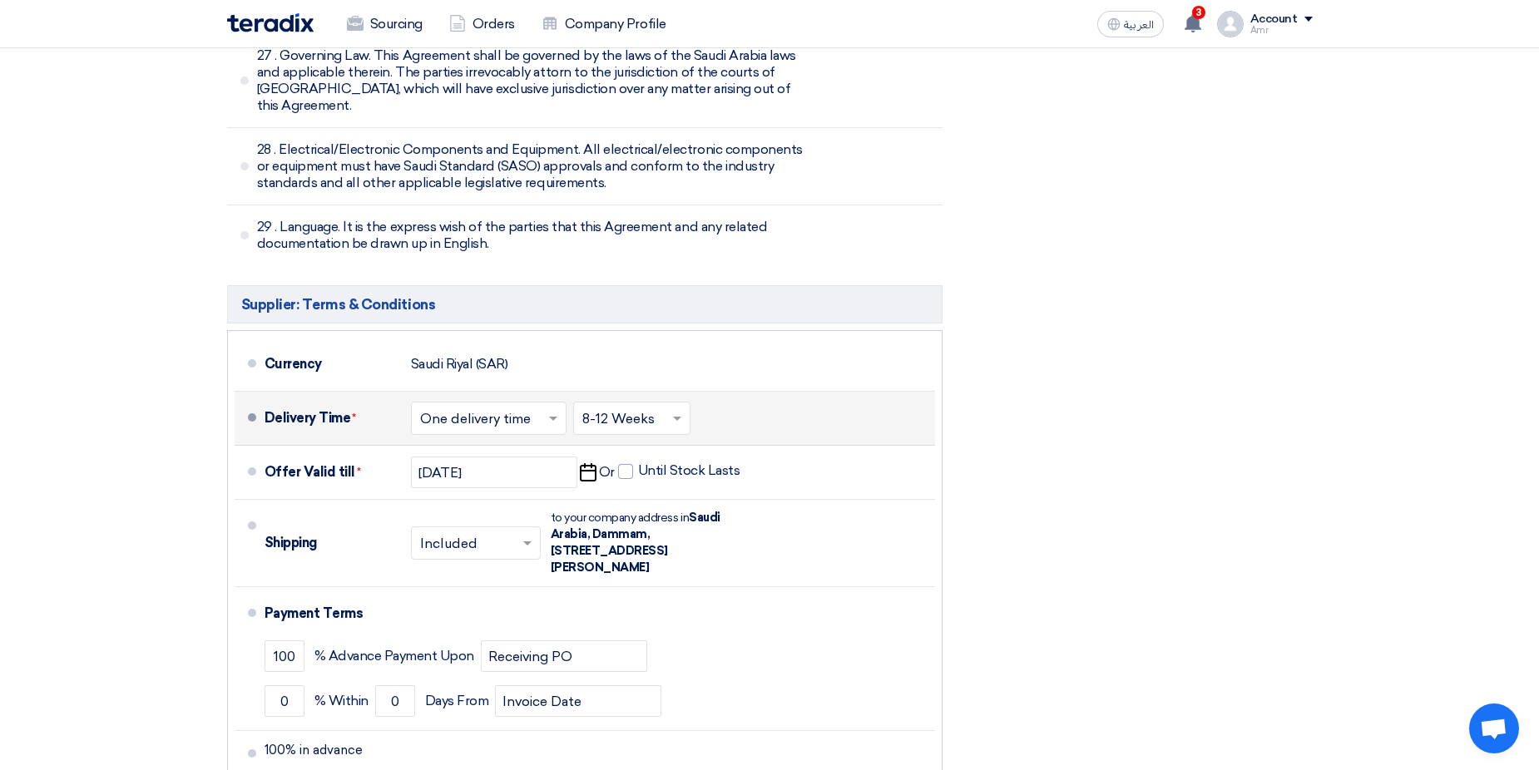
scroll to position [9528, 0]
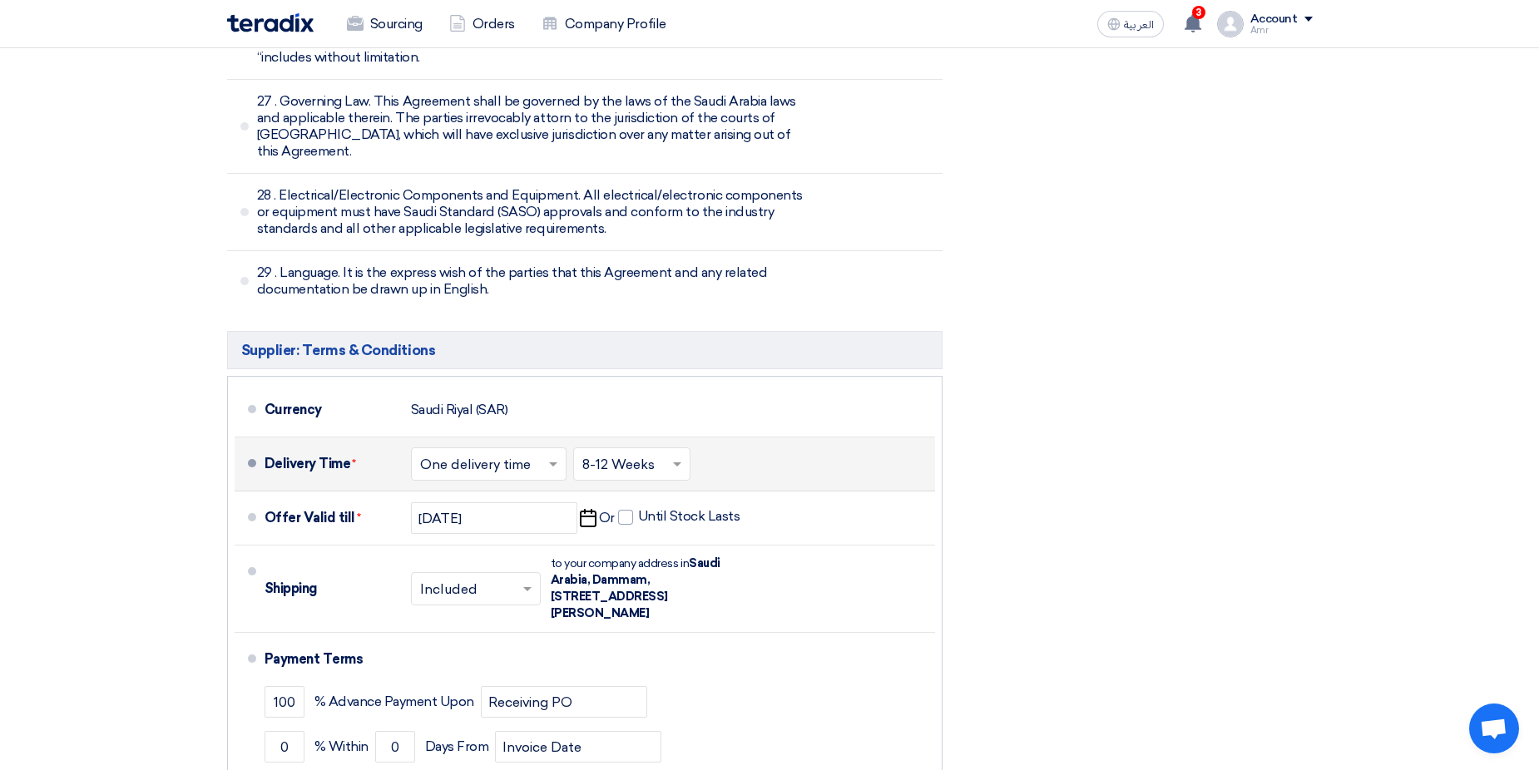
scroll to position [9553, 0]
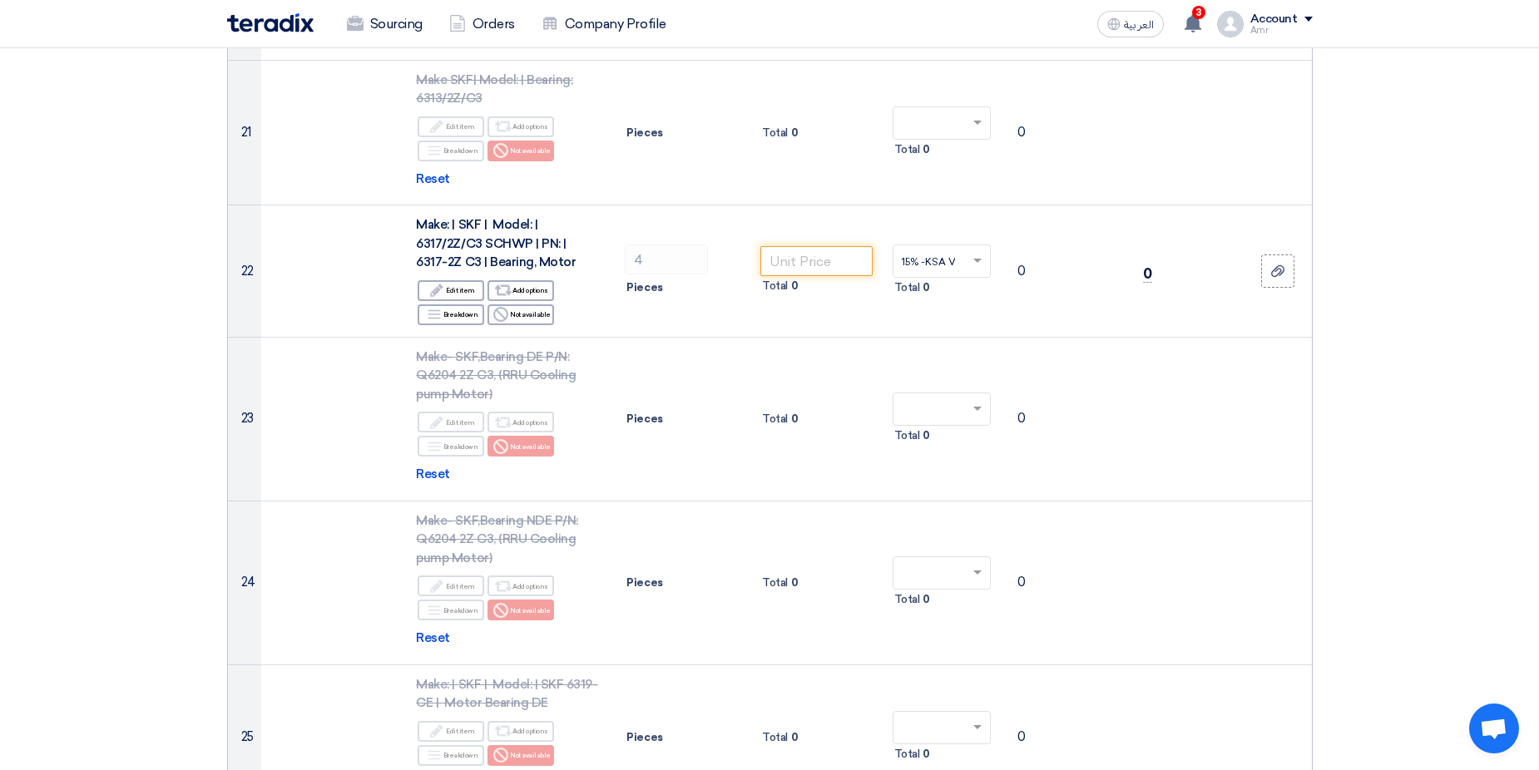
scroll to position [3396, 0]
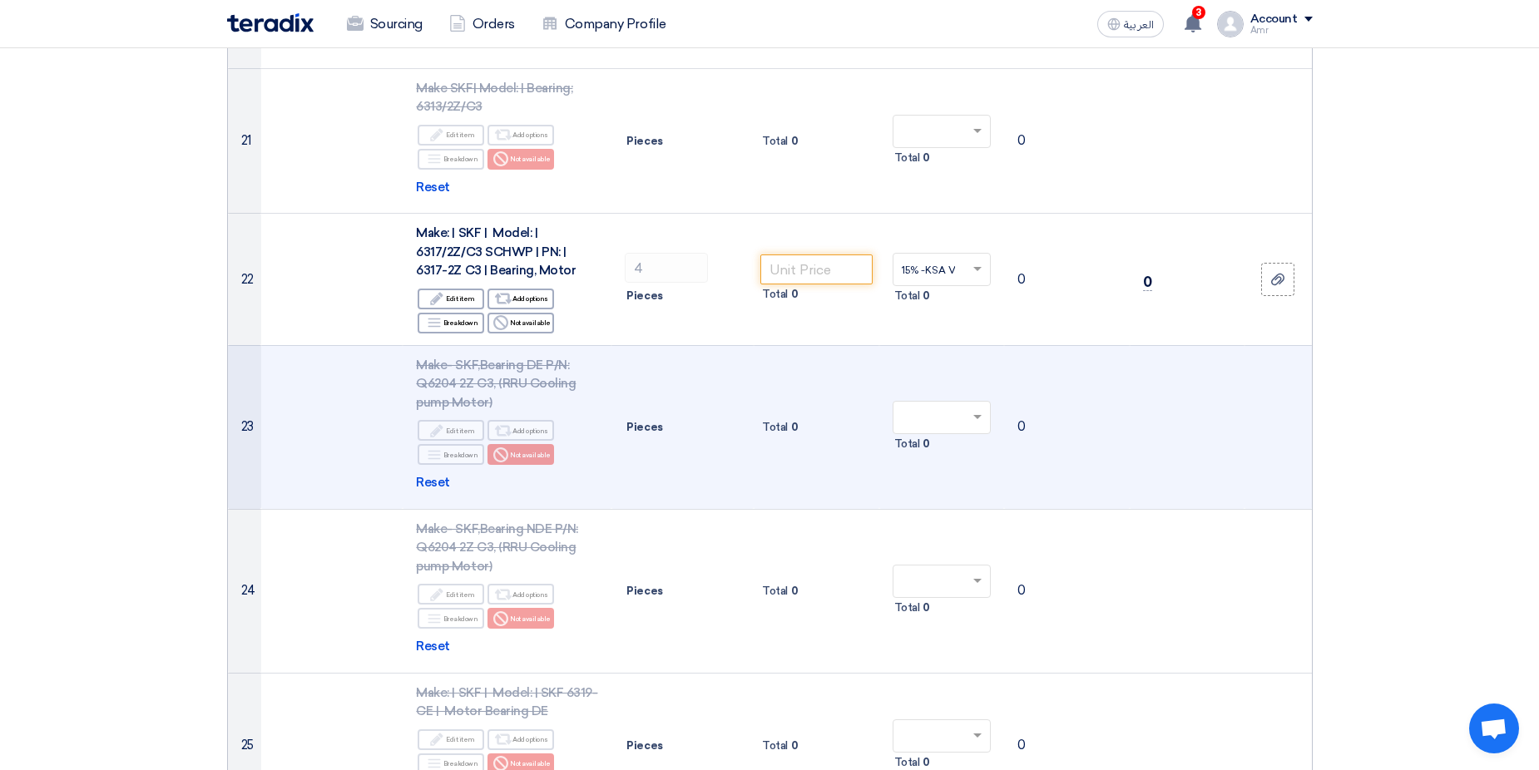
scroll to position [3312, 0]
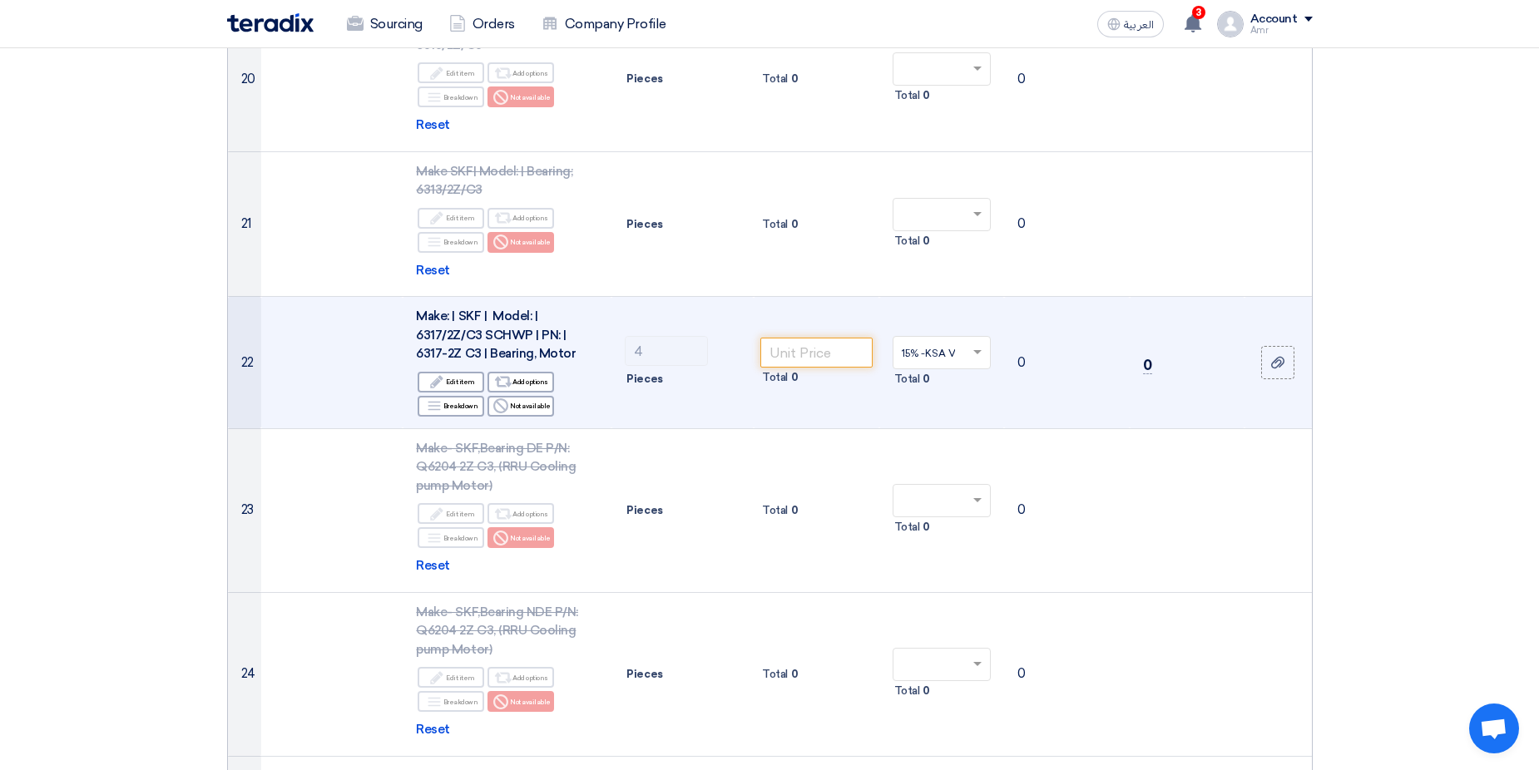
click at [904, 297] on td "15% -KSA VAT × Total 0" at bounding box center [942, 363] width 126 height 132
click at [933, 341] on input "text" at bounding box center [934, 354] width 64 height 27
click at [932, 341] on input "text" at bounding box center [934, 354] width 64 height 27
click at [963, 297] on td "15% -KSA VAT × 14% -VAT 15% -KSA VAT" at bounding box center [942, 363] width 126 height 132
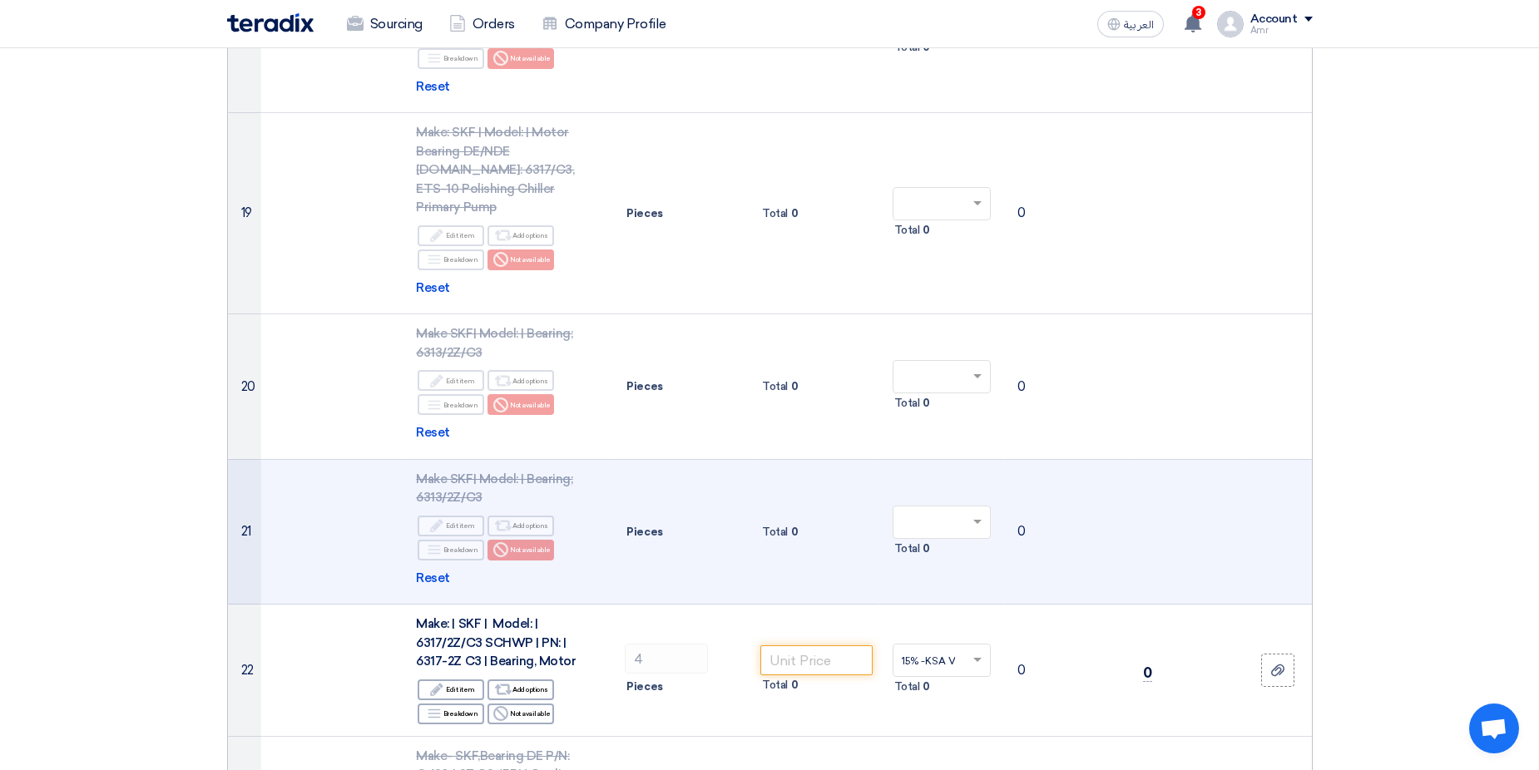
scroll to position [3146, 0]
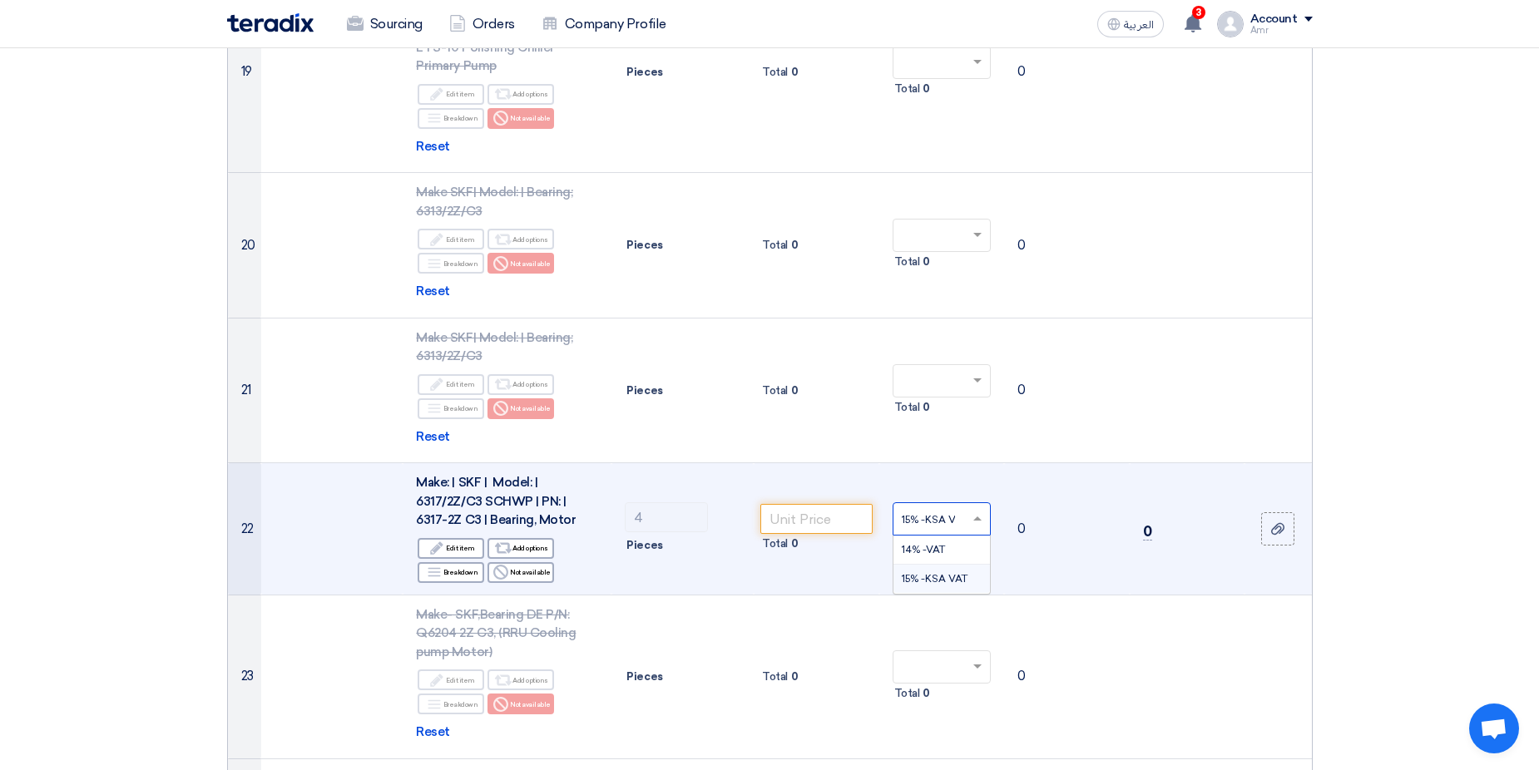
click at [919, 508] on input "text" at bounding box center [934, 521] width 64 height 27
click at [923, 544] on span "14% -VAT" at bounding box center [923, 550] width 43 height 12
click at [934, 508] on input "text" at bounding box center [934, 521] width 64 height 27
click at [861, 504] on td "Total 0" at bounding box center [817, 529] width 126 height 132
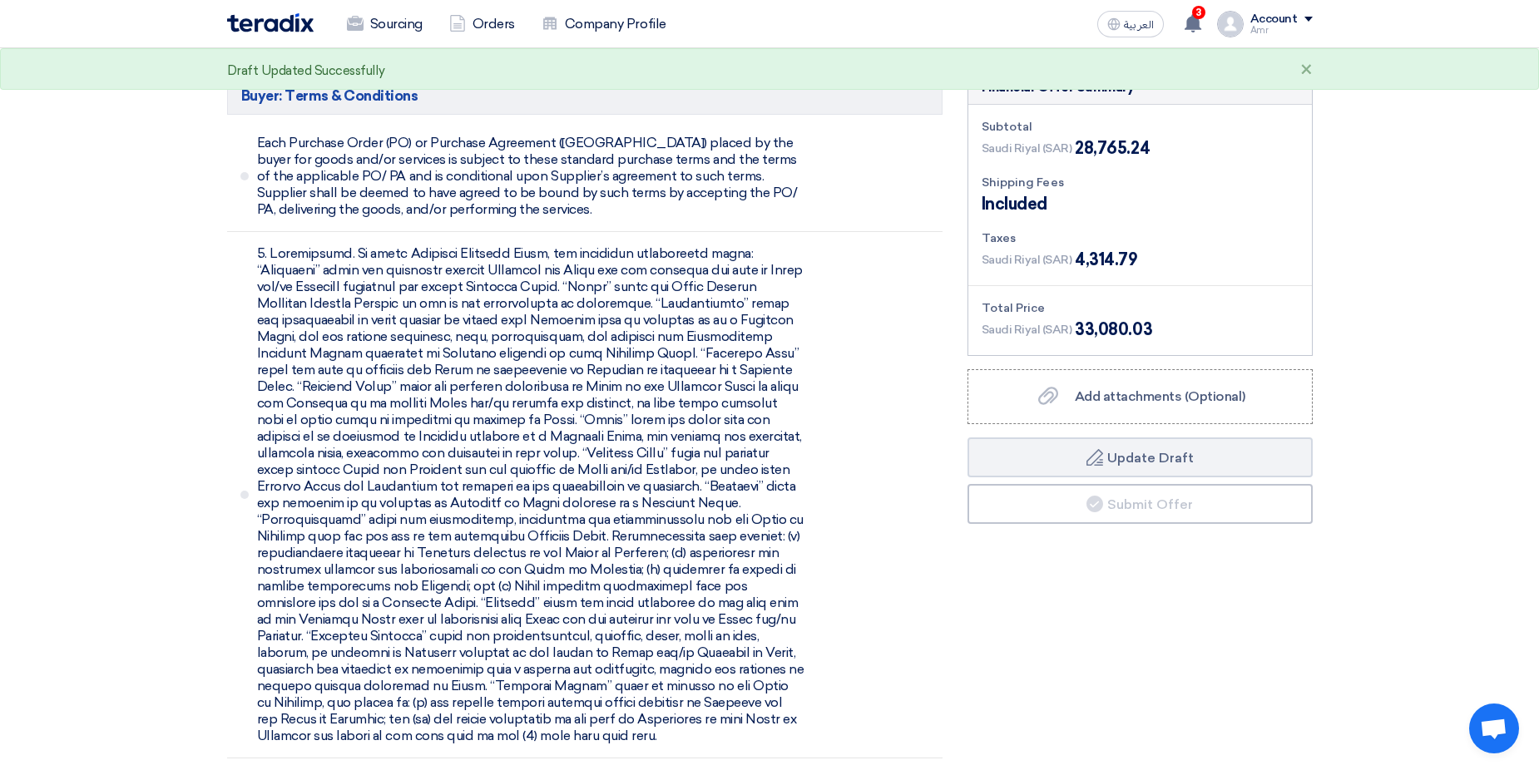
scroll to position [4046, 0]
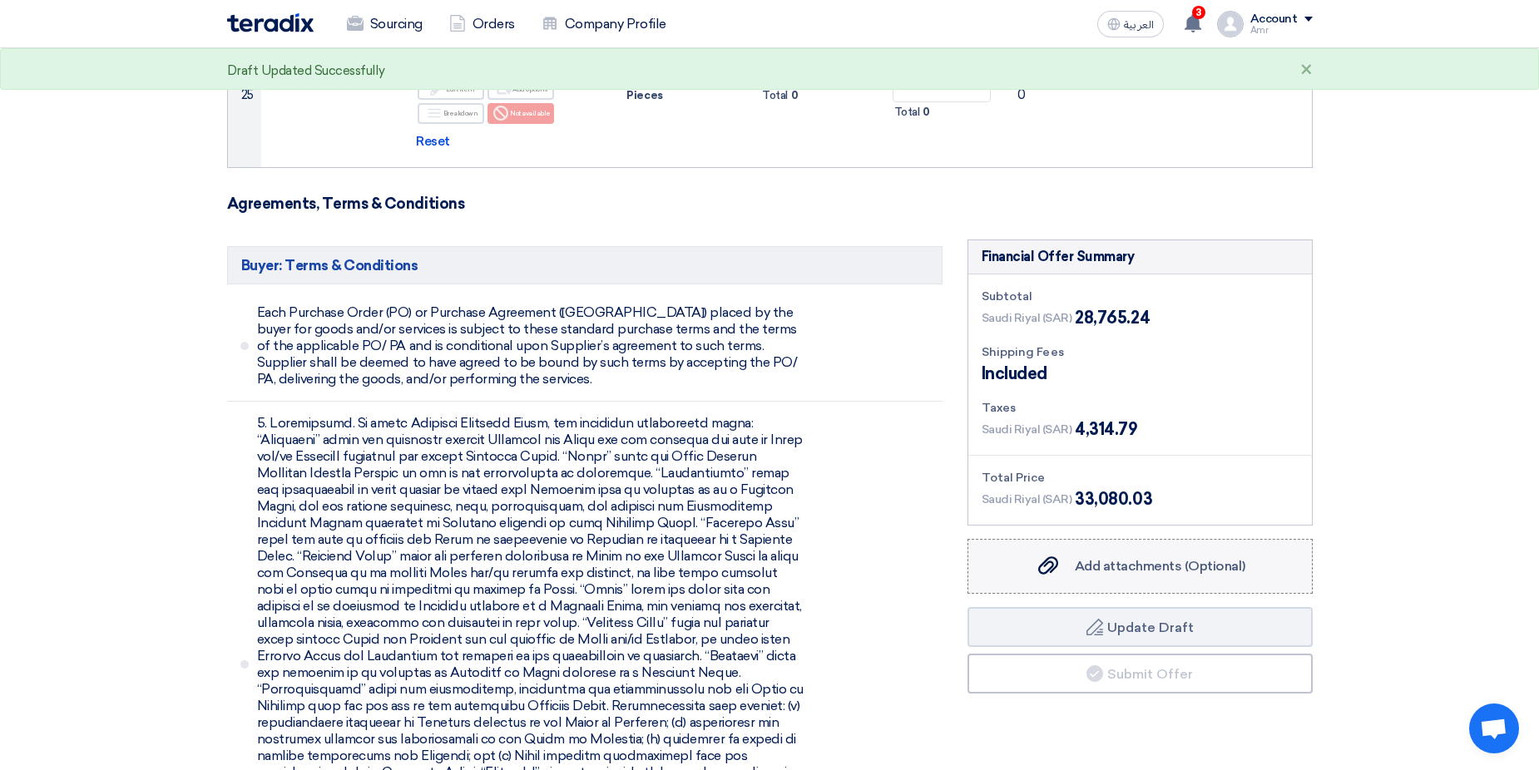
click at [1144, 558] on span "Add attachments (Optional)" at bounding box center [1160, 566] width 171 height 16
click at [0, 0] on input "Add attachments (Optional) Add attachments (Optional)" at bounding box center [0, 0] width 0 height 0
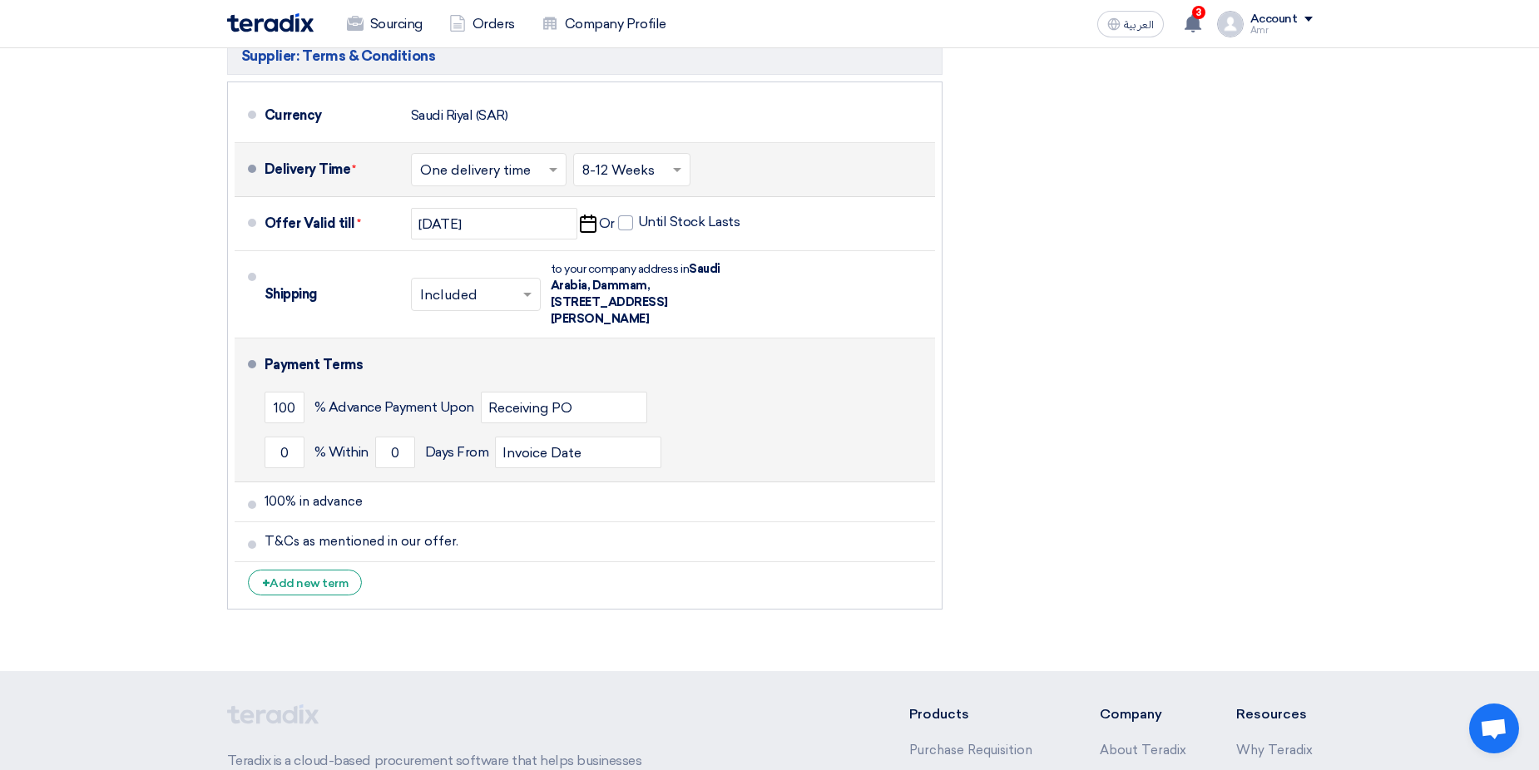
scroll to position [9553, 0]
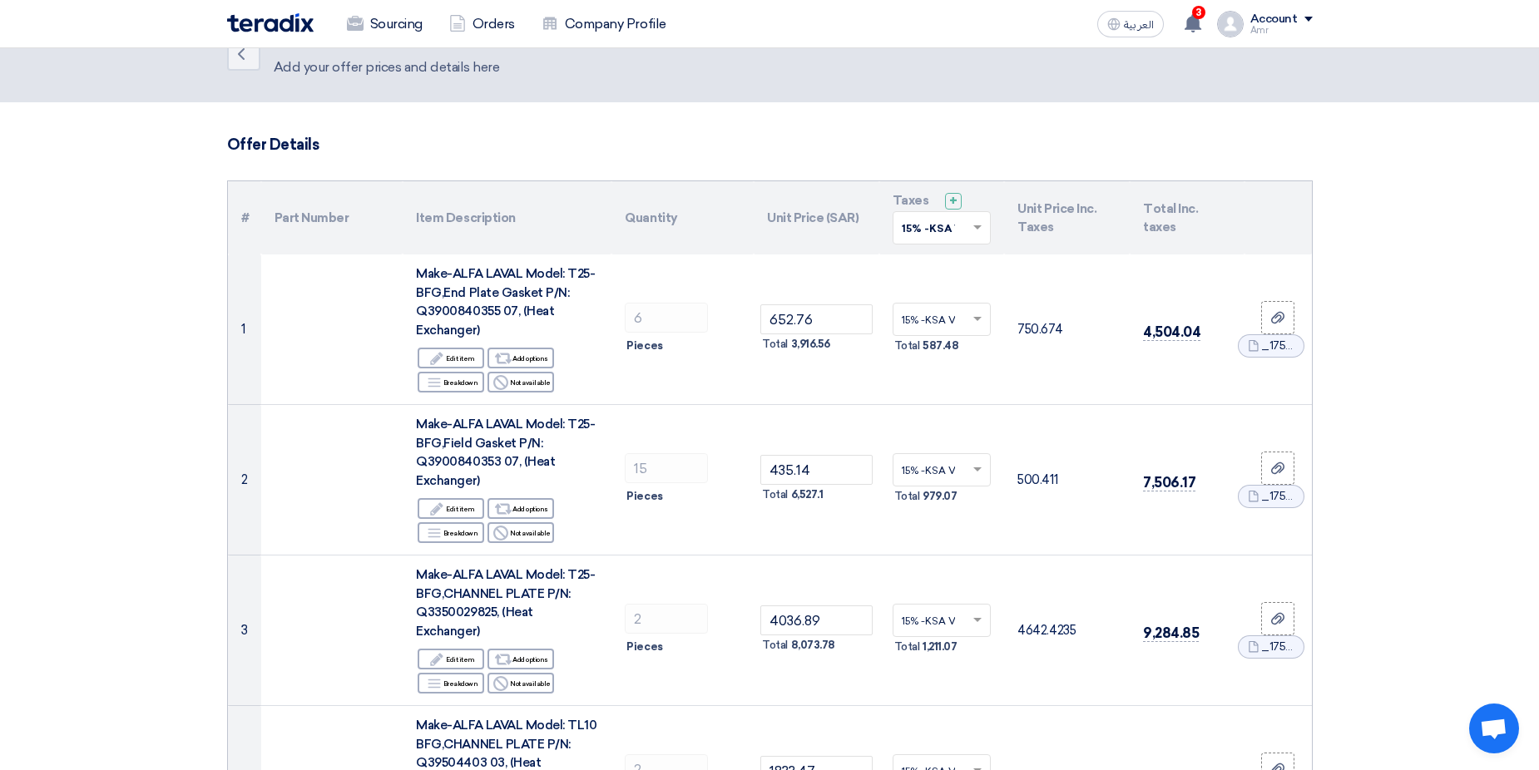
scroll to position [0, 0]
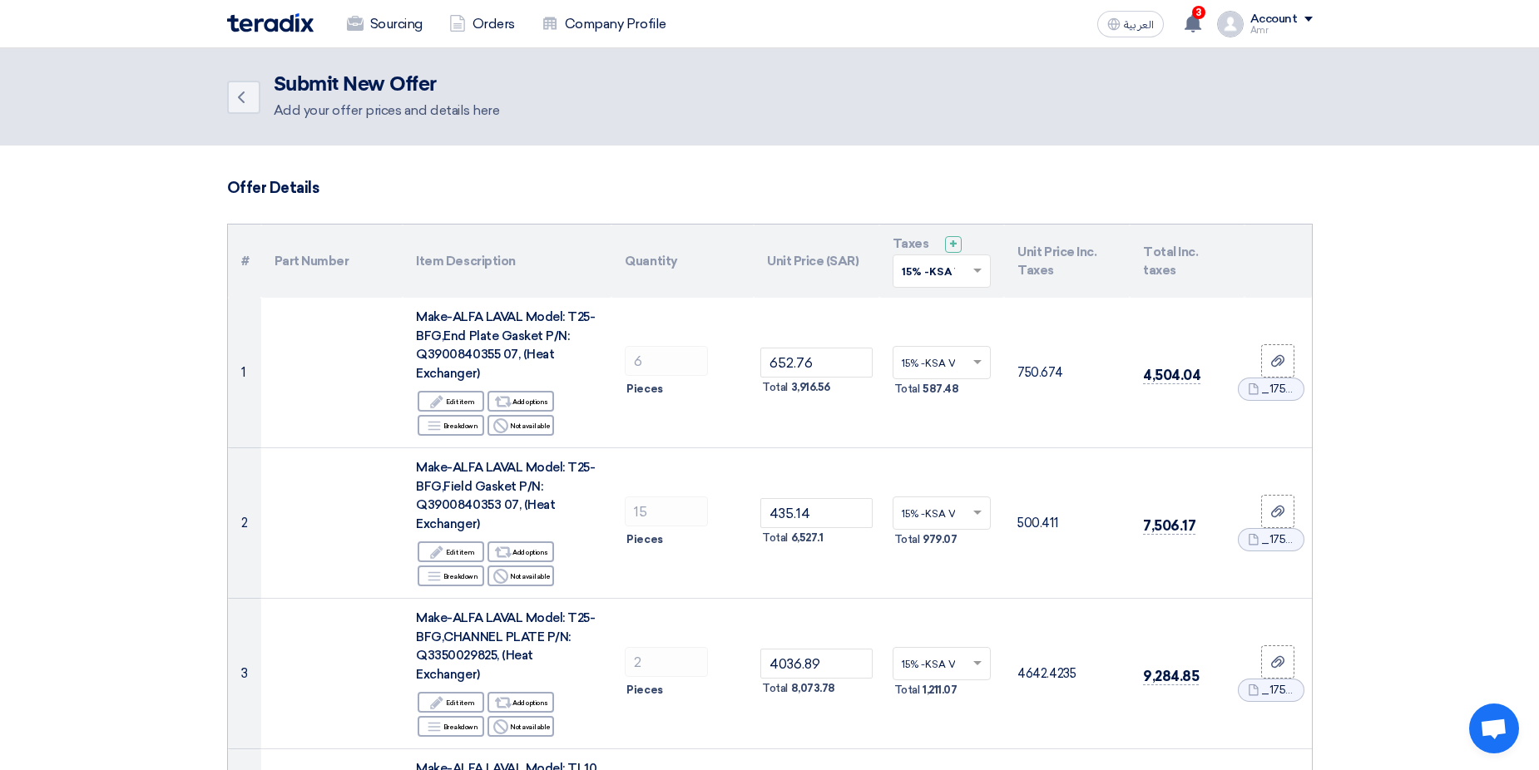
click at [415, 191] on h3 "Offer Details" at bounding box center [770, 188] width 1086 height 18
